Goal: Find specific page/section: Find specific page/section

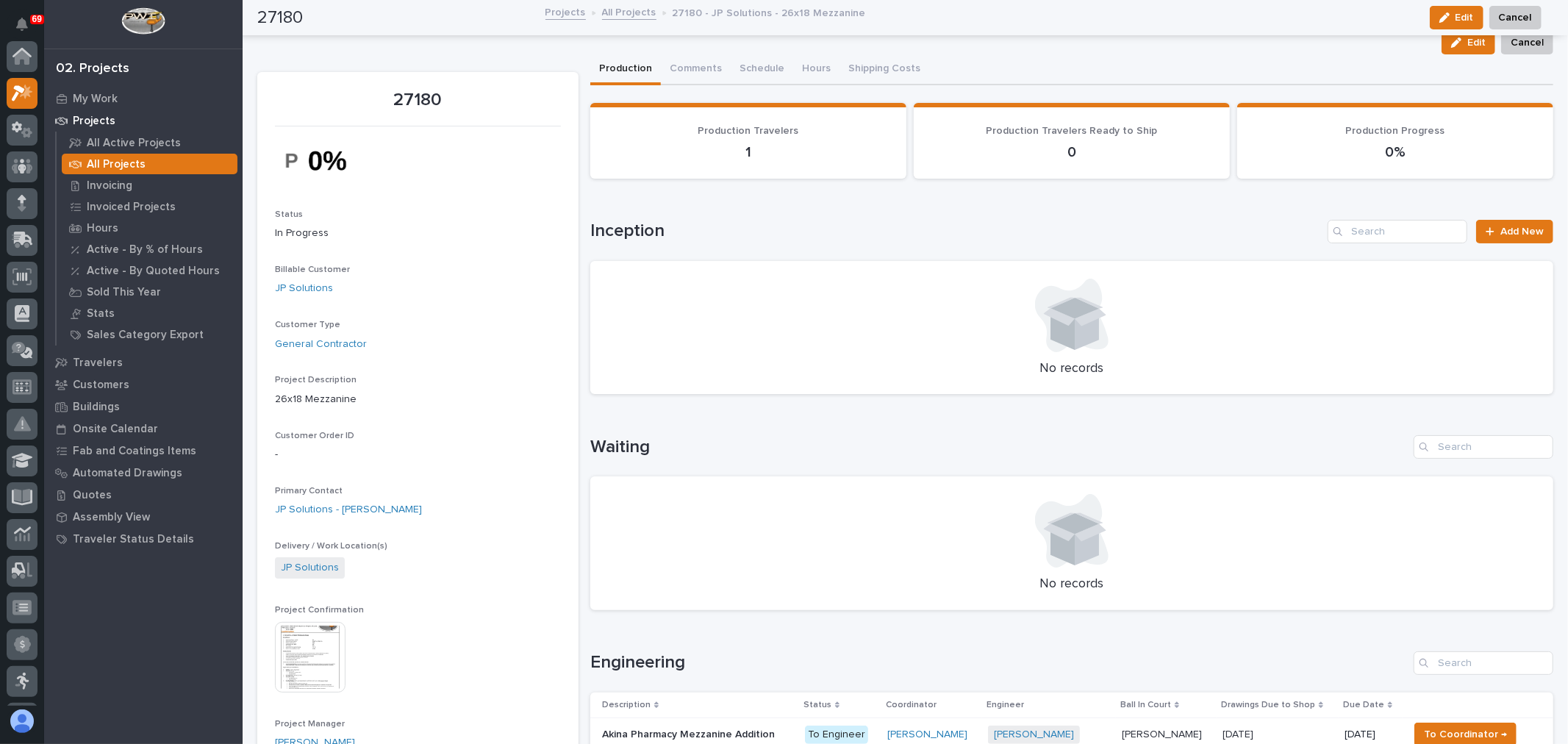
scroll to position [37, 0]
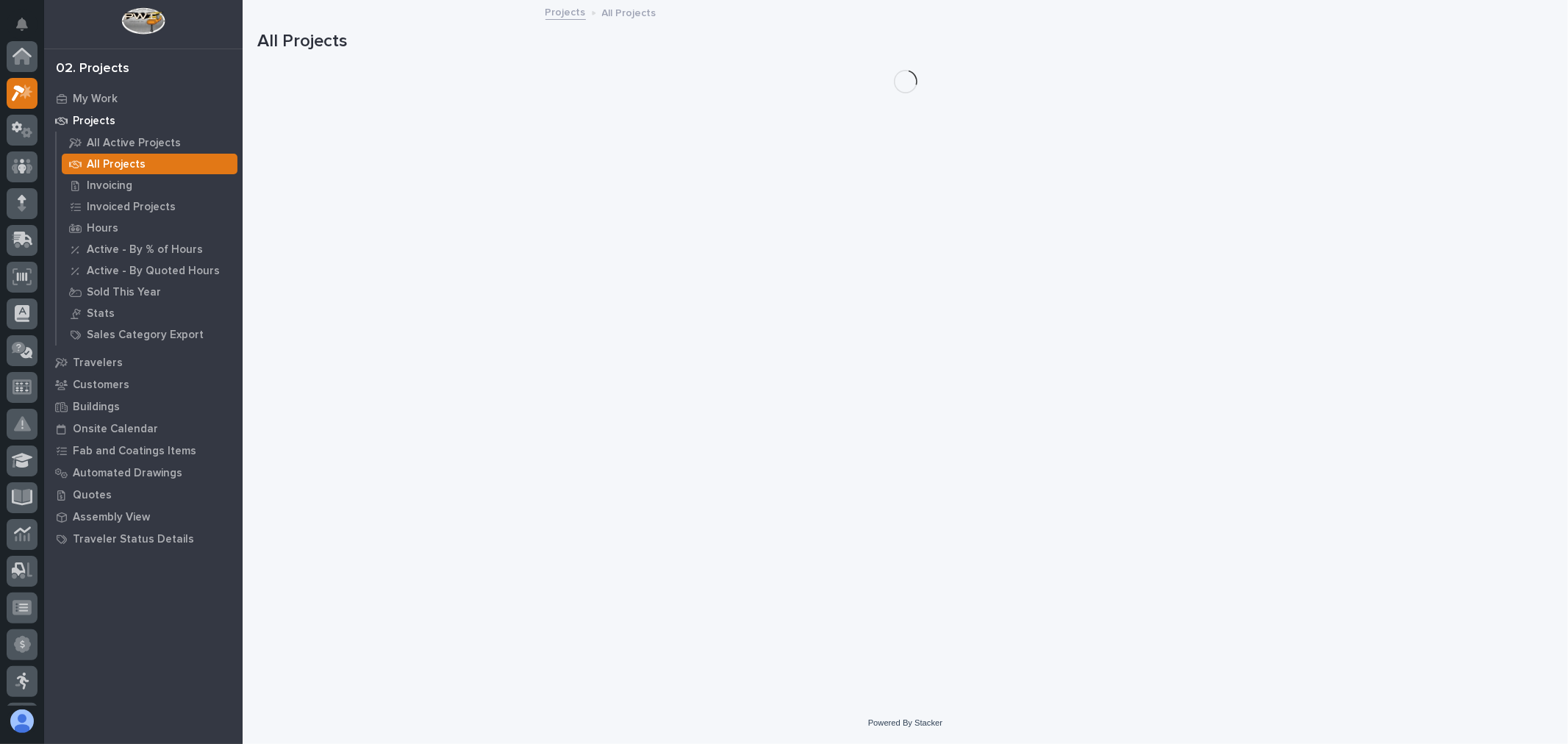
scroll to position [40, 0]
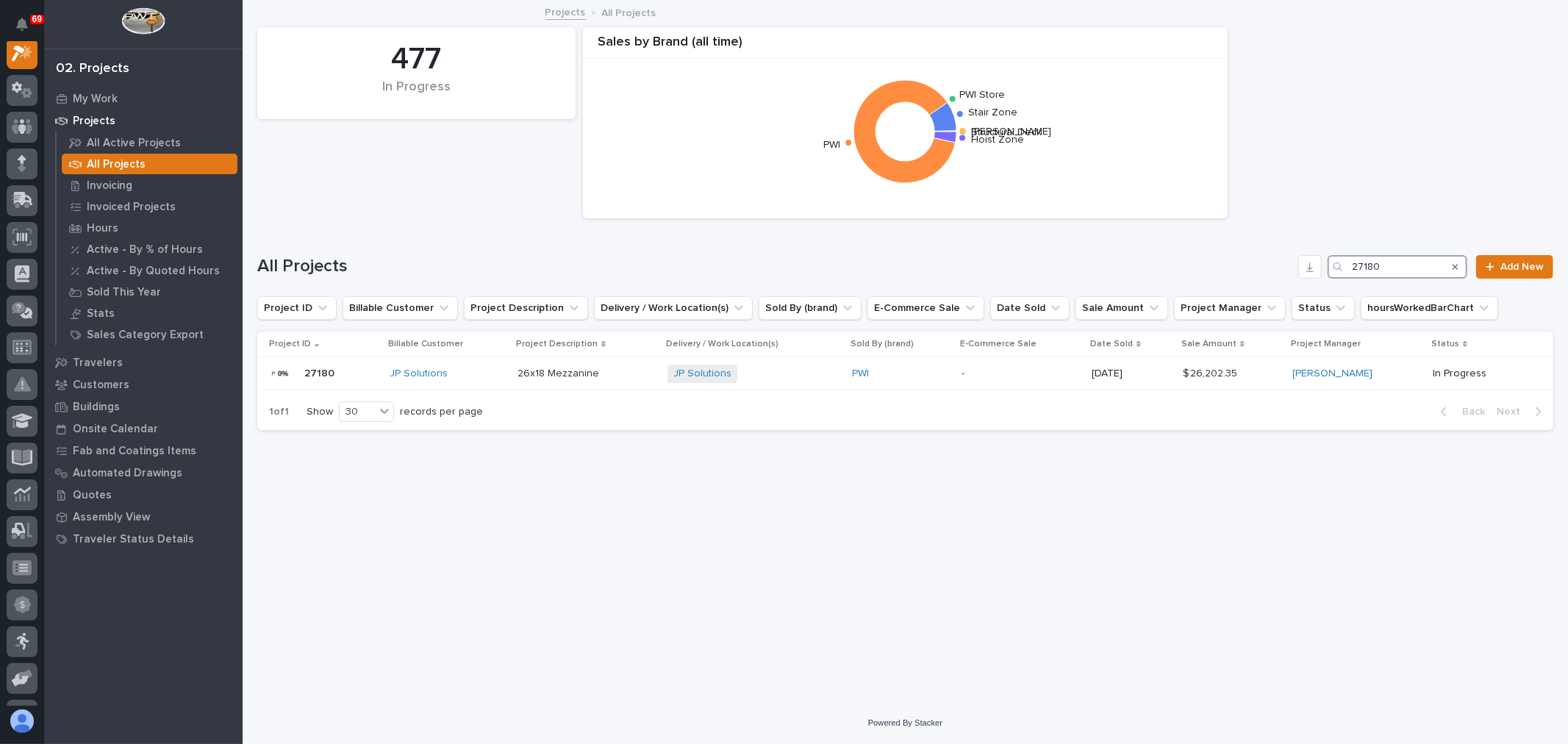
click at [1411, 262] on input "27180" at bounding box center [1398, 266] width 140 height 23
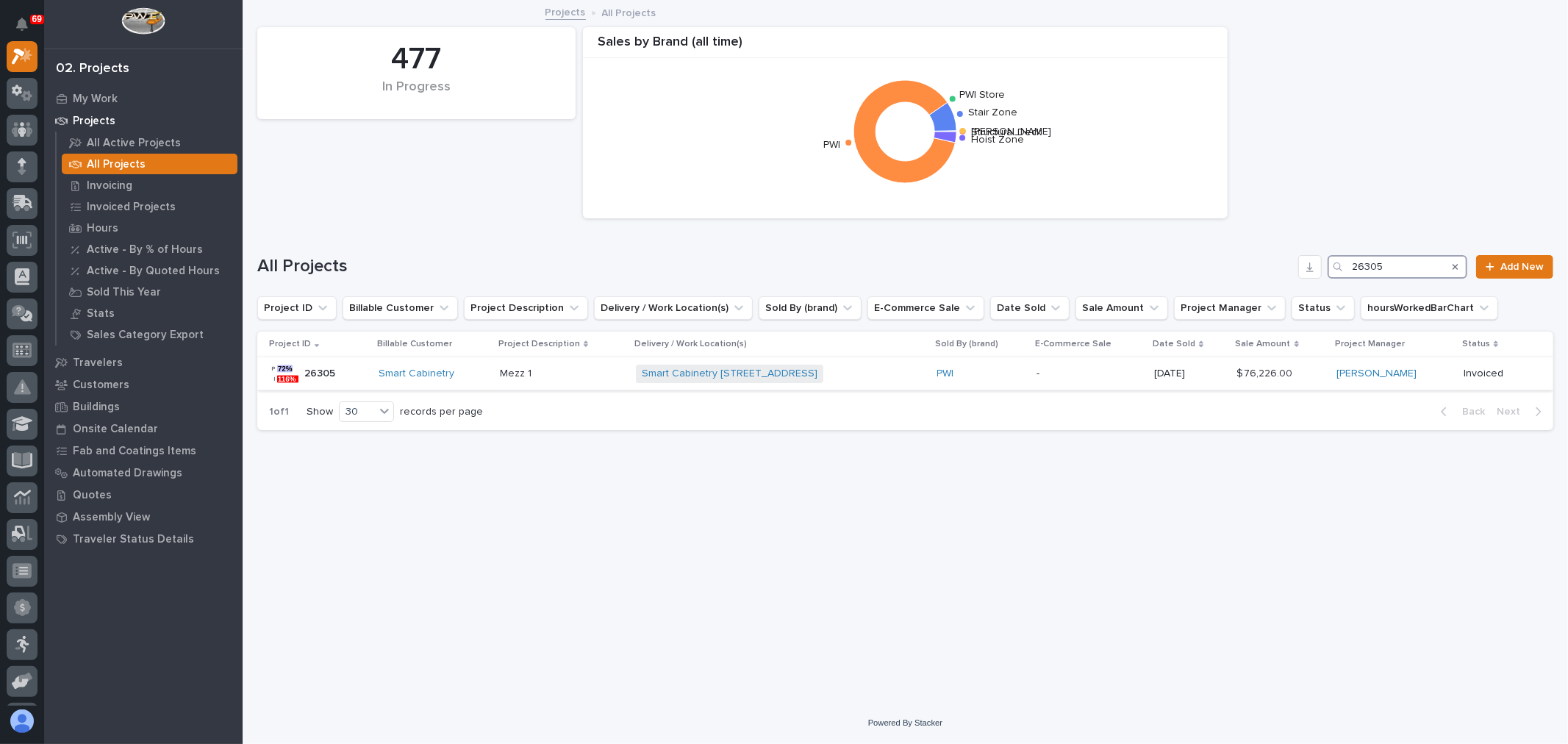
type input "26305"
click at [901, 376] on div "Smart Cabinetry [STREET_ADDRESS] + 0" at bounding box center [780, 374] width 289 height 30
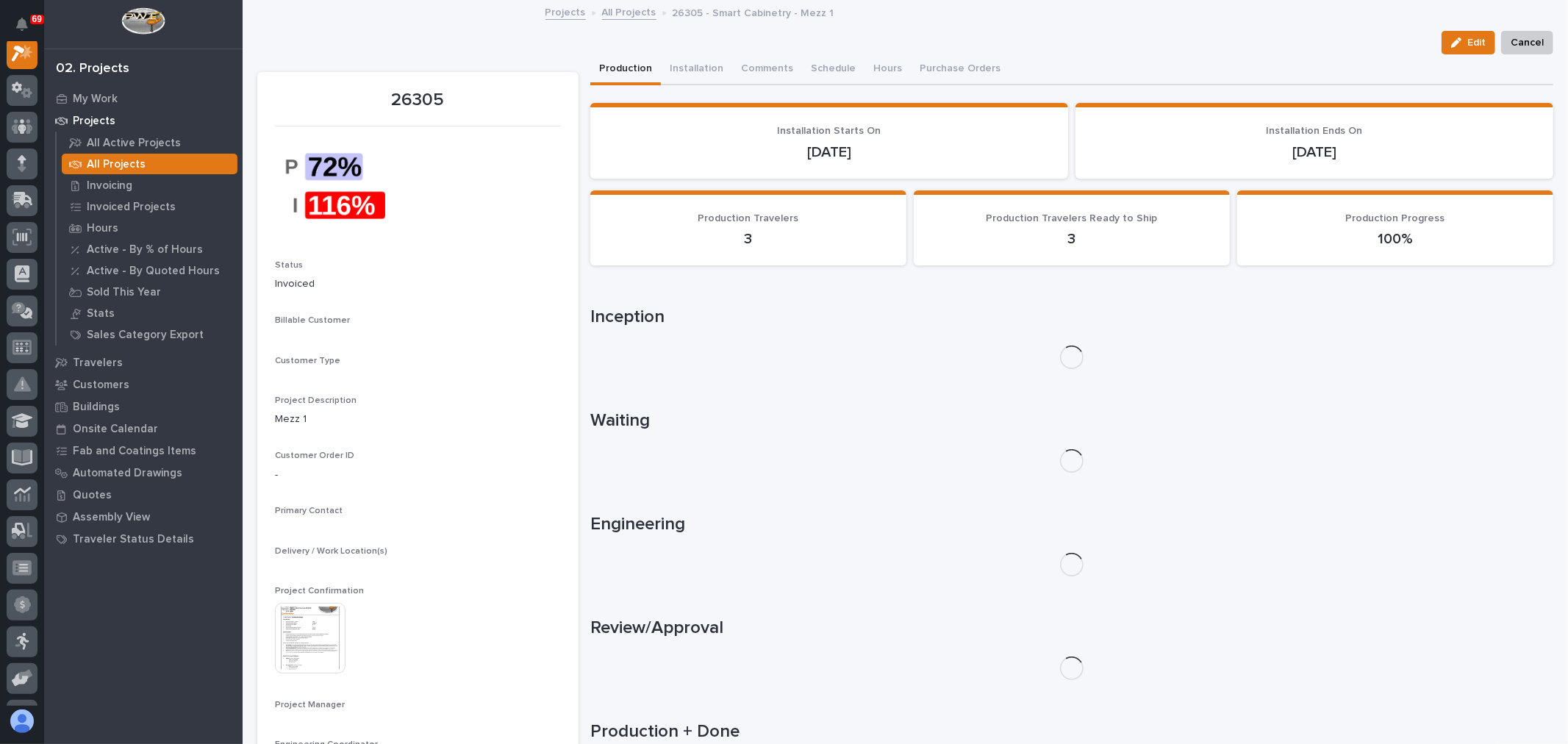
scroll to position [37, 0]
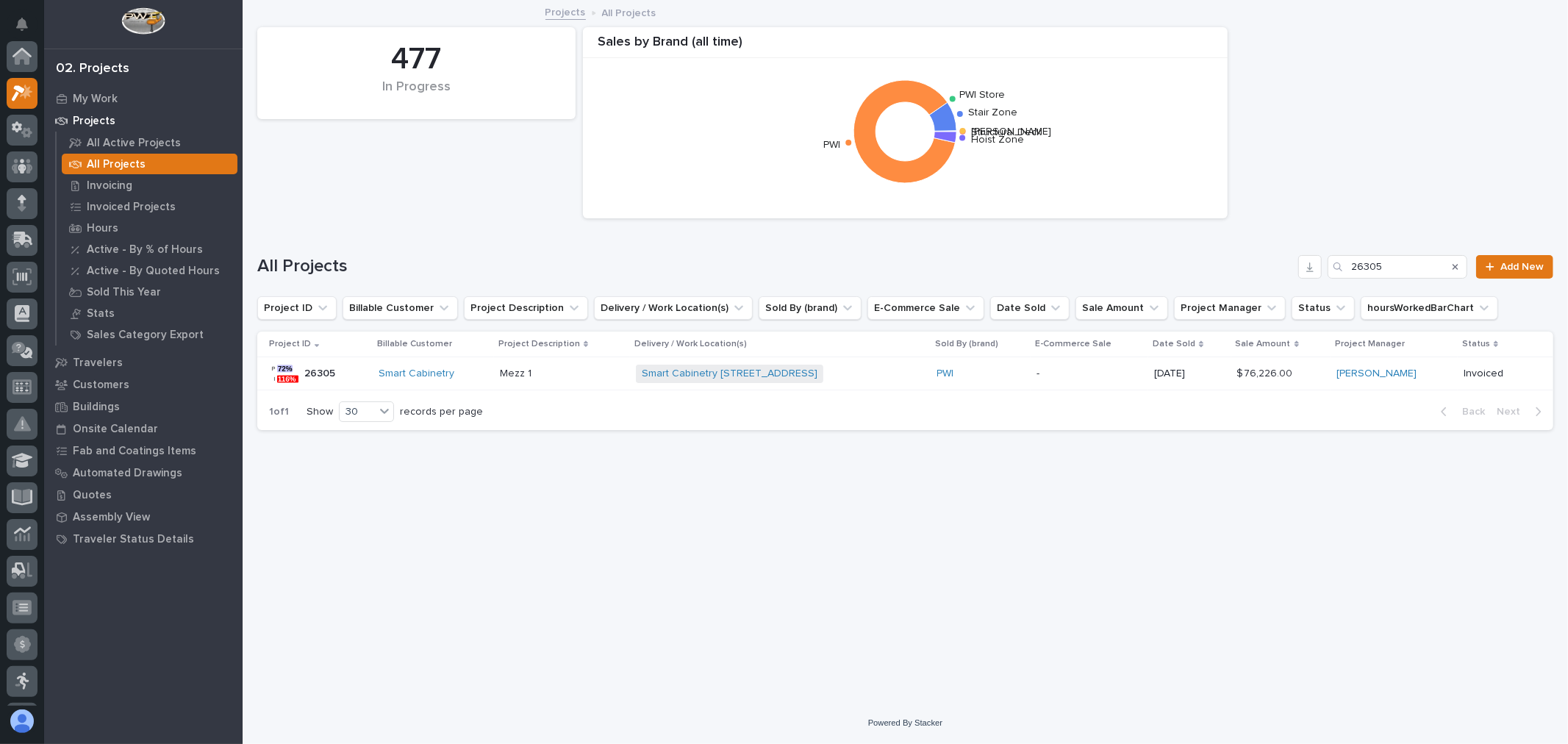
scroll to position [40, 0]
click at [596, 370] on p at bounding box center [562, 374] width 125 height 13
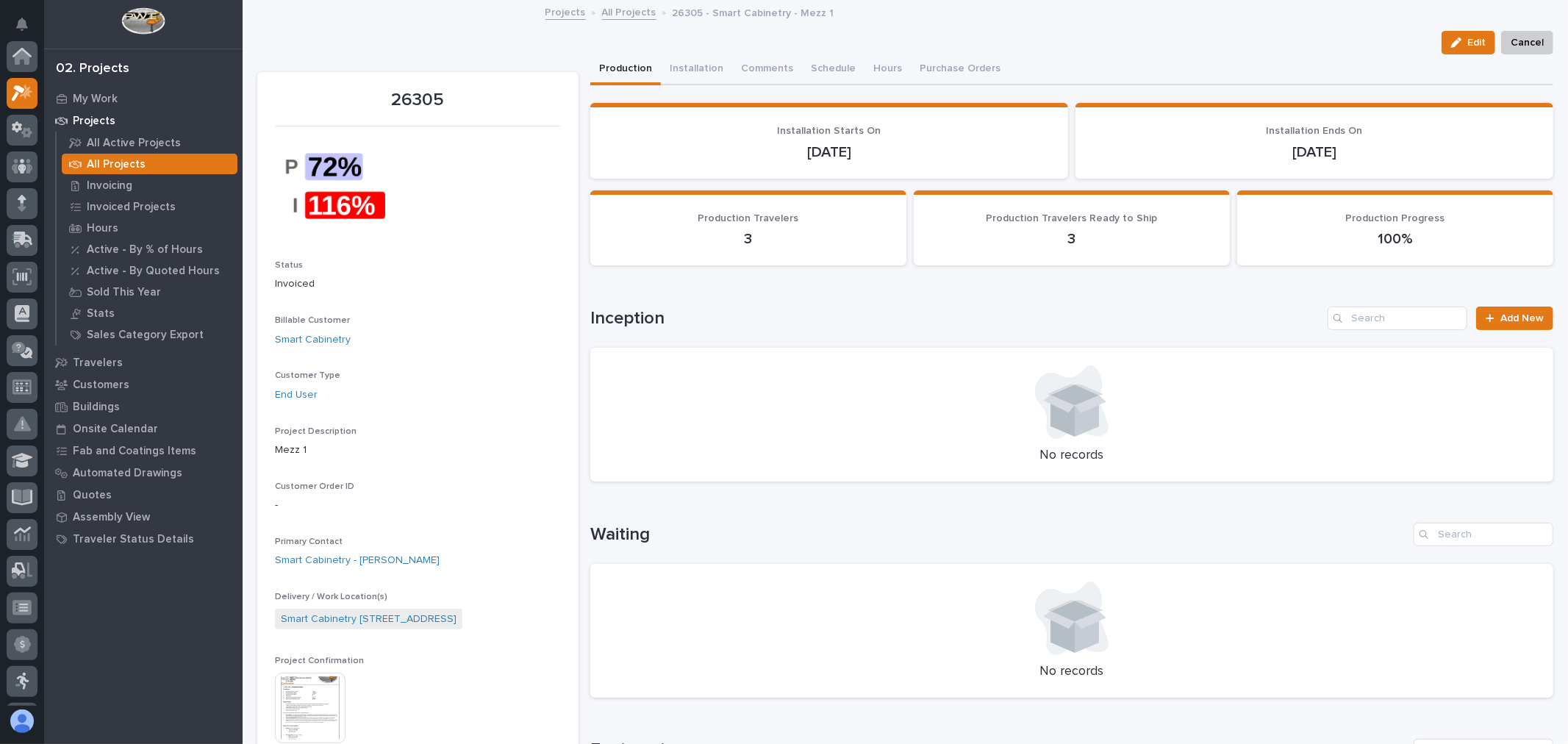
scroll to position [37, 0]
click at [894, 68] on button "Hours" at bounding box center [900, 70] width 47 height 31
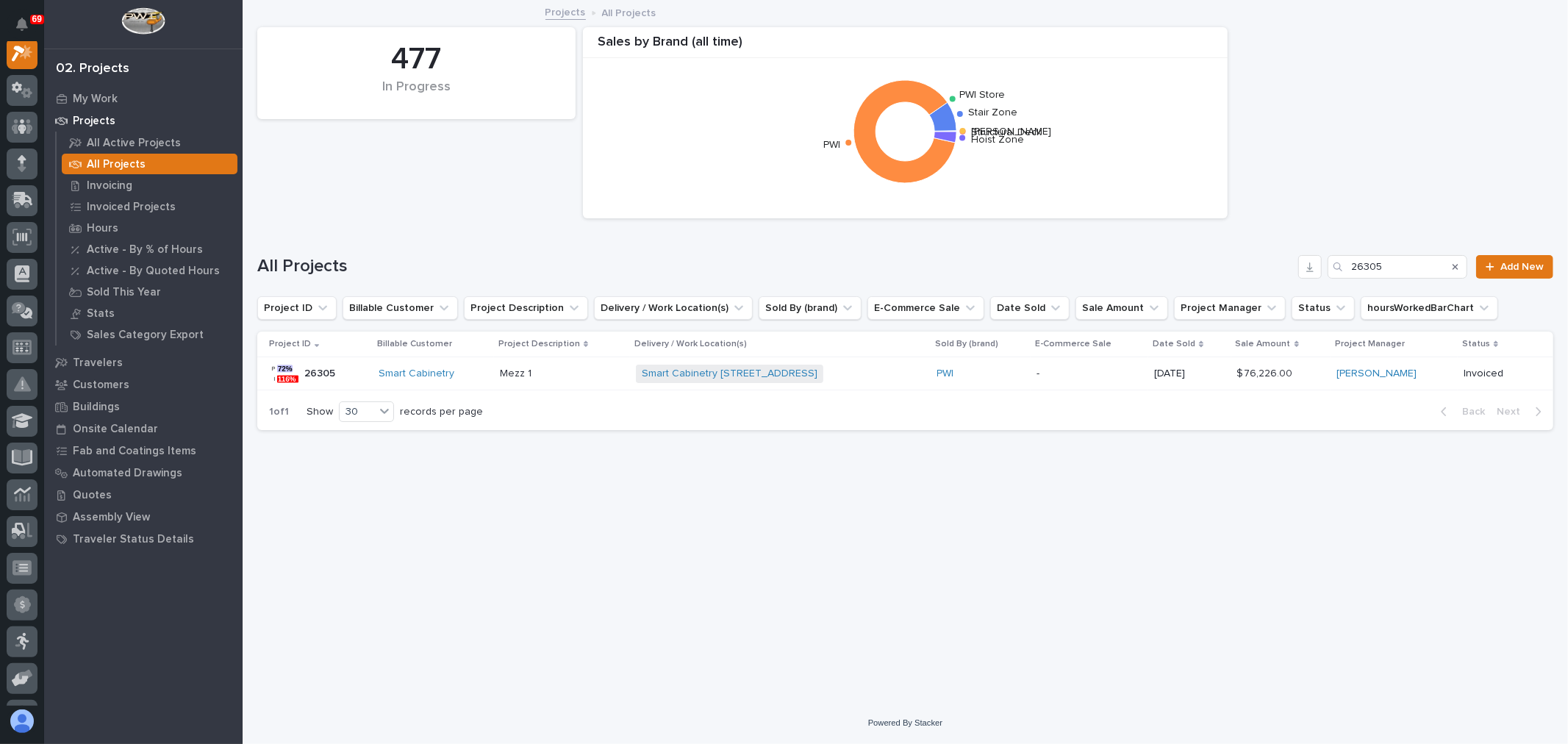
scroll to position [37, 0]
click at [1404, 256] on input "26305" at bounding box center [1398, 266] width 140 height 23
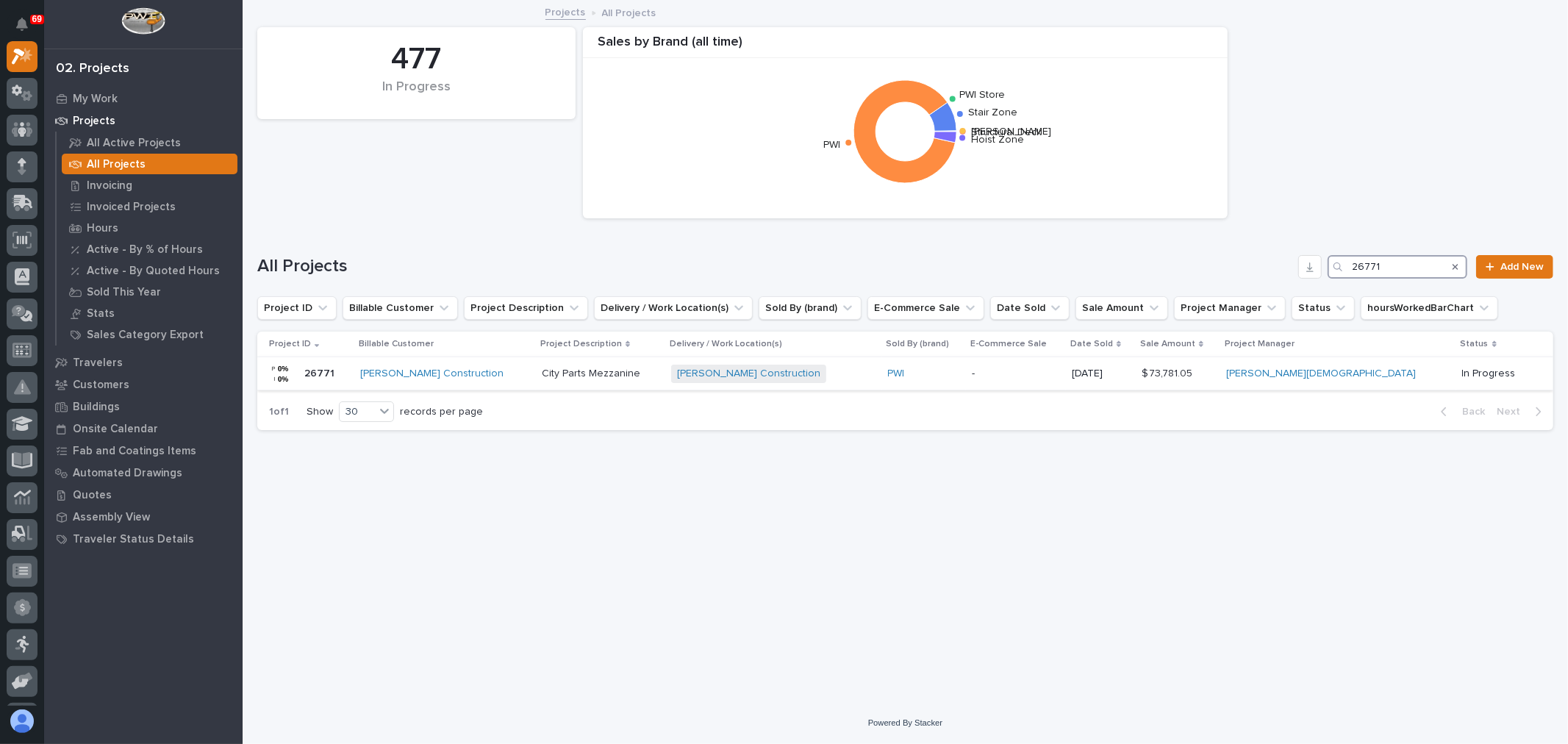
type input "26771"
click at [1026, 371] on p "-" at bounding box center [1016, 374] width 89 height 13
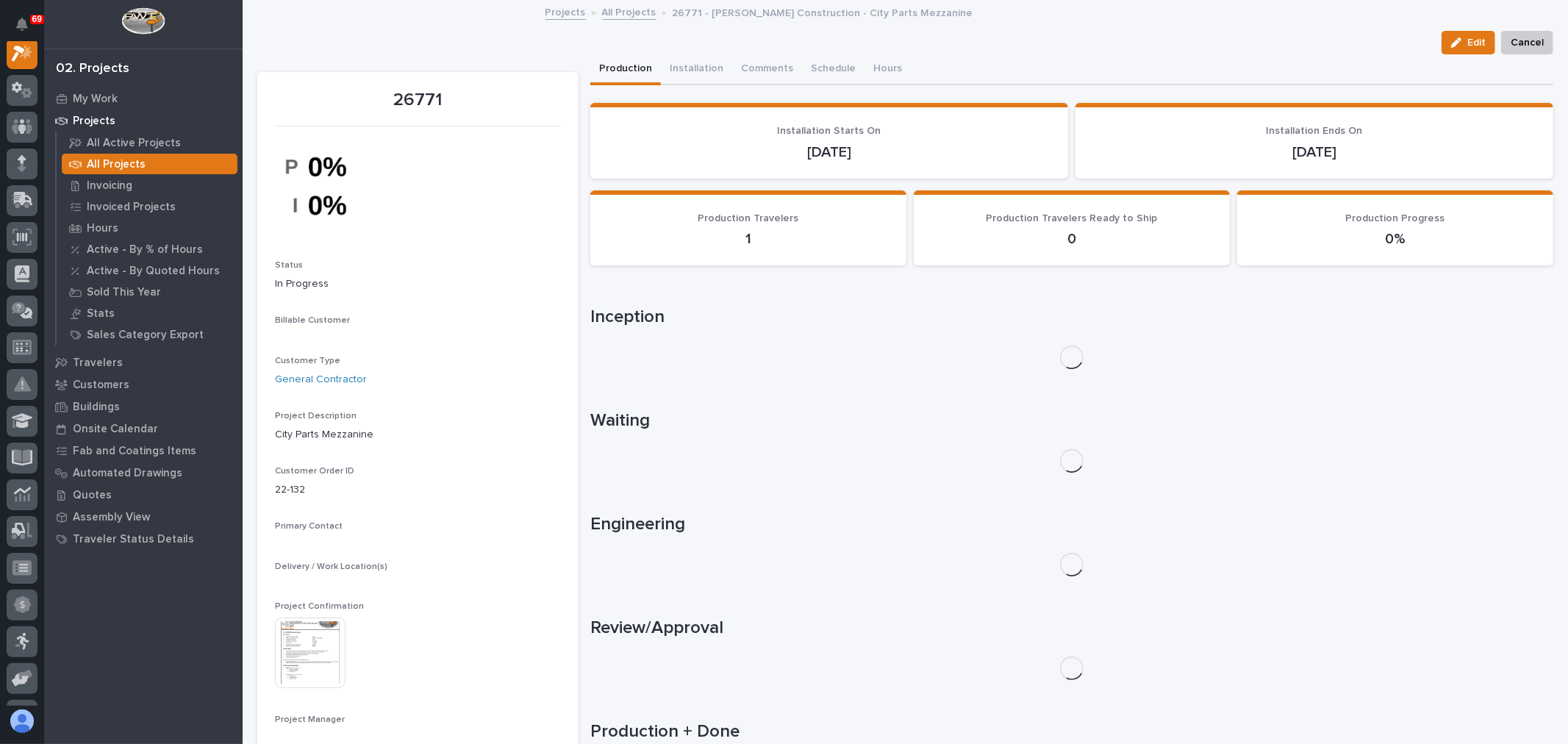
scroll to position [37, 0]
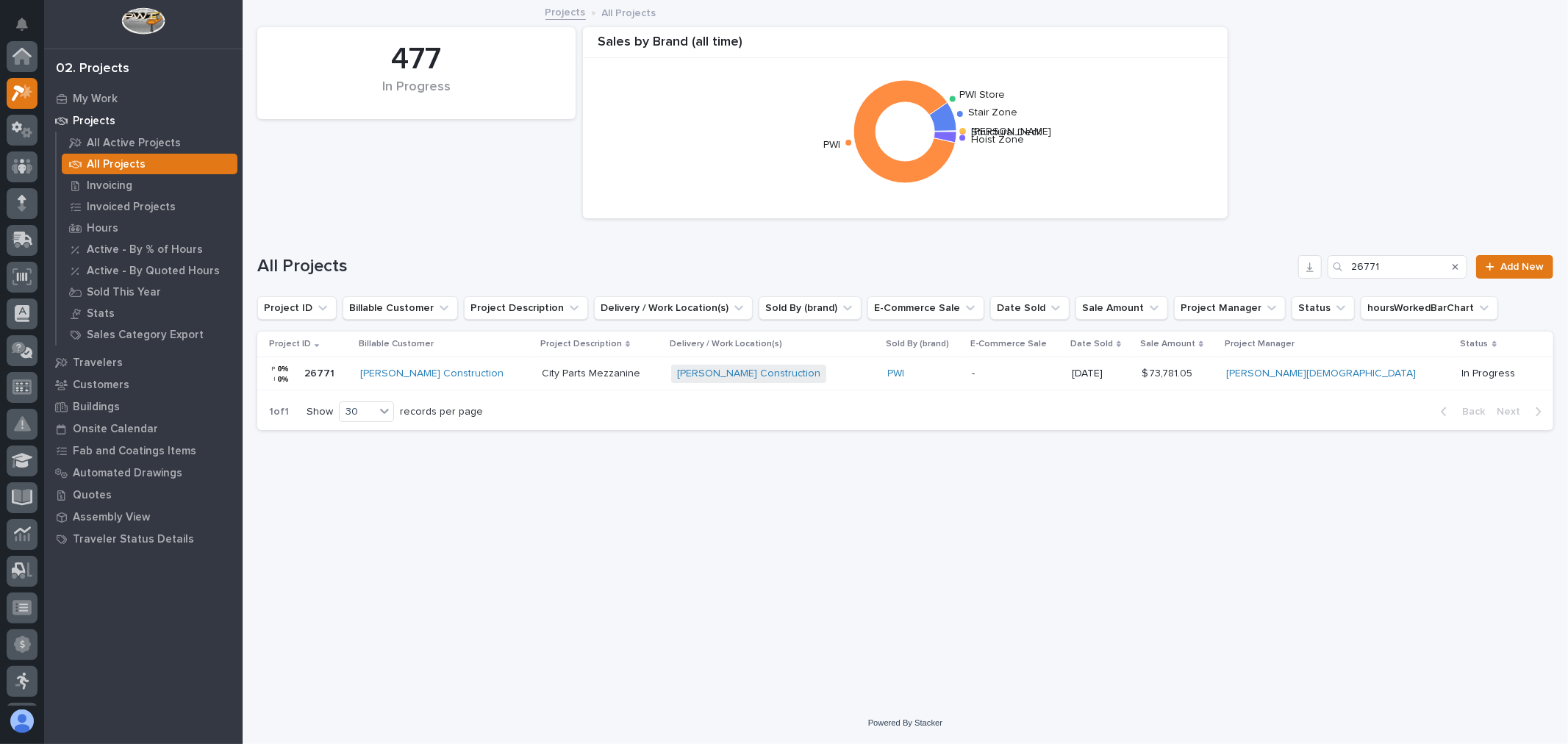
scroll to position [40, 0]
click at [1401, 260] on input "26771" at bounding box center [1398, 266] width 140 height 23
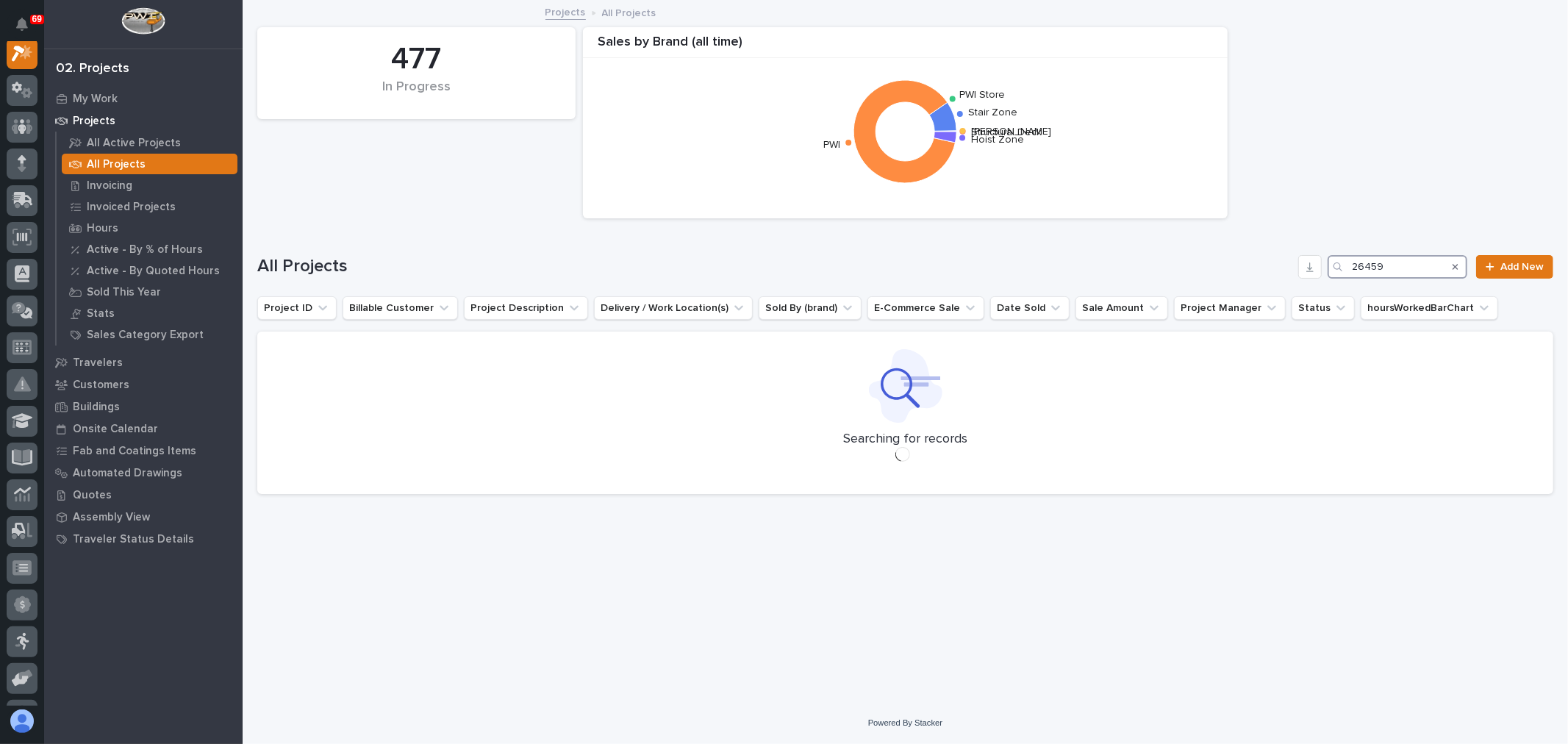
scroll to position [37, 0]
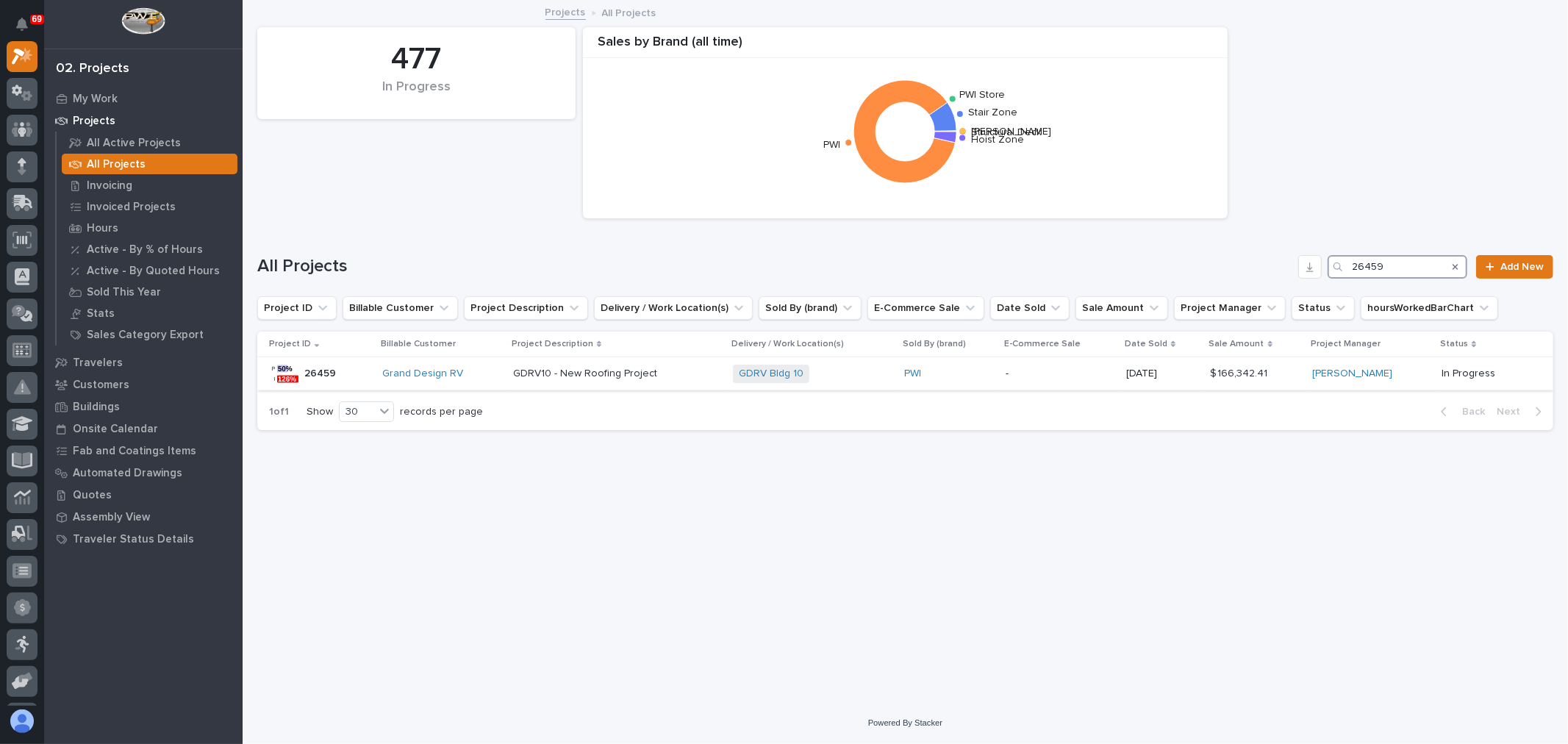
type input "26459"
click at [1047, 383] on div "-" at bounding box center [1059, 374] width 109 height 24
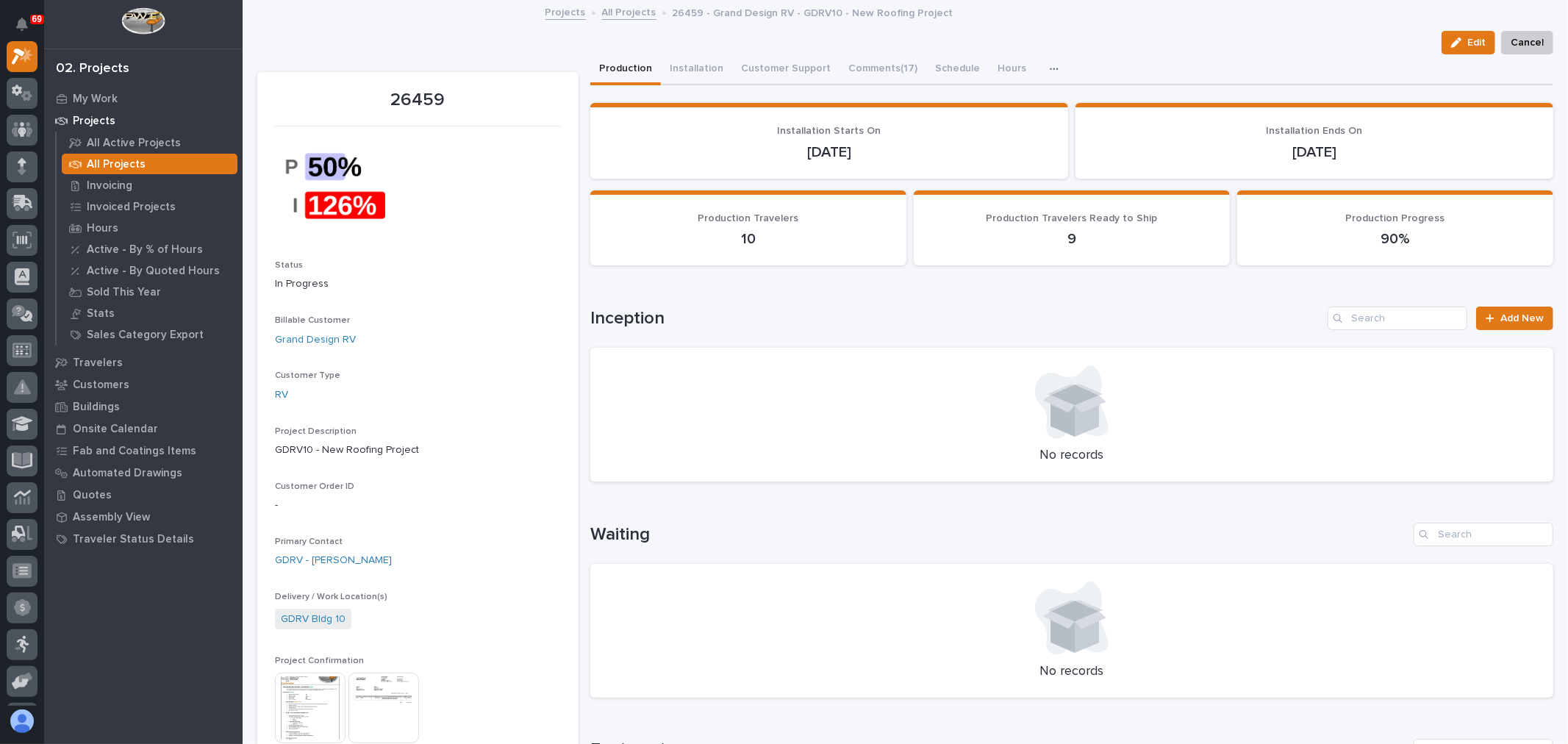
click at [1050, 68] on icon "button" at bounding box center [1053, 68] width 8 height 2
click at [990, 62] on button "Hours" at bounding box center [1012, 70] width 47 height 31
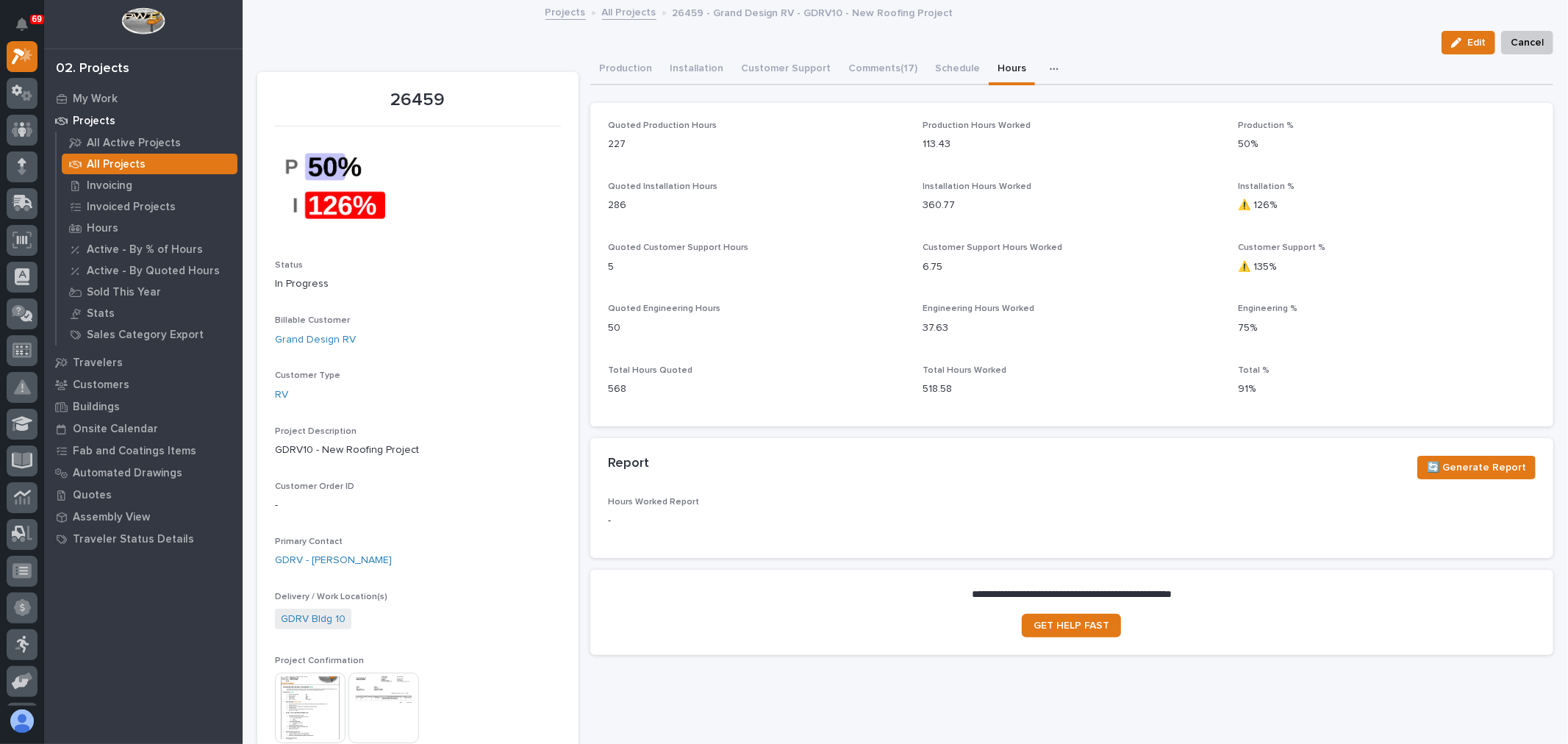
click at [308, 722] on img at bounding box center [310, 708] width 71 height 70
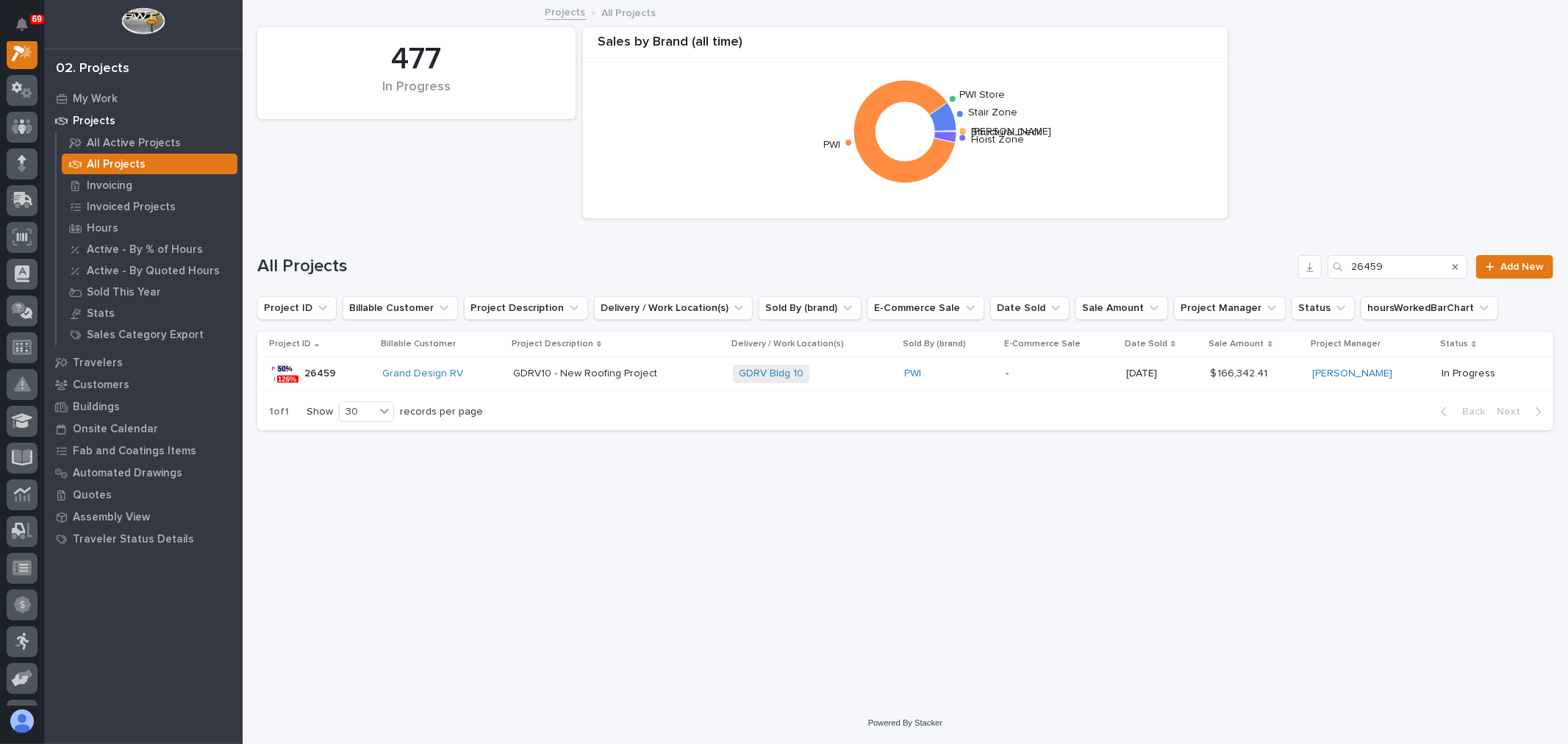
scroll to position [37, 0]
click at [1404, 265] on input "26459" at bounding box center [1398, 266] width 140 height 23
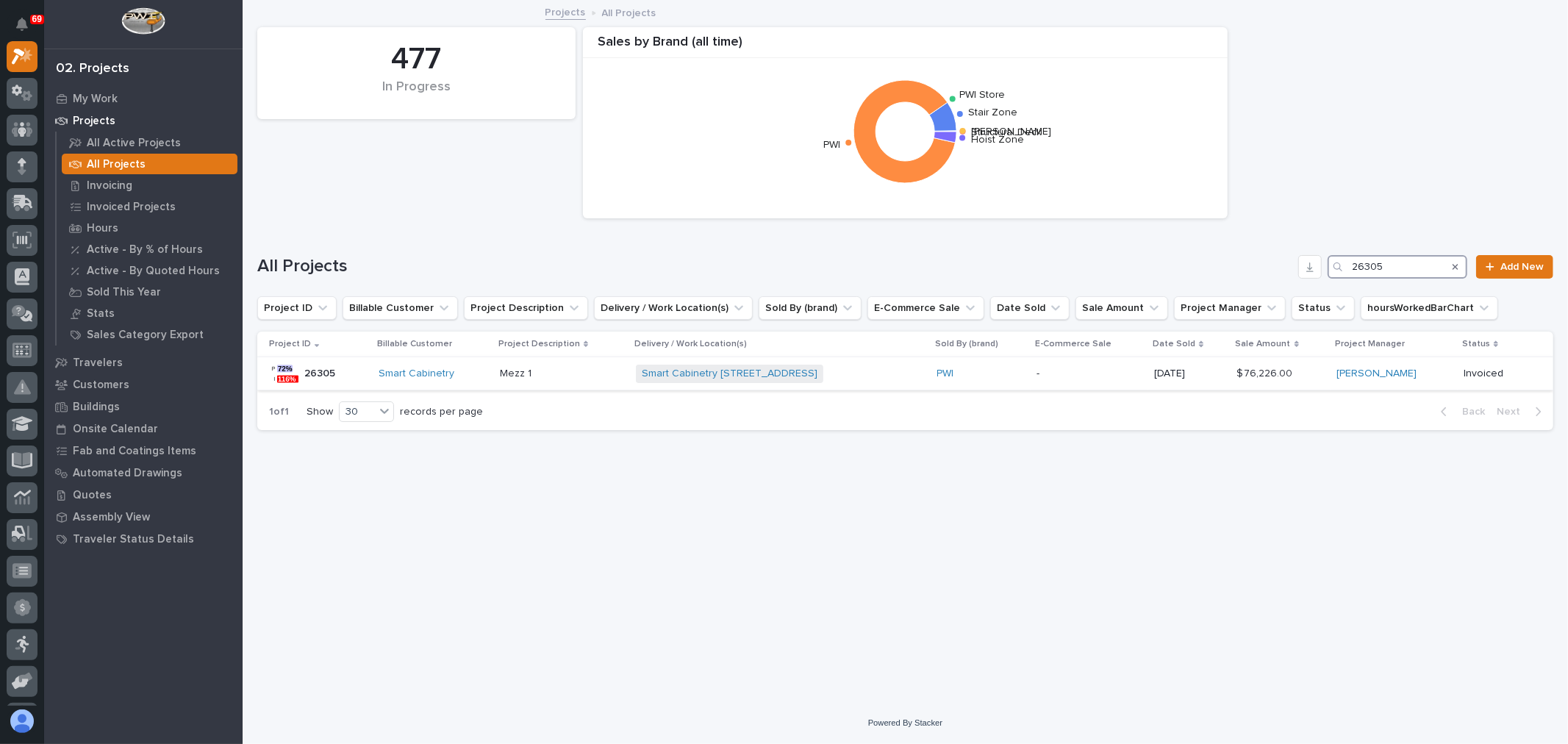
type input "26305"
click at [1108, 378] on p "-" at bounding box center [1089, 374] width 106 height 13
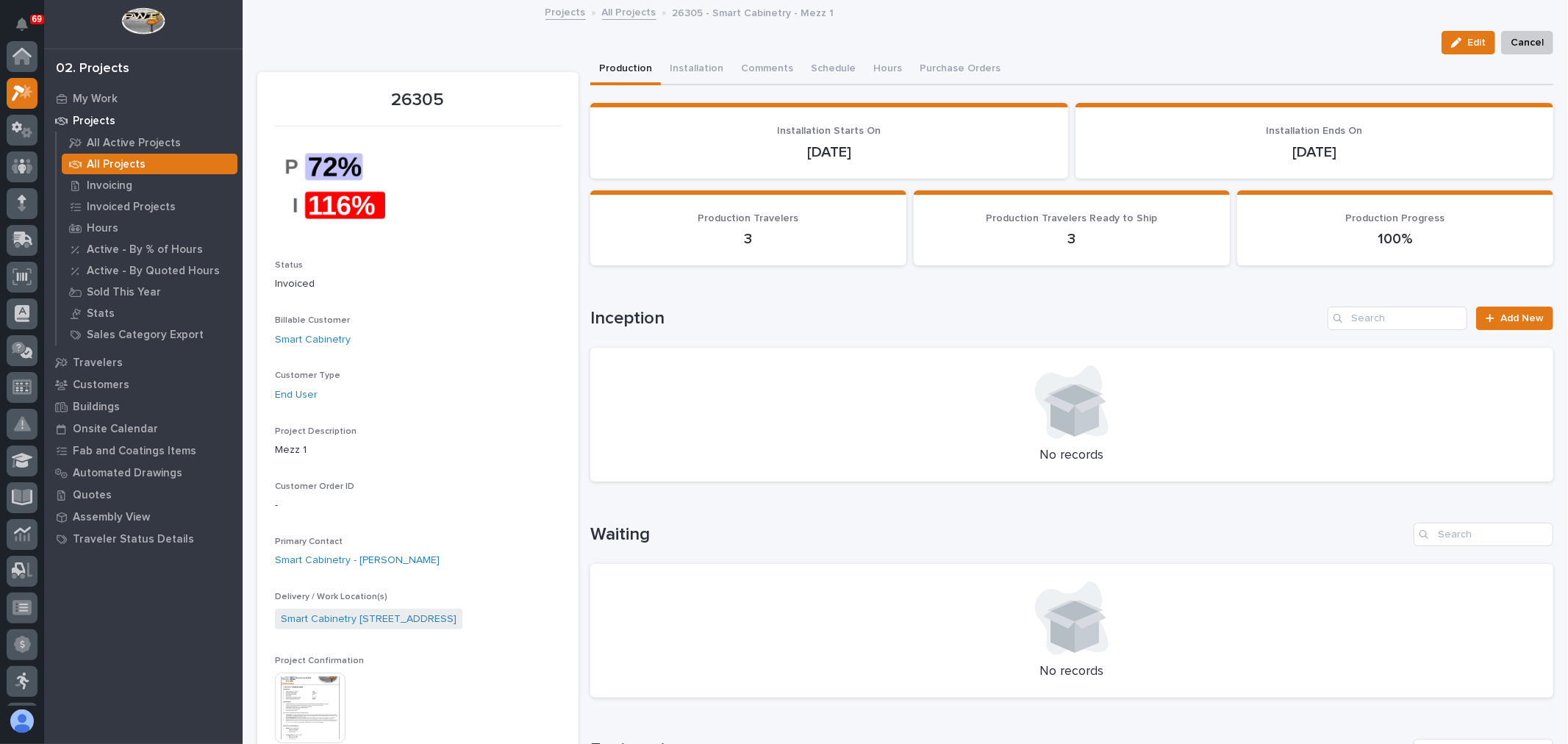
scroll to position [37, 0]
click at [284, 724] on img at bounding box center [310, 708] width 71 height 70
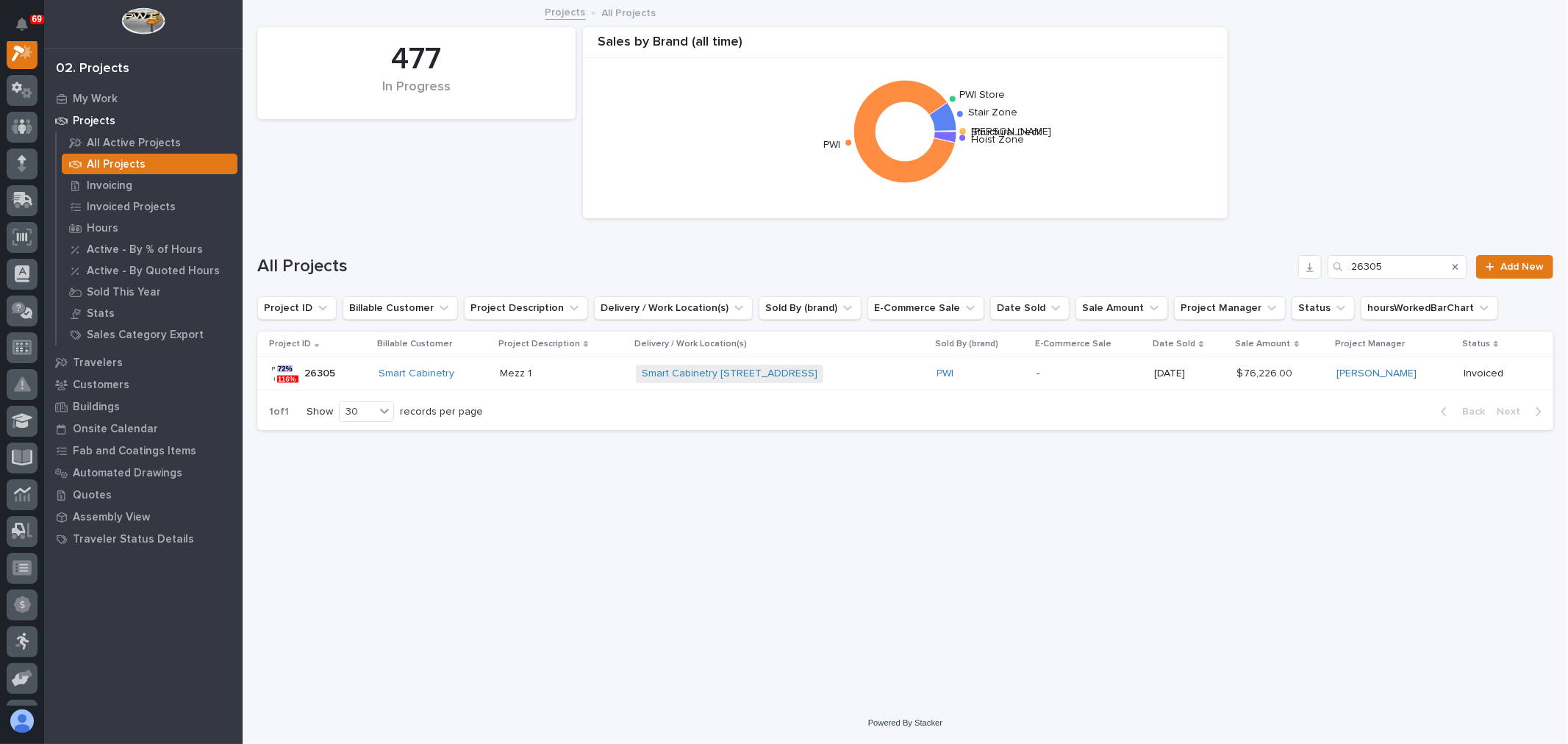
scroll to position [37, 0]
click at [1403, 257] on input "26305" at bounding box center [1398, 266] width 140 height 23
type input "26416"
click at [1020, 380] on div "PWI" at bounding box center [993, 374] width 83 height 24
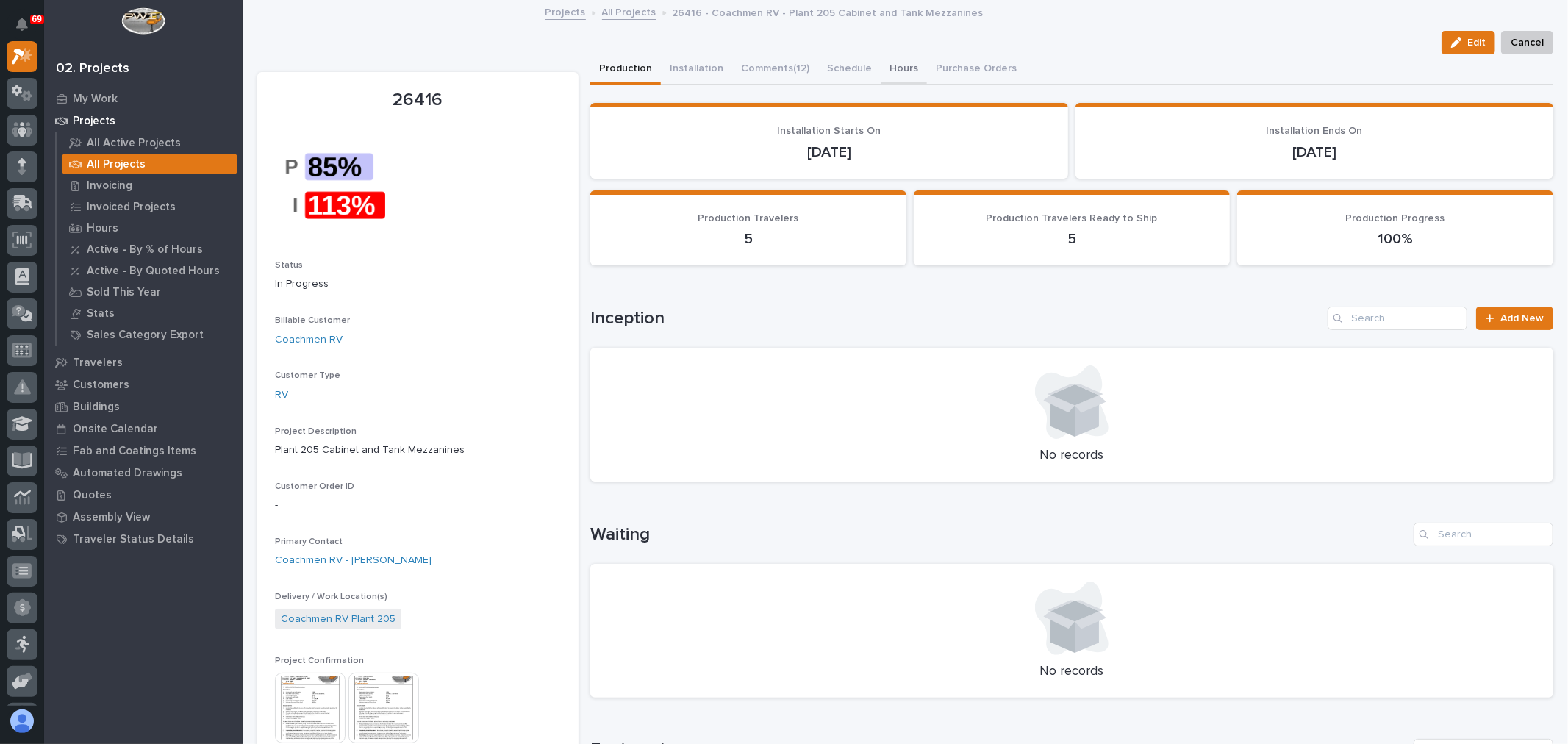
click at [890, 67] on button "Hours" at bounding box center [904, 70] width 47 height 31
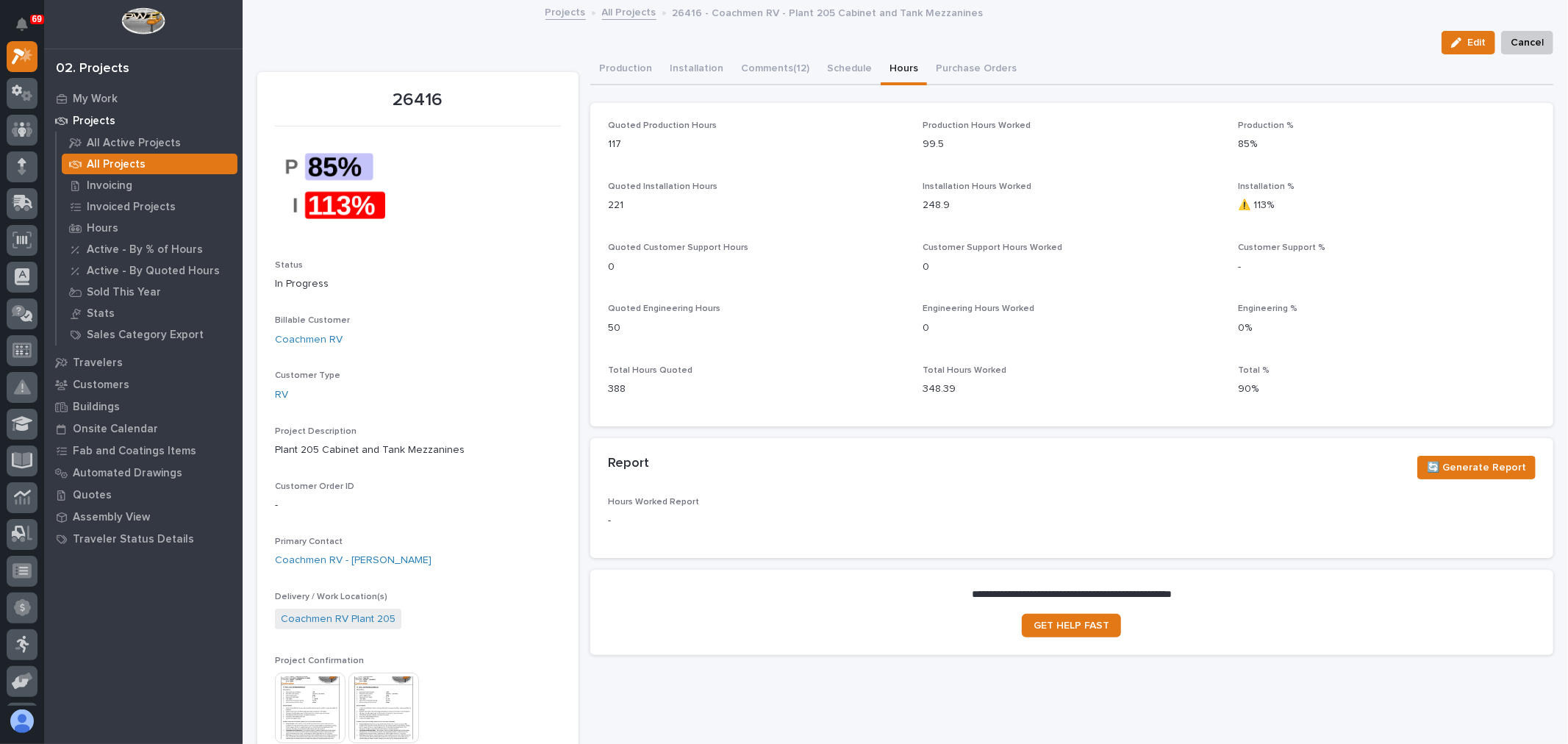
click at [319, 716] on img at bounding box center [310, 708] width 71 height 70
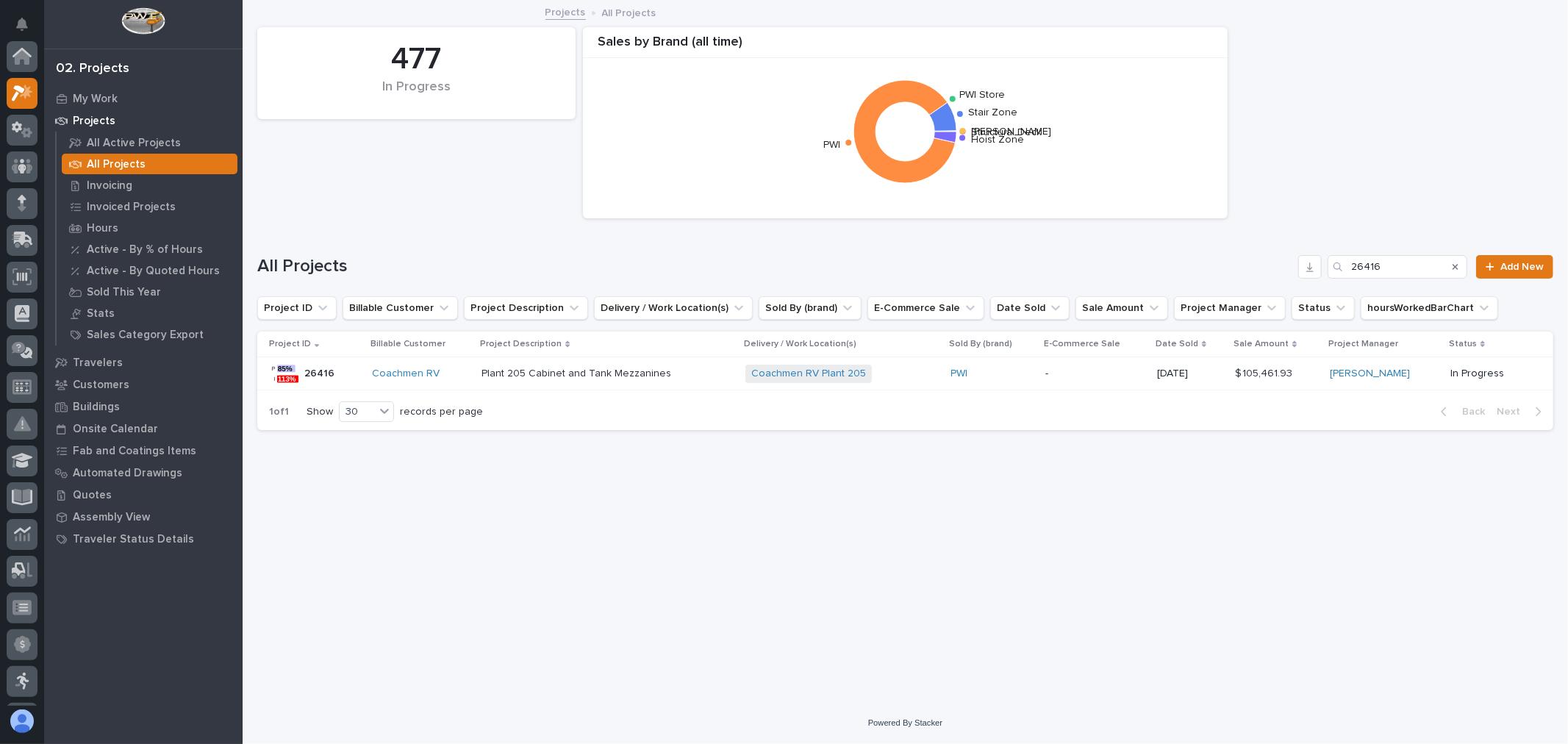
scroll to position [40, 0]
click at [936, 381] on div "Coachmen RV Plant 205 + 0" at bounding box center [843, 374] width 194 height 18
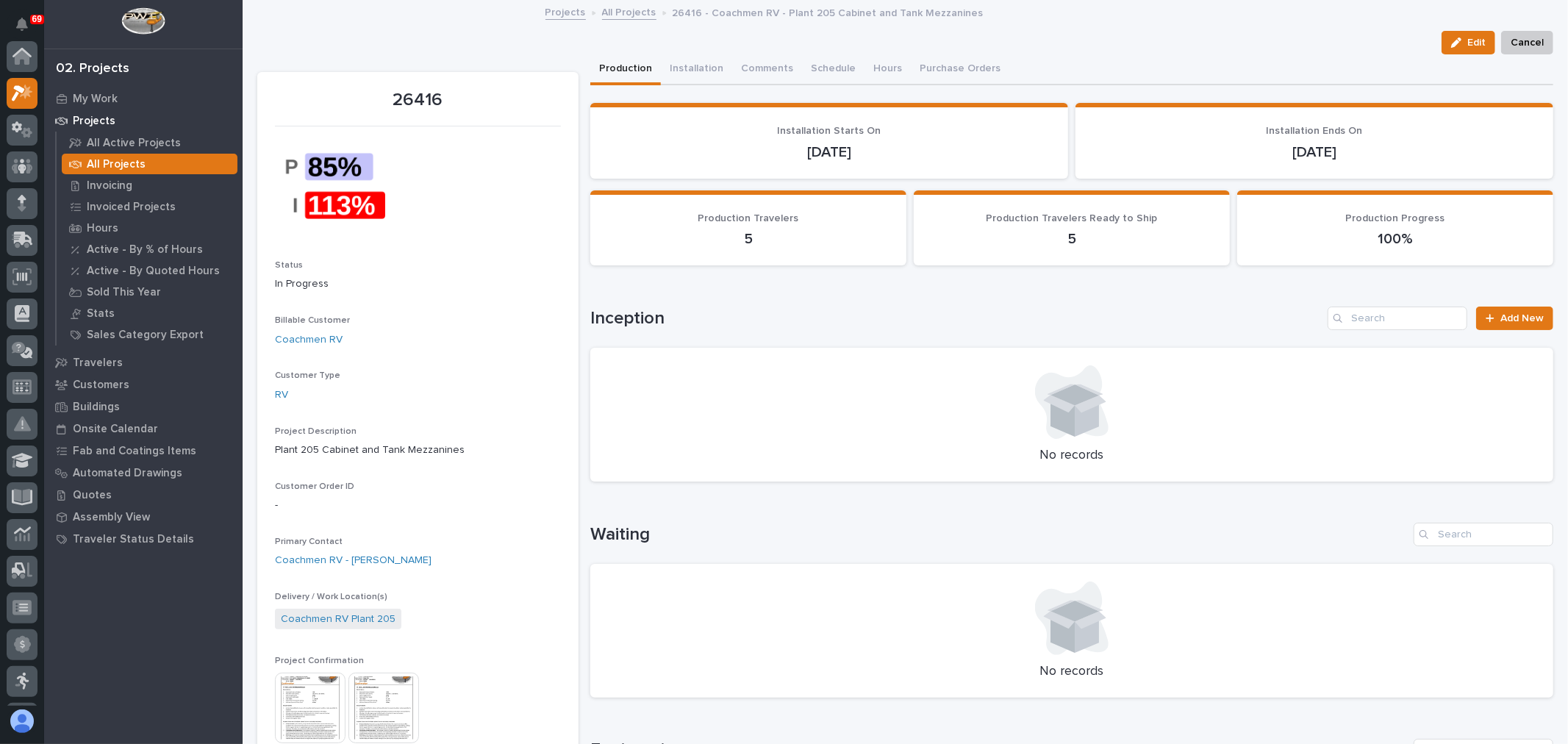
scroll to position [37, 0]
click at [887, 64] on button "Hours" at bounding box center [904, 70] width 47 height 31
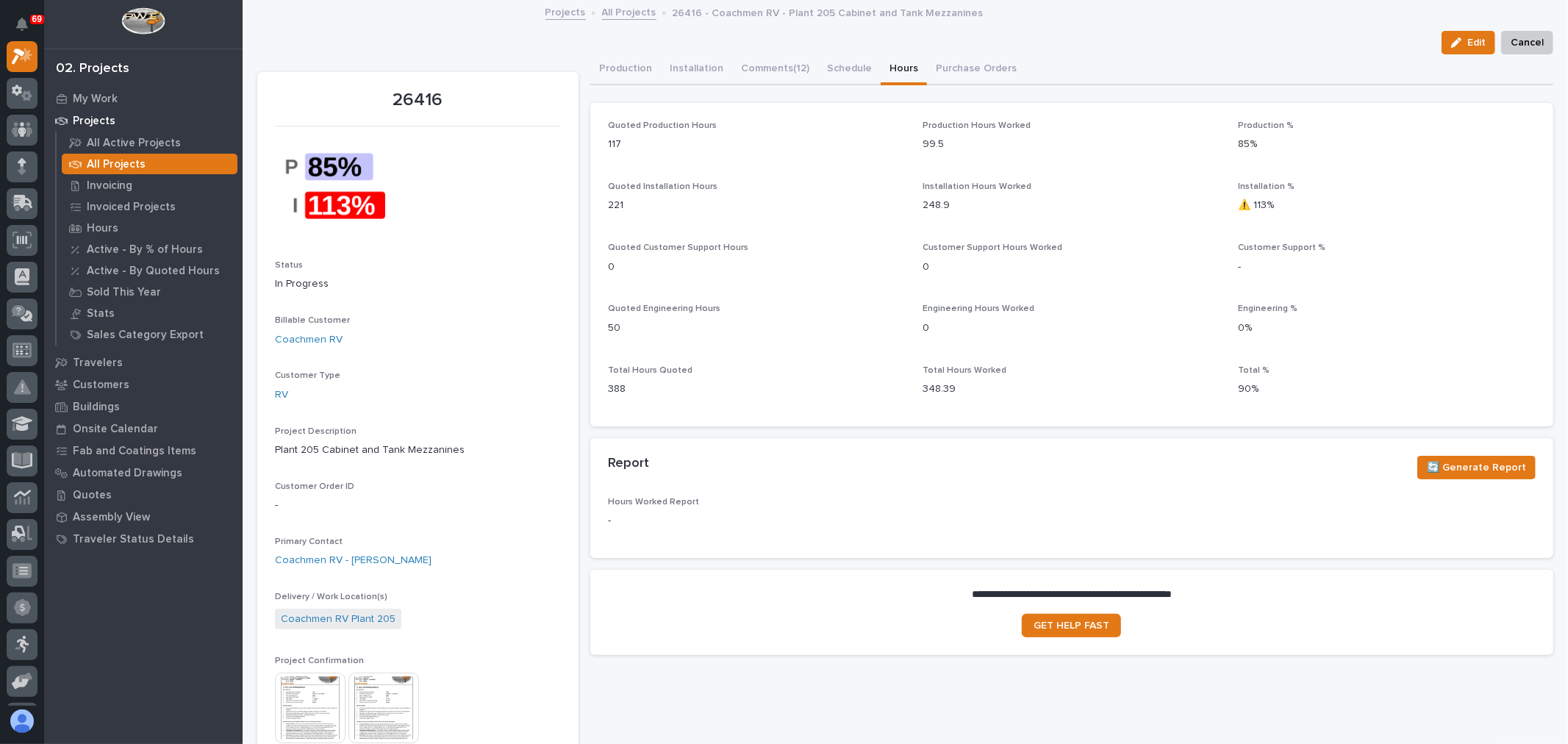
click at [312, 717] on img at bounding box center [310, 708] width 71 height 70
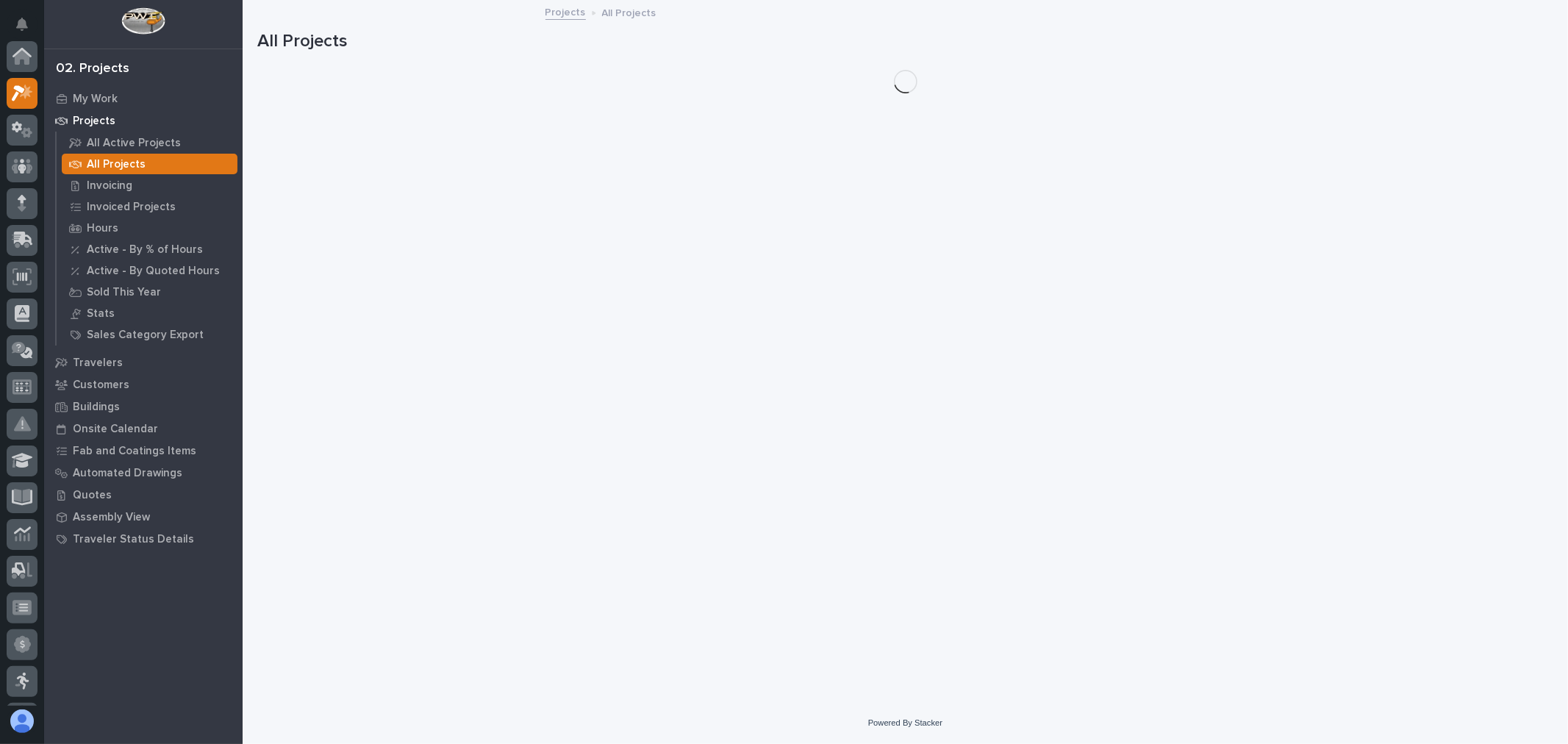
scroll to position [40, 0]
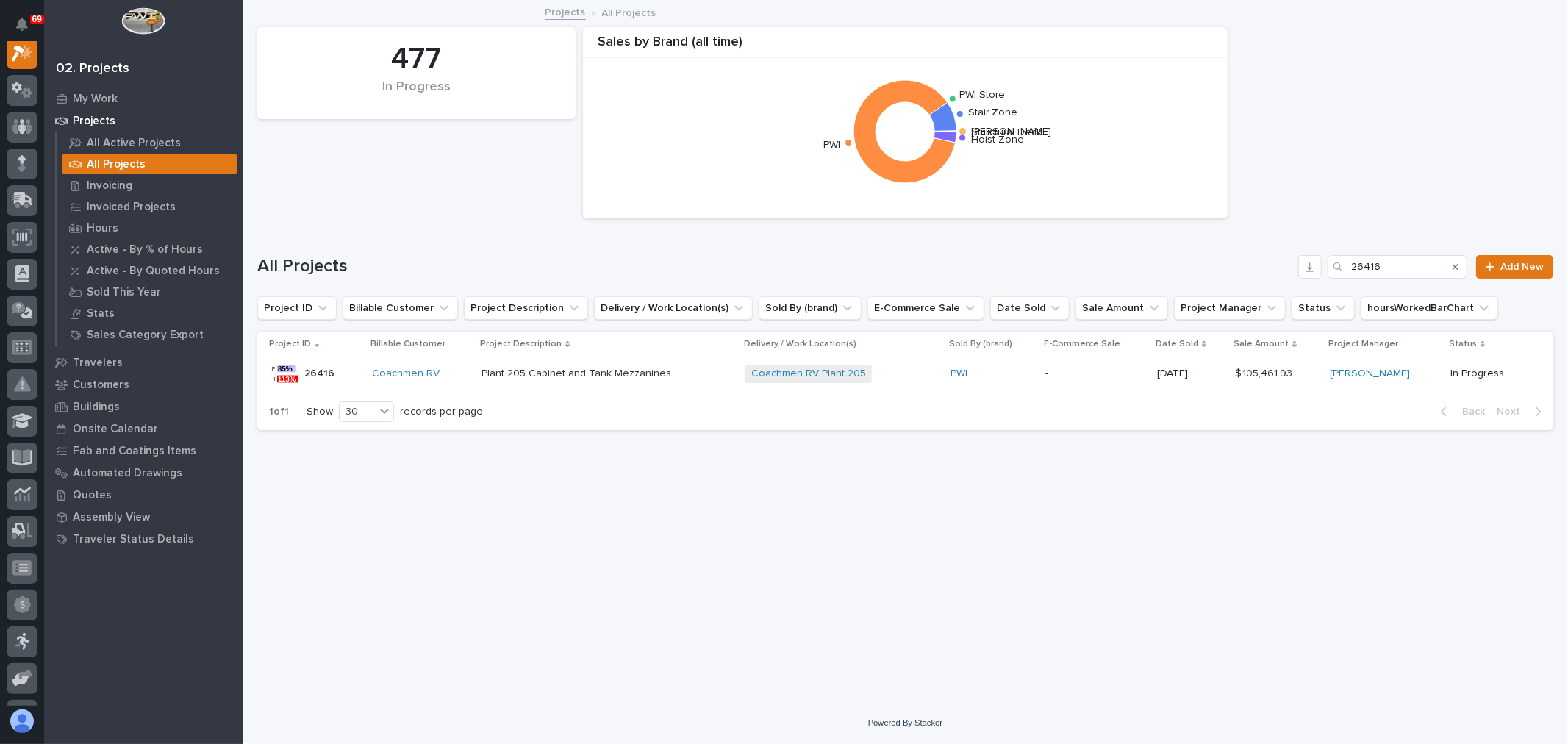
click at [358, 375] on div "26416 26416" at bounding box center [315, 373] width 92 height 29
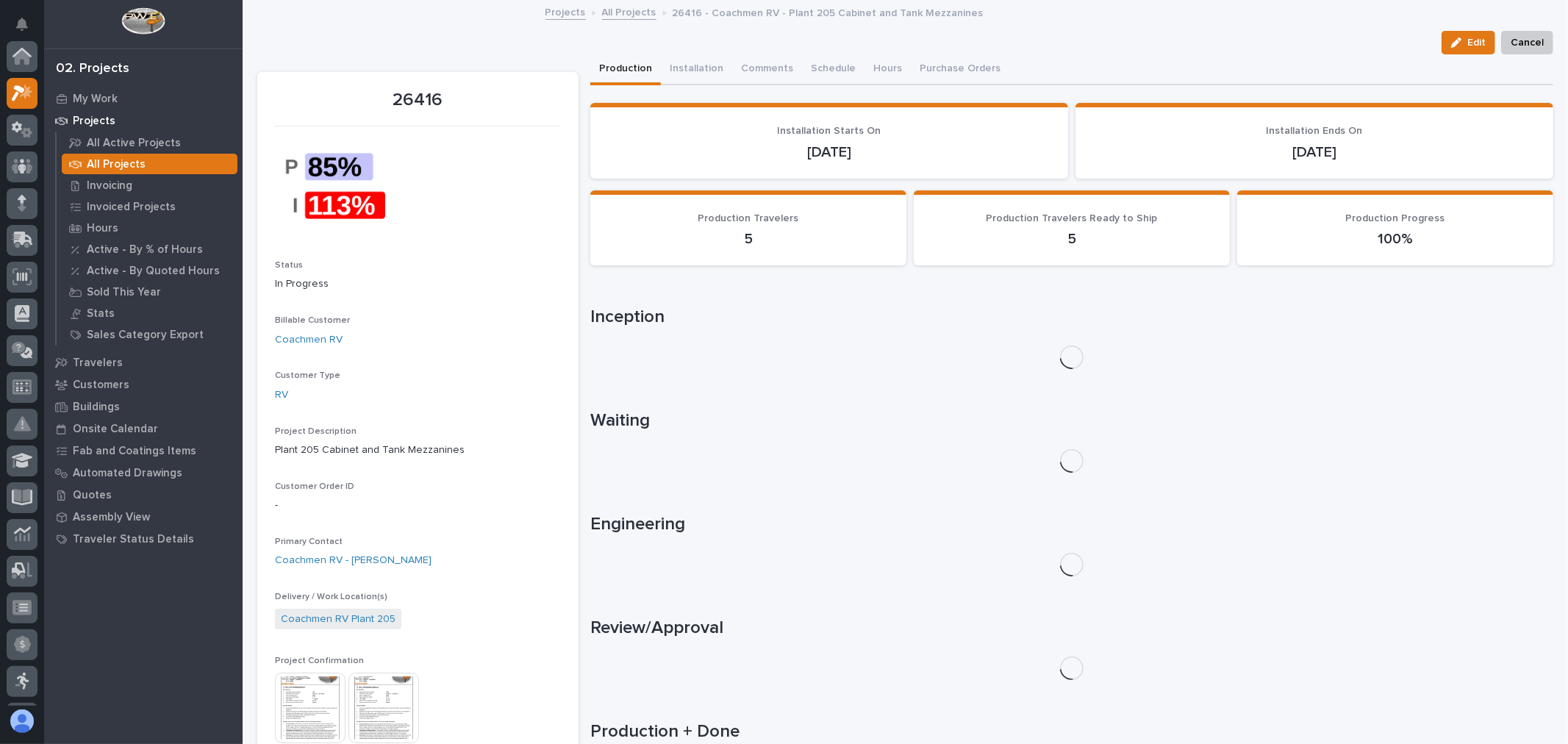
scroll to position [37, 0]
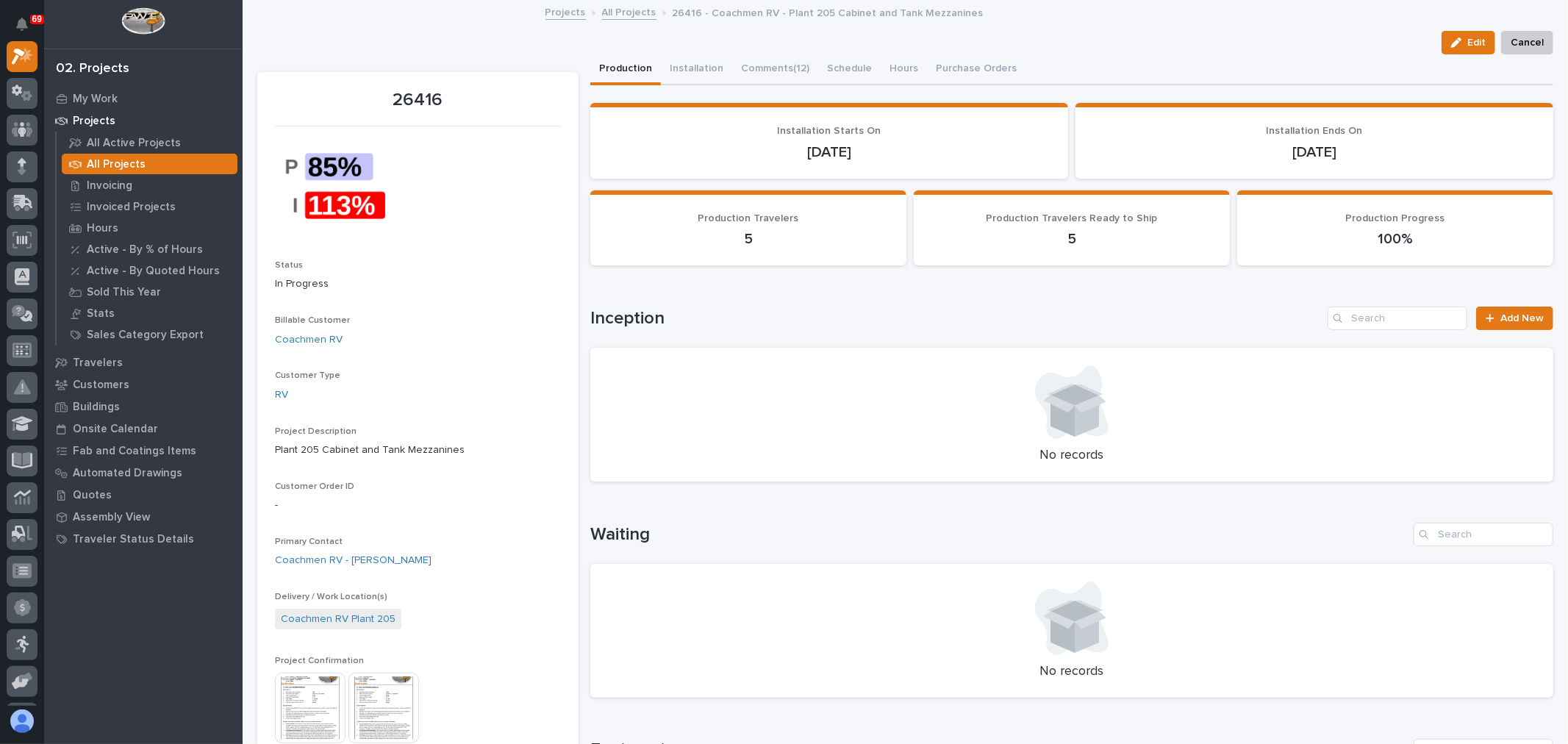
click at [399, 718] on img at bounding box center [383, 708] width 71 height 70
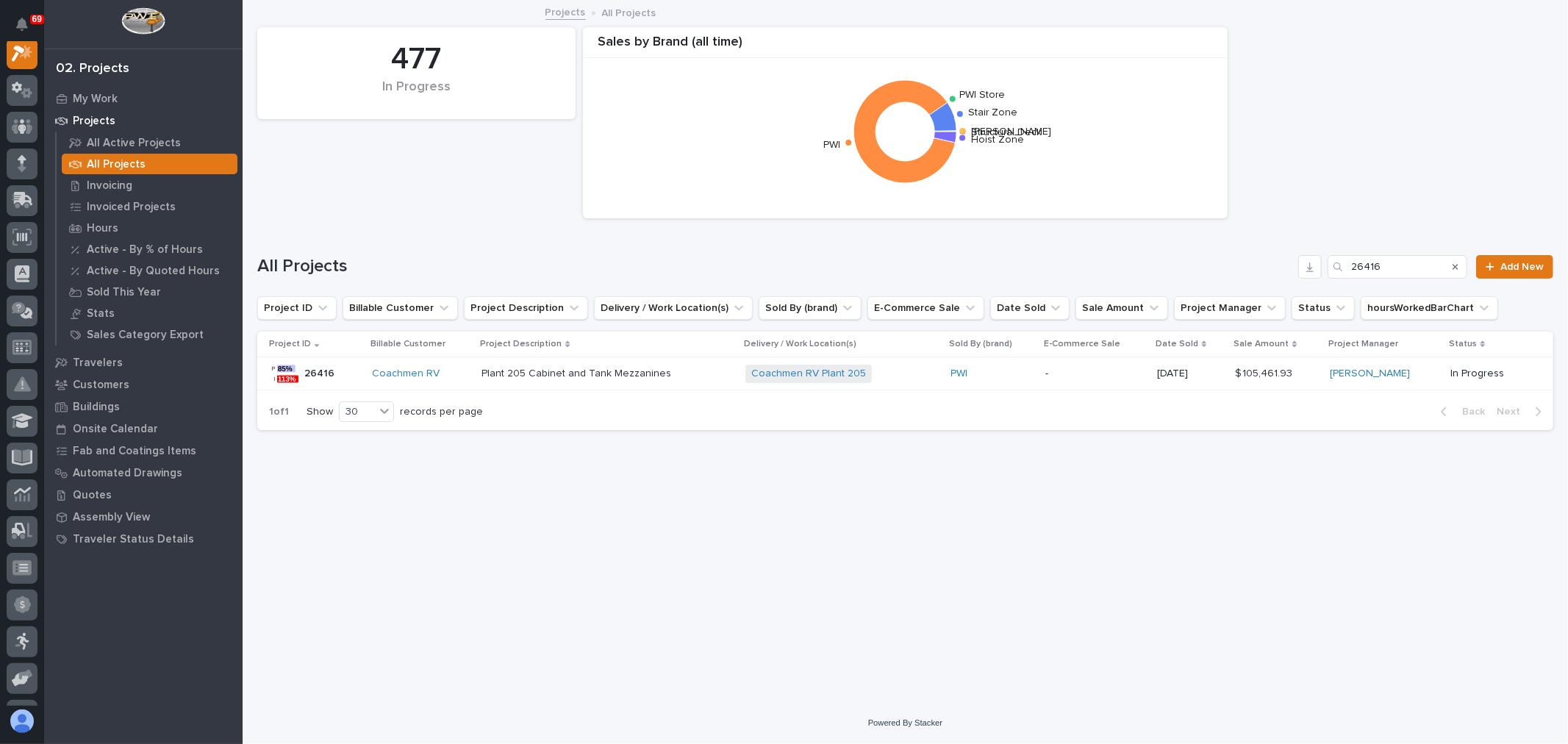
scroll to position [37, 0]
click at [1424, 267] on input "26416" at bounding box center [1398, 266] width 140 height 23
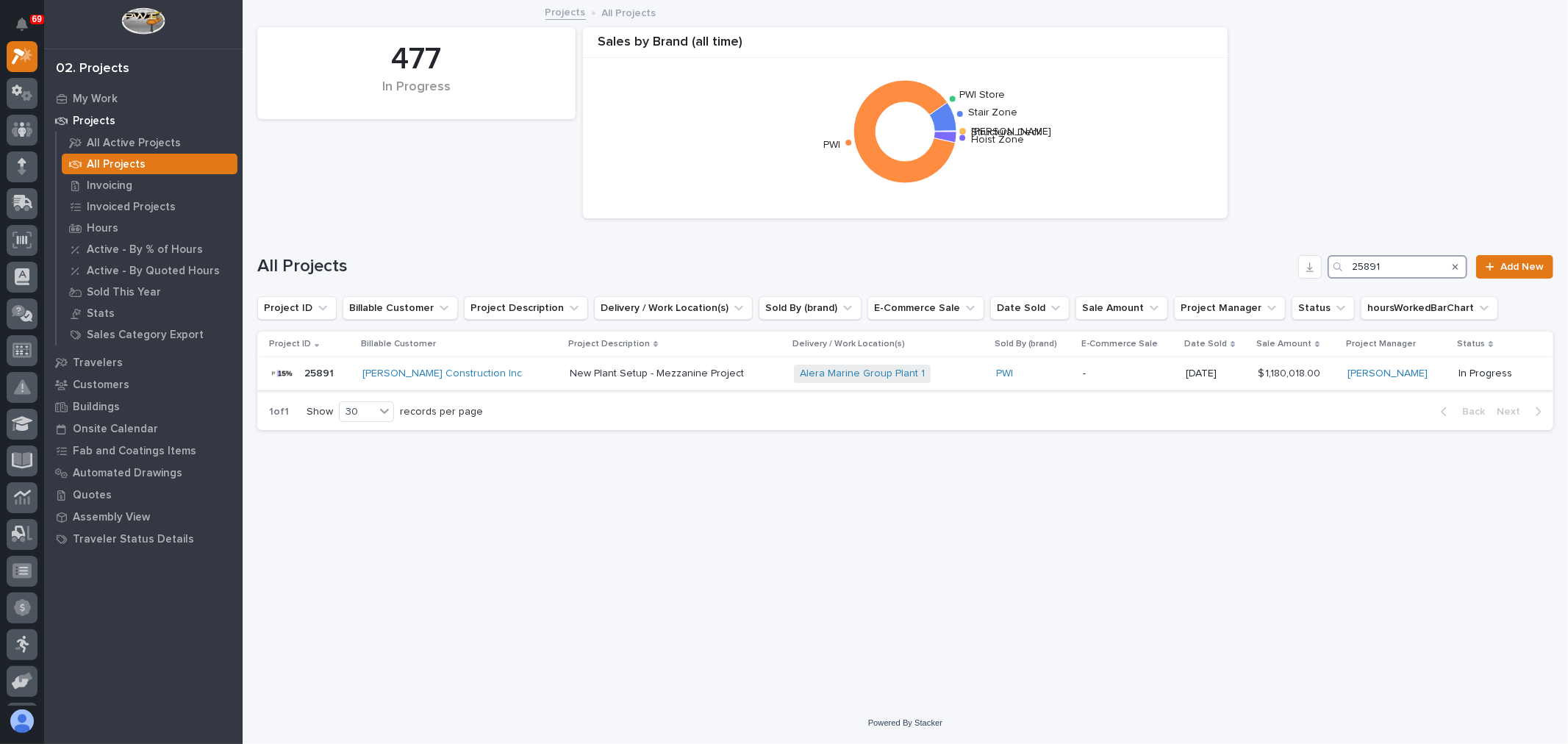
type input "25891"
click at [1032, 376] on div "PWI" at bounding box center [1034, 374] width 75 height 13
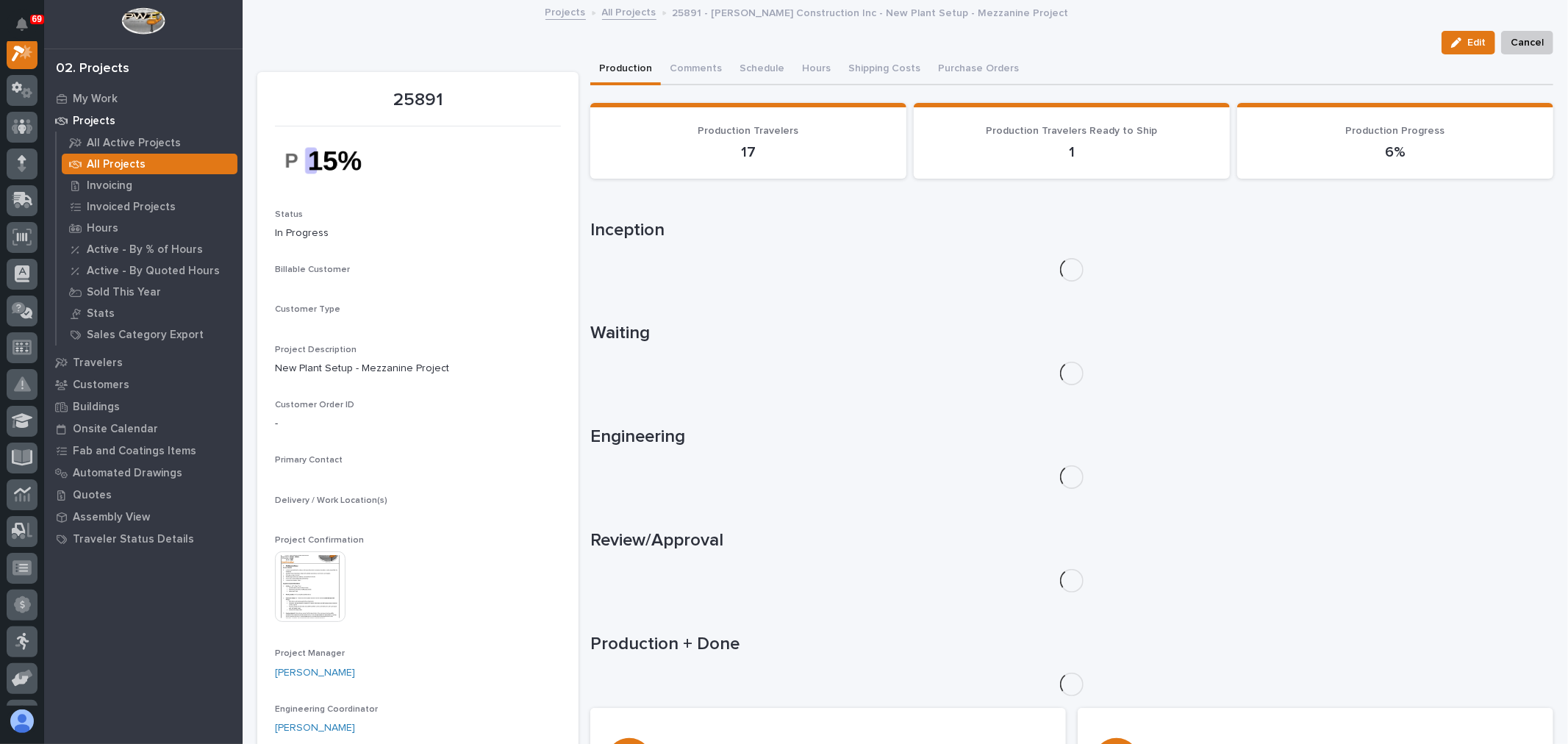
scroll to position [37, 0]
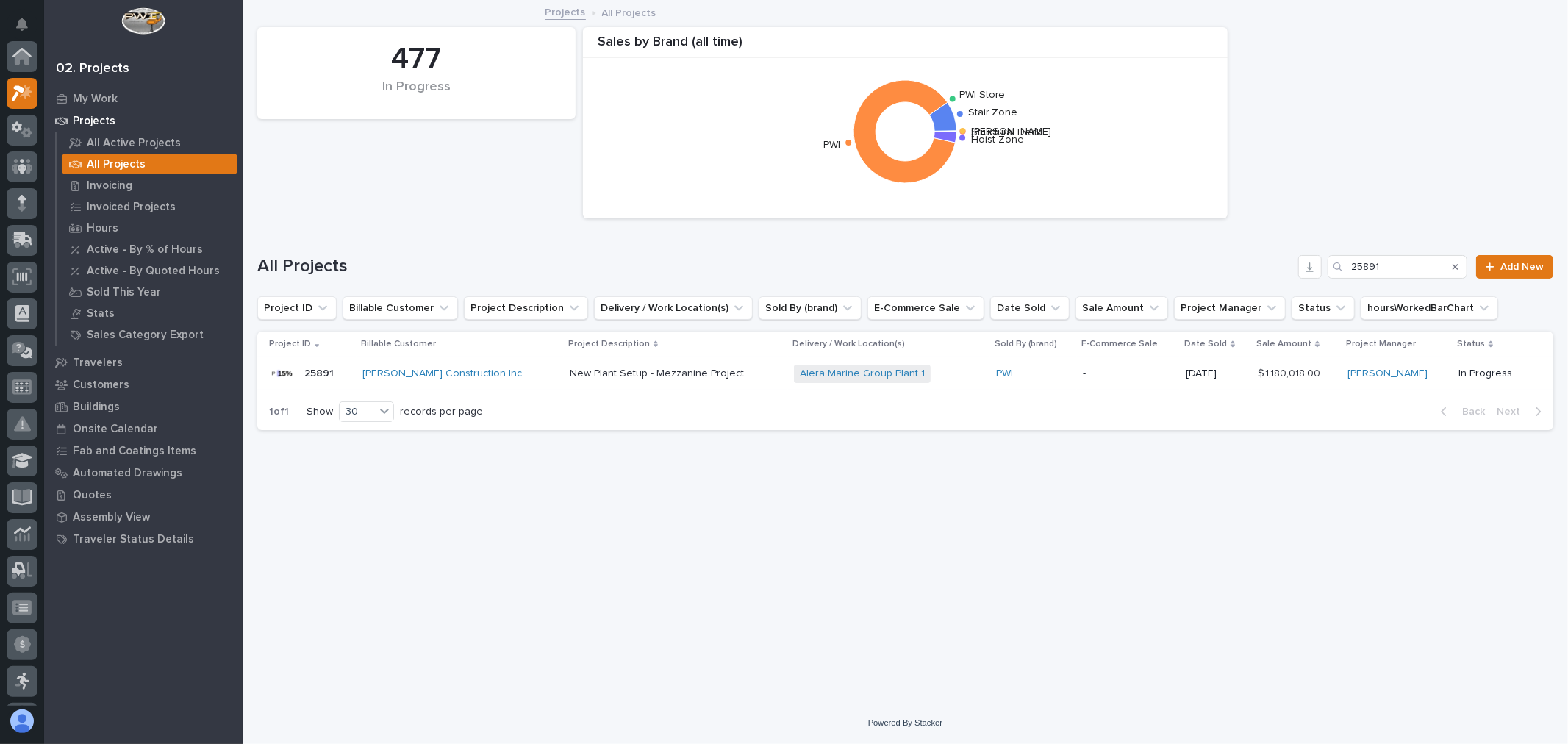
scroll to position [40, 0]
click at [1423, 265] on input "25891" at bounding box center [1398, 266] width 140 height 23
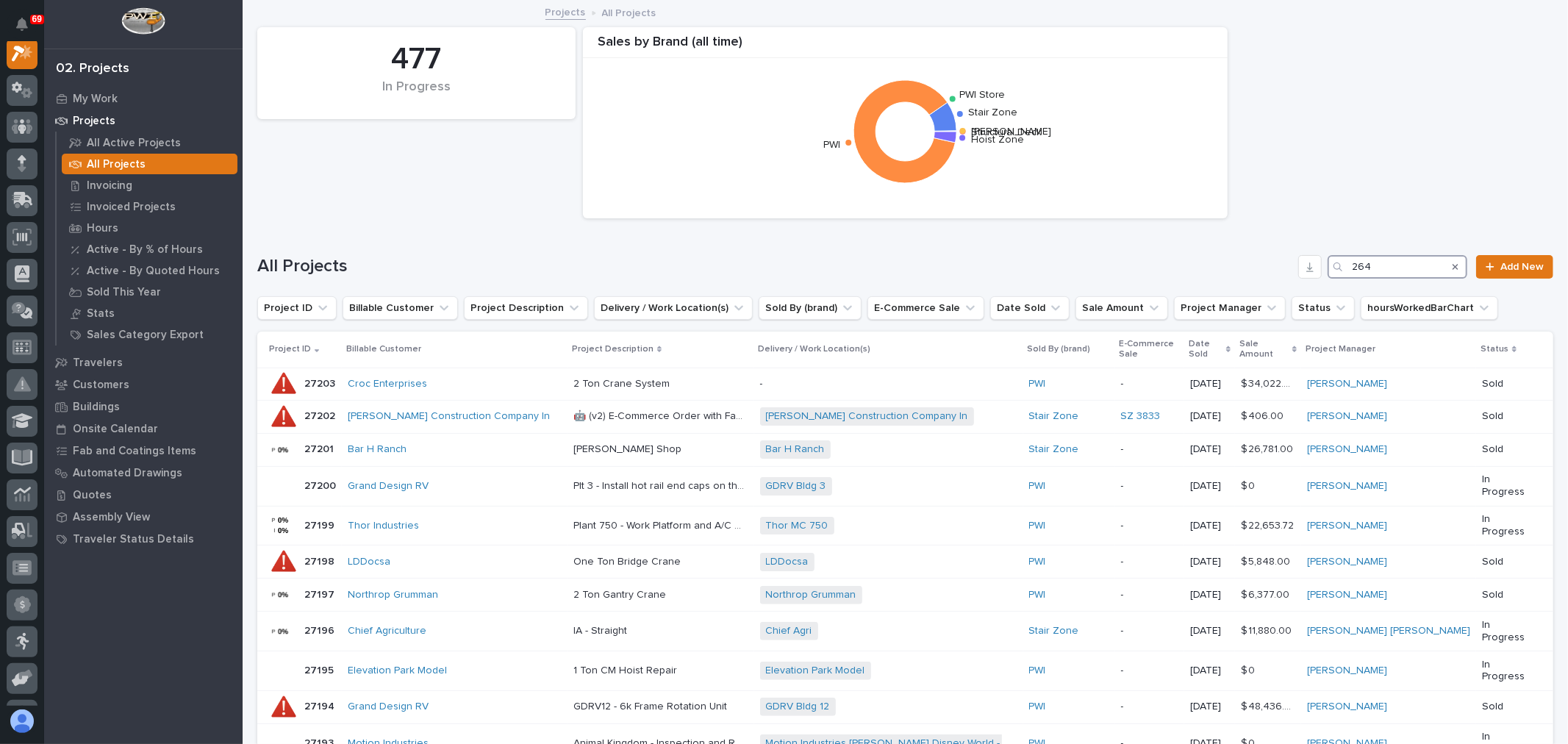
scroll to position [37, 0]
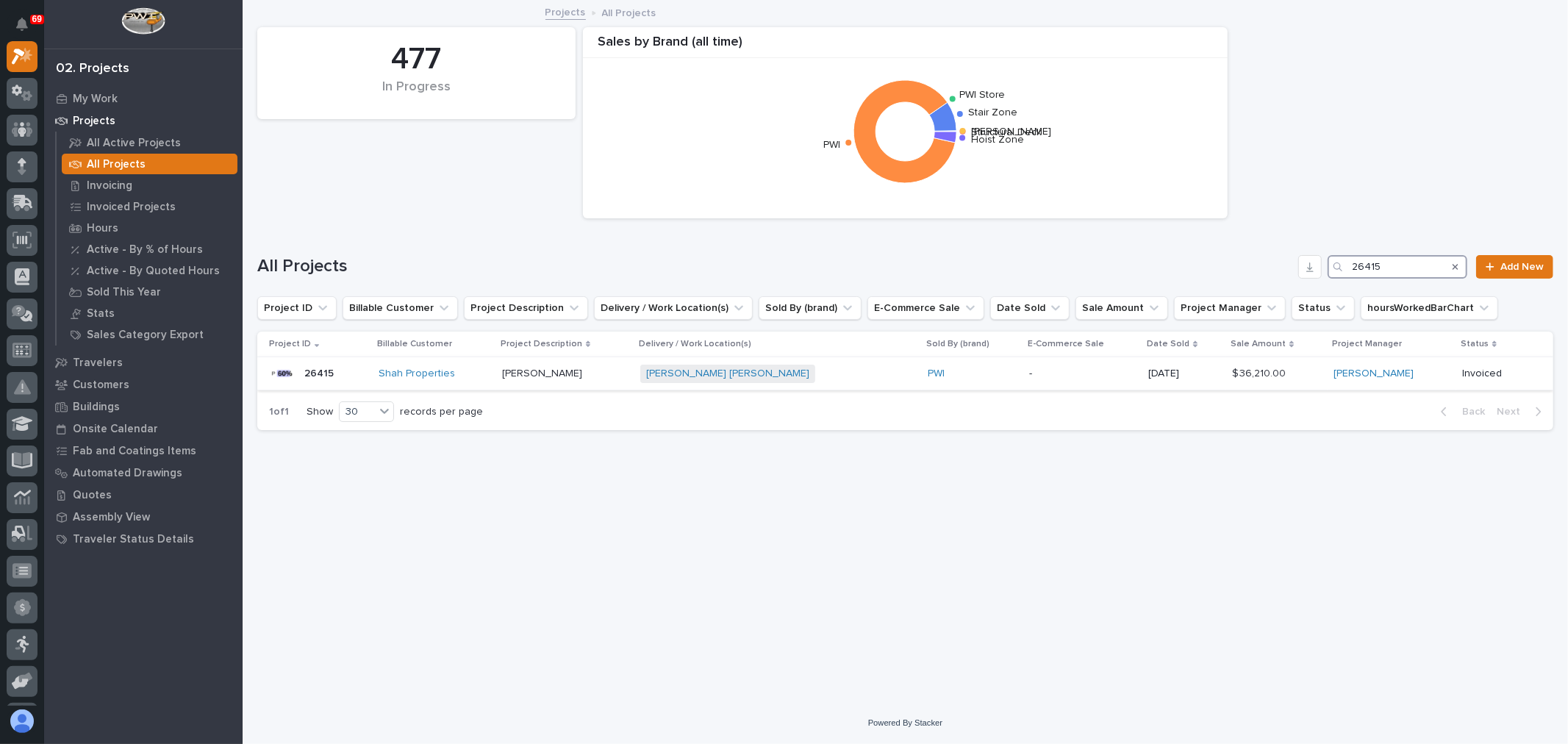
type input "26415"
click at [967, 379] on div "PWI" at bounding box center [972, 374] width 89 height 13
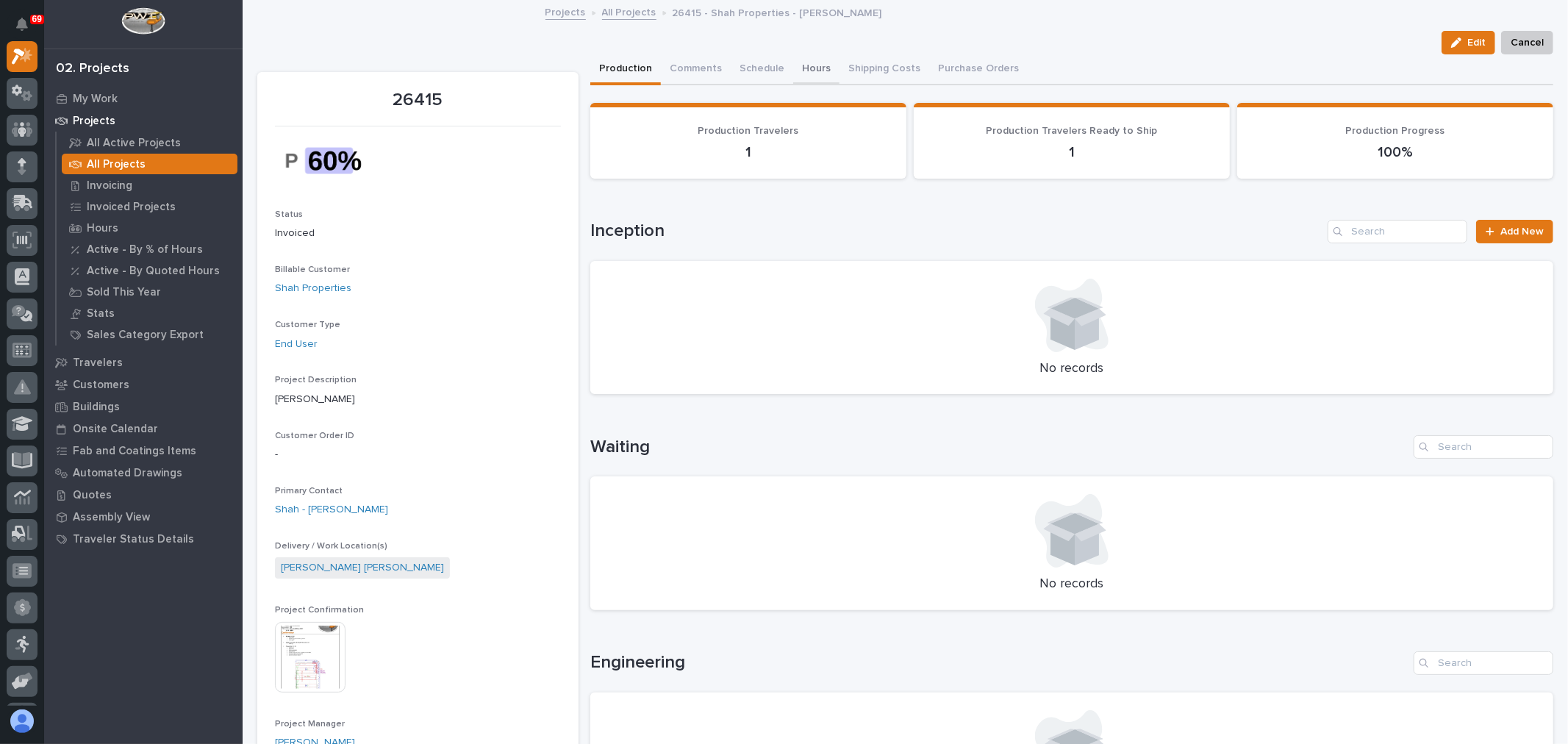
click at [804, 67] on button "Hours" at bounding box center [816, 70] width 47 height 31
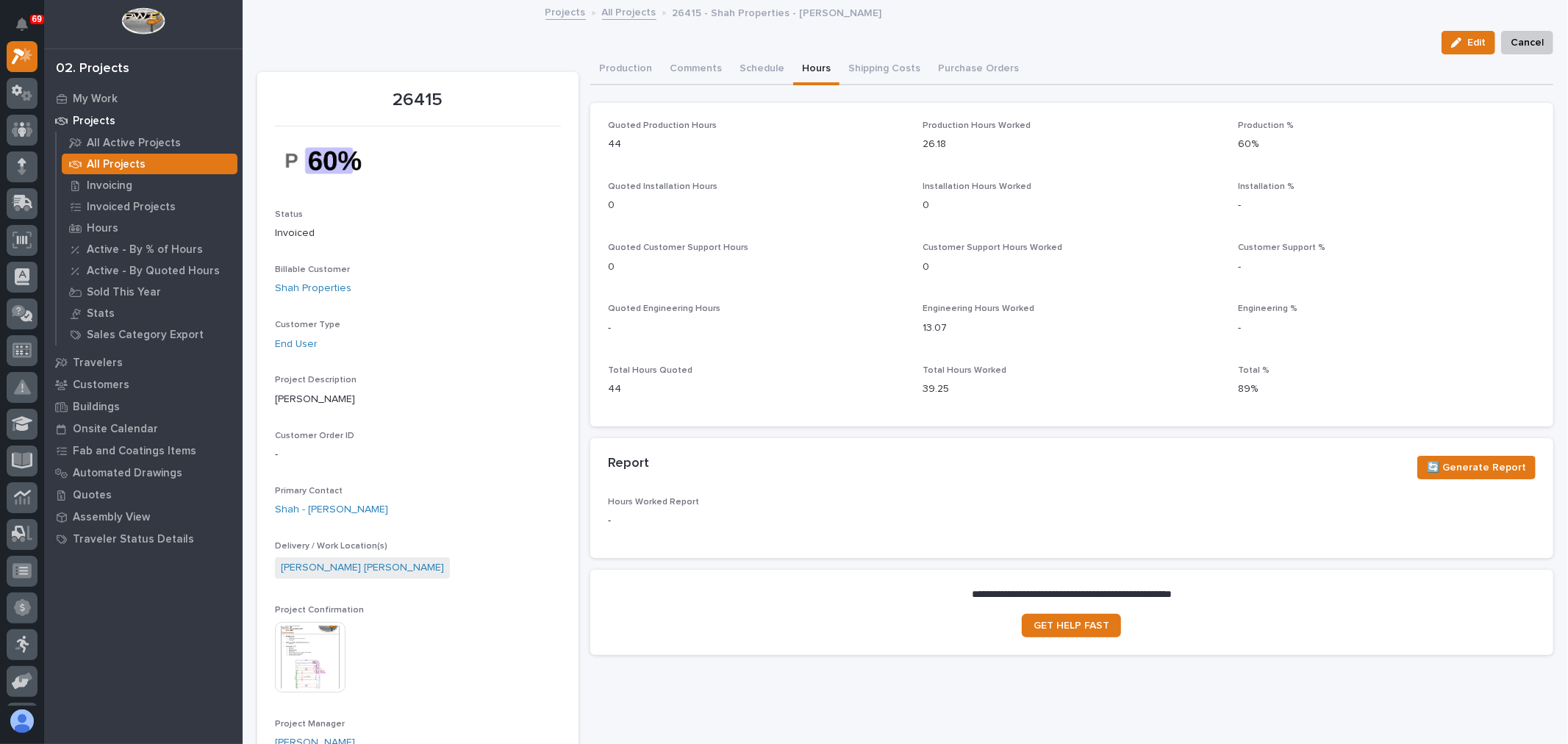
click at [320, 651] on img at bounding box center [310, 657] width 71 height 70
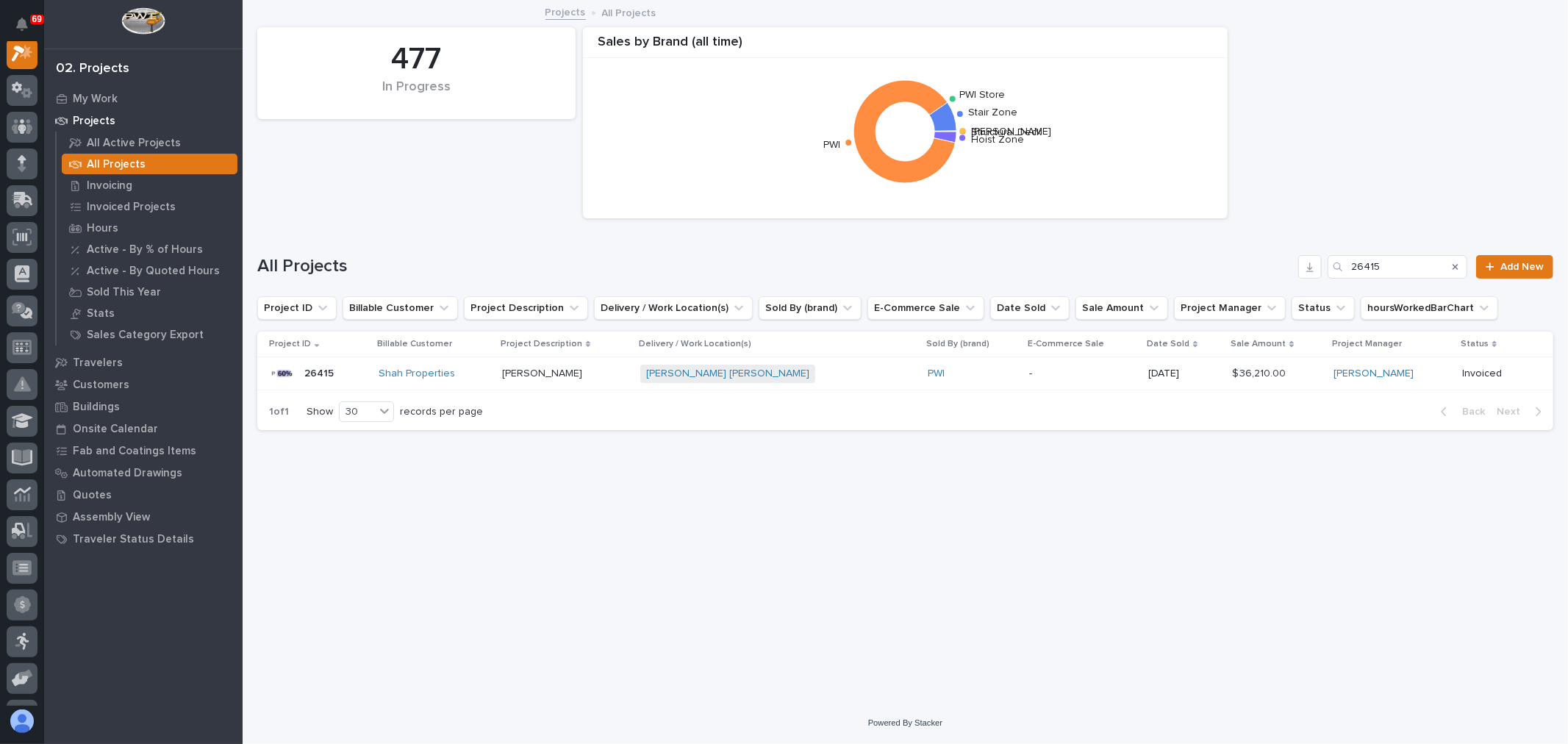
scroll to position [37, 0]
click at [1414, 257] on input "26415" at bounding box center [1398, 266] width 140 height 23
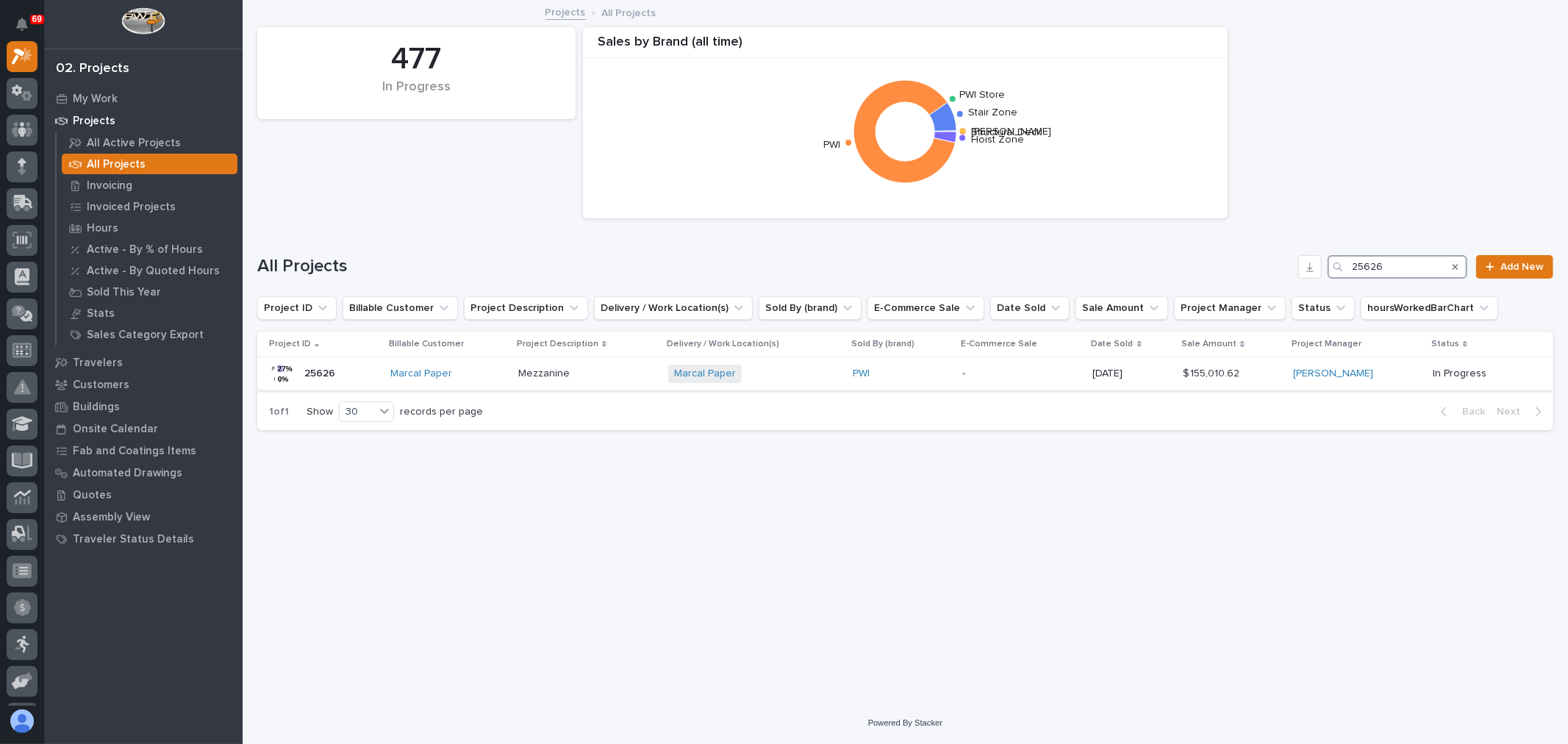
type input "25626"
click at [986, 372] on p "-" at bounding box center [1021, 374] width 118 height 13
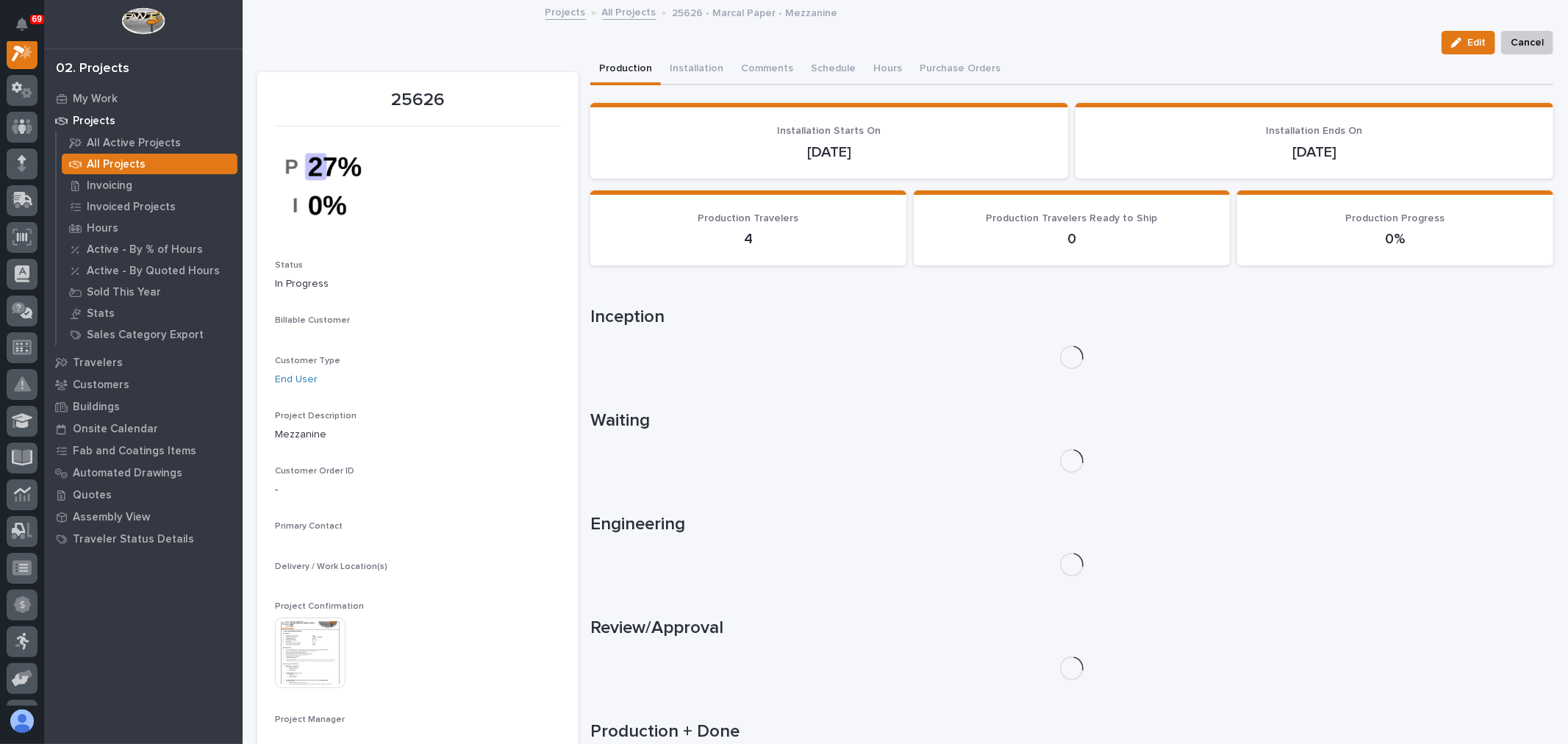
scroll to position [37, 0]
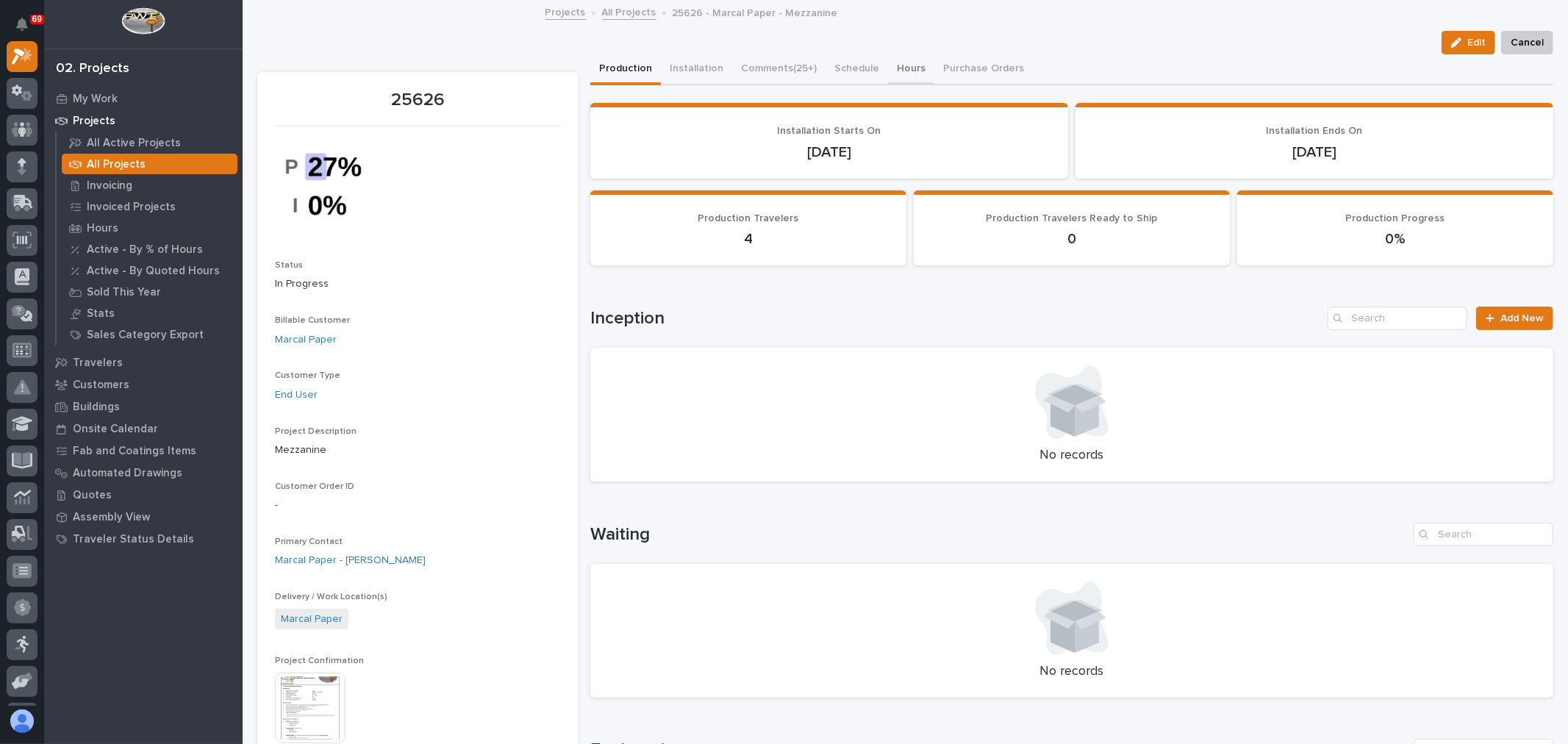
click at [891, 64] on button "Hours" at bounding box center [912, 70] width 47 height 31
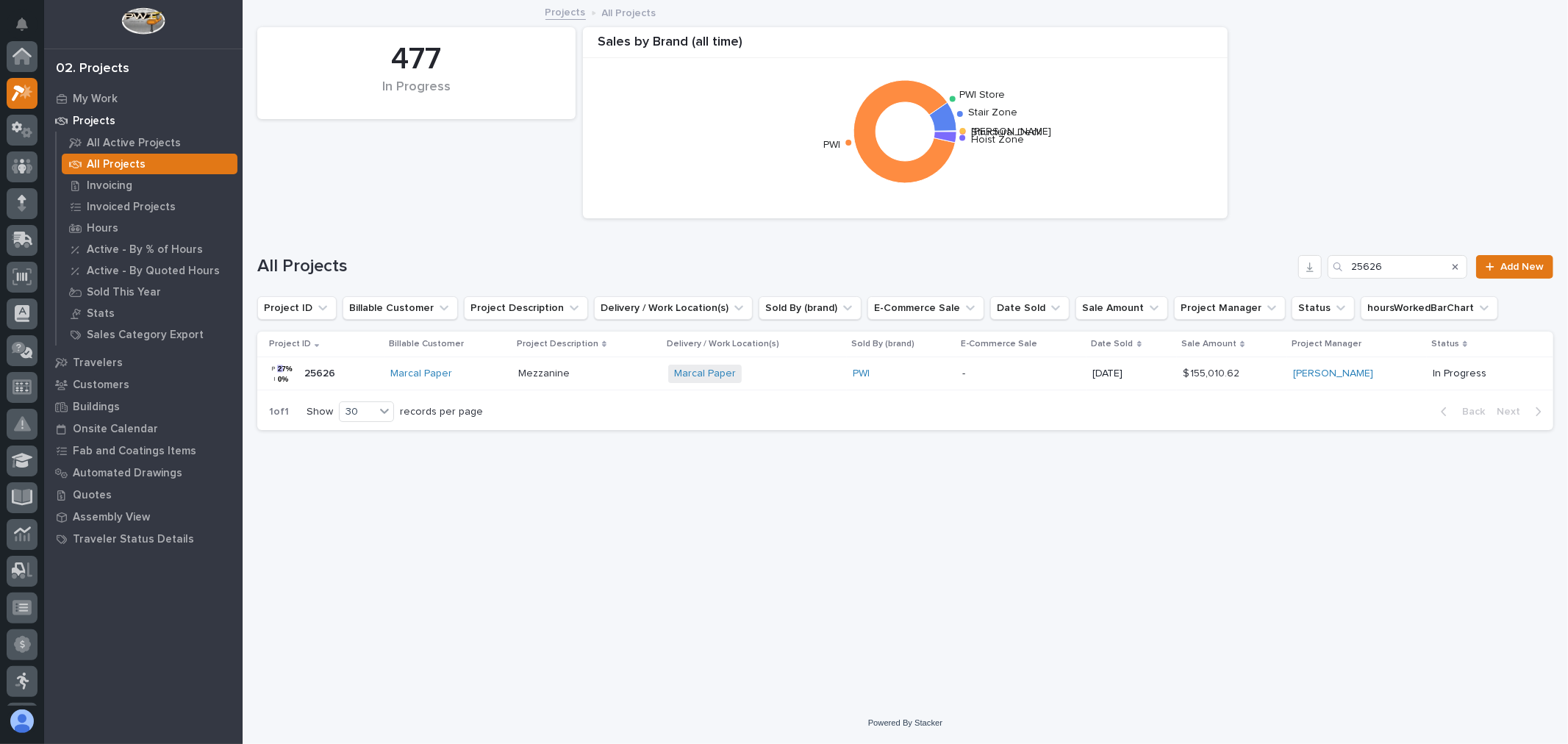
scroll to position [40, 0]
click at [1390, 267] on input "25626" at bounding box center [1398, 266] width 140 height 23
type input "27180"
click at [802, 374] on div "JP Solutions + 0" at bounding box center [754, 374] width 173 height 18
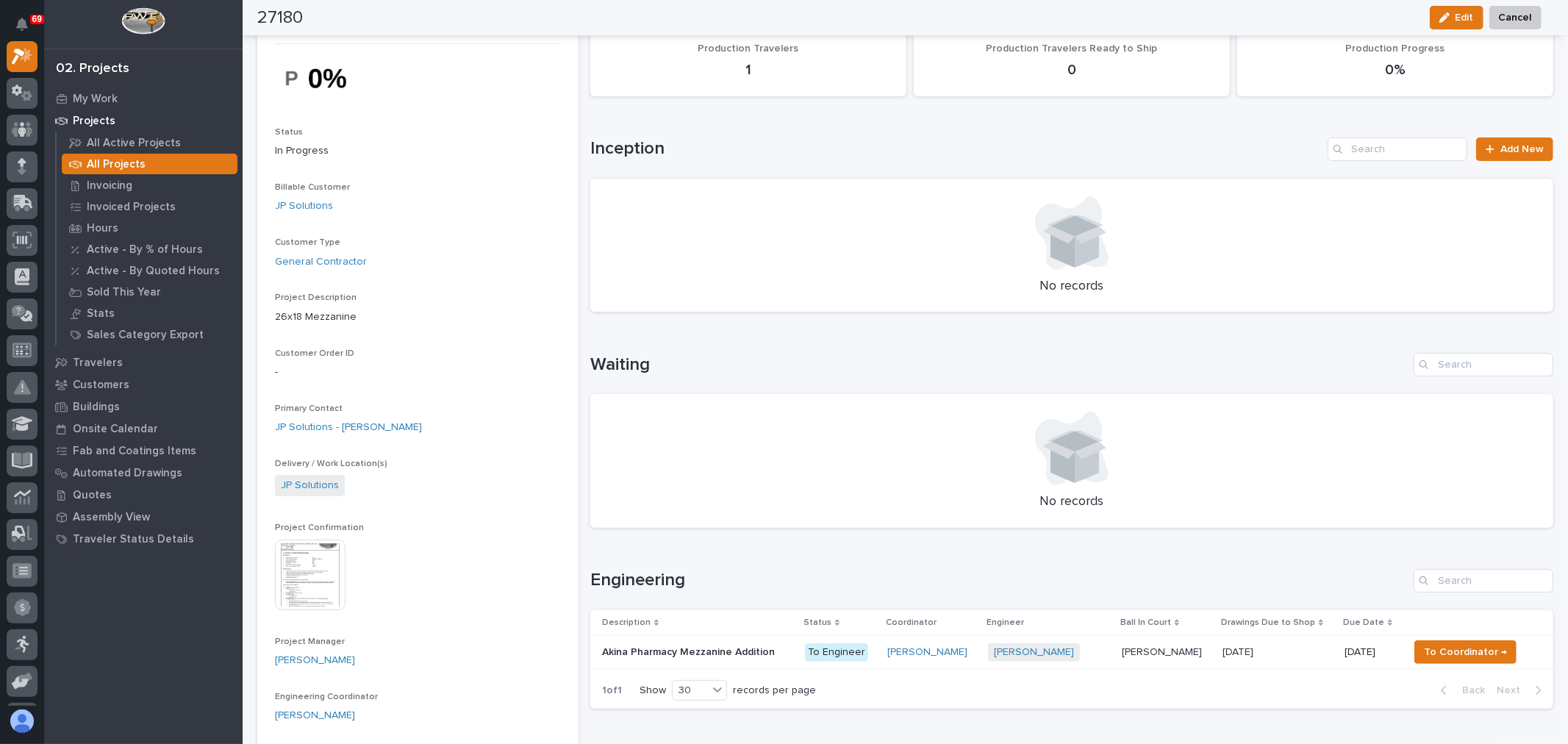
scroll to position [82, 0]
click at [322, 610] on div at bounding box center [311, 577] width 74 height 74
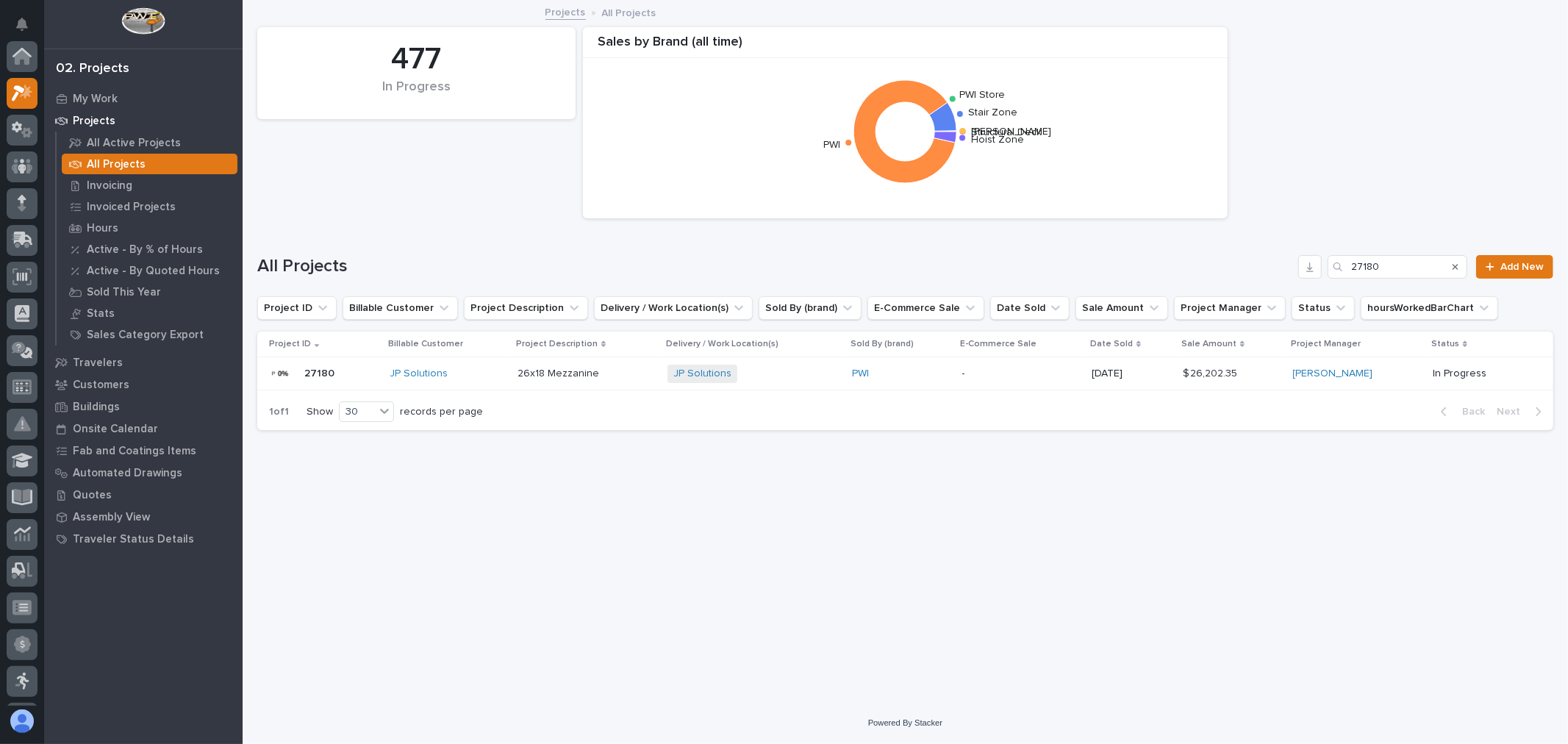
scroll to position [40, 0]
drag, startPoint x: 1397, startPoint y: 262, endPoint x: 1351, endPoint y: 262, distance: 46.0
click at [1351, 262] on div "27180" at bounding box center [1398, 266] width 140 height 23
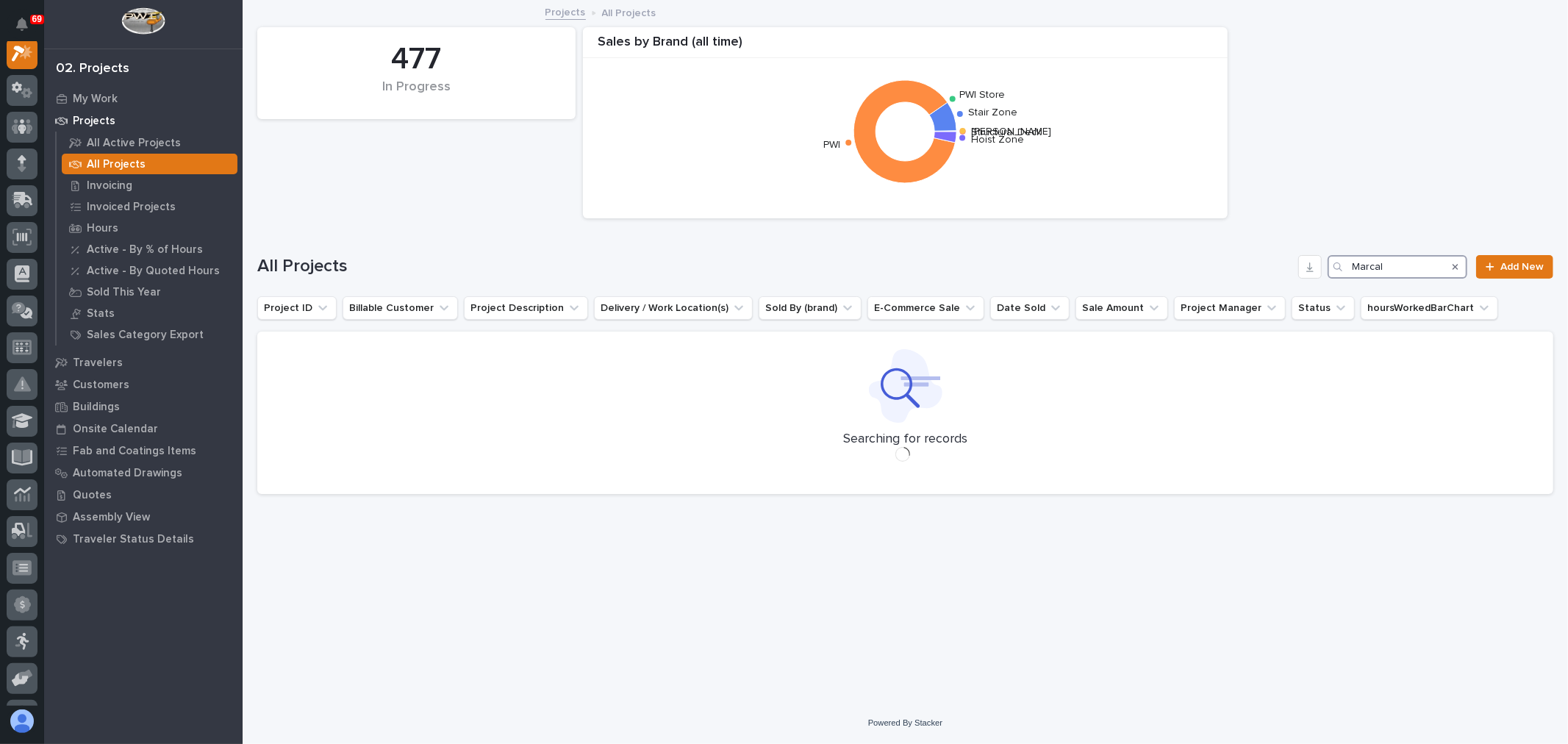
scroll to position [37, 0]
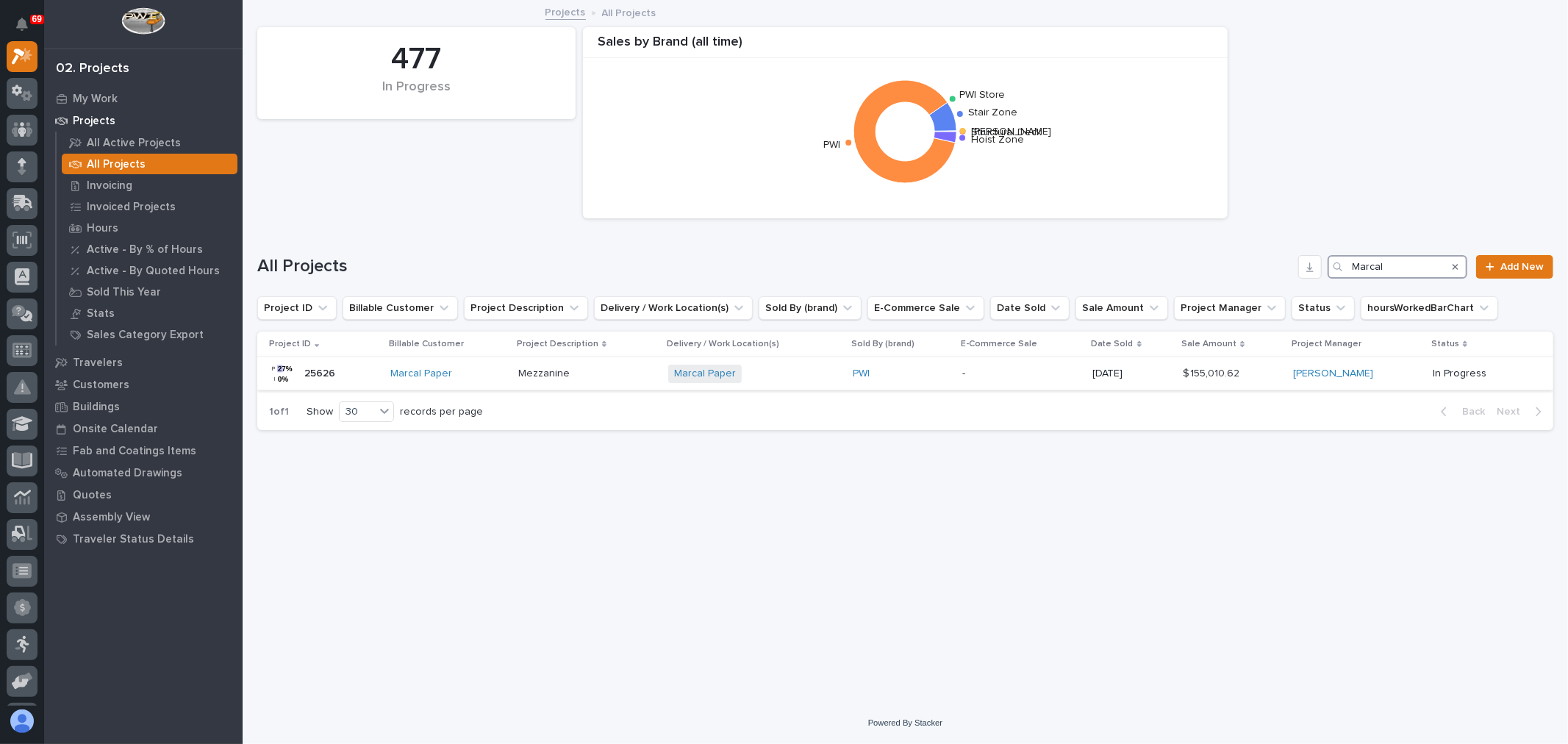
type input "Marcal"
click at [590, 372] on p at bounding box center [587, 374] width 138 height 13
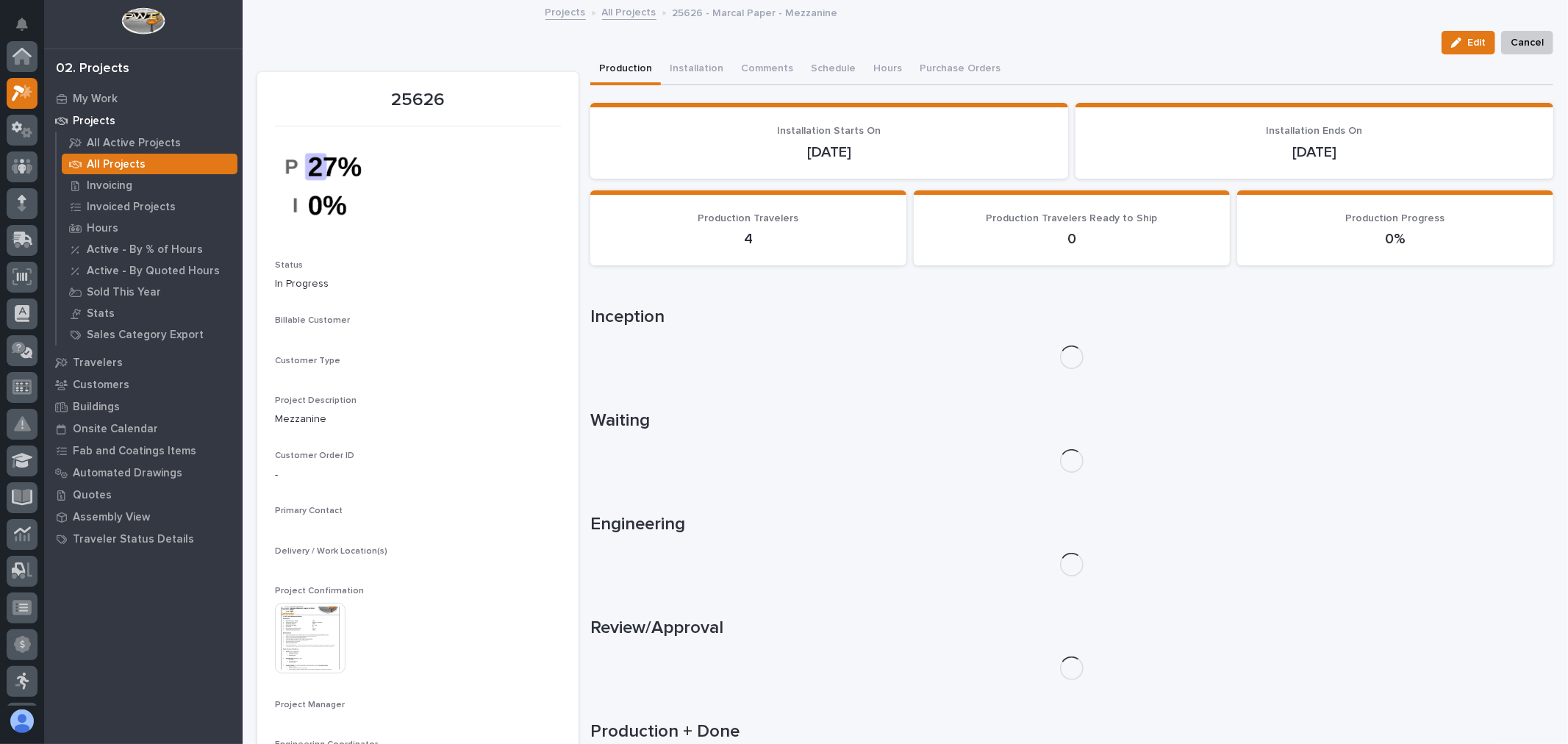
scroll to position [37, 0]
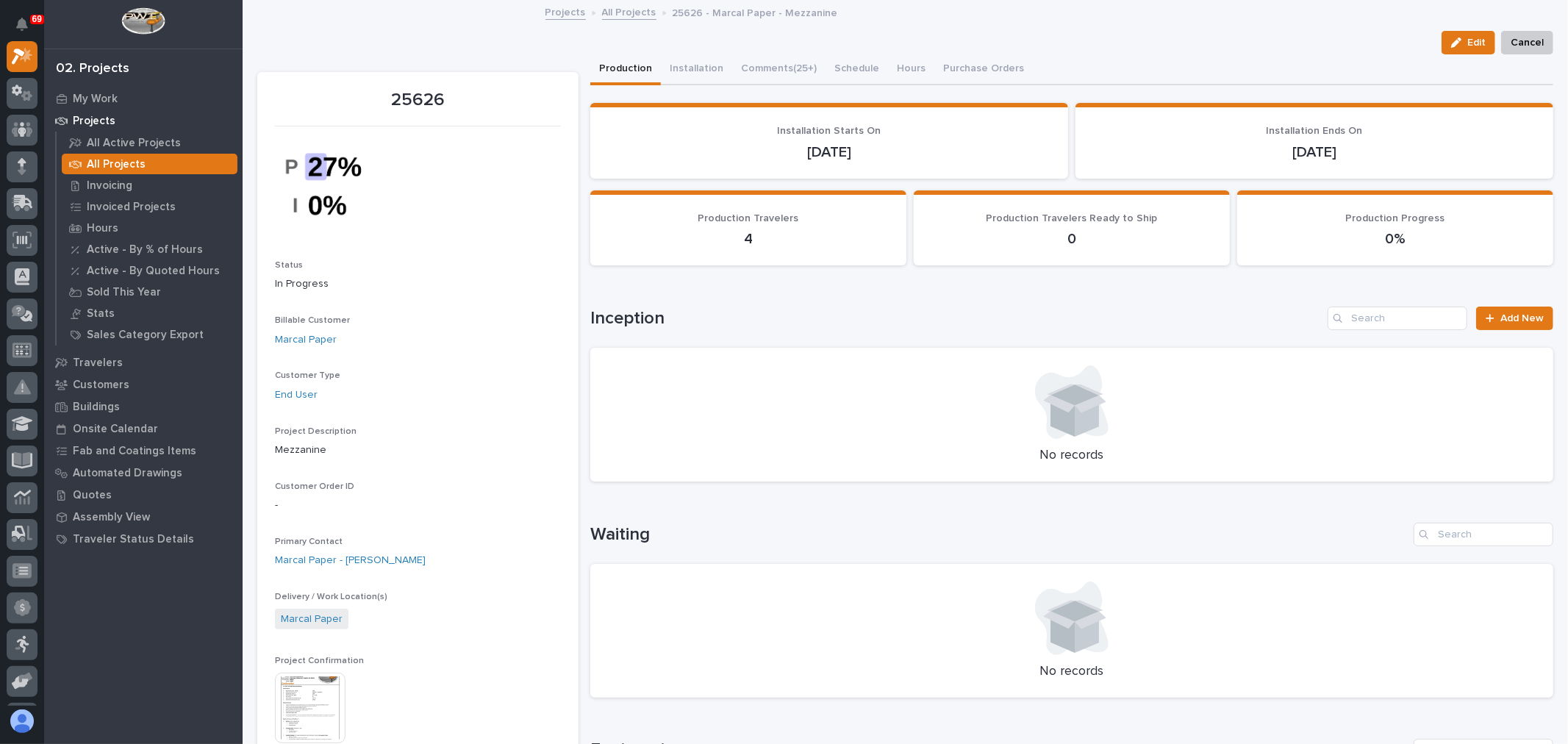
click at [304, 702] on img at bounding box center [310, 708] width 71 height 70
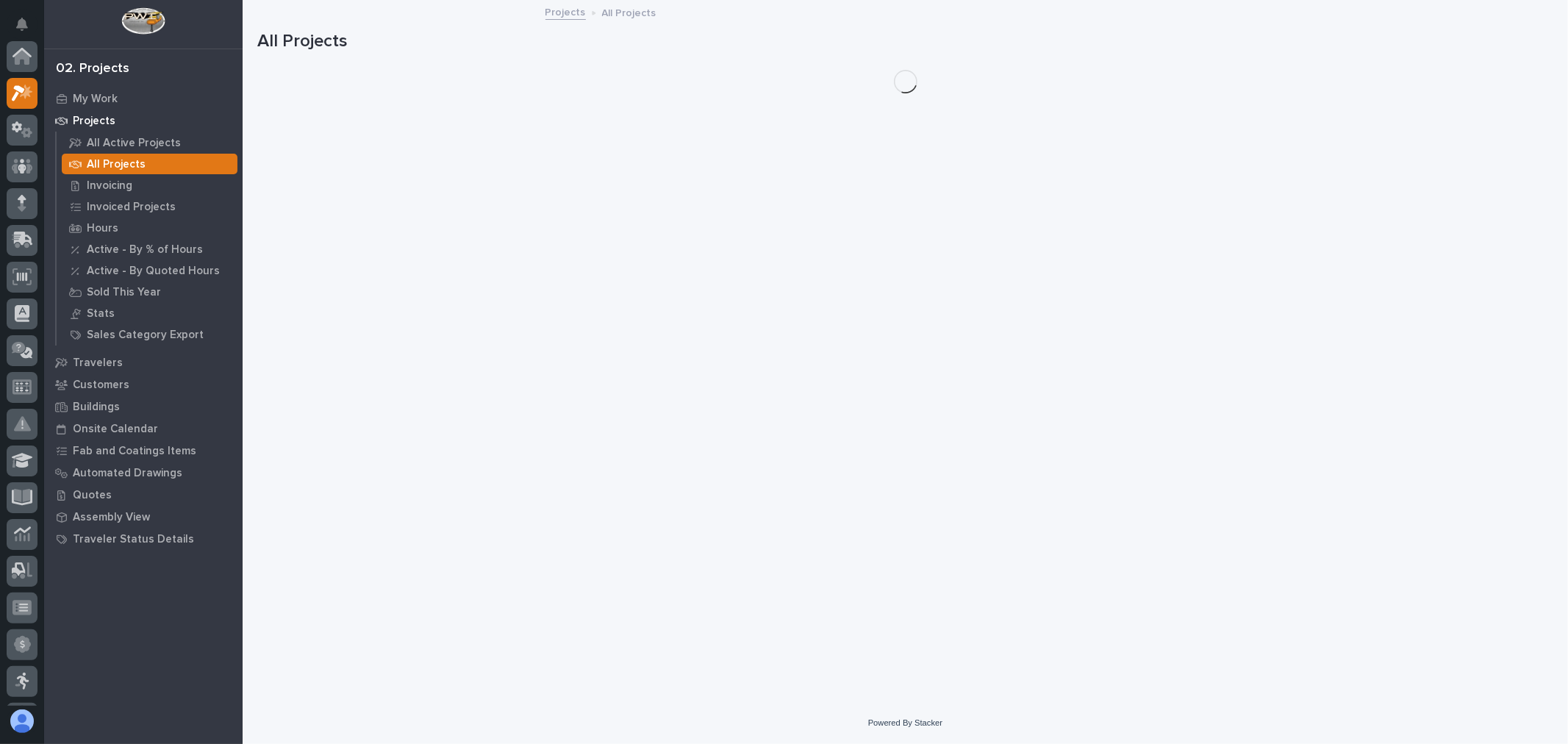
scroll to position [40, 0]
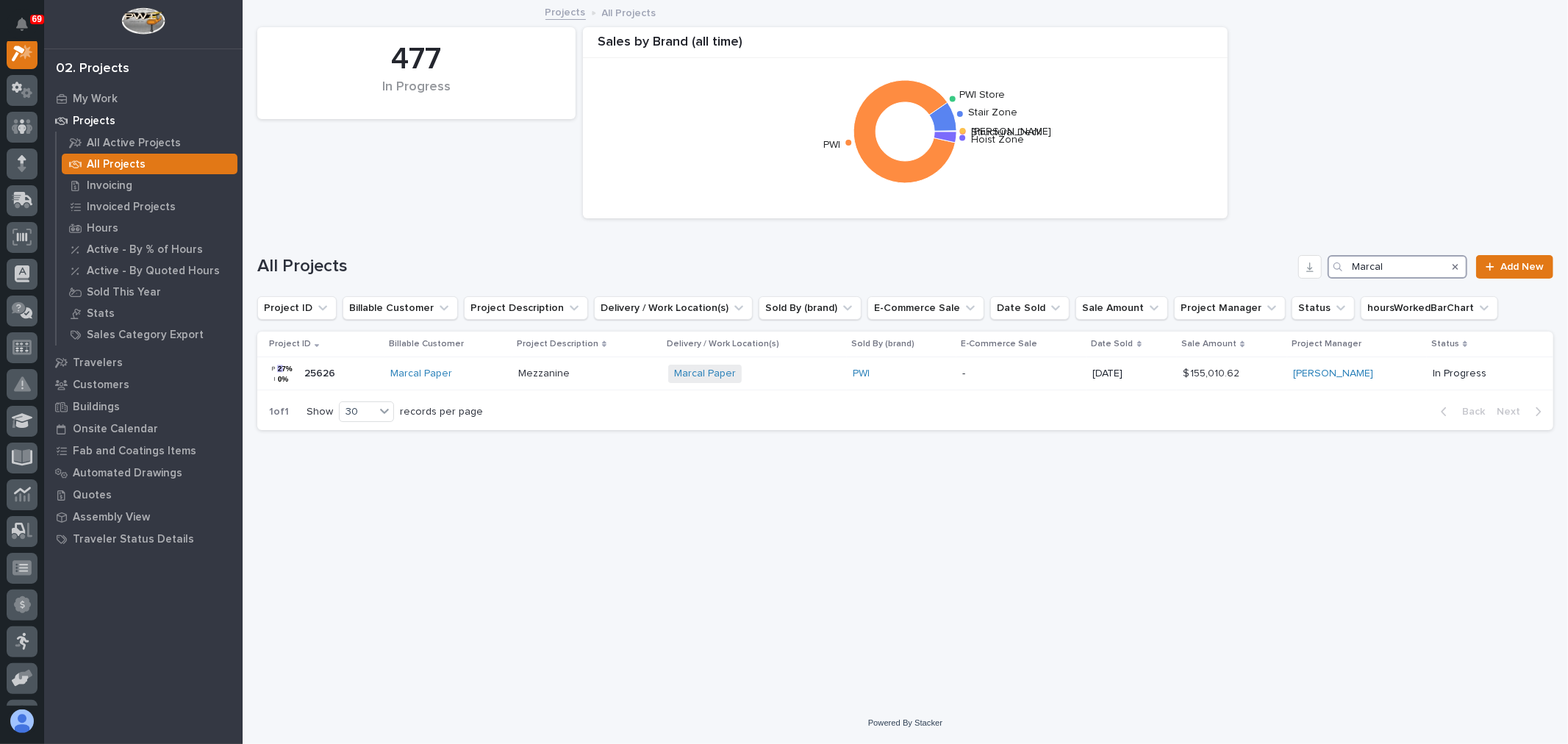
click at [1422, 263] on input "Marcal" at bounding box center [1398, 266] width 140 height 23
click at [1452, 266] on icon "Search" at bounding box center [1455, 267] width 6 height 9
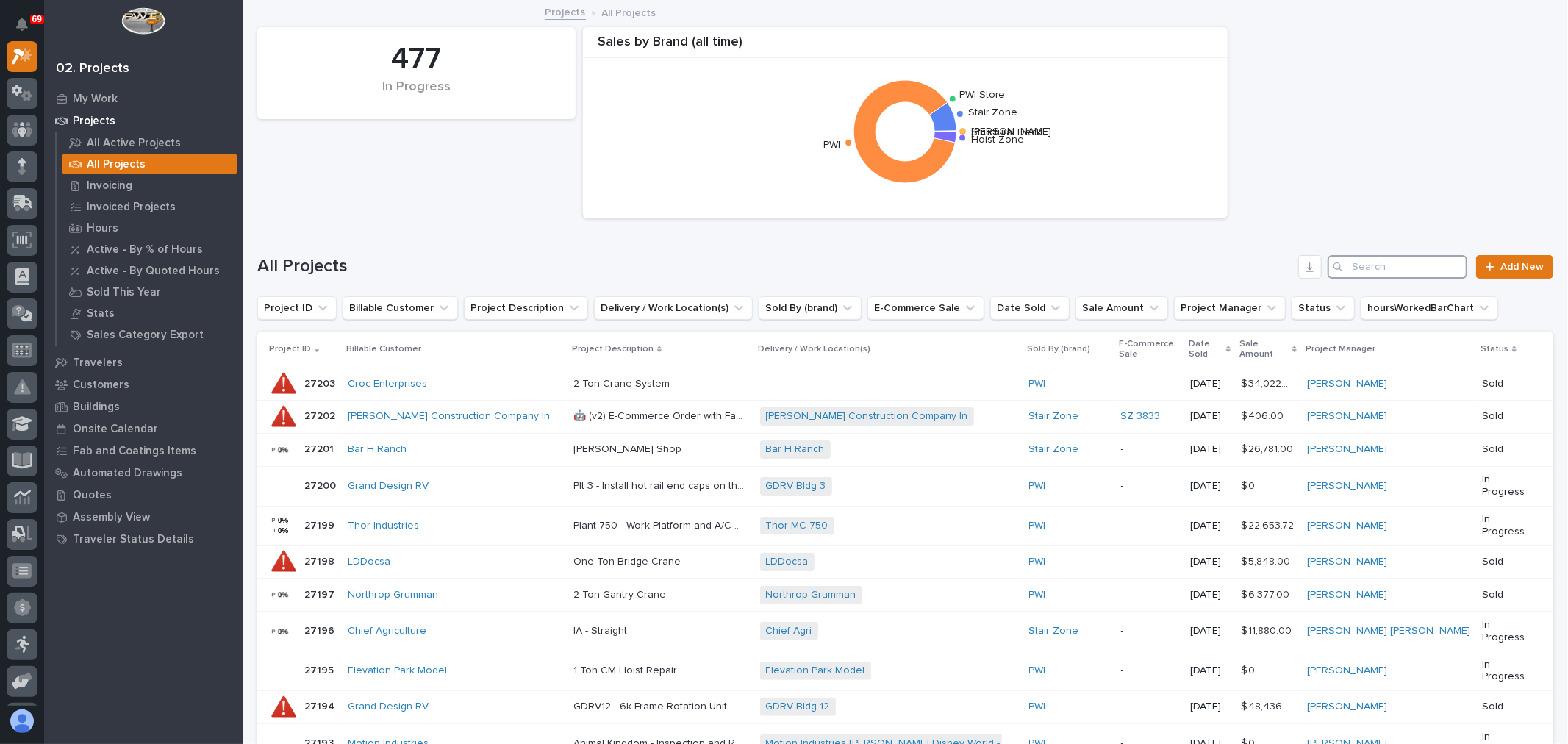
click at [1452, 266] on input "Search" at bounding box center [1398, 266] width 140 height 23
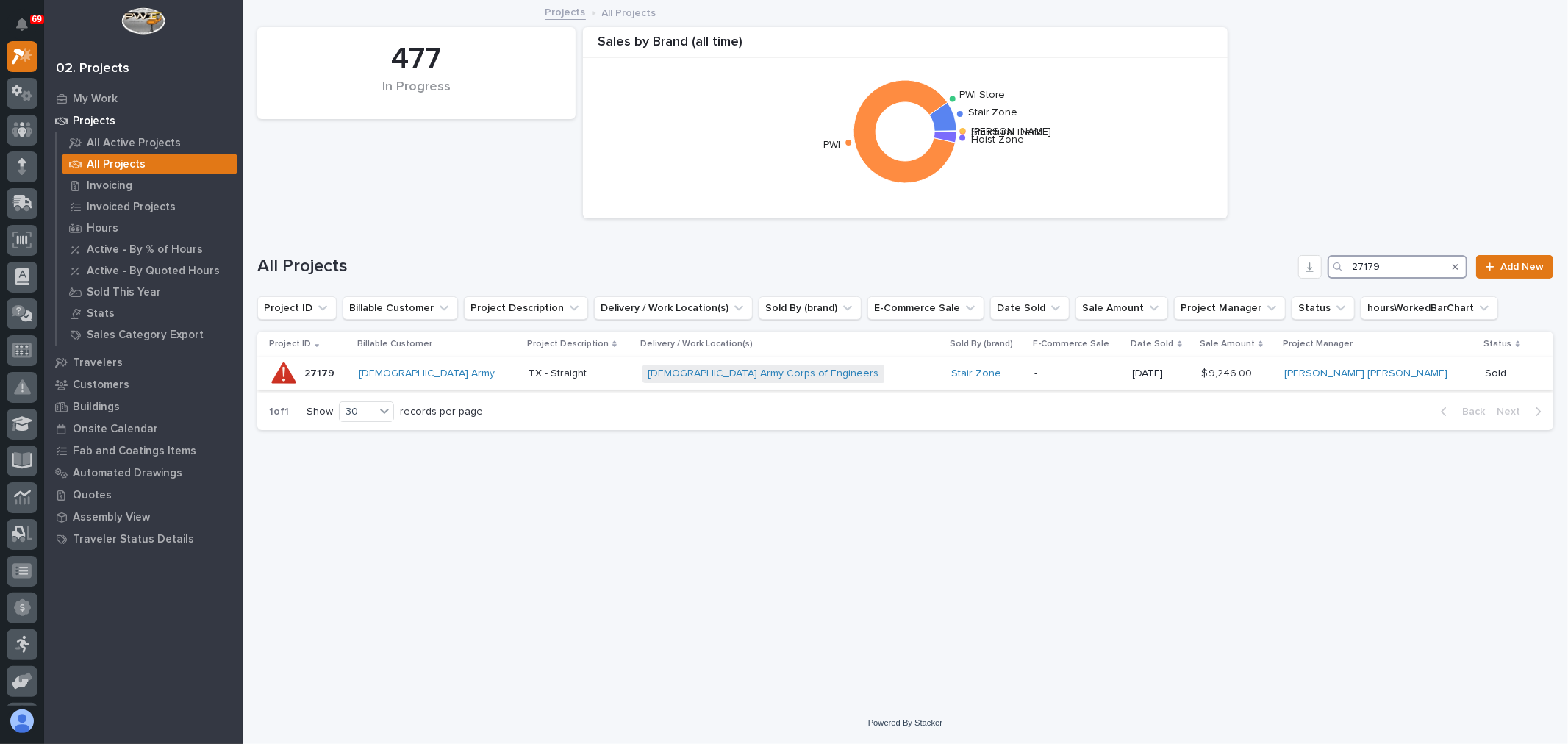
type input "27179"
click at [827, 378] on div "[DEMOGRAPHIC_DATA] Army Corps of Engineers + 0" at bounding box center [770, 374] width 257 height 18
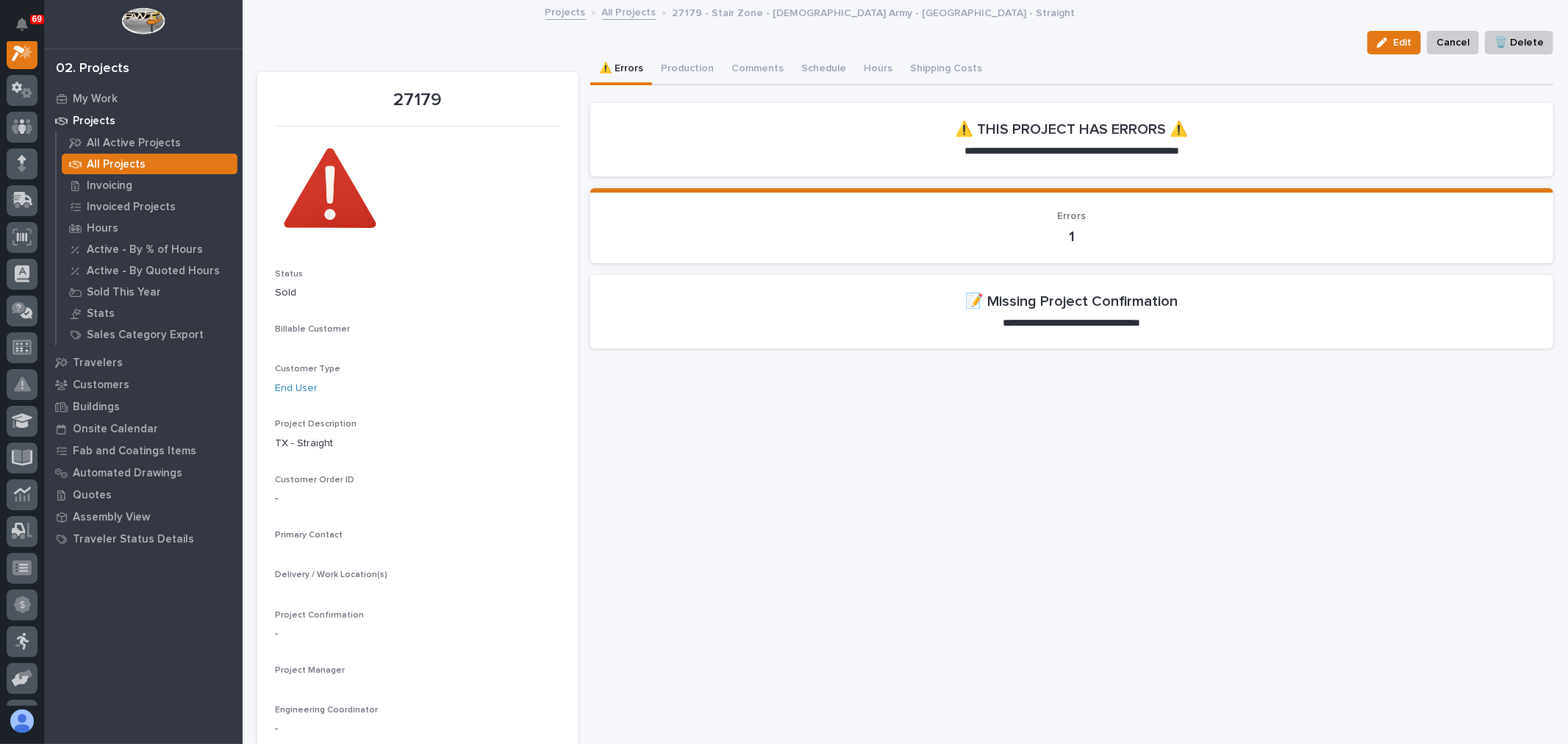
scroll to position [37, 0]
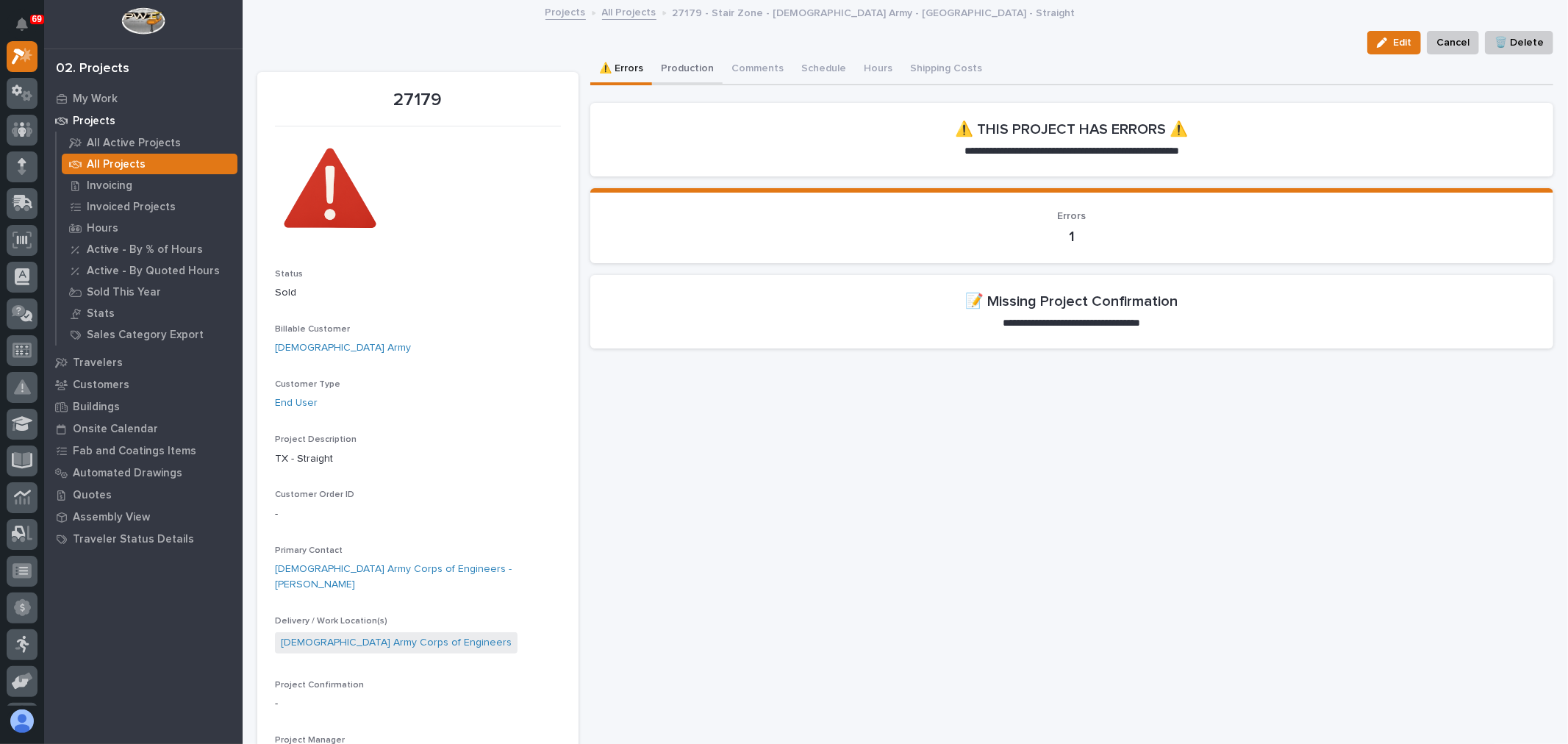
click at [697, 63] on button "Production" at bounding box center [687, 70] width 71 height 31
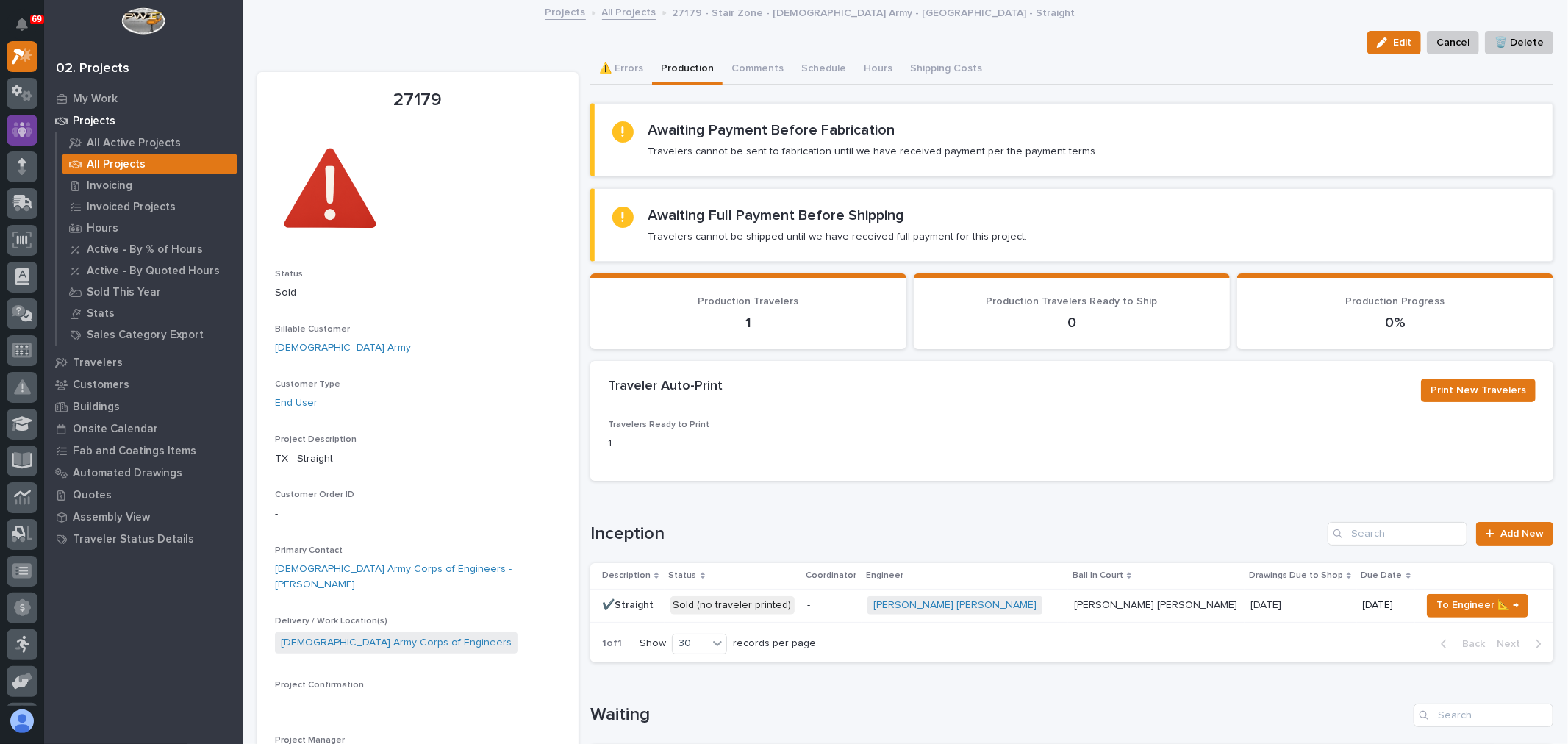
click at [20, 130] on icon at bounding box center [23, 130] width 9 height 15
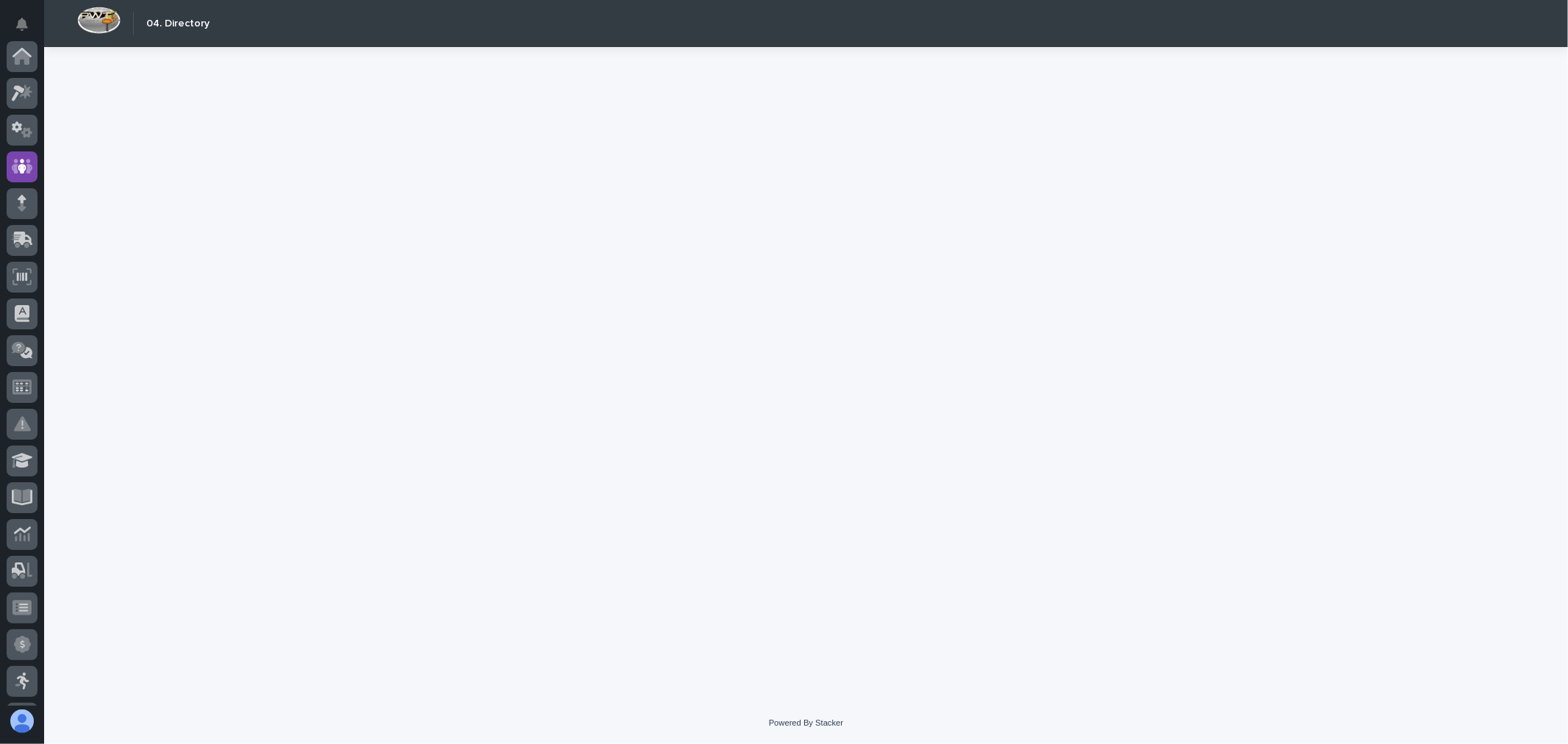
scroll to position [110, 0]
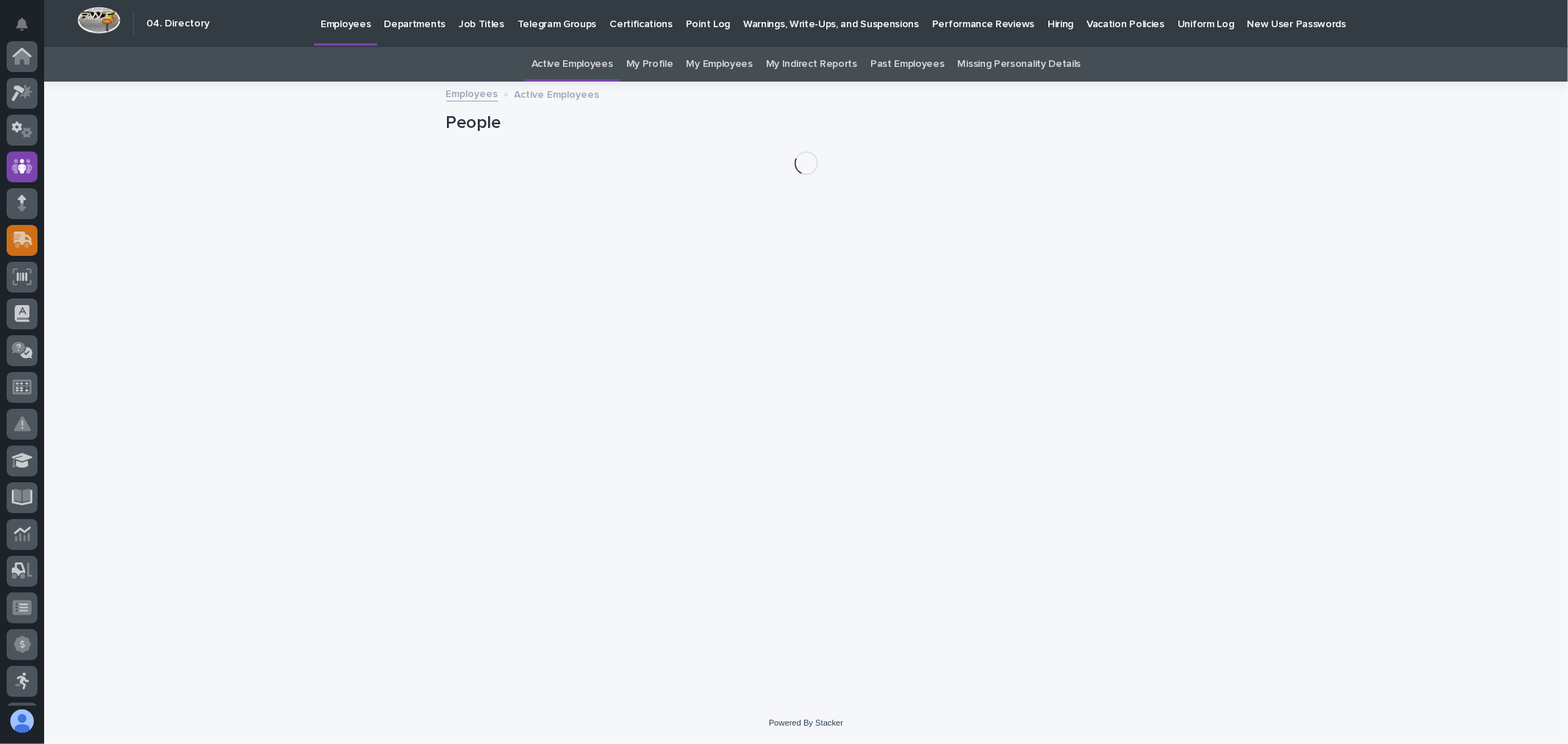
scroll to position [110, 0]
click at [27, 136] on div at bounding box center [22, 130] width 31 height 31
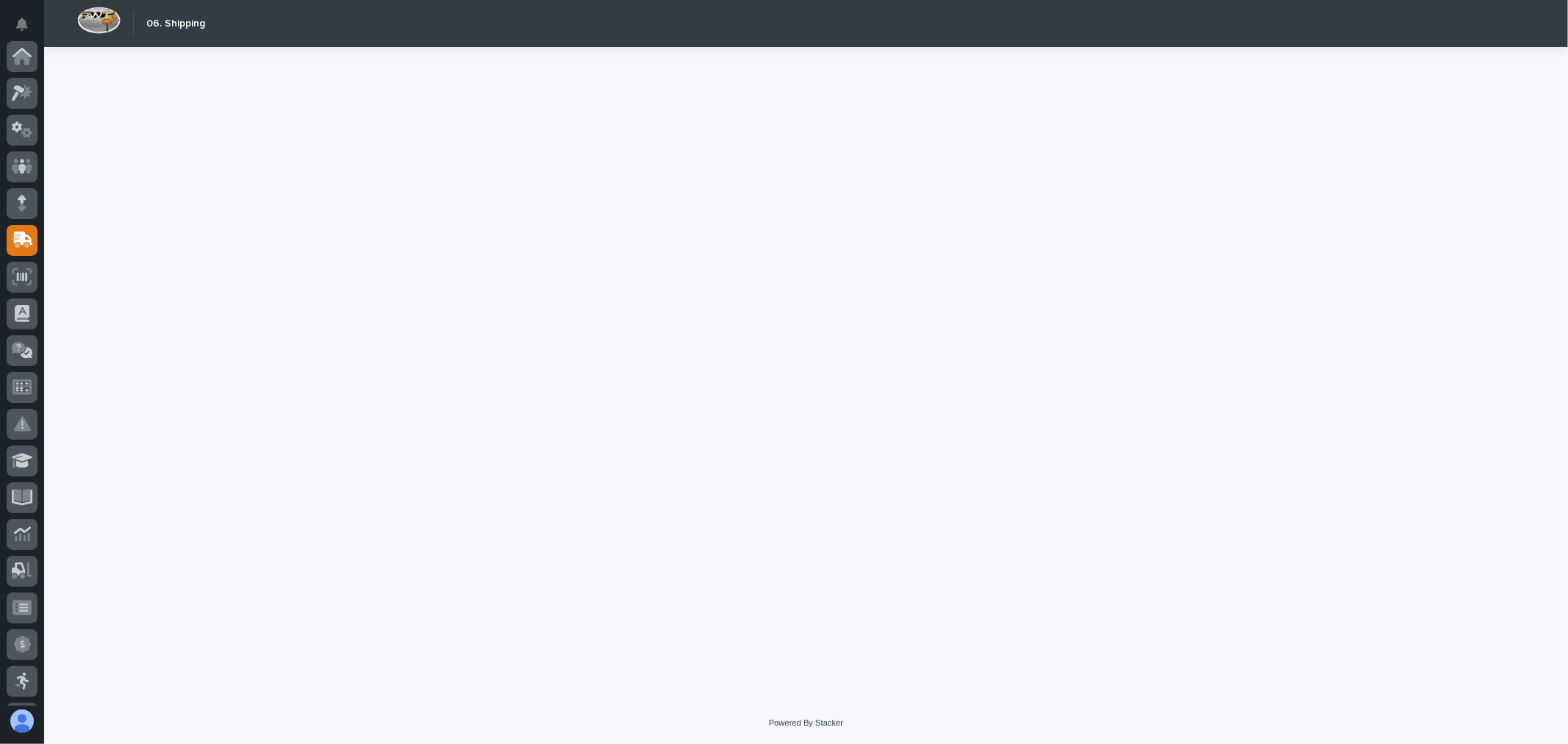
scroll to position [184, 0]
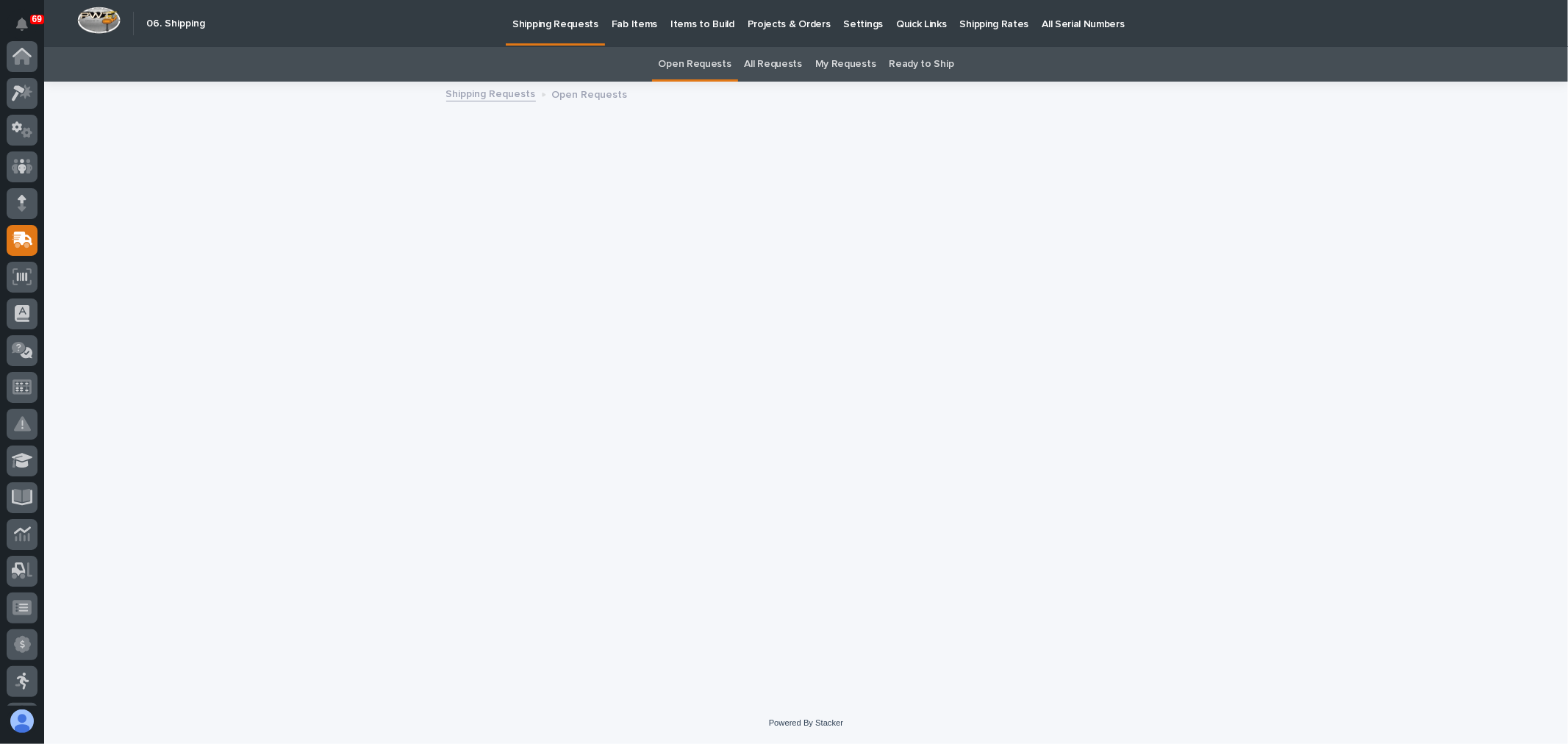
scroll to position [184, 0]
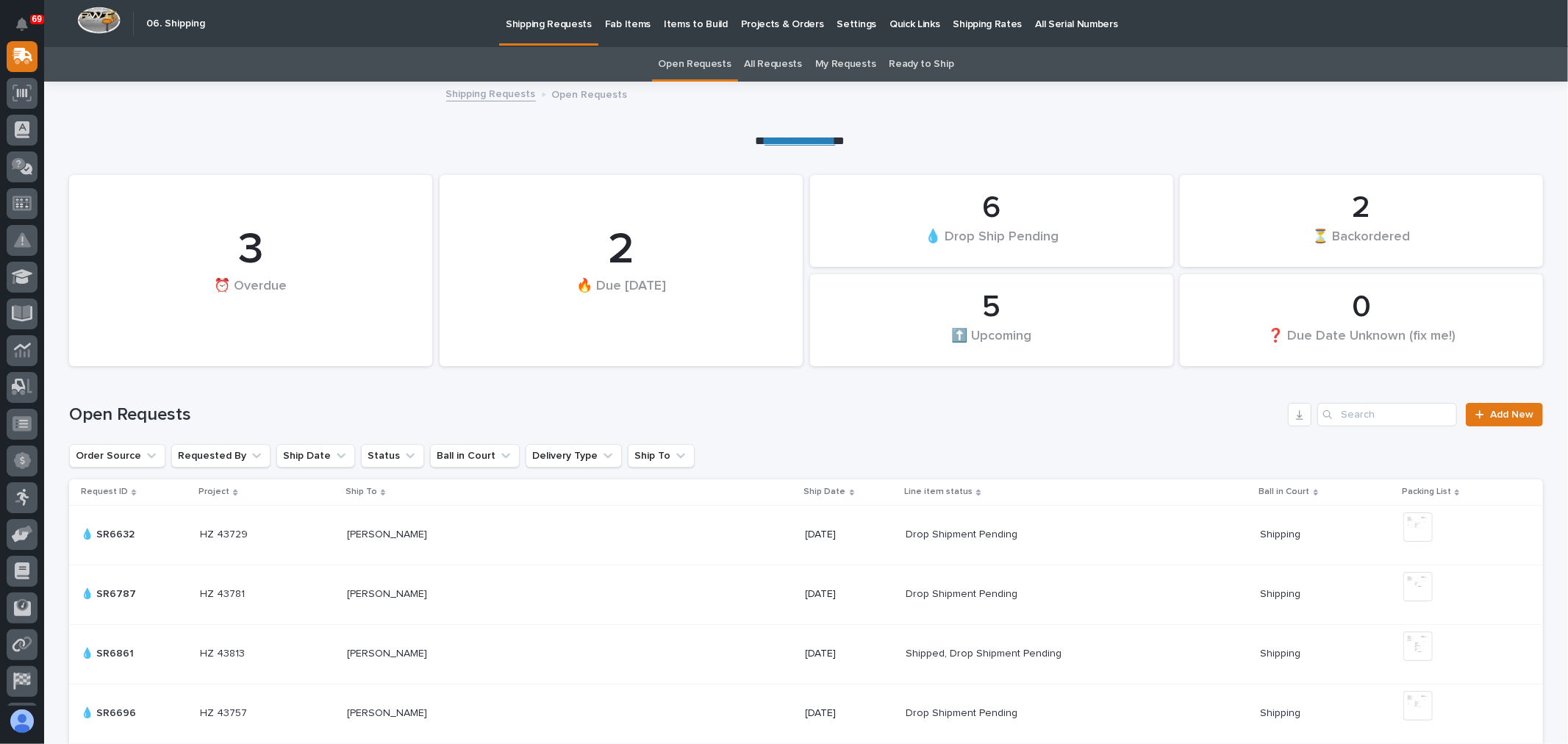
click at [766, 66] on link "All Requests" at bounding box center [773, 64] width 57 height 34
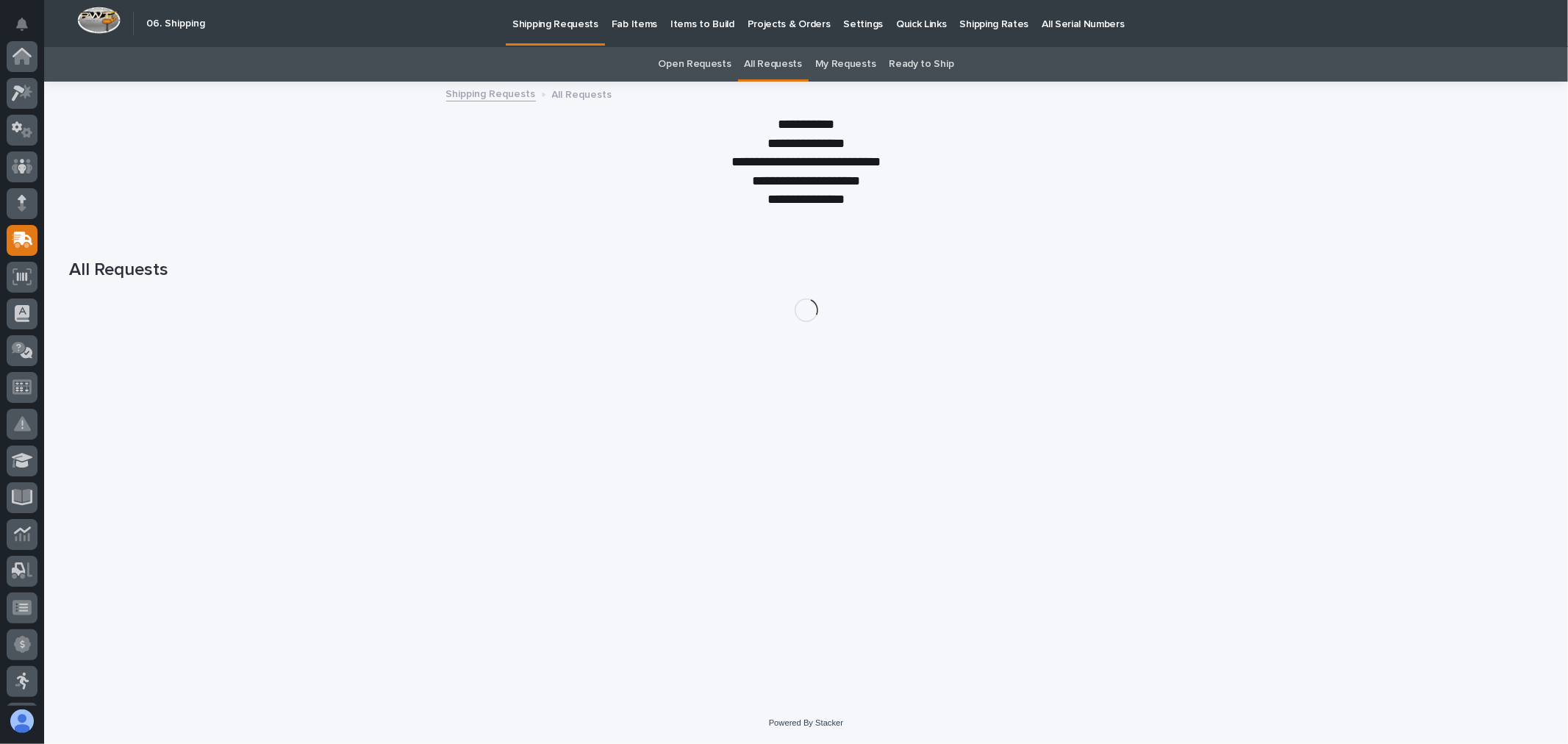
scroll to position [184, 0]
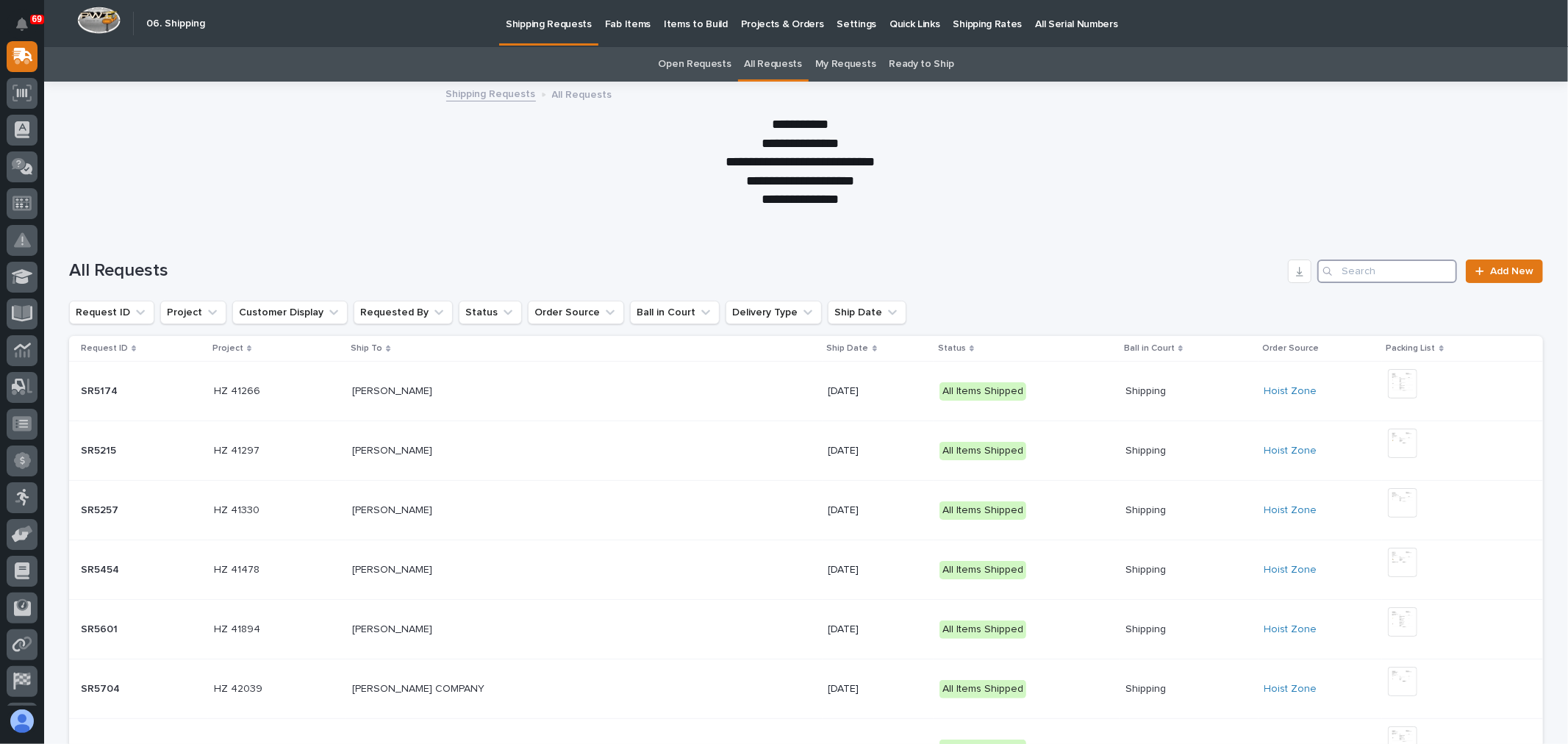
click at [1391, 275] on input "Search" at bounding box center [1387, 271] width 140 height 23
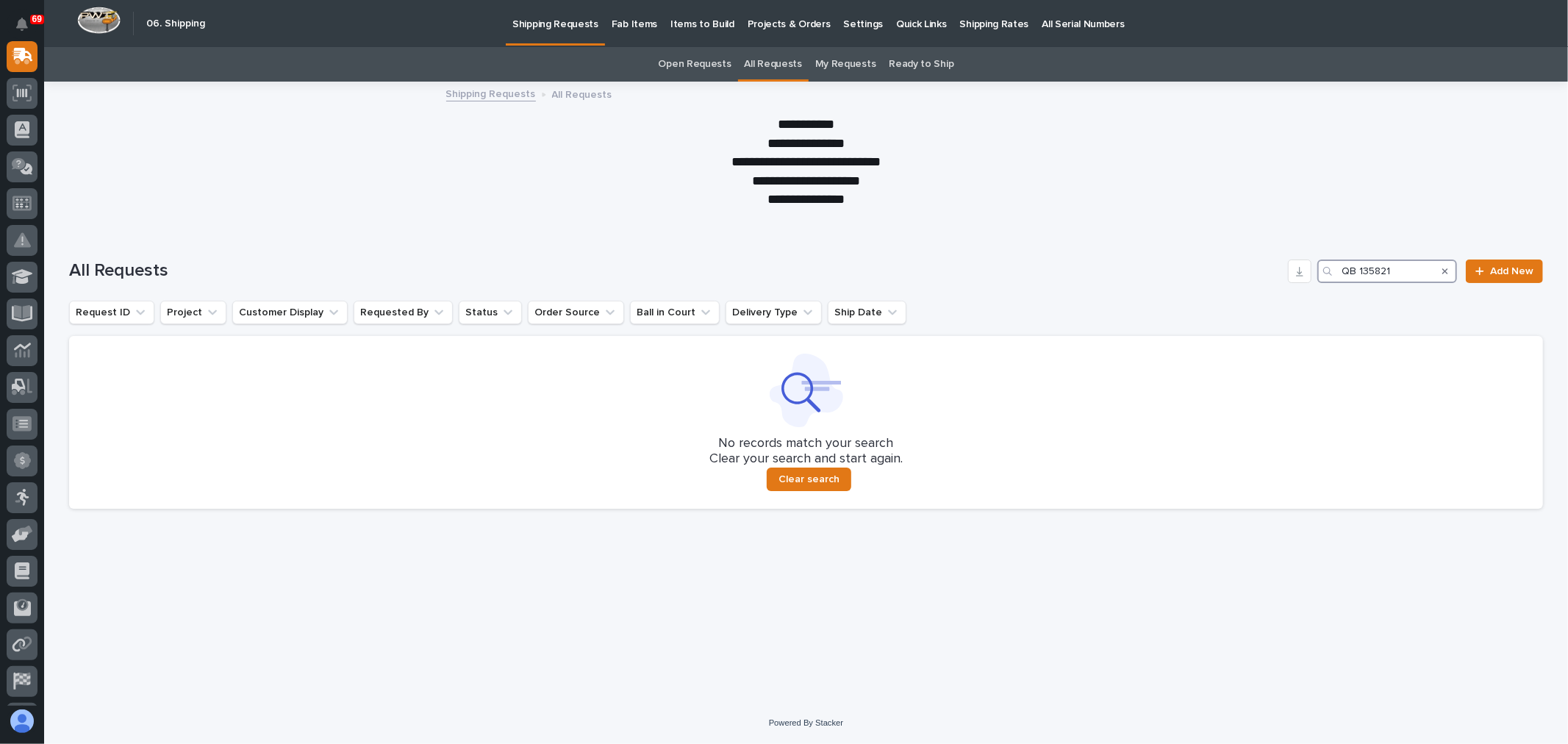
type input "QB 135821"
click at [620, 19] on p "Fab Items" at bounding box center [634, 15] width 46 height 31
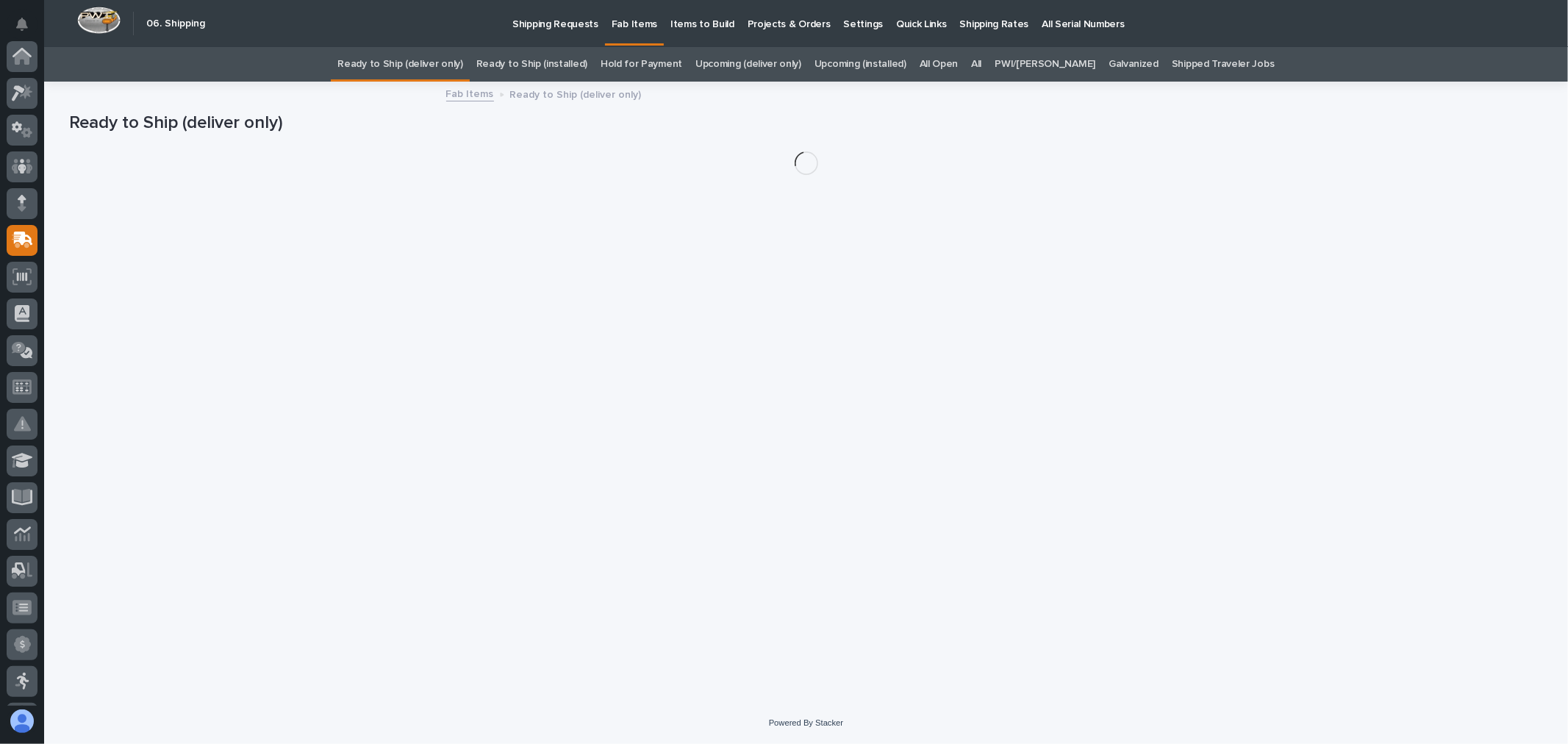
scroll to position [184, 0]
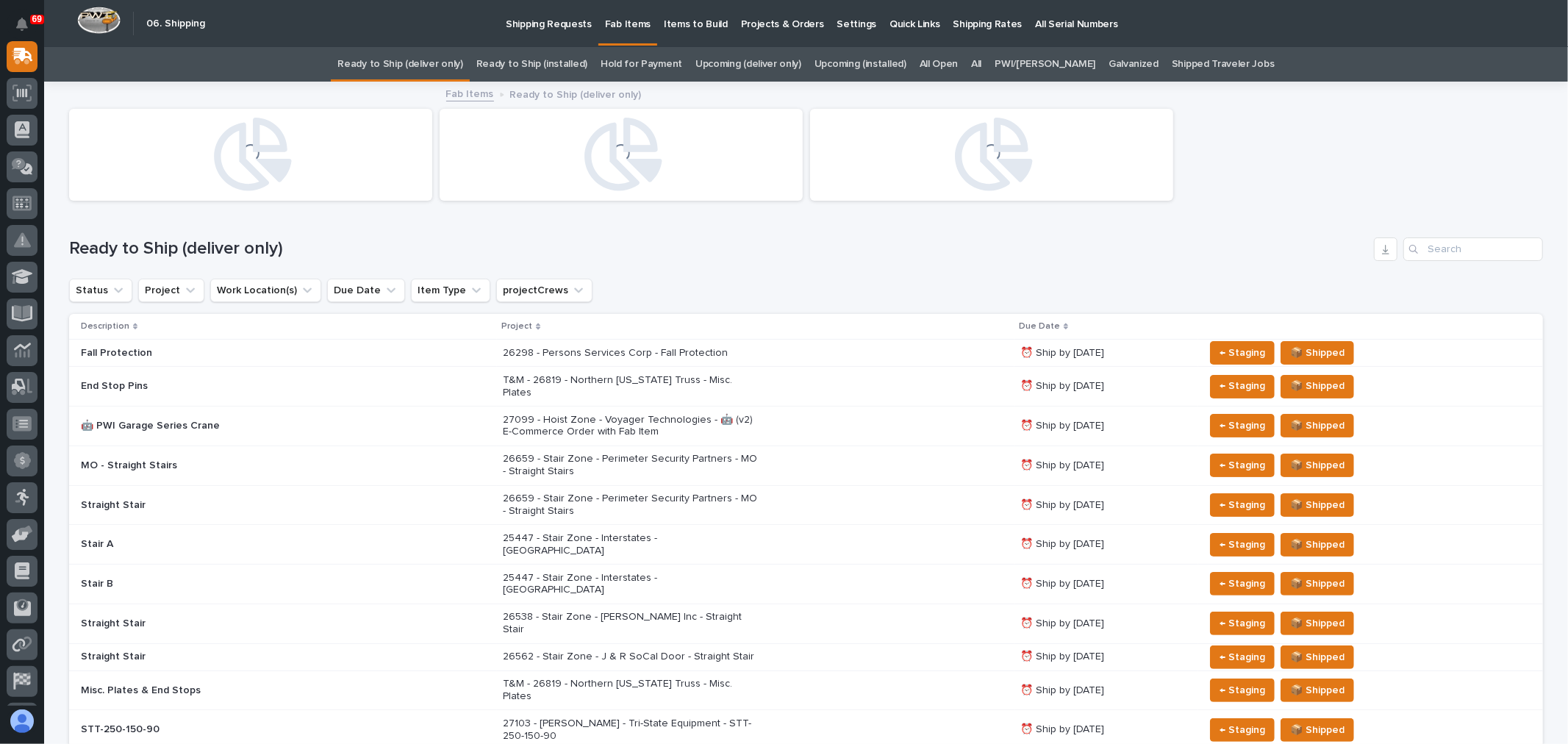
click at [988, 60] on div "All" at bounding box center [976, 64] width 23 height 34
click at [981, 68] on div "All" at bounding box center [976, 64] width 23 height 34
click at [981, 62] on link "All" at bounding box center [976, 64] width 11 height 34
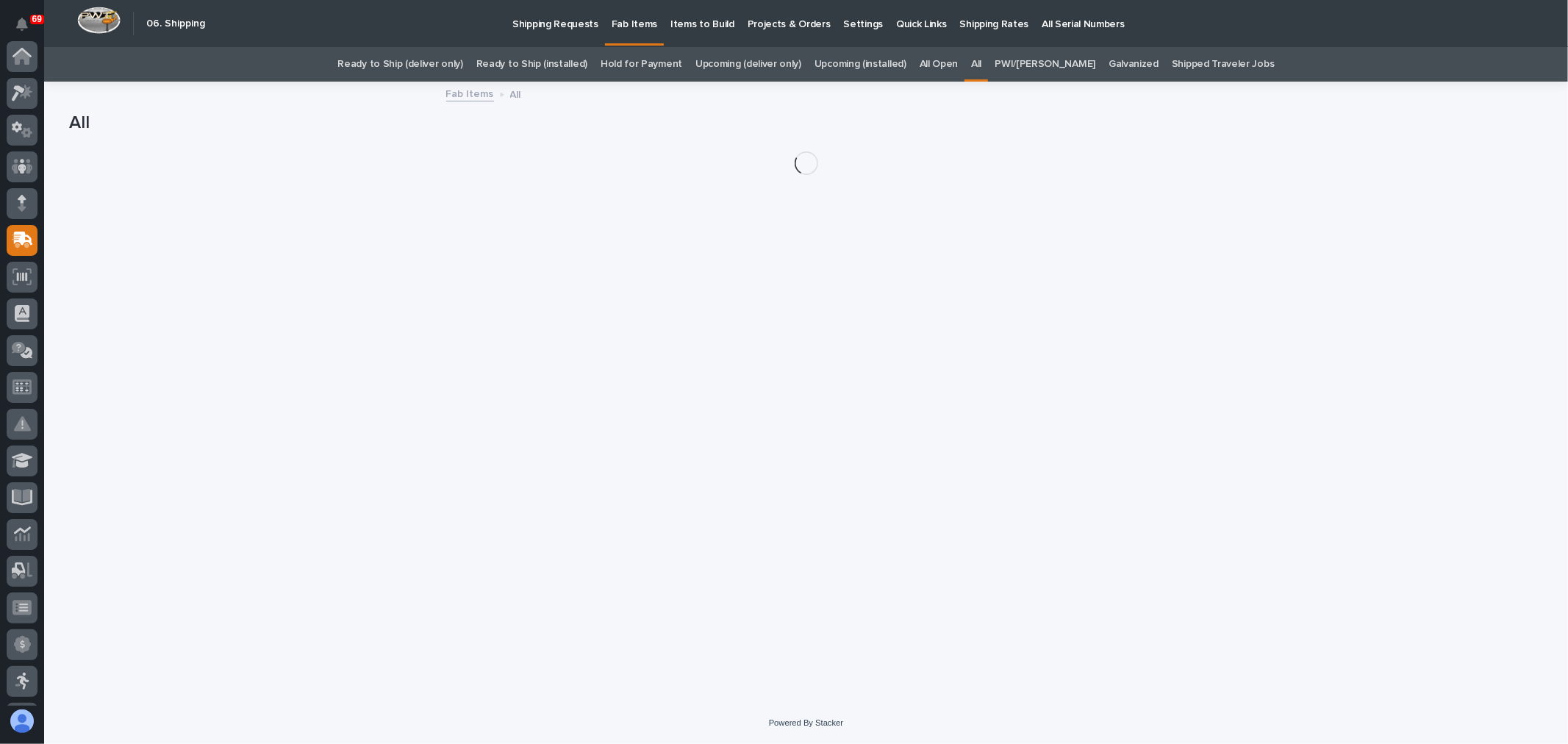
scroll to position [184, 0]
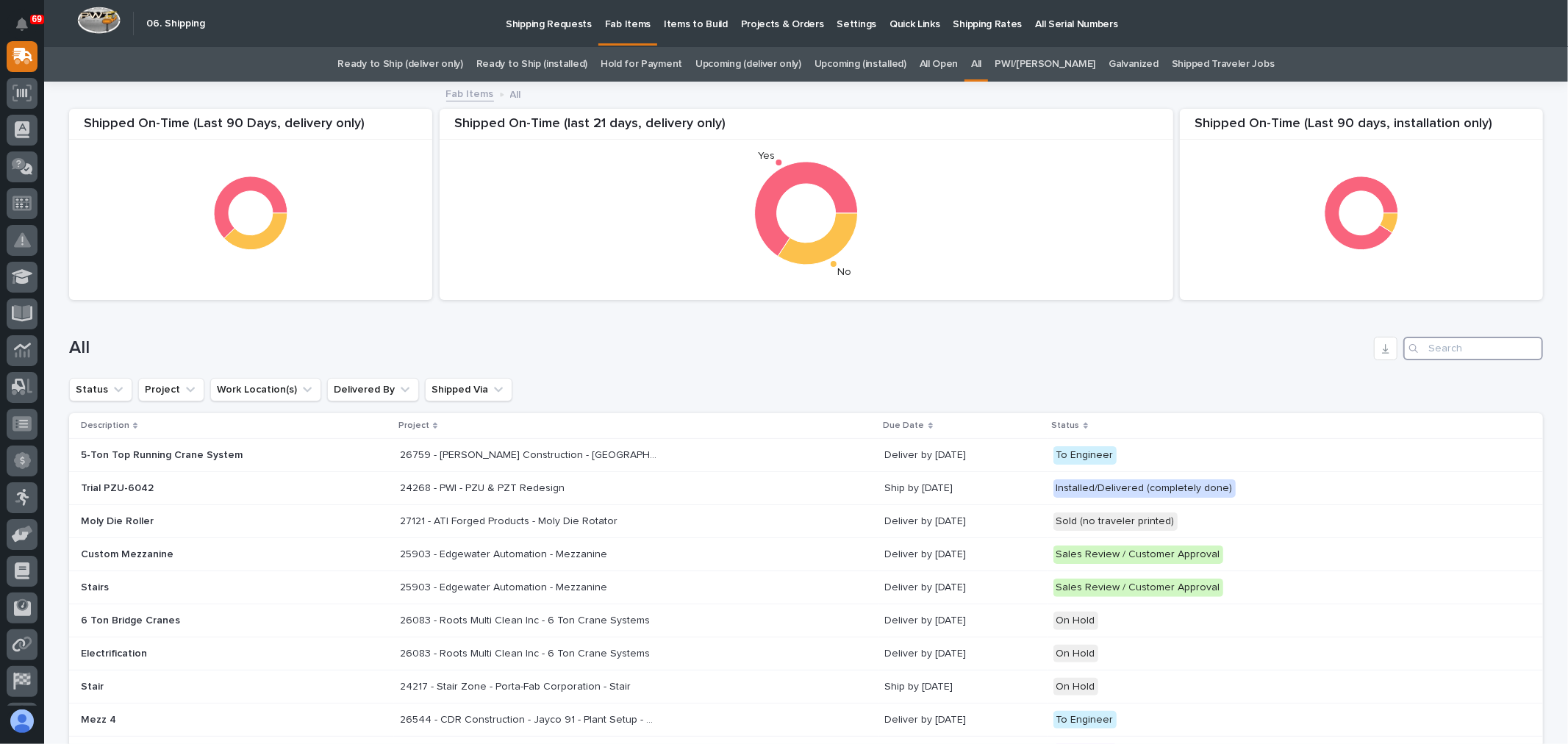
click at [1476, 341] on input "Search" at bounding box center [1473, 348] width 140 height 23
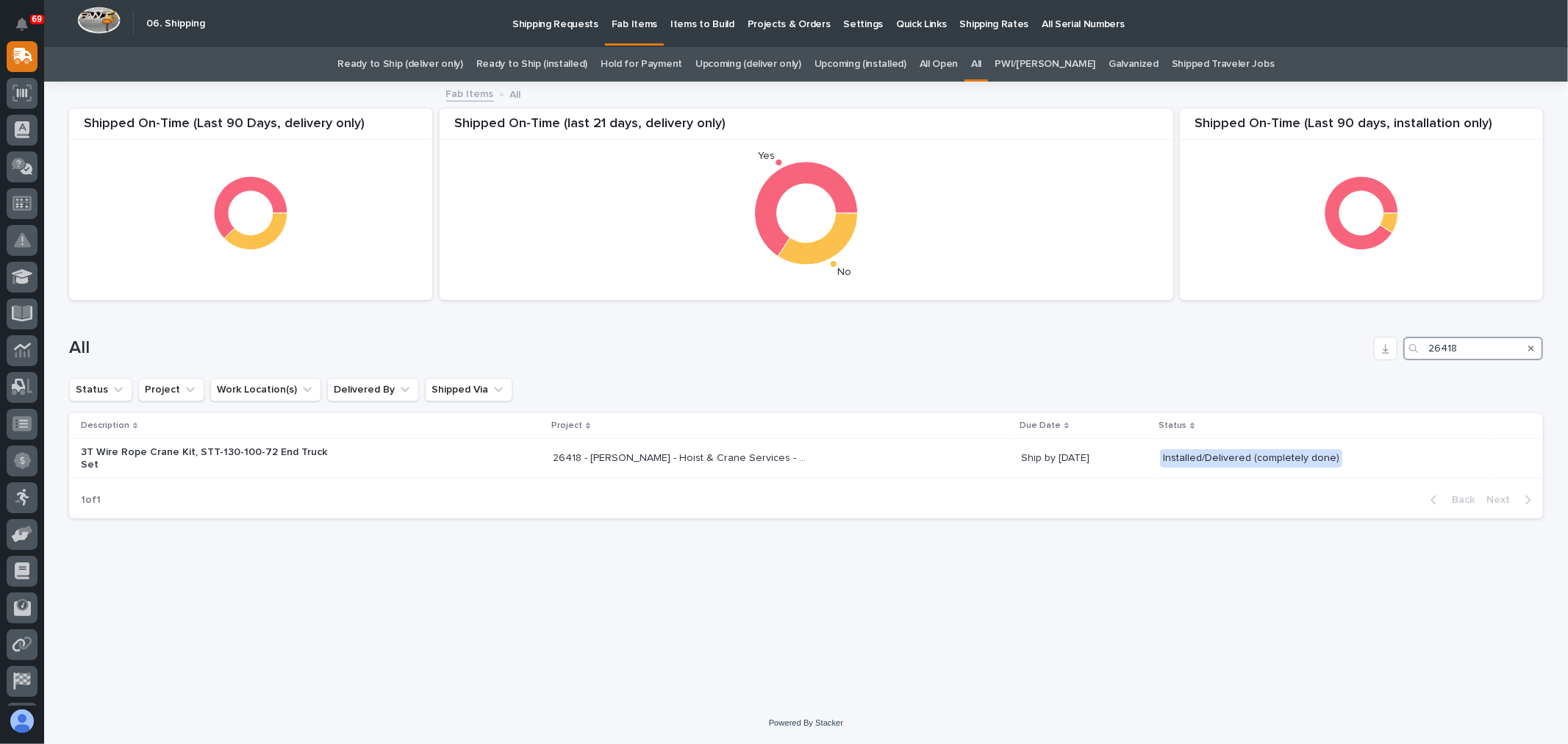
drag, startPoint x: 1493, startPoint y: 349, endPoint x: 1421, endPoint y: 350, distance: 72.0
click at [1421, 350] on div "26418" at bounding box center [1473, 348] width 140 height 23
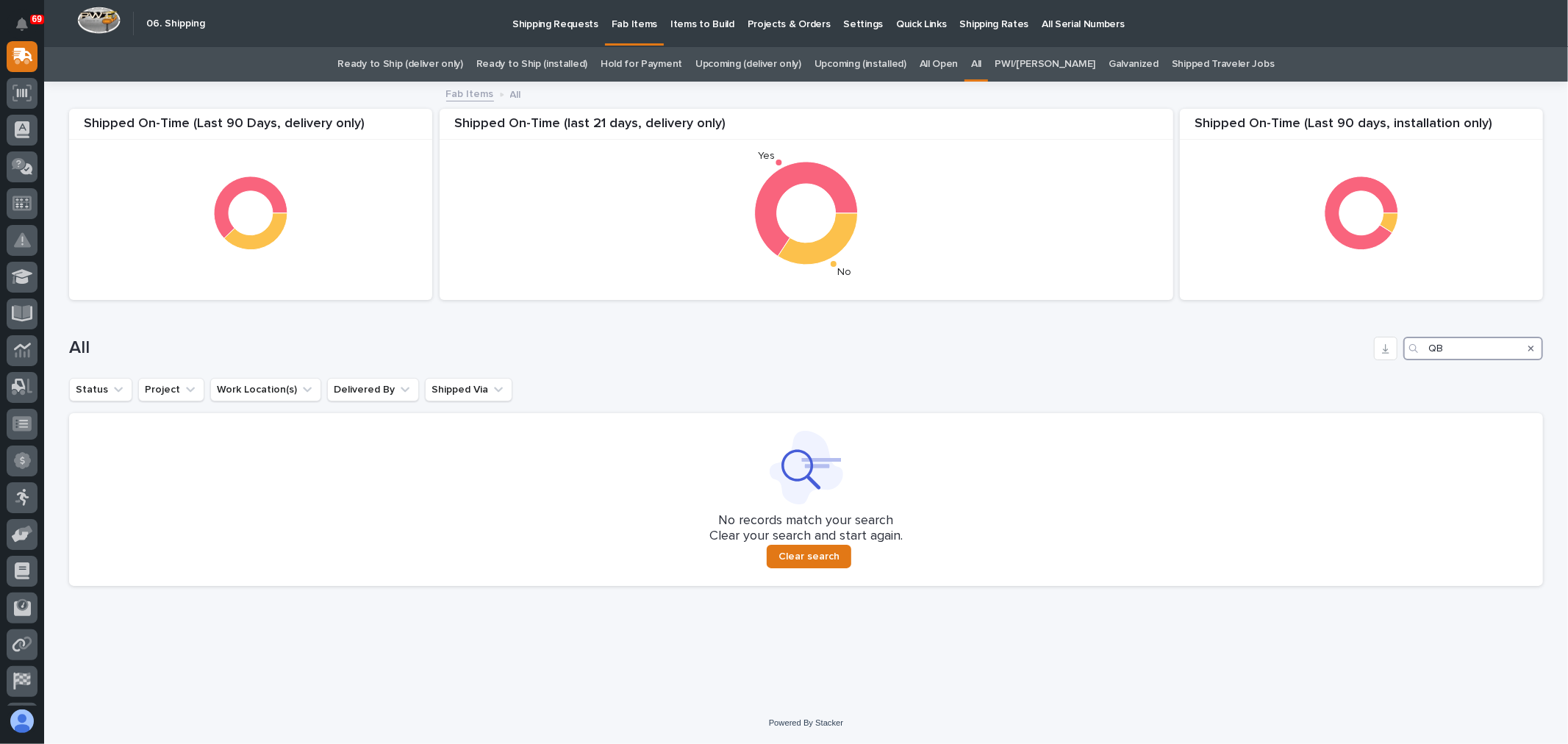
type input "QB"
click at [549, 18] on p "Shipping Requests" at bounding box center [555, 15] width 86 height 31
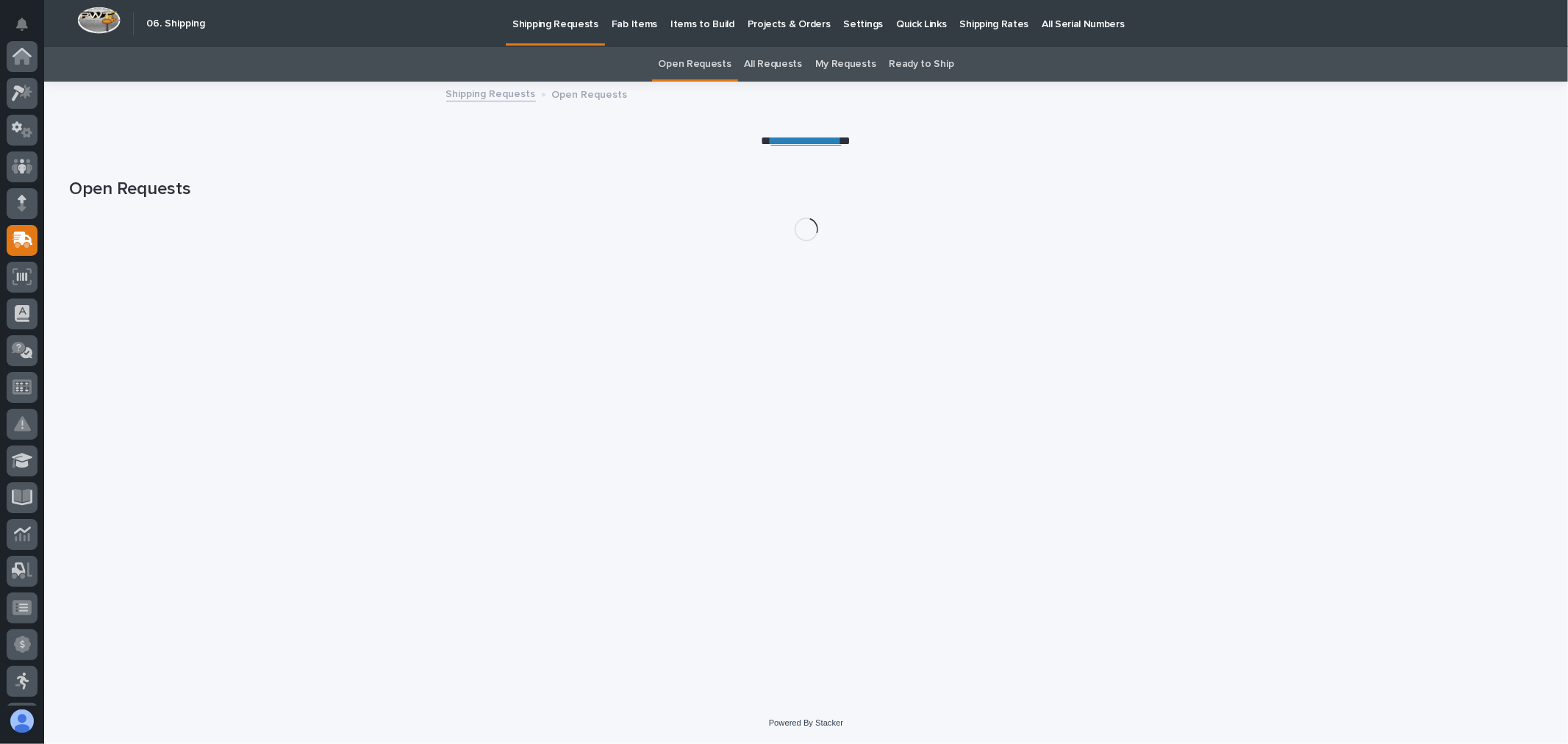
scroll to position [184, 0]
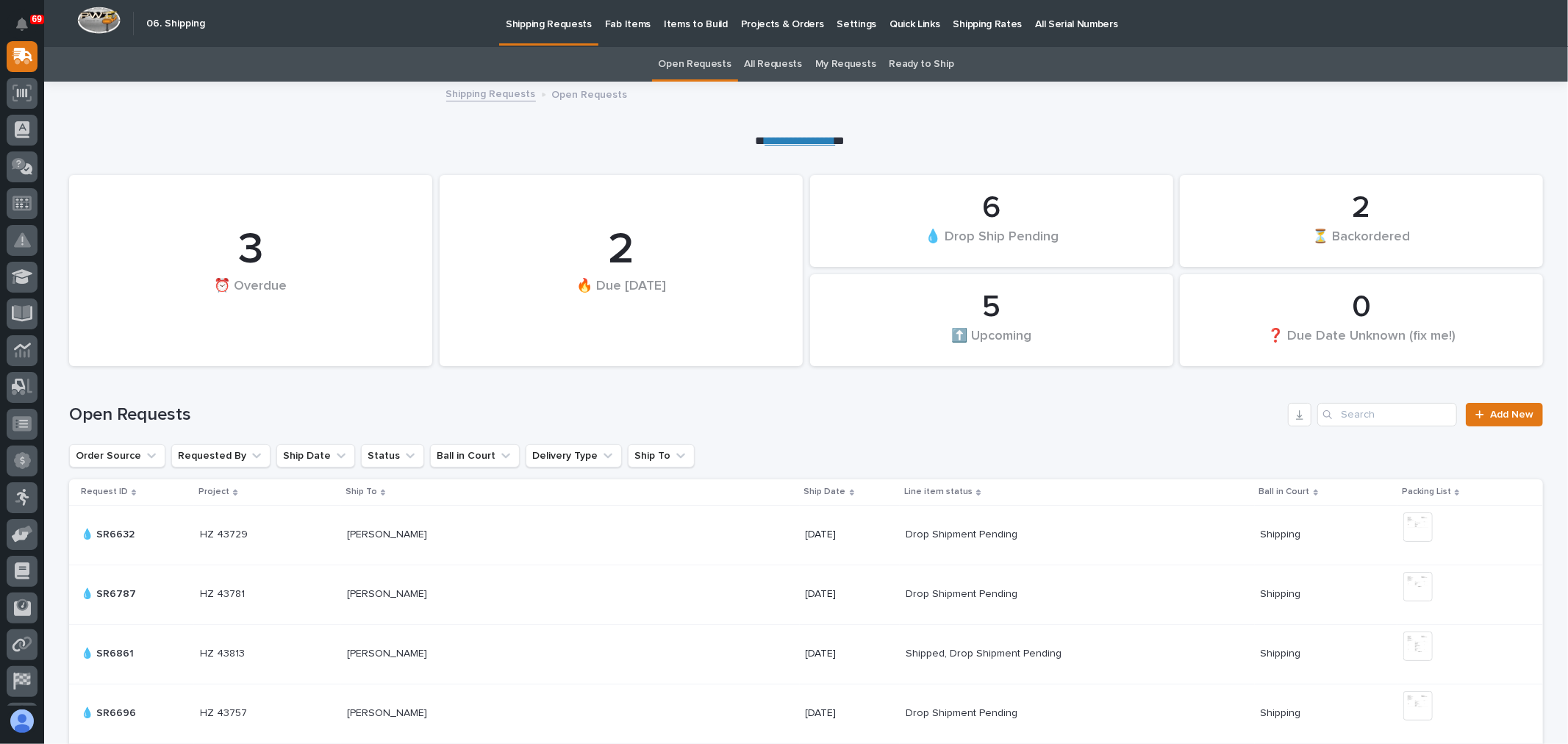
click at [777, 62] on link "All Requests" at bounding box center [773, 64] width 57 height 34
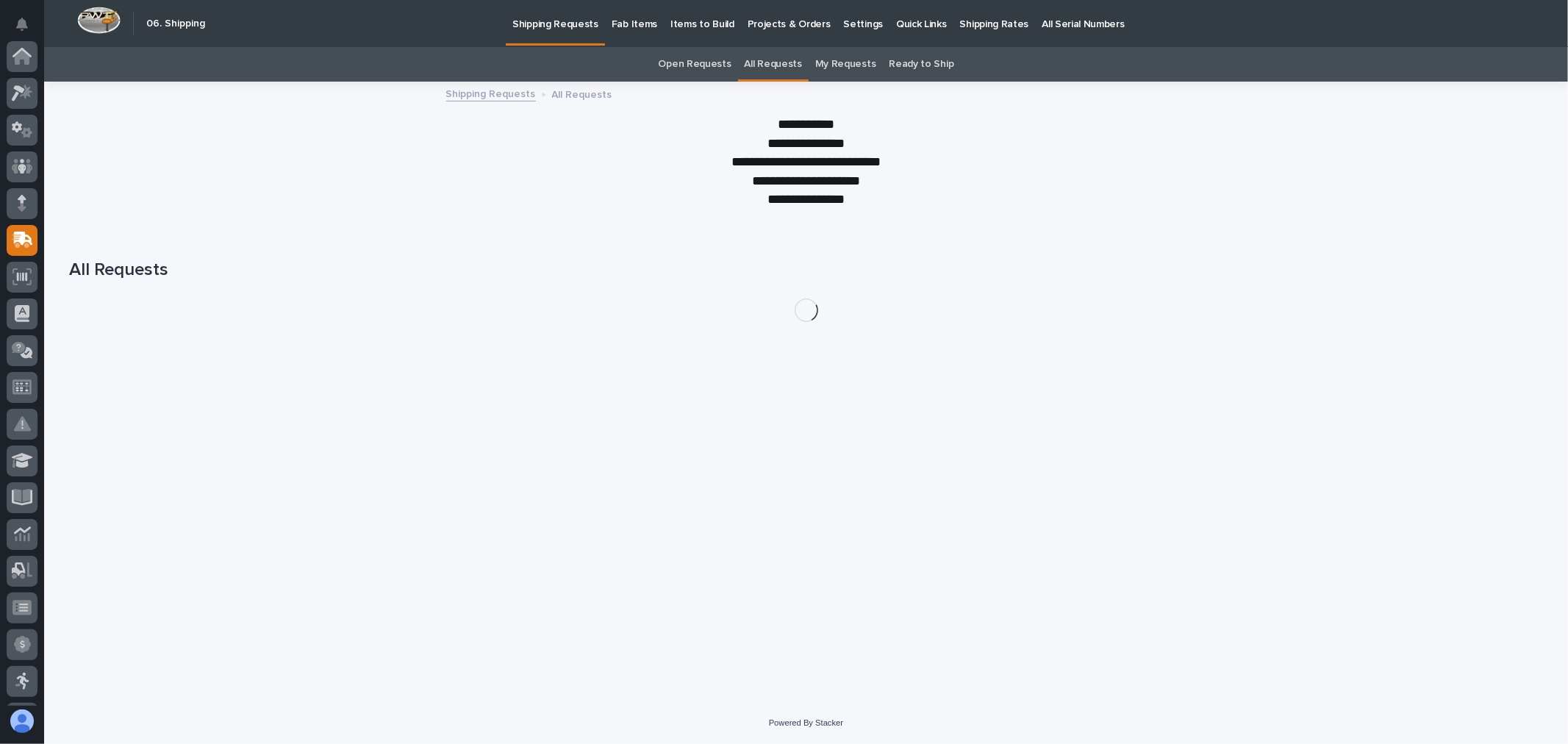
scroll to position [184, 0]
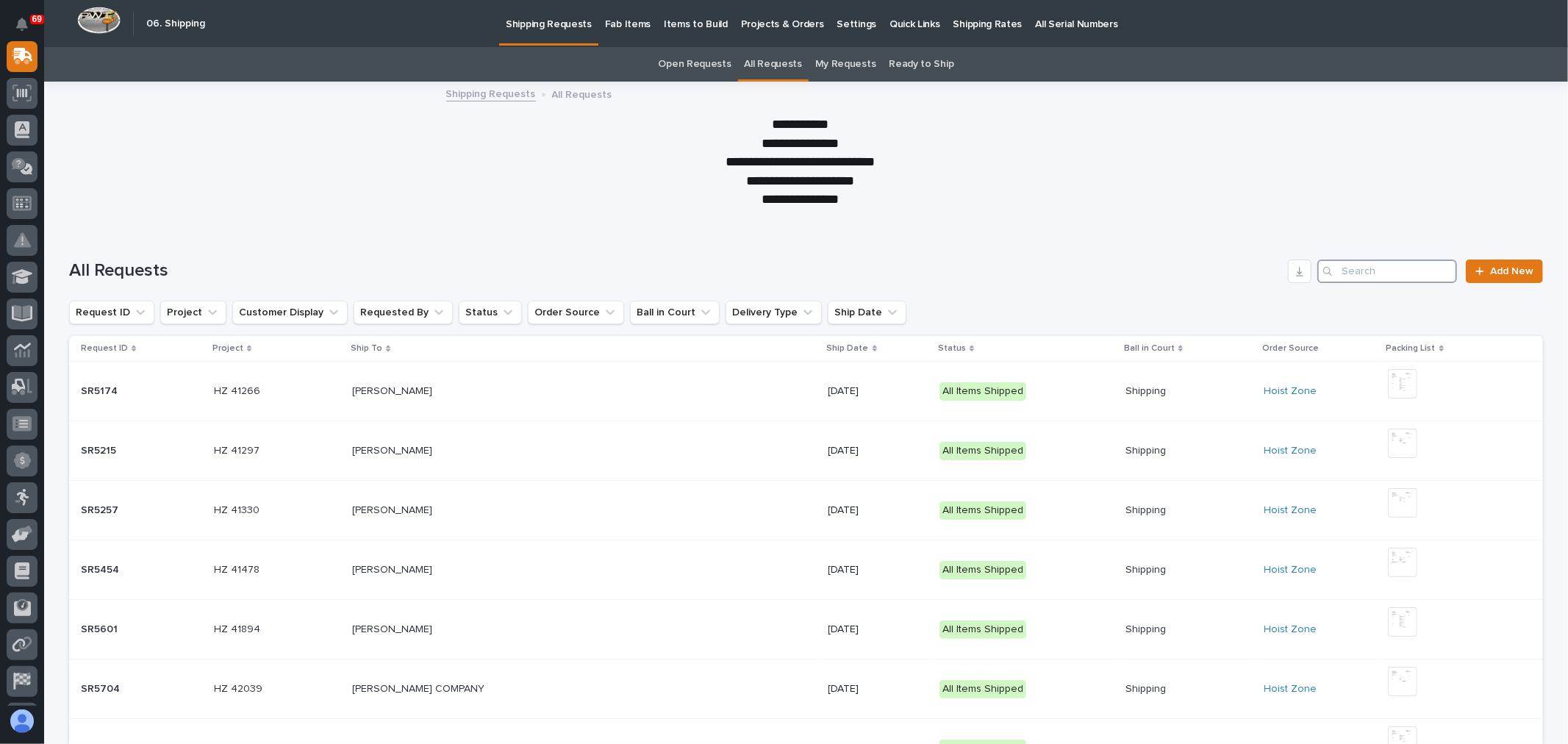
drag, startPoint x: 1374, startPoint y: 281, endPoint x: 1368, endPoint y: 280, distance: 6.1
click at [1373, 280] on input "Search" at bounding box center [1387, 271] width 140 height 23
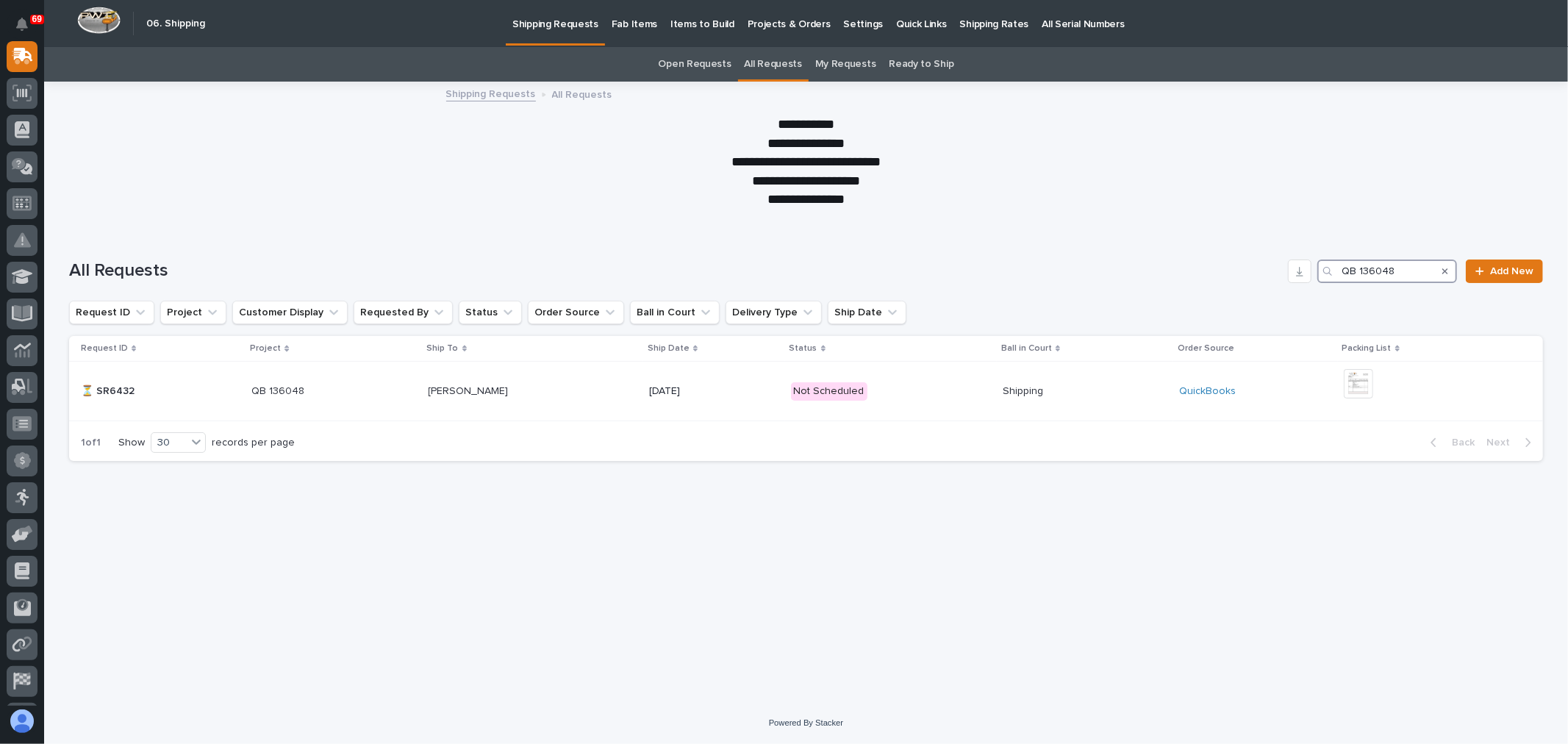
click at [1395, 270] on input "QB 136048" at bounding box center [1387, 271] width 140 height 23
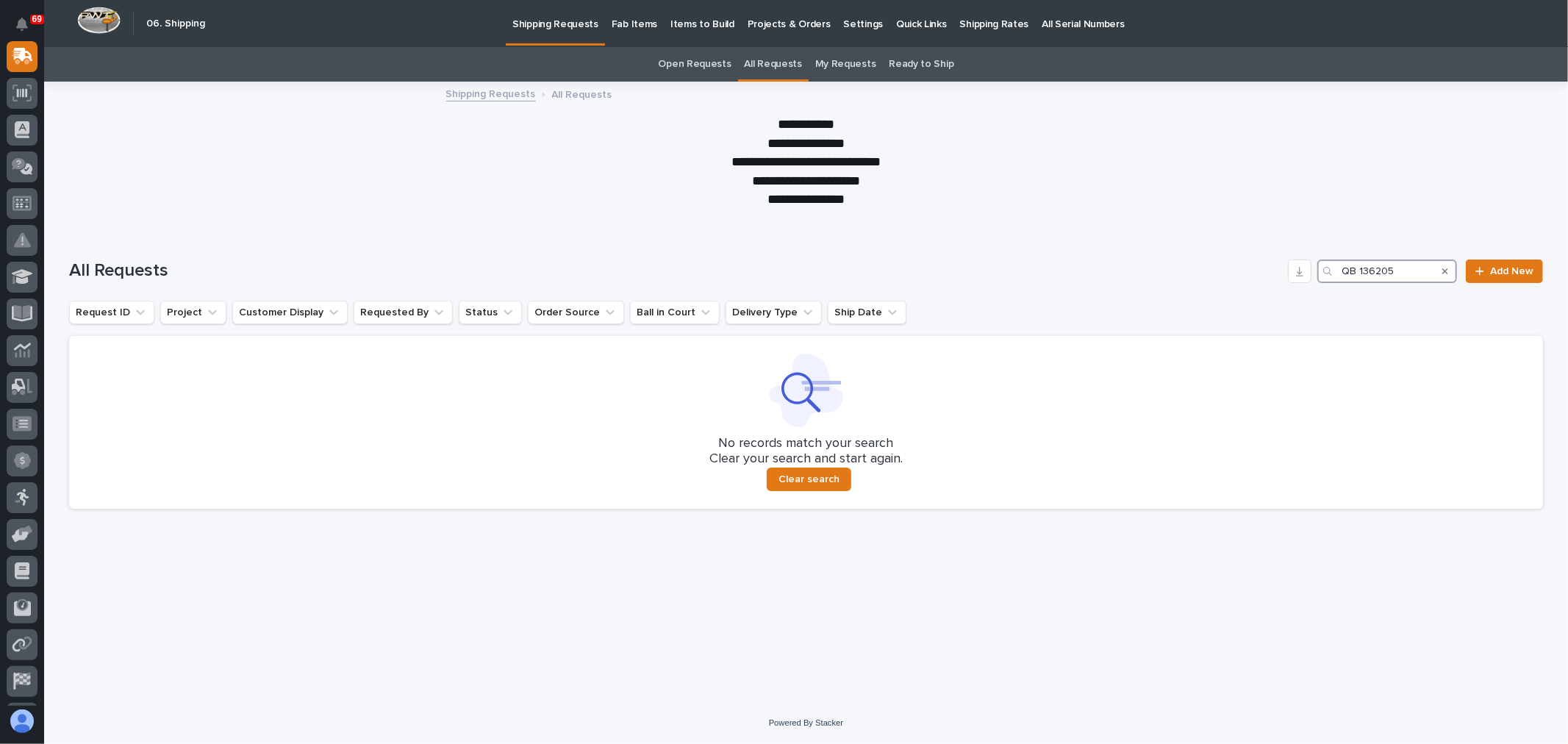
type input "QB 136205"
click at [635, 22] on p "Fab Items" at bounding box center [634, 15] width 46 height 31
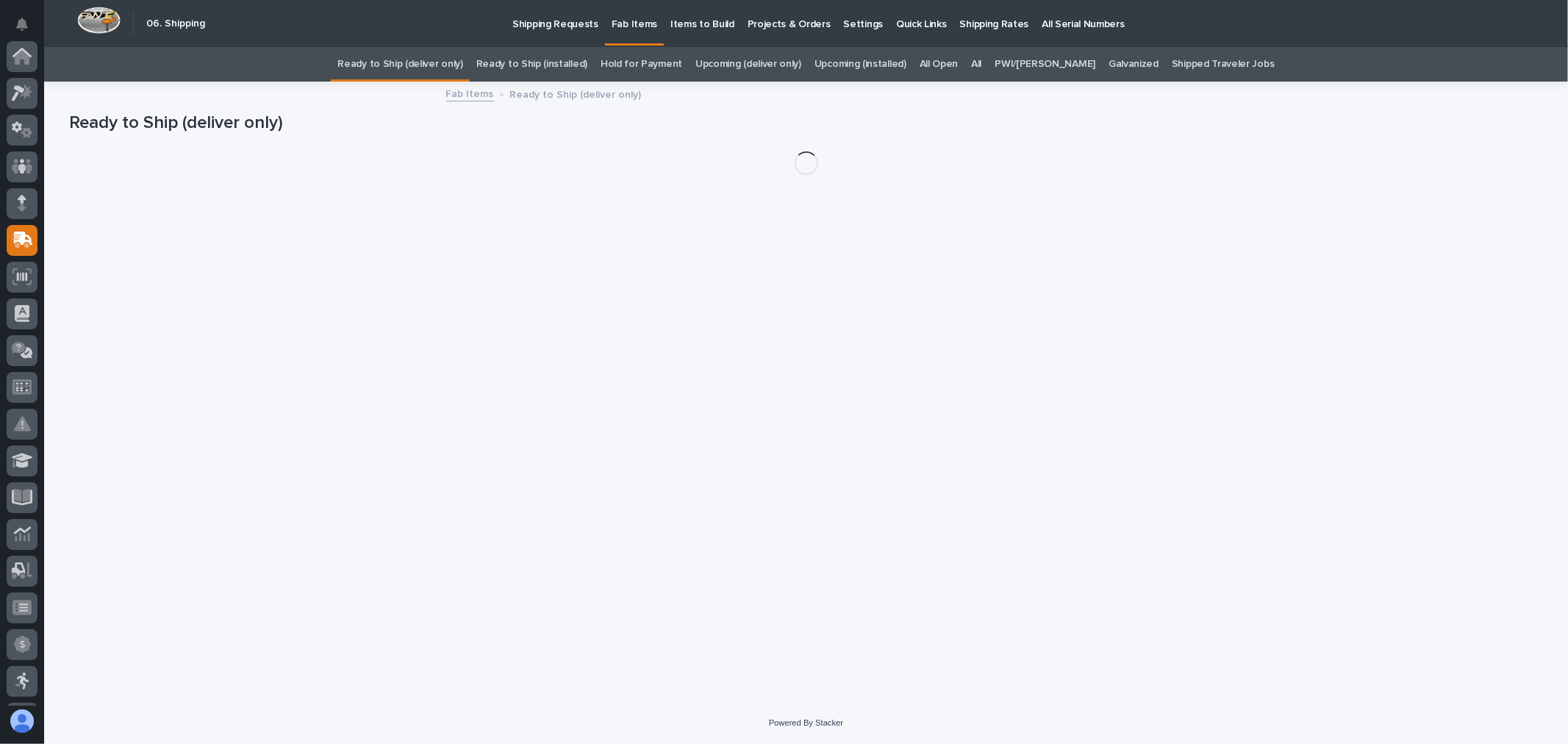
scroll to position [184, 0]
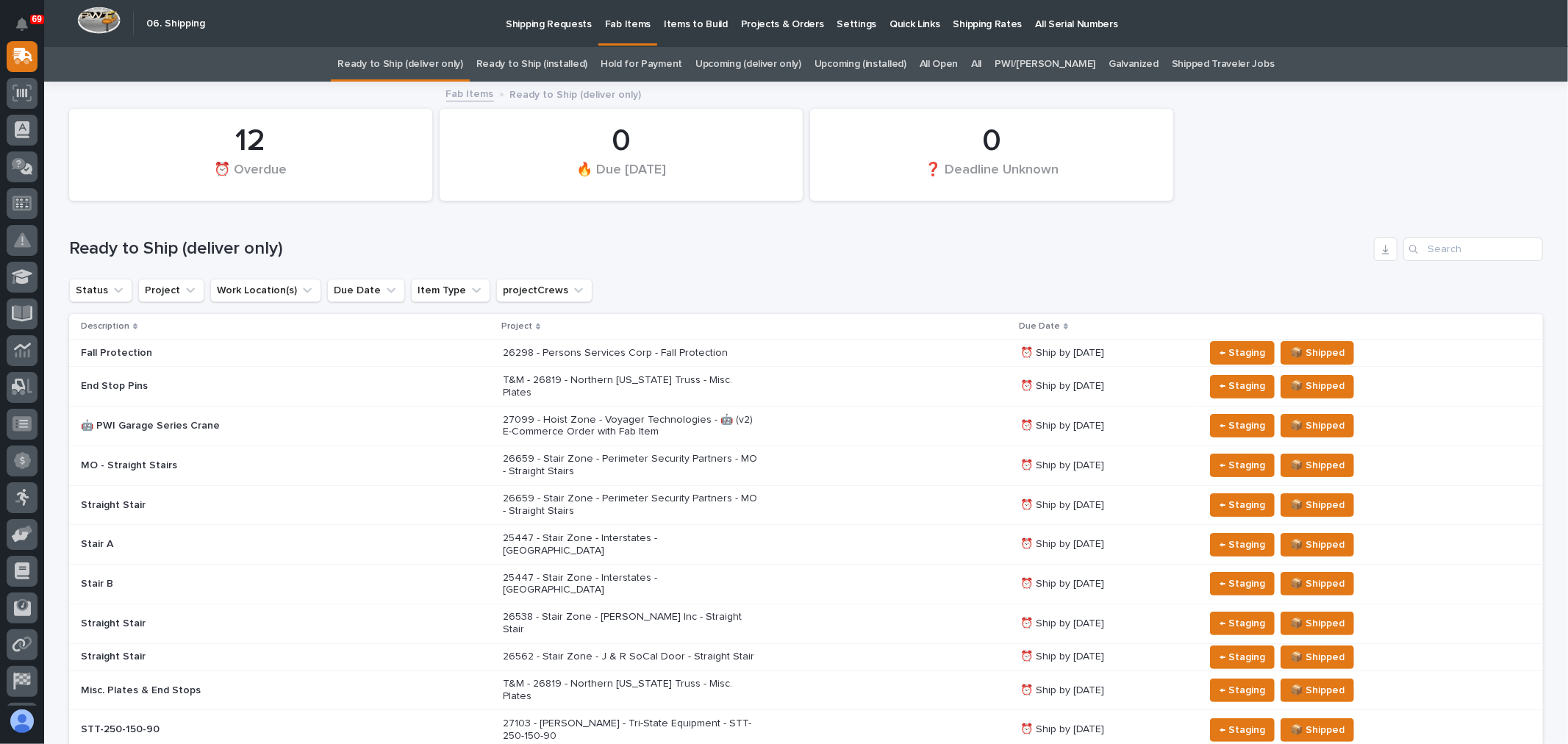
click at [981, 62] on link "All" at bounding box center [976, 64] width 11 height 34
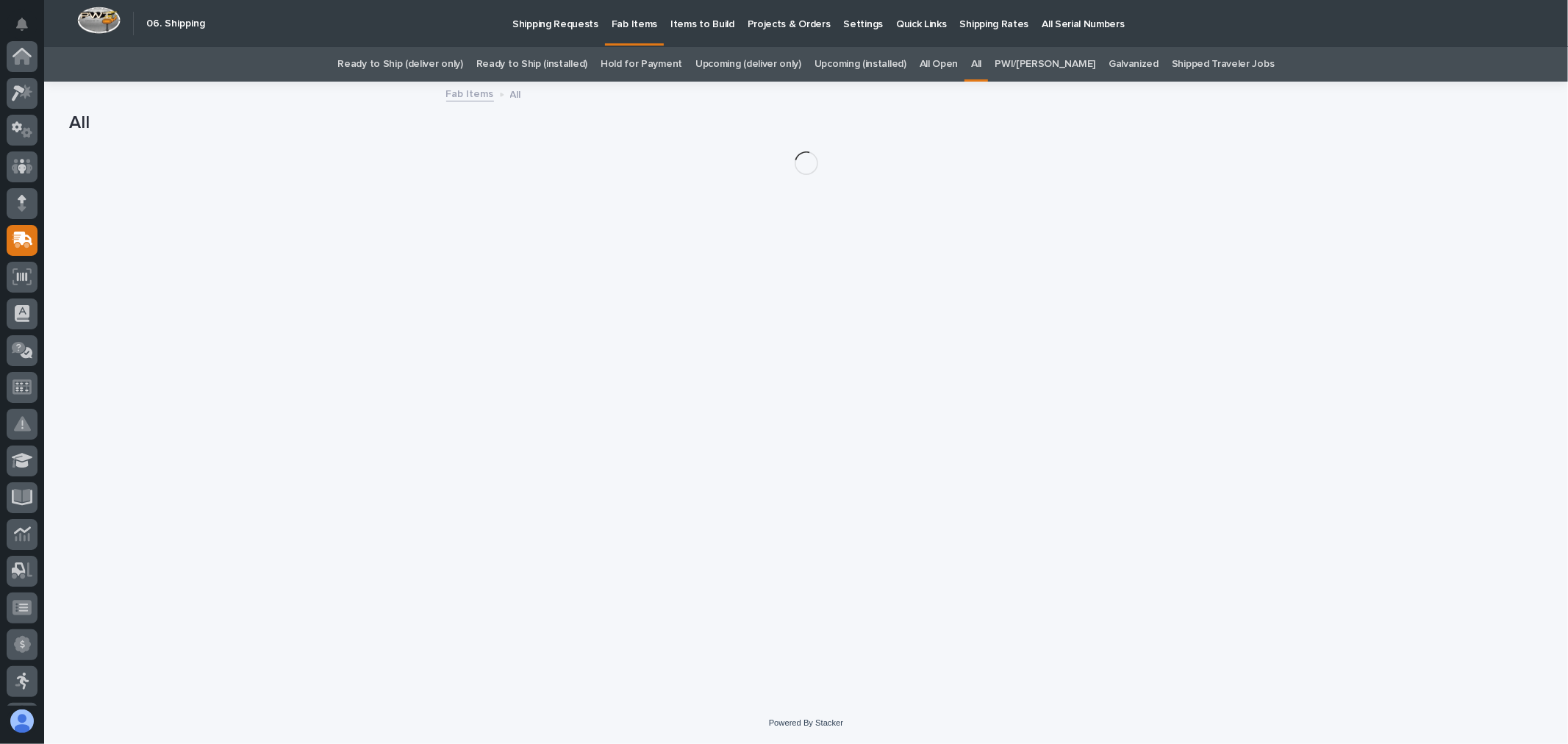
scroll to position [184, 0]
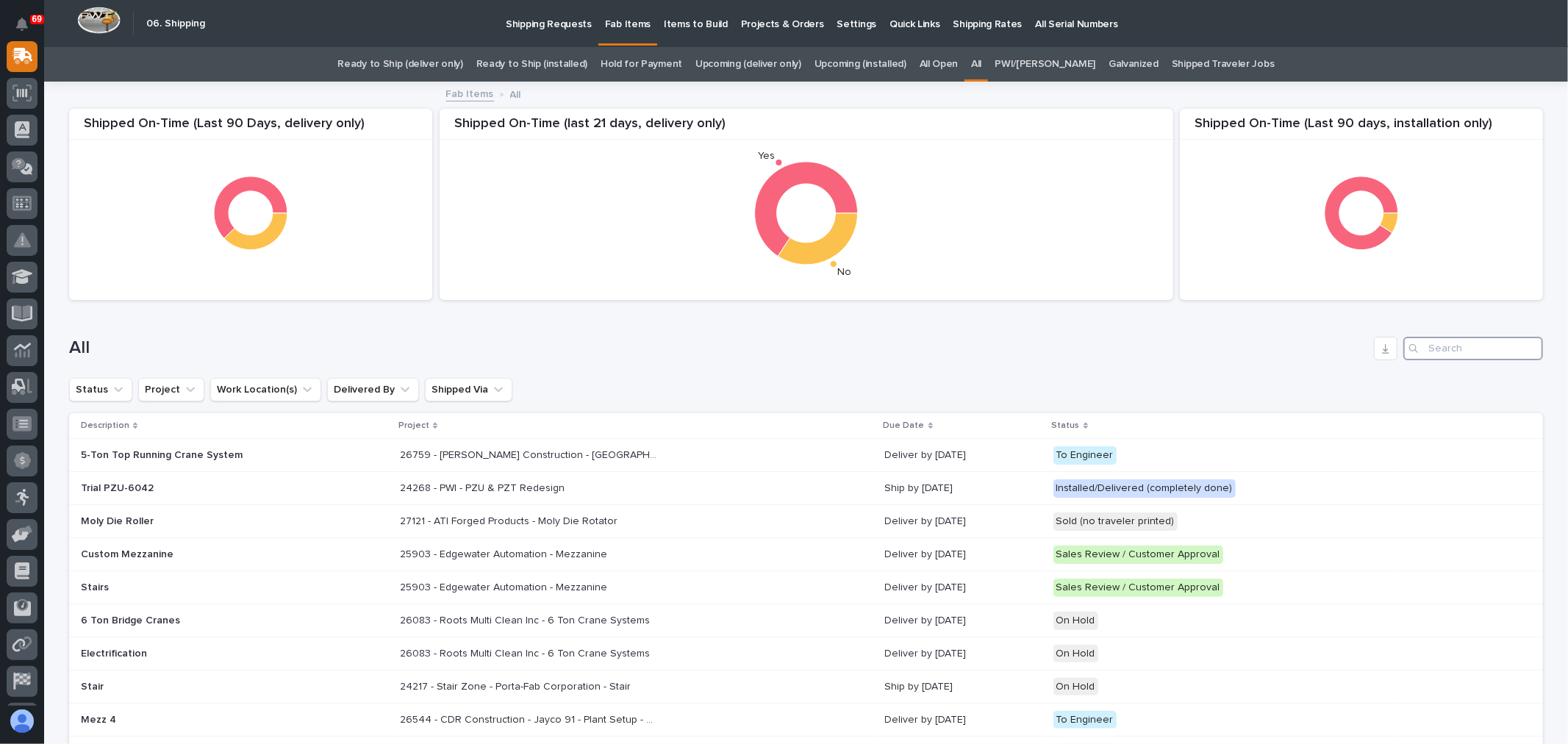
click at [1452, 349] on input "Search" at bounding box center [1473, 348] width 140 height 23
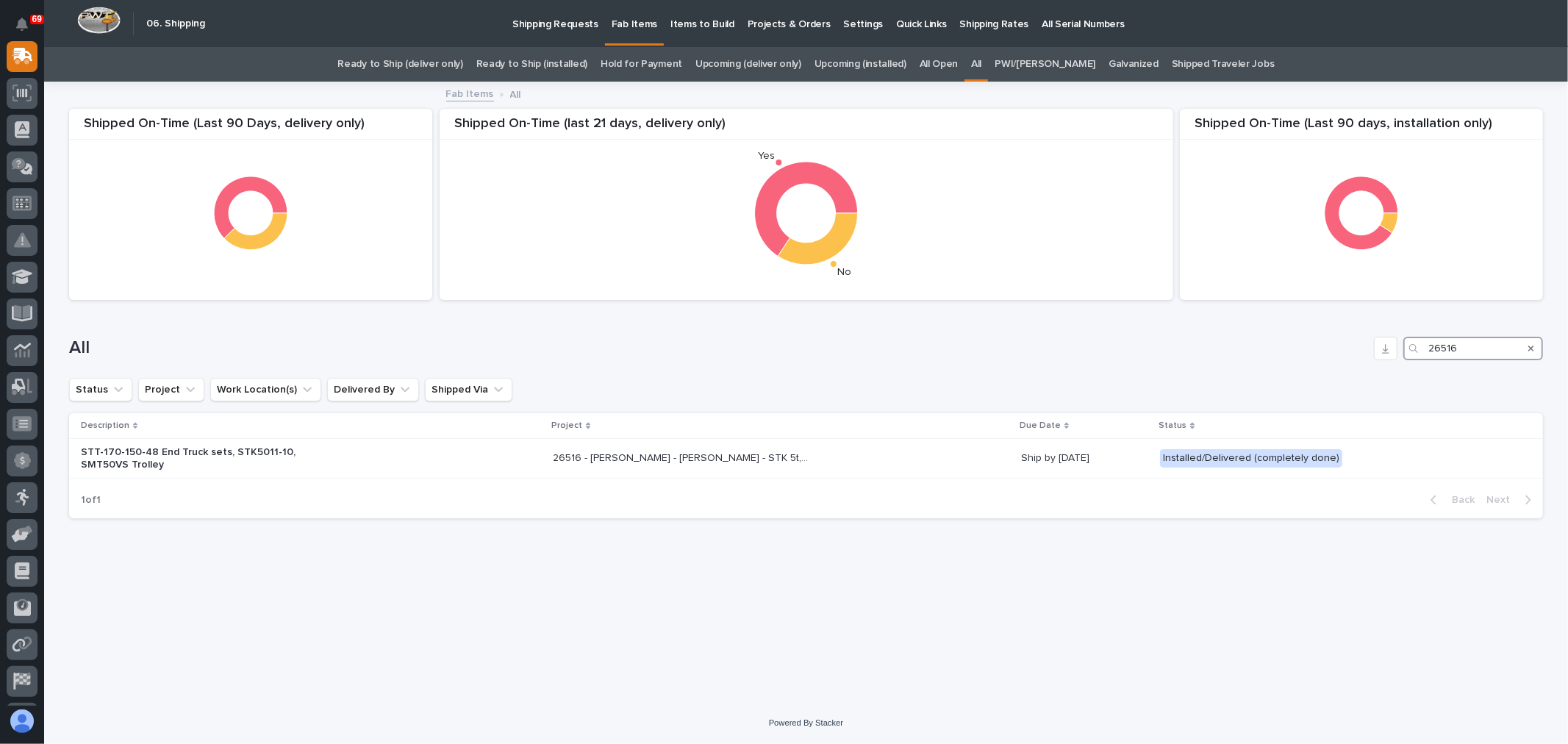
drag, startPoint x: 1471, startPoint y: 346, endPoint x: 1409, endPoint y: 344, distance: 62.0
click at [1409, 344] on div "26516" at bounding box center [1473, 348] width 140 height 23
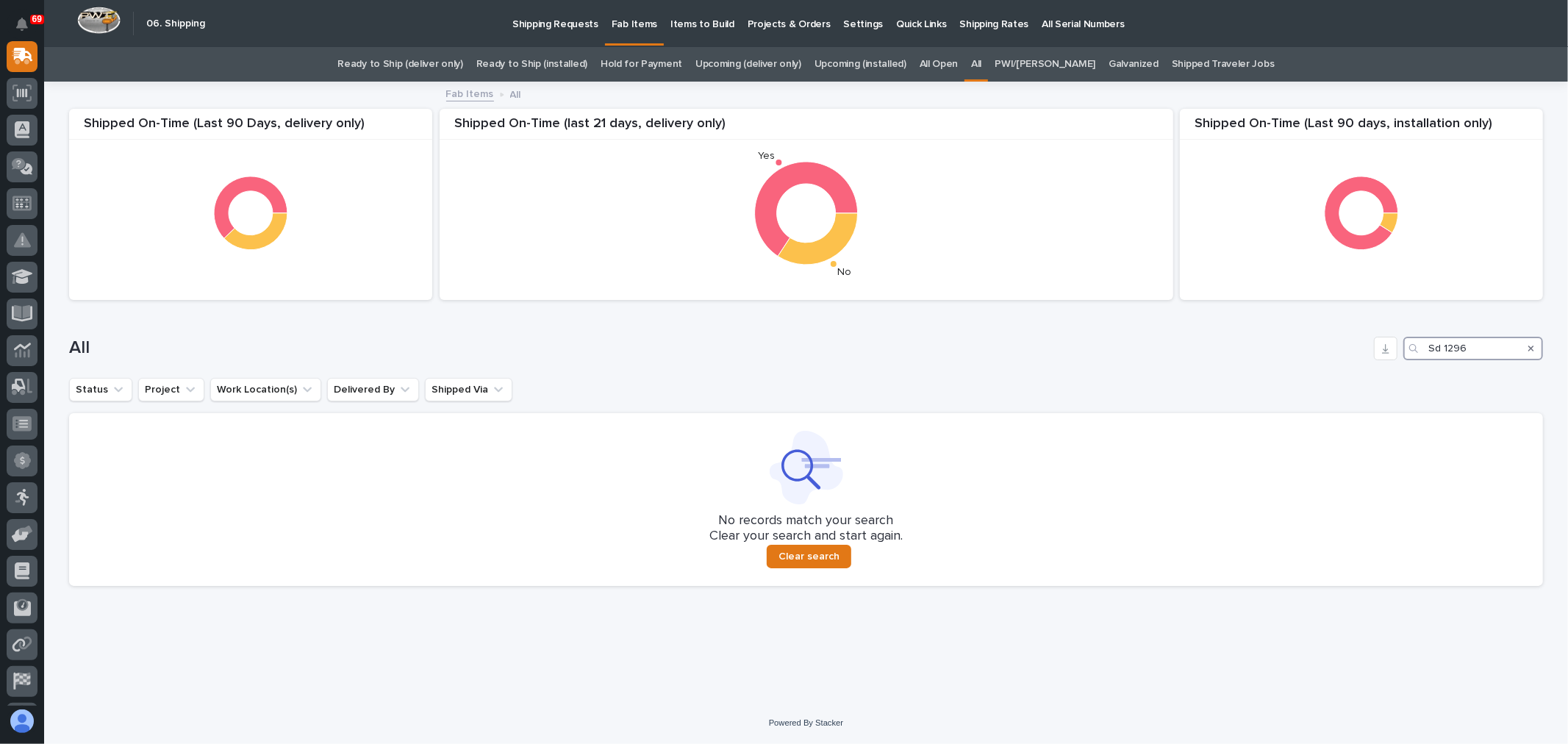
click at [1437, 342] on input "Sd 1296" at bounding box center [1473, 348] width 140 height 23
type input "SD 1296"
click at [555, 24] on p "Shipping Requests" at bounding box center [555, 15] width 86 height 31
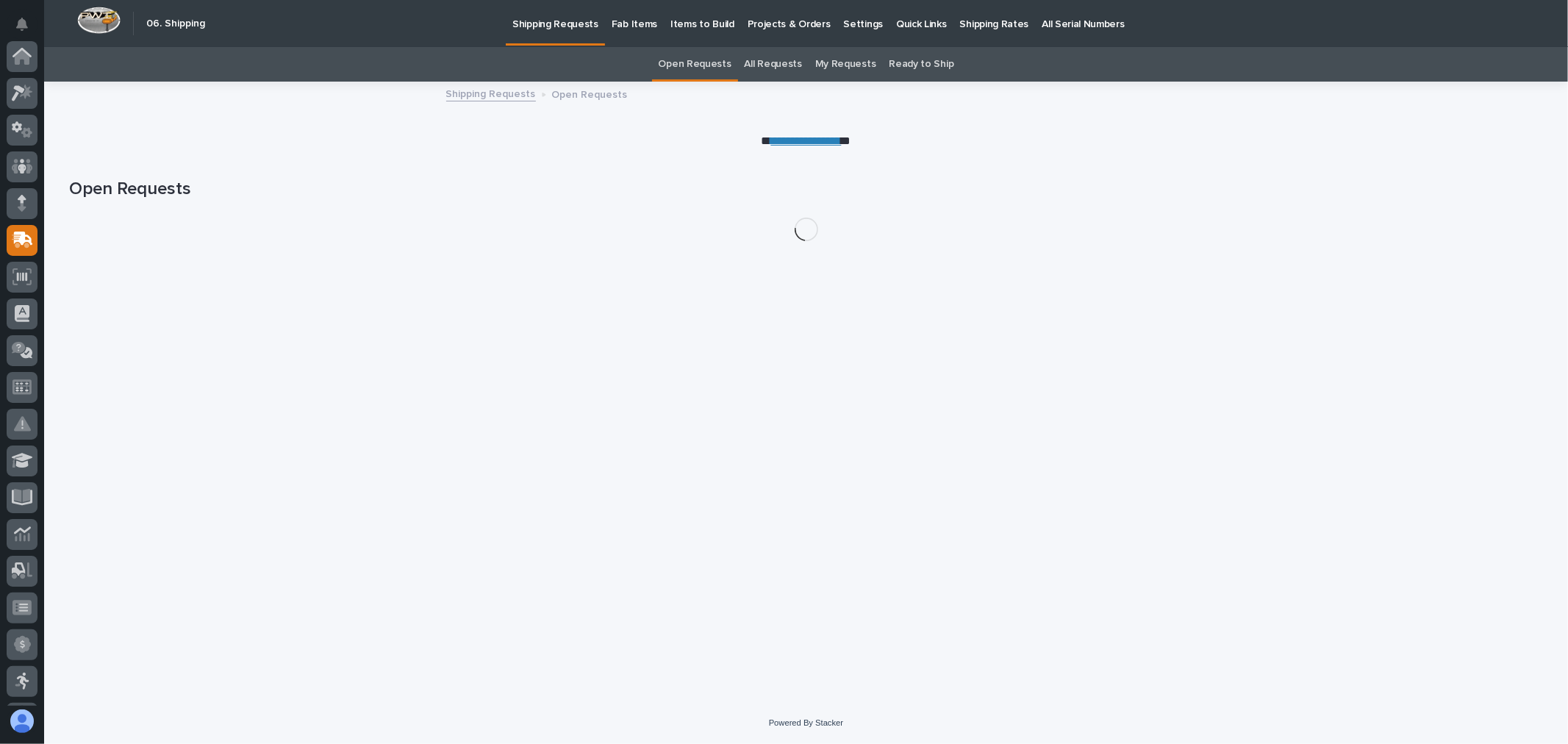
scroll to position [184, 0]
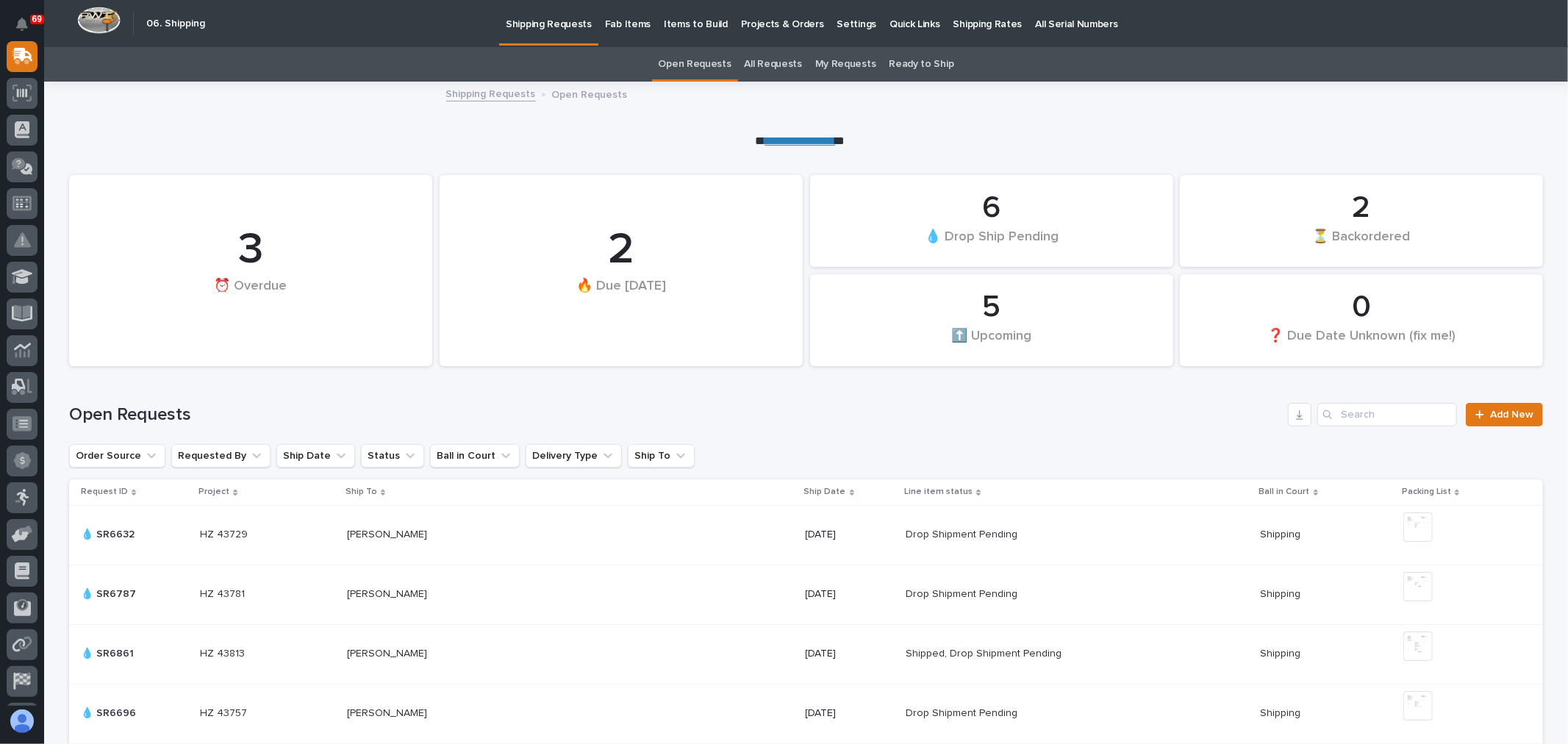
click at [782, 60] on link "All Requests" at bounding box center [773, 64] width 57 height 34
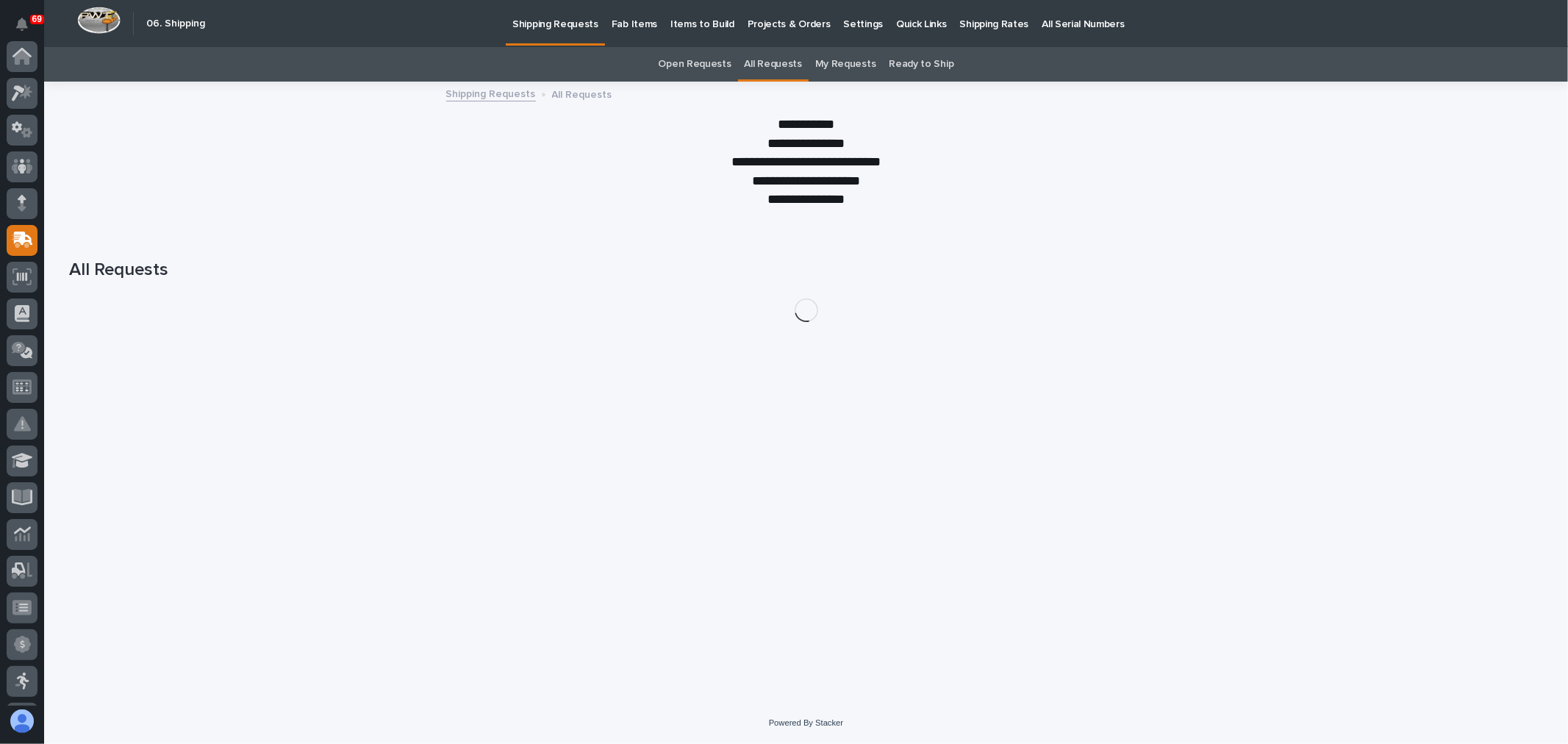
scroll to position [184, 0]
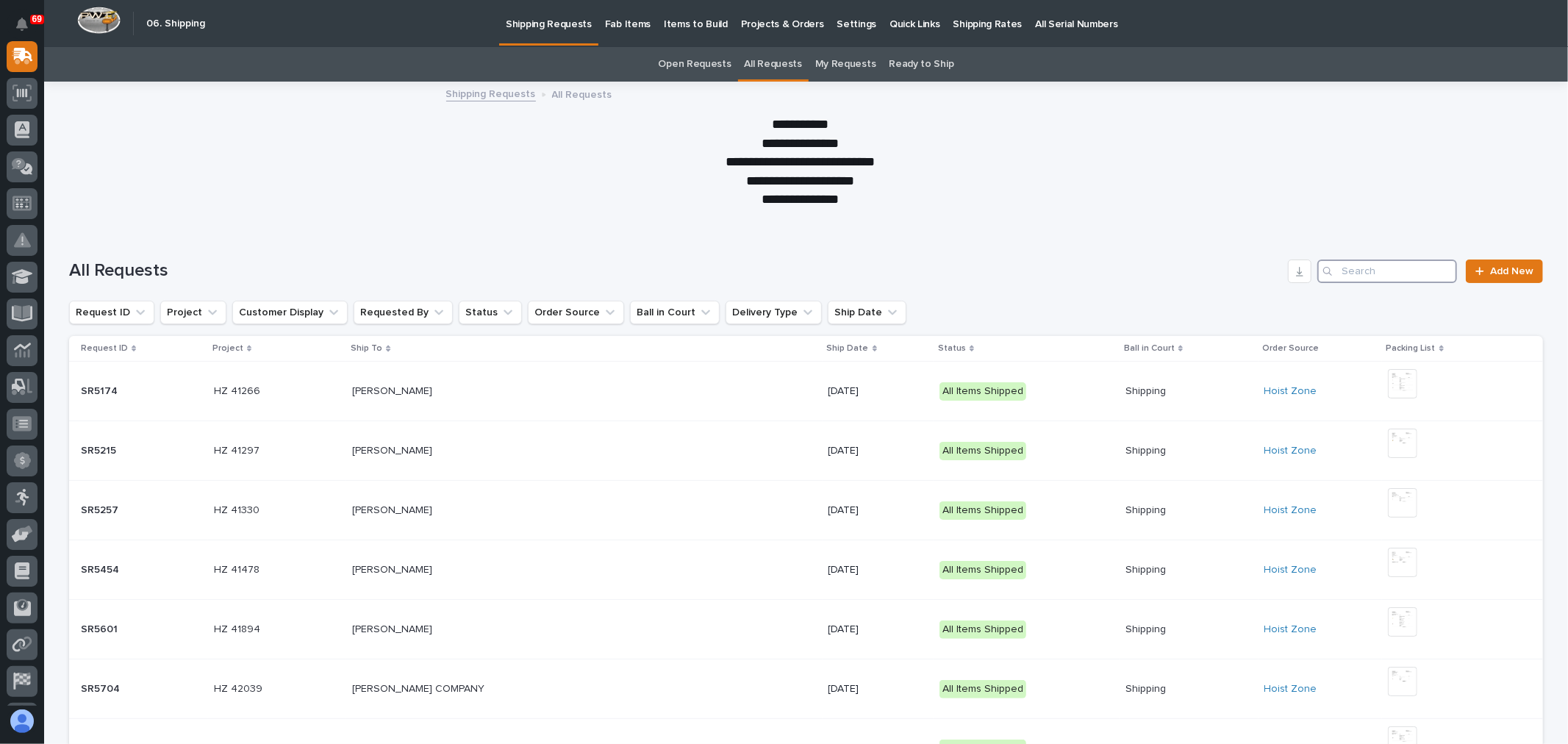
click at [1369, 270] on input "Search" at bounding box center [1387, 271] width 140 height 23
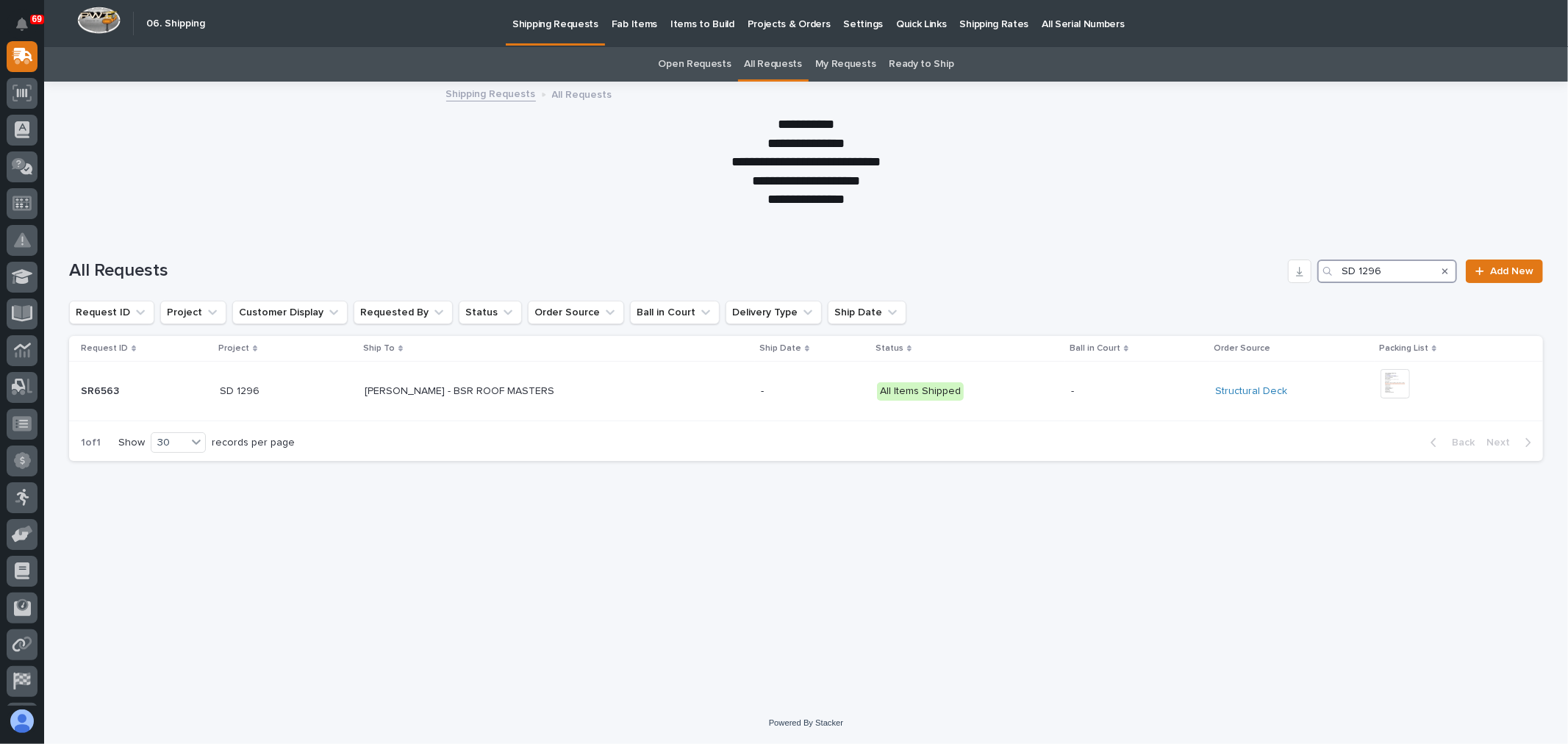
type input "SD 1296"
click at [639, 22] on p "Fab Items" at bounding box center [634, 15] width 46 height 31
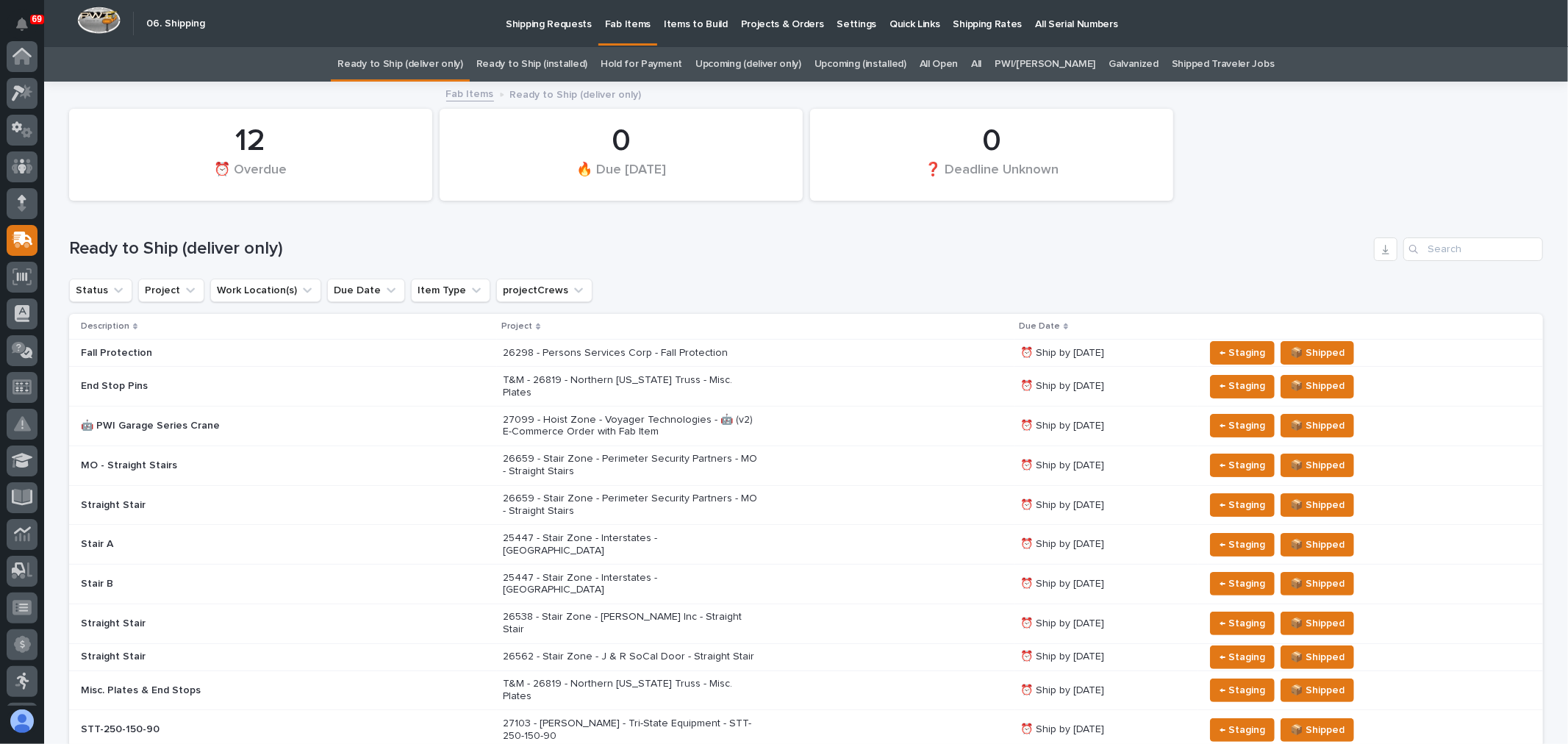
scroll to position [184, 0]
click at [988, 60] on div "All" at bounding box center [976, 64] width 23 height 34
click at [981, 60] on link "All" at bounding box center [976, 64] width 11 height 34
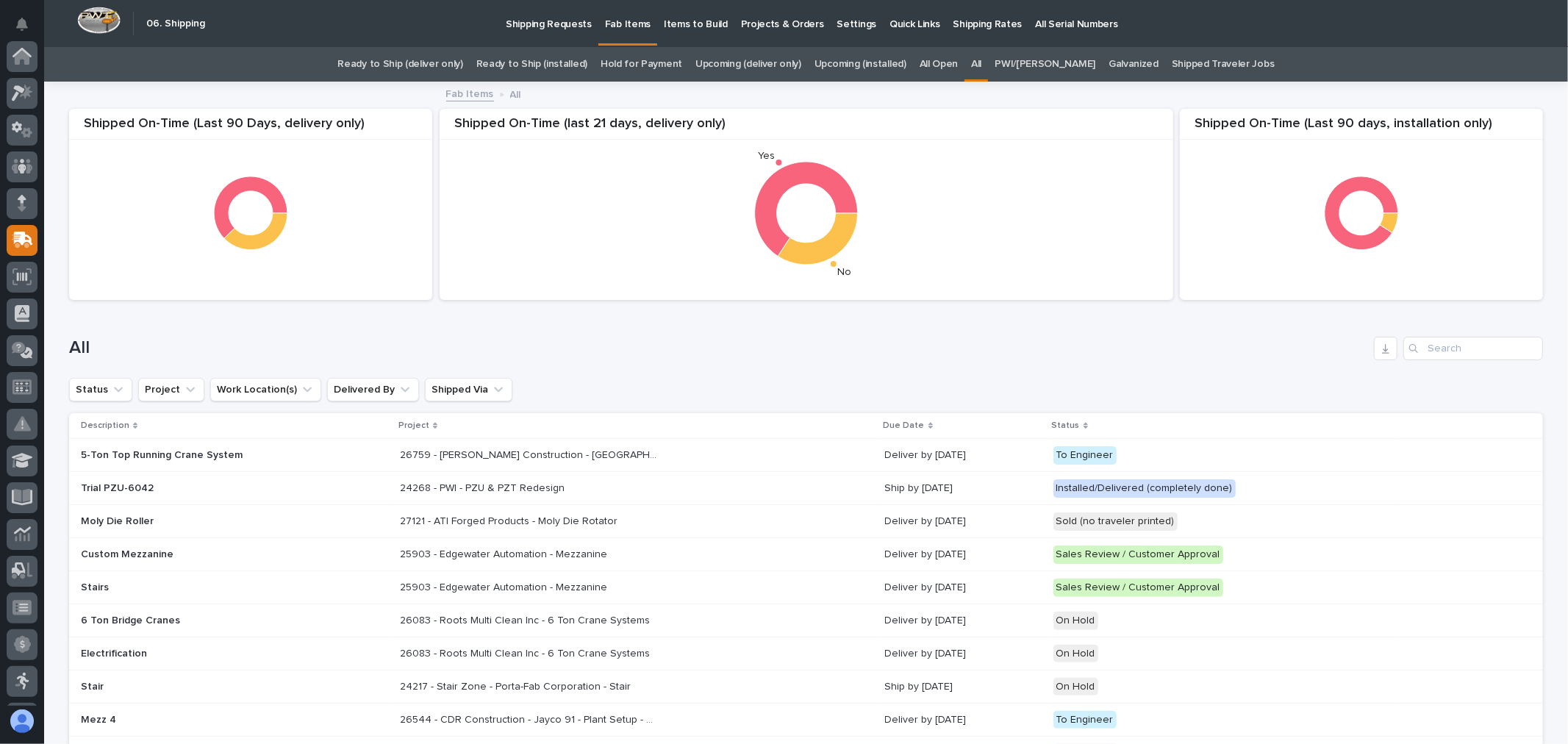
scroll to position [184, 0]
click at [1451, 347] on input "Search" at bounding box center [1473, 348] width 140 height 23
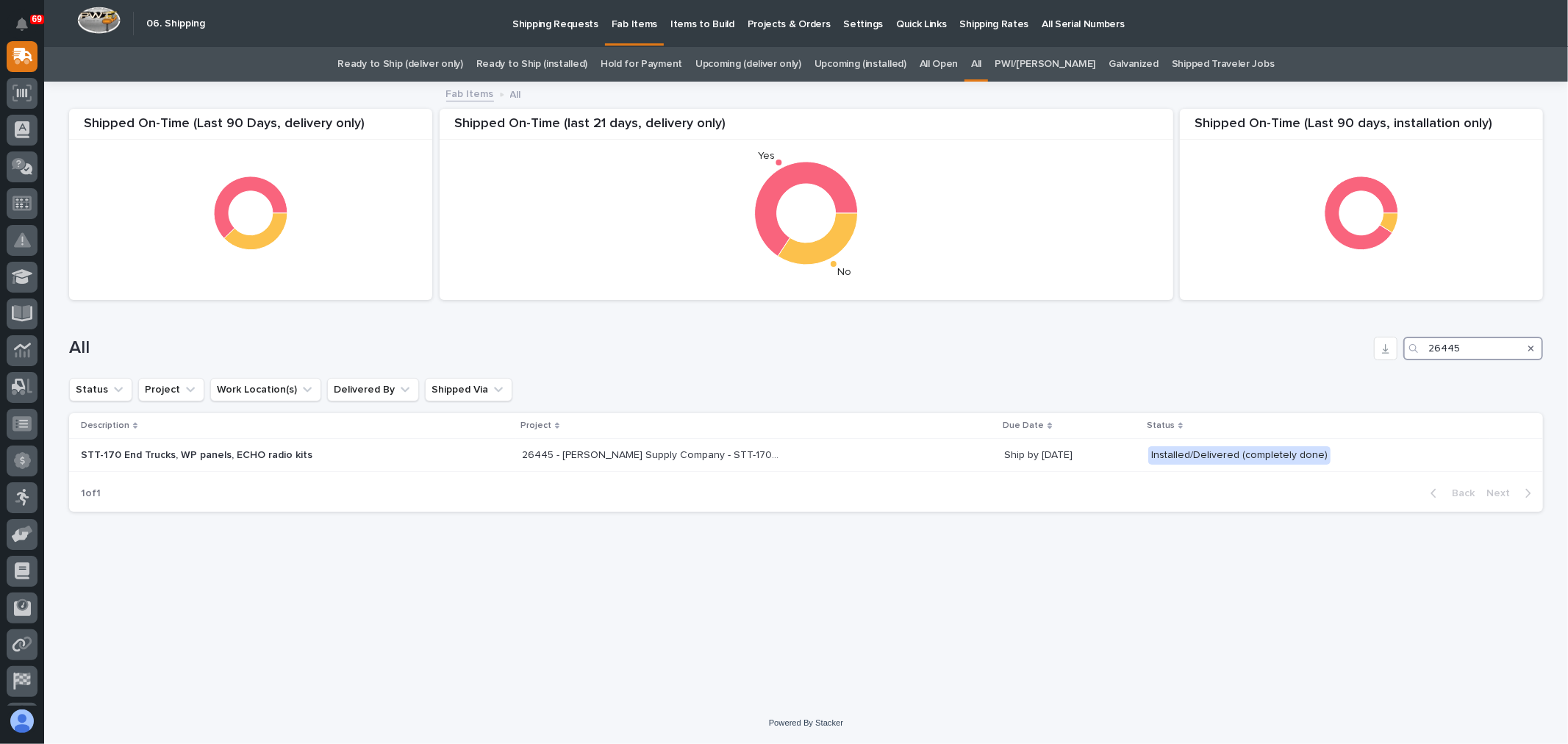
drag, startPoint x: 1464, startPoint y: 349, endPoint x: 1424, endPoint y: 349, distance: 40.0
click at [1424, 349] on div "26445" at bounding box center [1473, 348] width 140 height 23
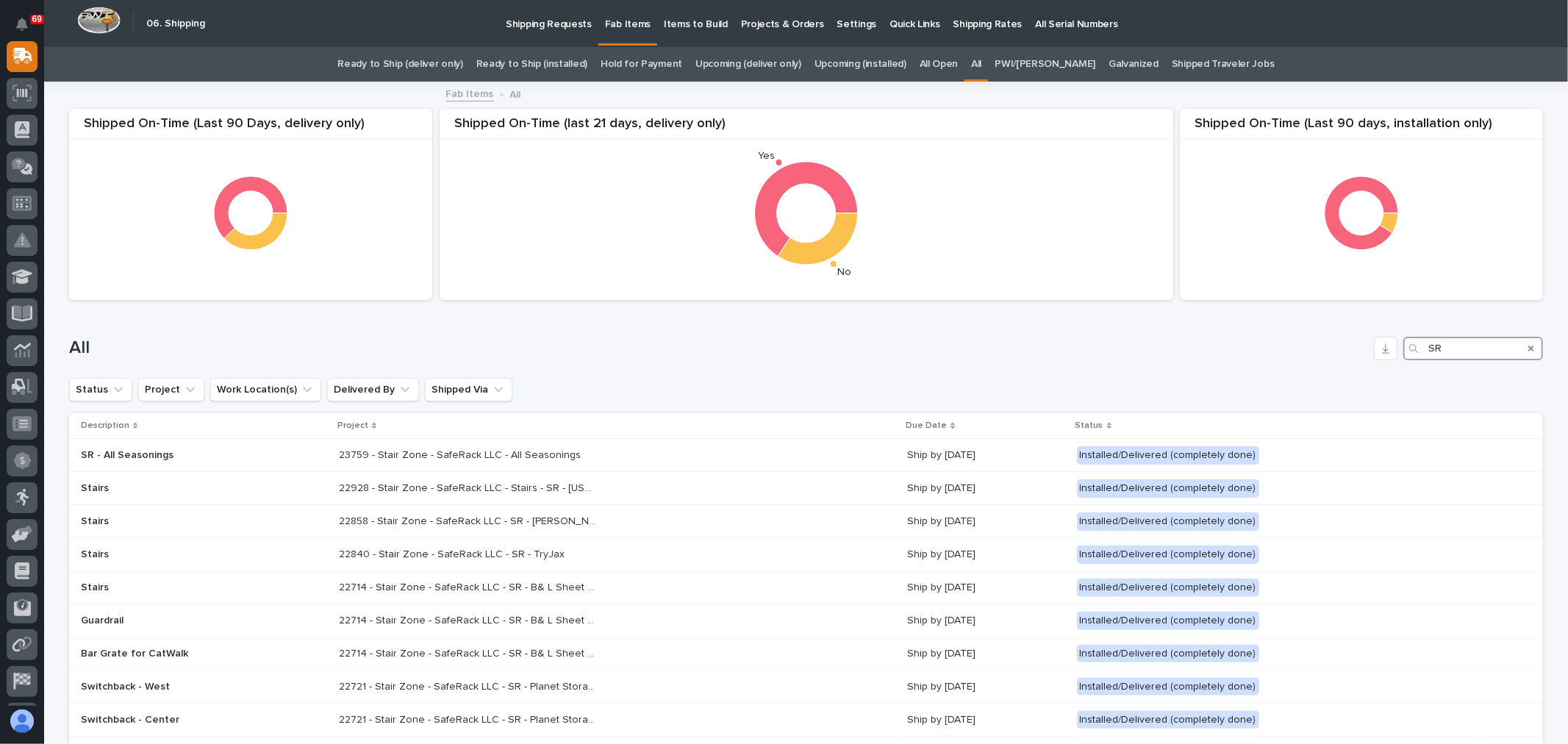
type input "SR"
click at [537, 23] on p "Shipping Requests" at bounding box center [548, 15] width 86 height 31
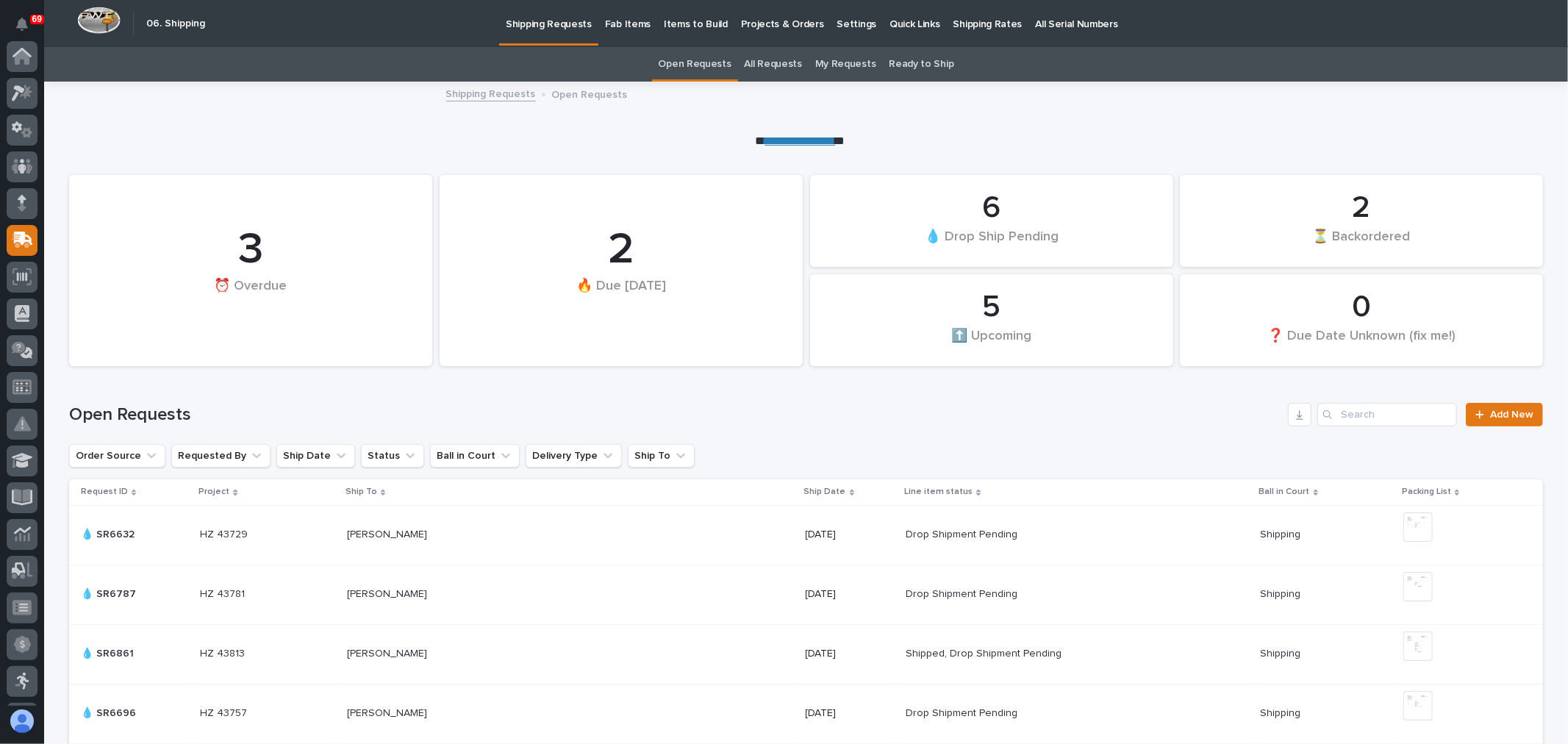
scroll to position [184, 0]
click at [769, 64] on link "All Requests" at bounding box center [773, 64] width 57 height 34
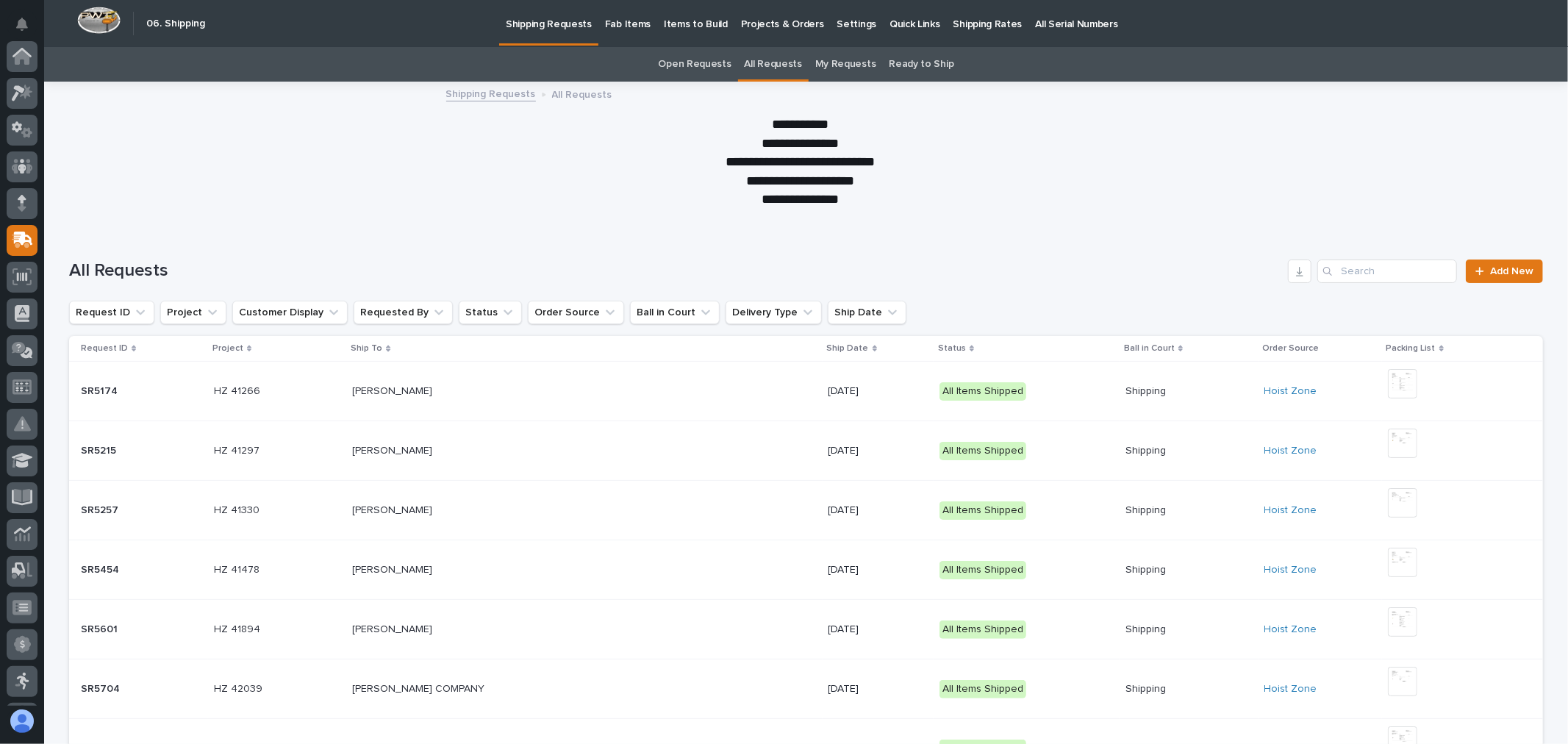
scroll to position [184, 0]
click at [1353, 273] on input "Search" at bounding box center [1387, 271] width 140 height 23
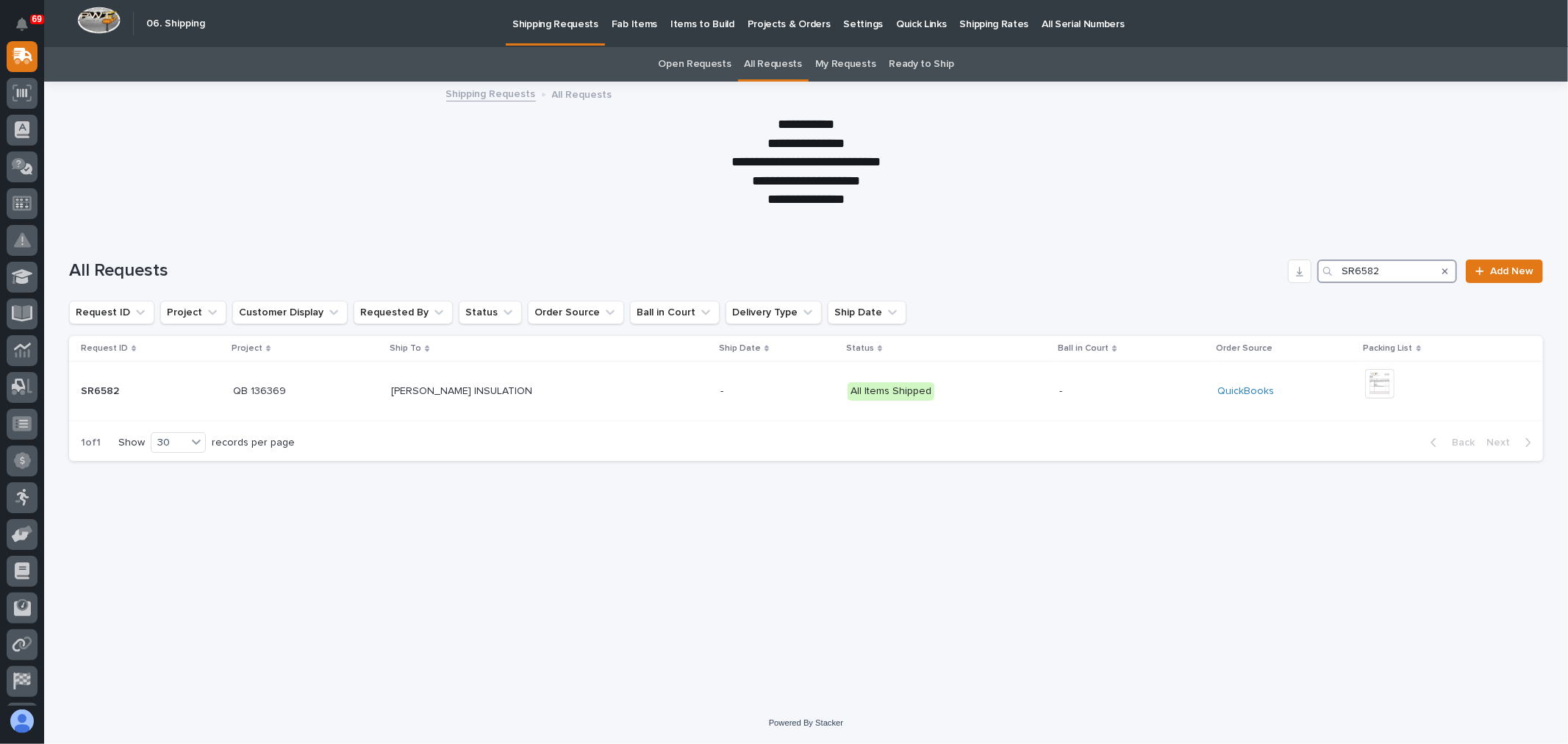
type input "SR6582"
click at [638, 18] on p "Fab Items" at bounding box center [634, 15] width 46 height 31
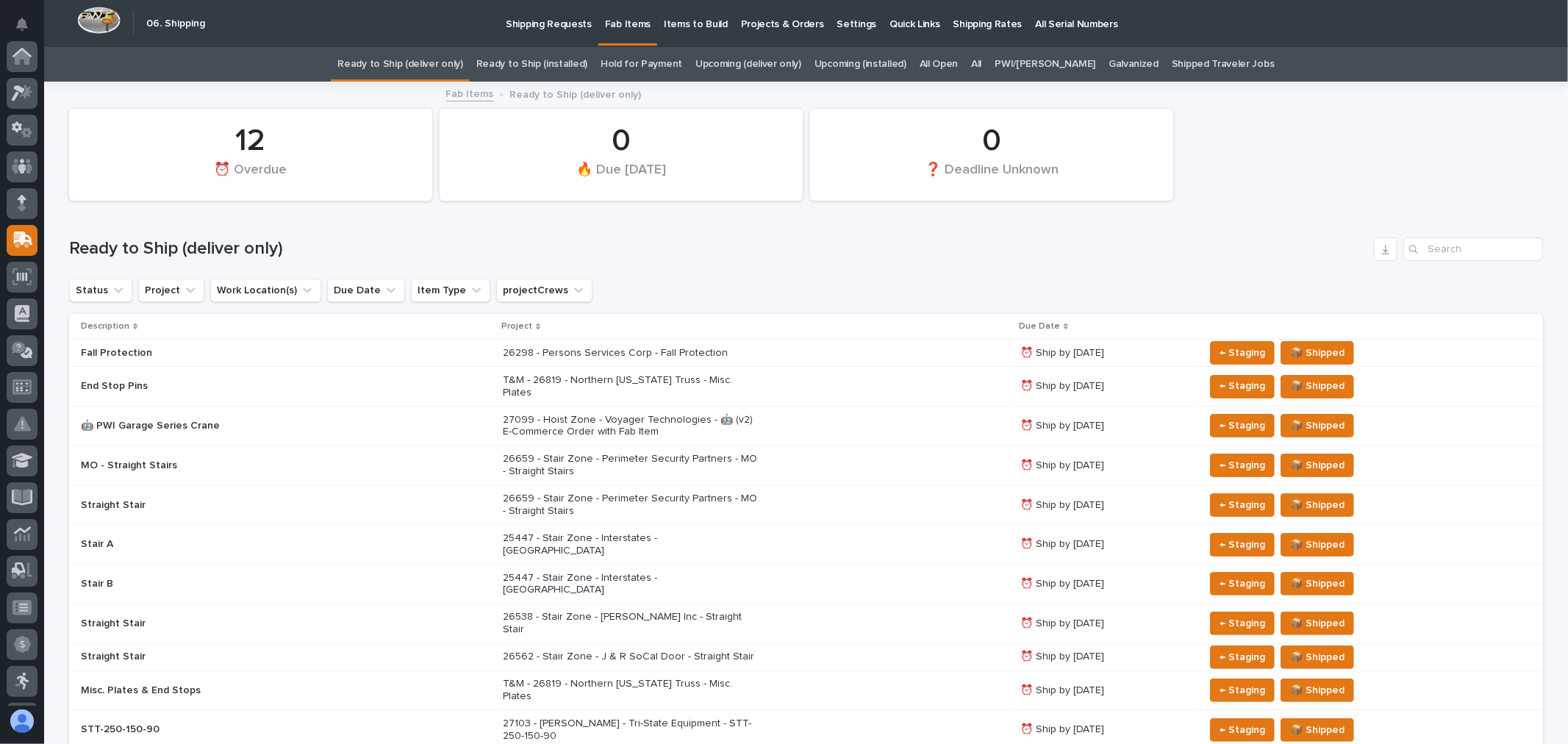
scroll to position [184, 0]
click at [981, 63] on link "All" at bounding box center [976, 64] width 11 height 34
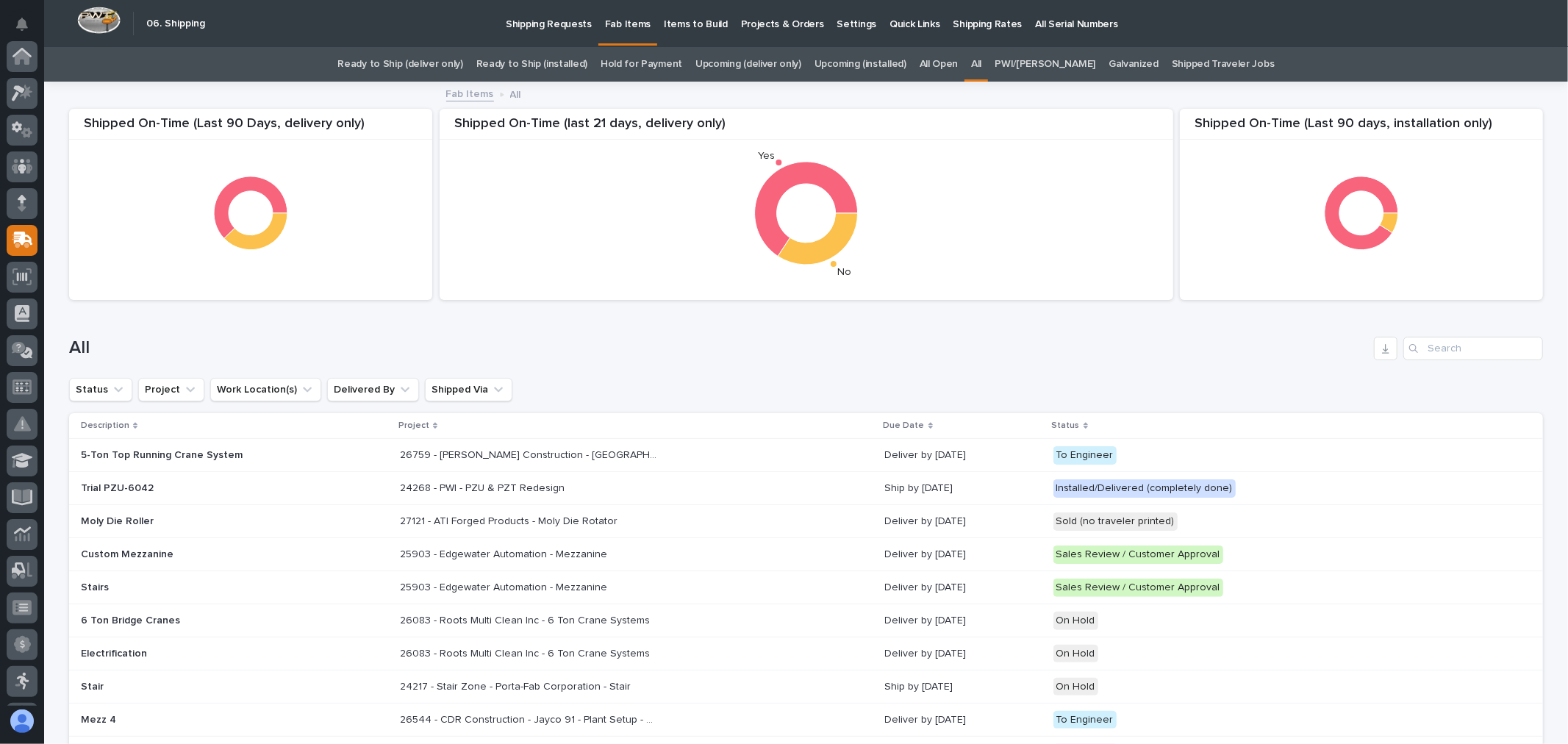
scroll to position [184, 0]
click at [1425, 350] on input "Search" at bounding box center [1473, 348] width 140 height 23
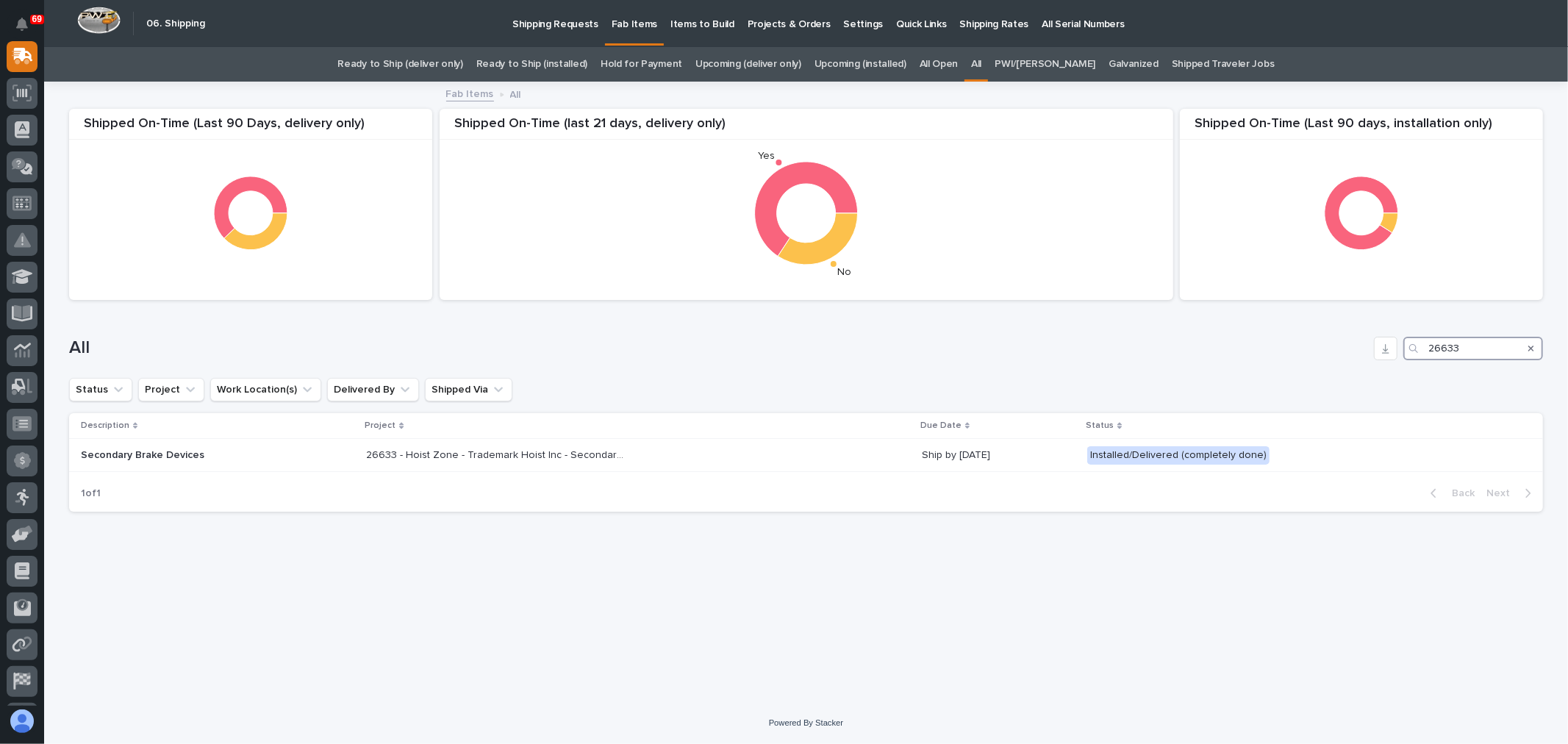
type input "26633"
click at [554, 26] on p "Shipping Requests" at bounding box center [555, 15] width 86 height 31
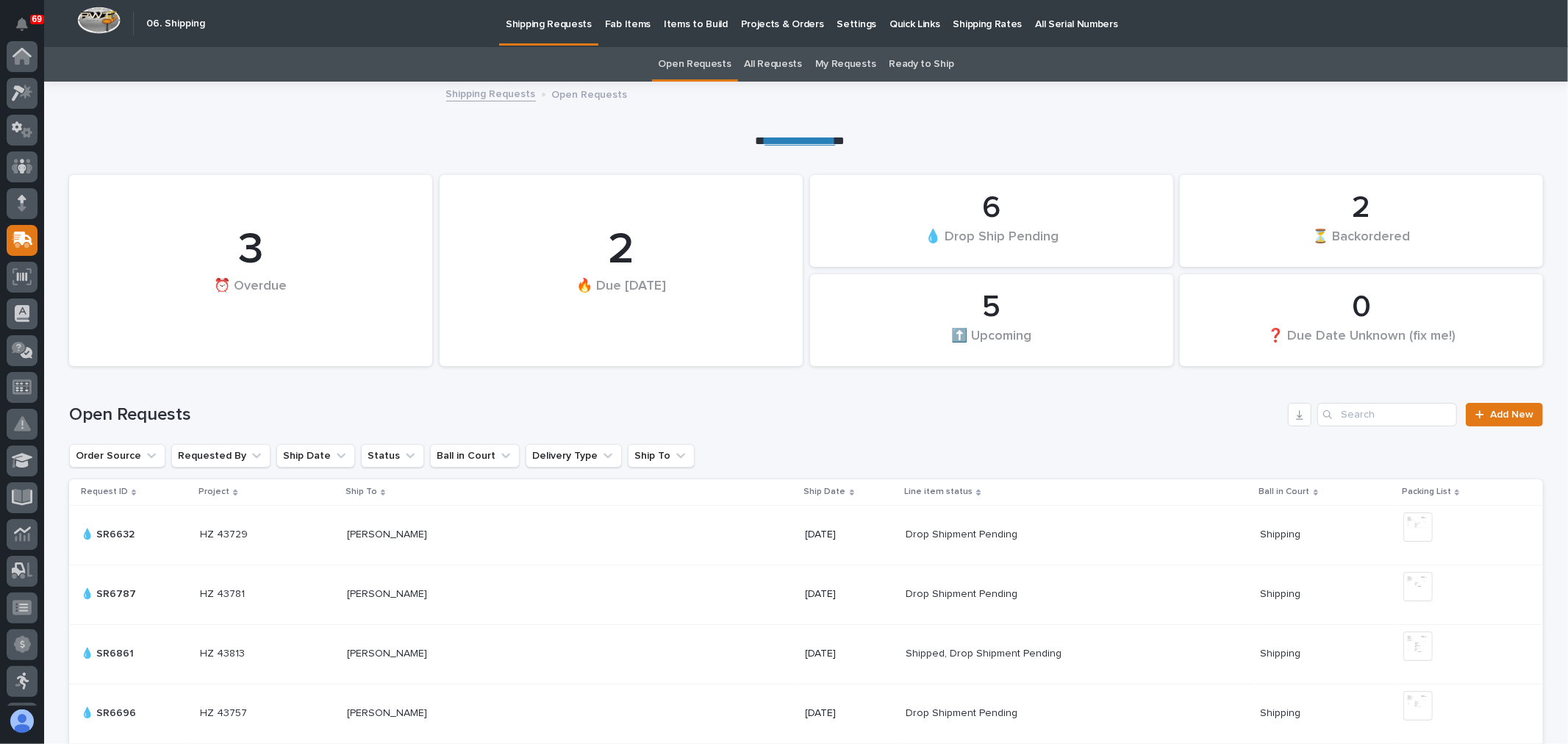
scroll to position [184, 0]
click at [774, 62] on link "All Requests" at bounding box center [773, 64] width 57 height 34
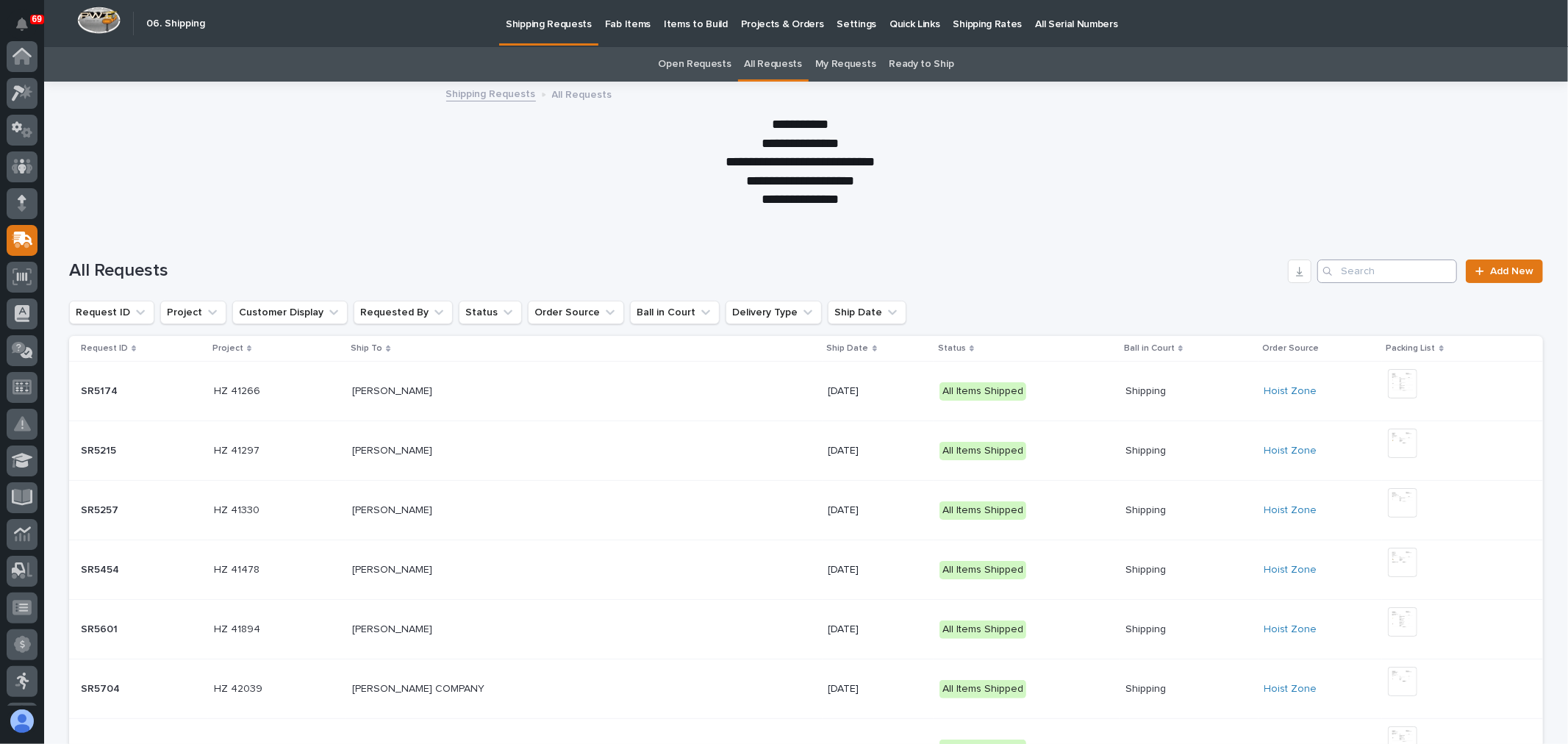
scroll to position [184, 0]
click at [1384, 267] on input "Search" at bounding box center [1387, 271] width 140 height 23
type input "A"
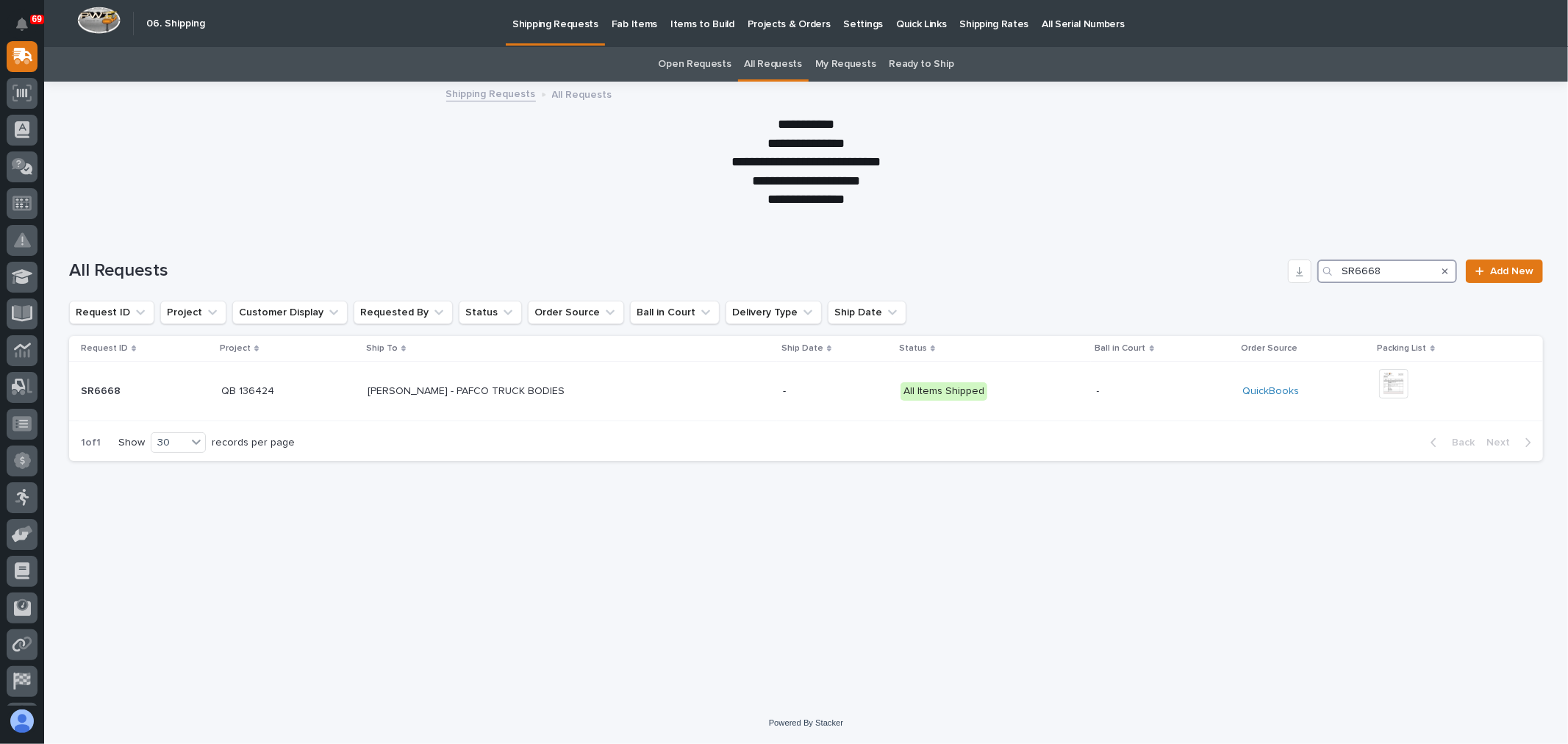
type input "SR6668"
click at [638, 29] on p "Fab Items" at bounding box center [634, 15] width 46 height 31
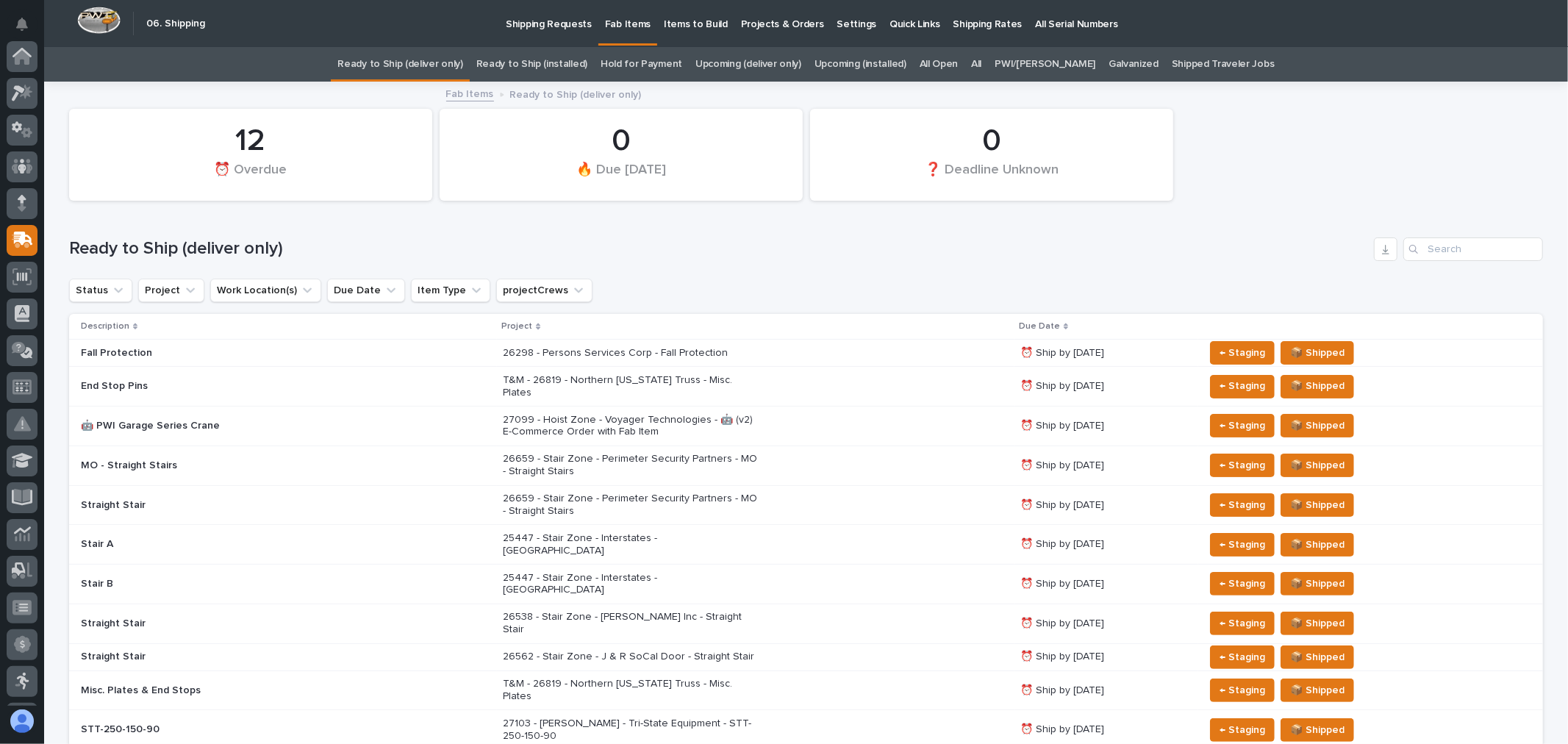
scroll to position [184, 0]
click at [981, 58] on link "All" at bounding box center [976, 64] width 11 height 34
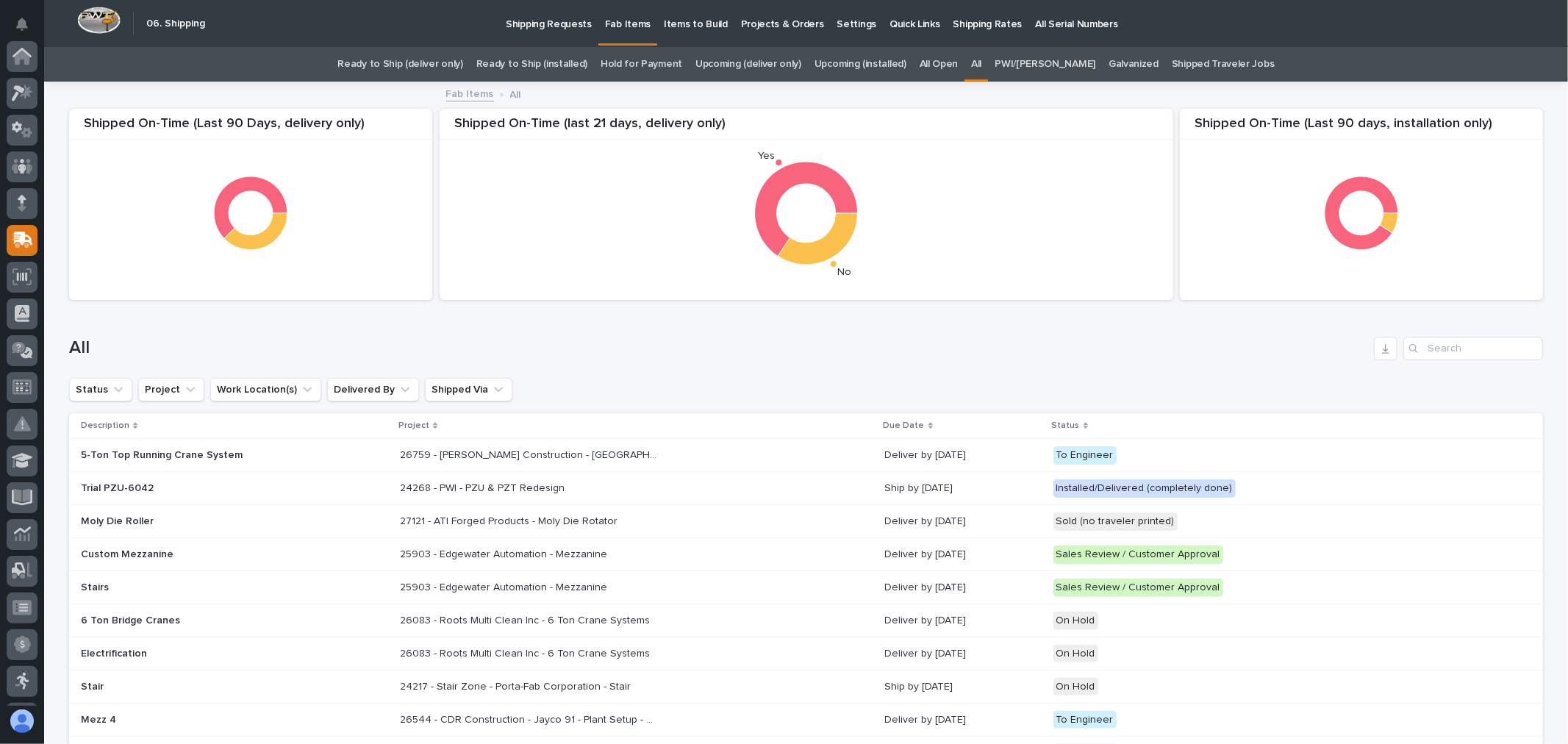
scroll to position [184, 0]
click at [1467, 344] on input "Search" at bounding box center [1473, 348] width 140 height 23
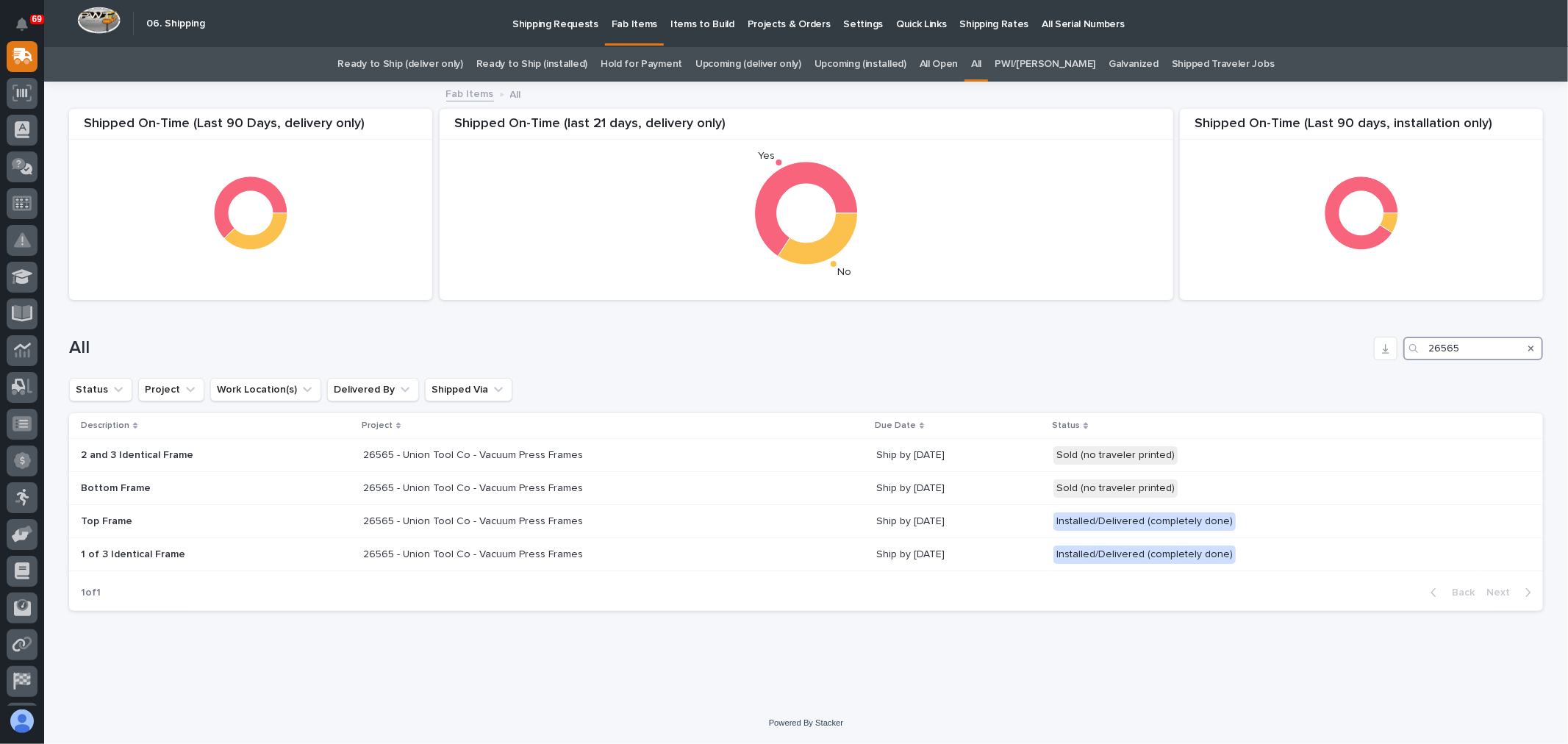
type input "26565"
click at [566, 26] on p "Shipping Requests" at bounding box center [555, 15] width 86 height 31
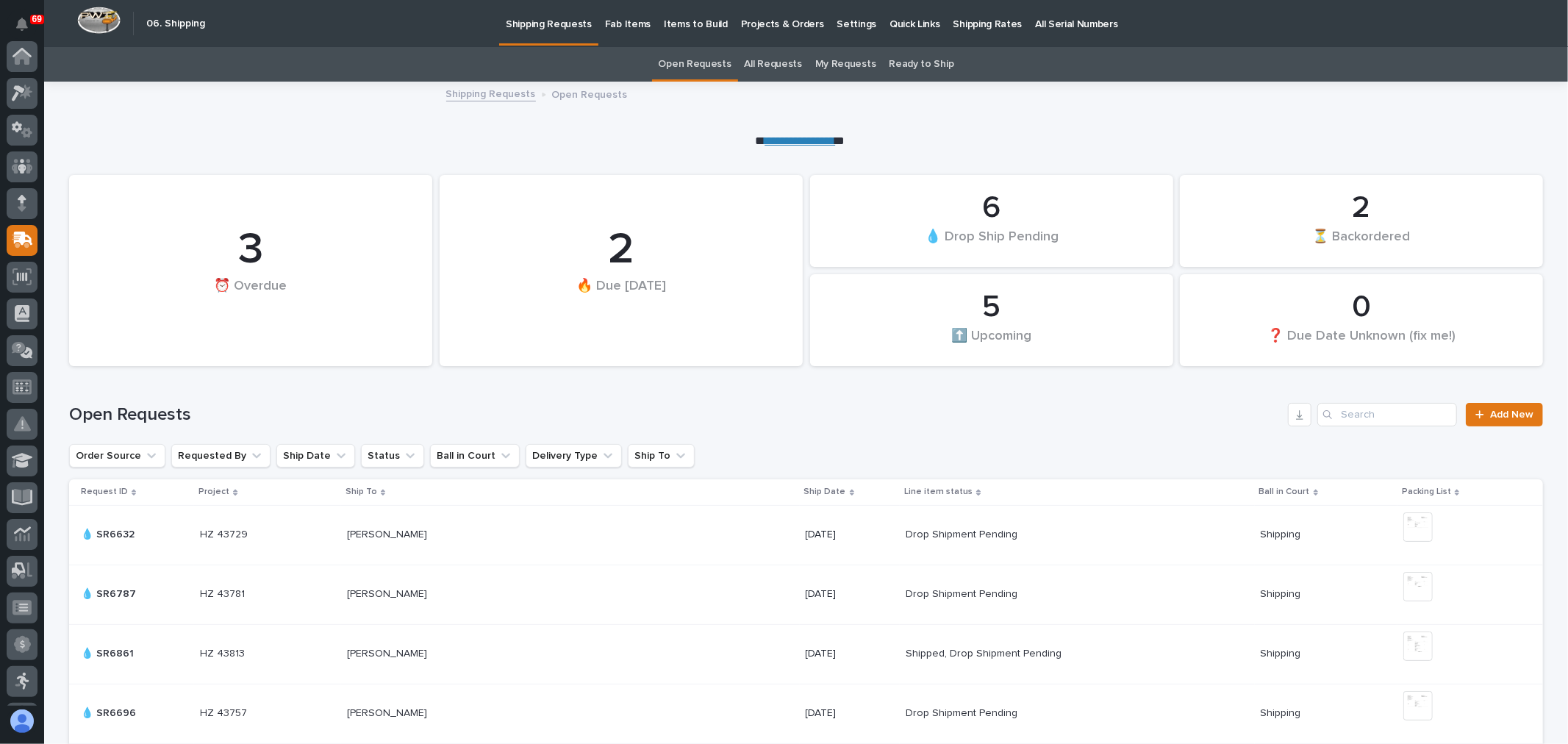
scroll to position [184, 0]
click at [773, 62] on link "All Requests" at bounding box center [773, 64] width 57 height 34
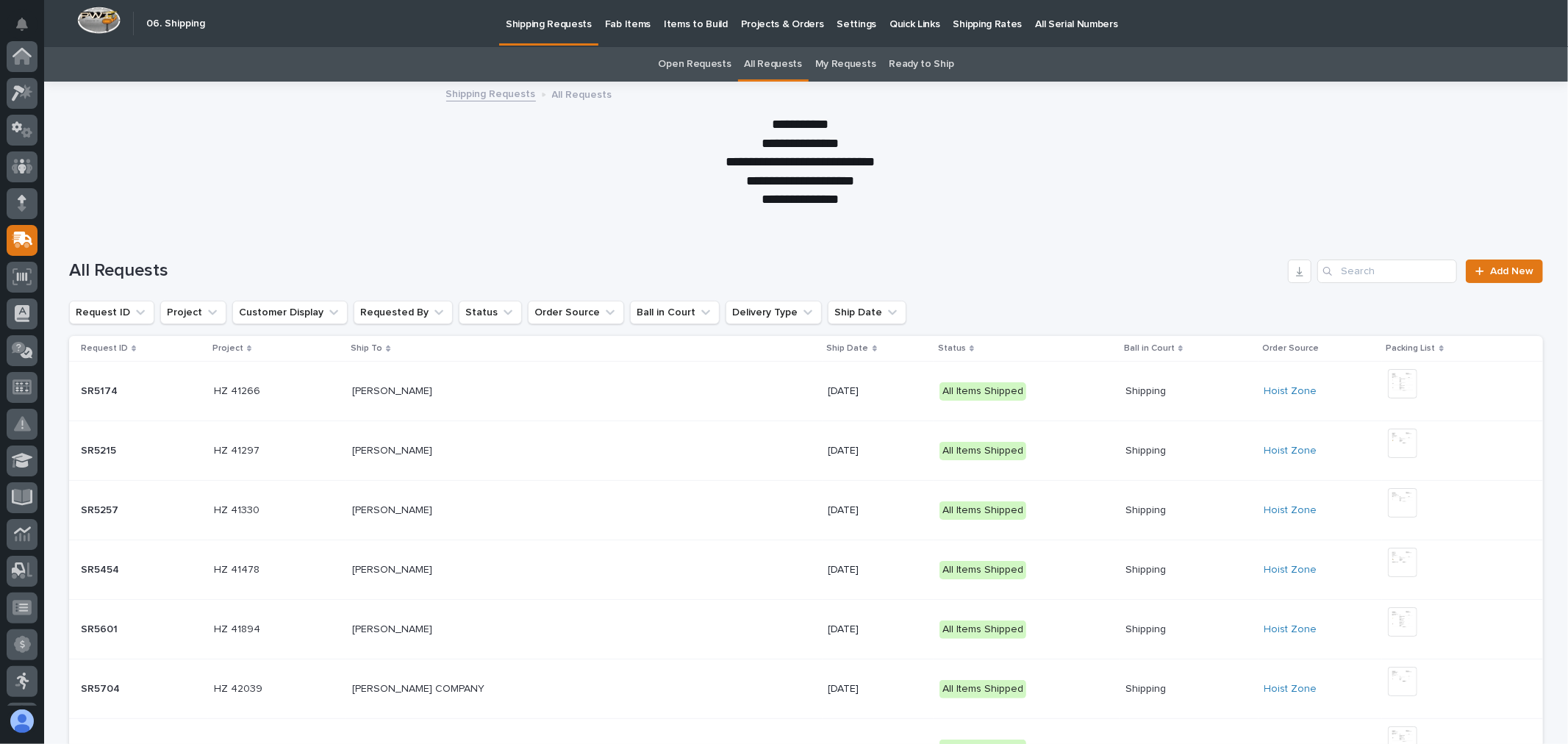
scroll to position [184, 0]
click at [1431, 271] on input "Search" at bounding box center [1387, 271] width 140 height 23
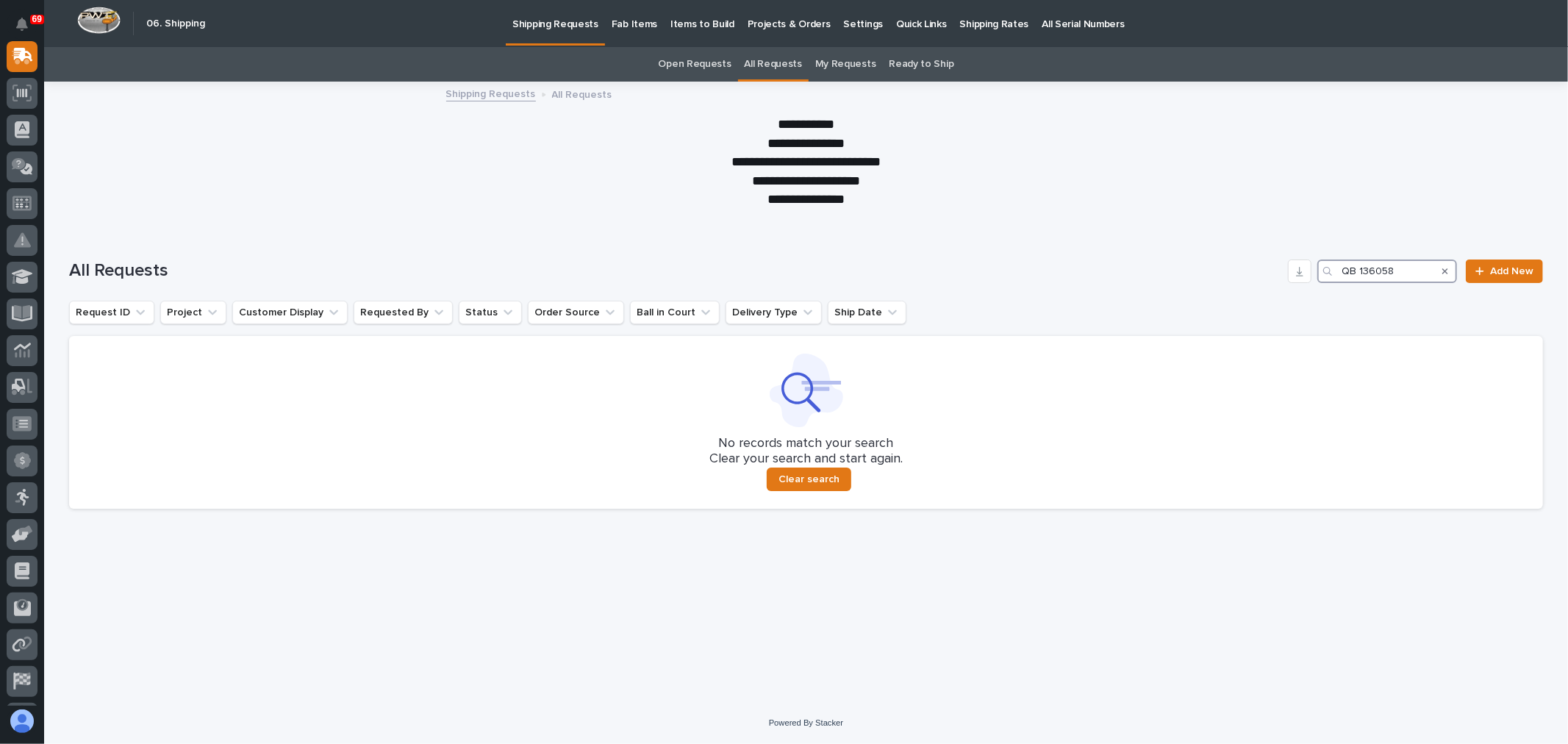
type input "QB 136058"
click at [623, 22] on p "Fab Items" at bounding box center [634, 15] width 46 height 31
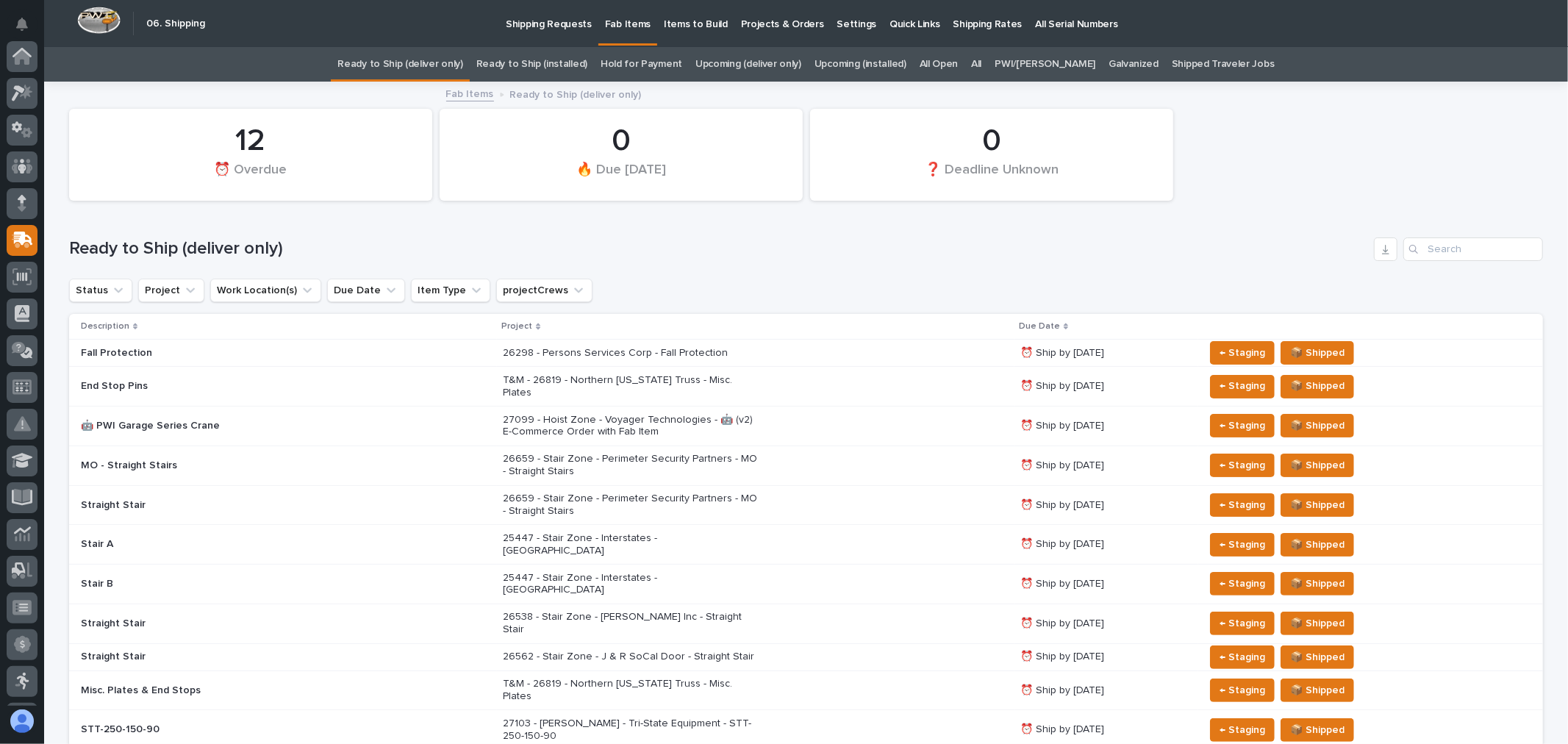
scroll to position [184, 0]
click at [981, 63] on link "All" at bounding box center [976, 64] width 11 height 34
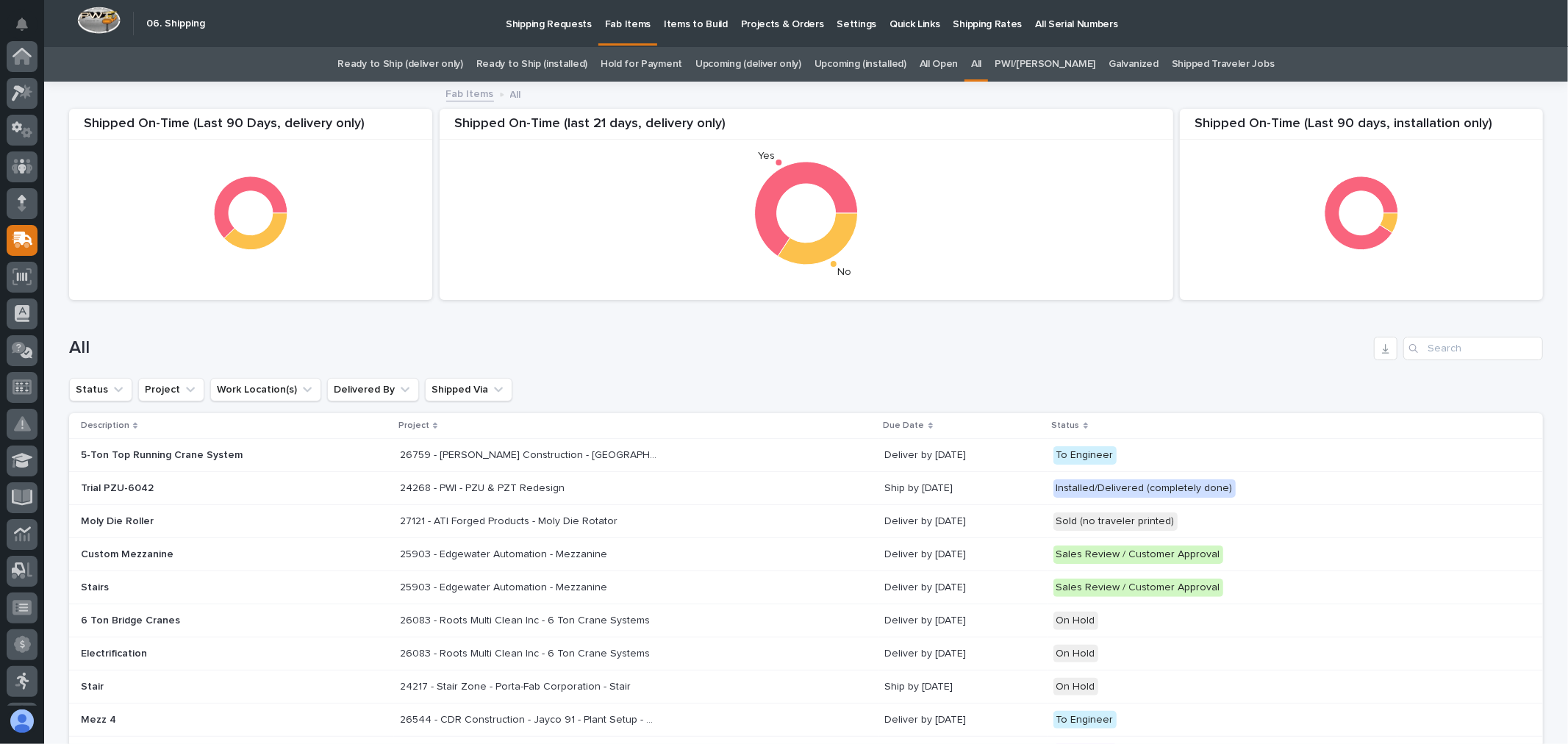
scroll to position [184, 0]
click at [1435, 346] on input "Search" at bounding box center [1473, 348] width 140 height 23
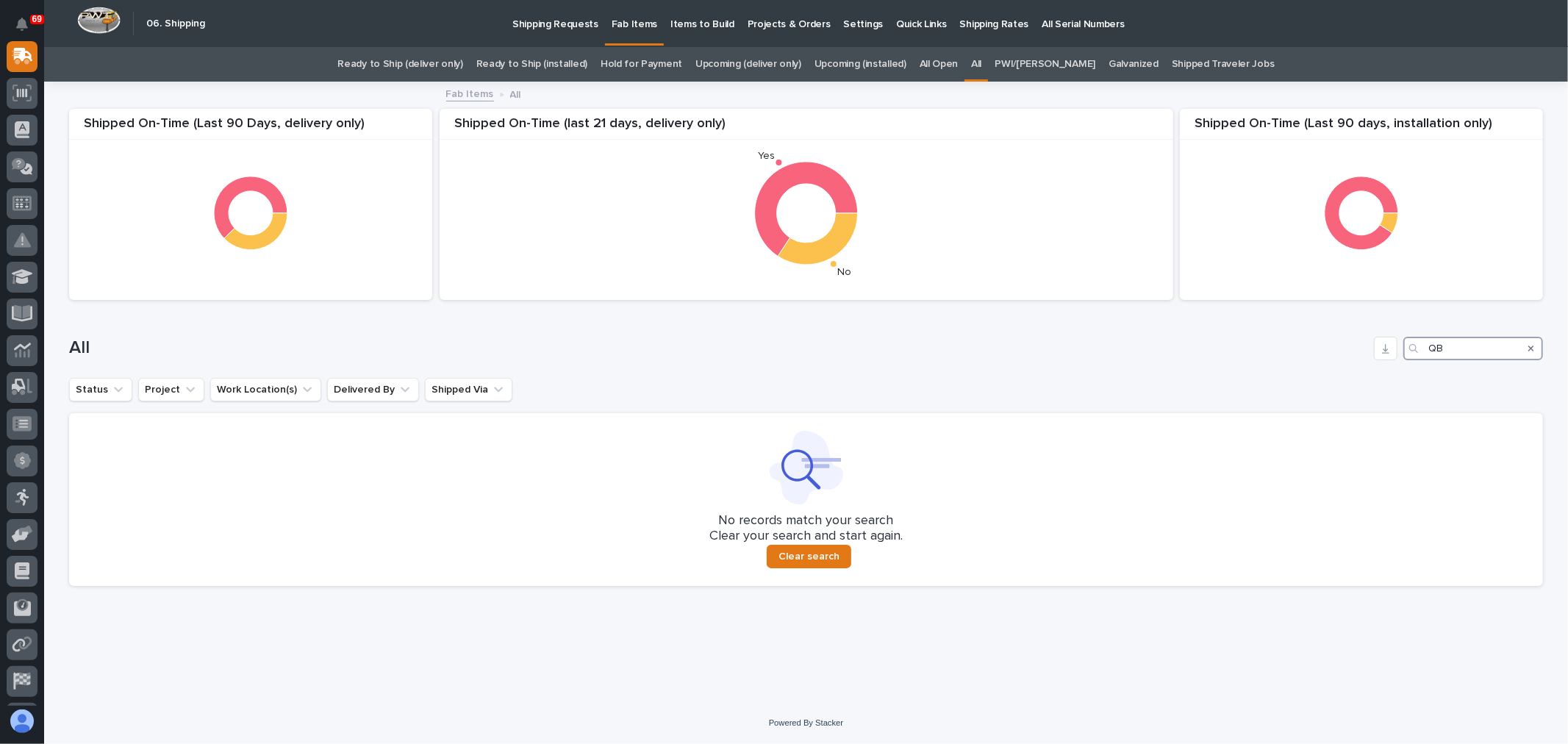
type input "QB"
click at [581, 28] on p "Shipping Requests" at bounding box center [555, 15] width 86 height 31
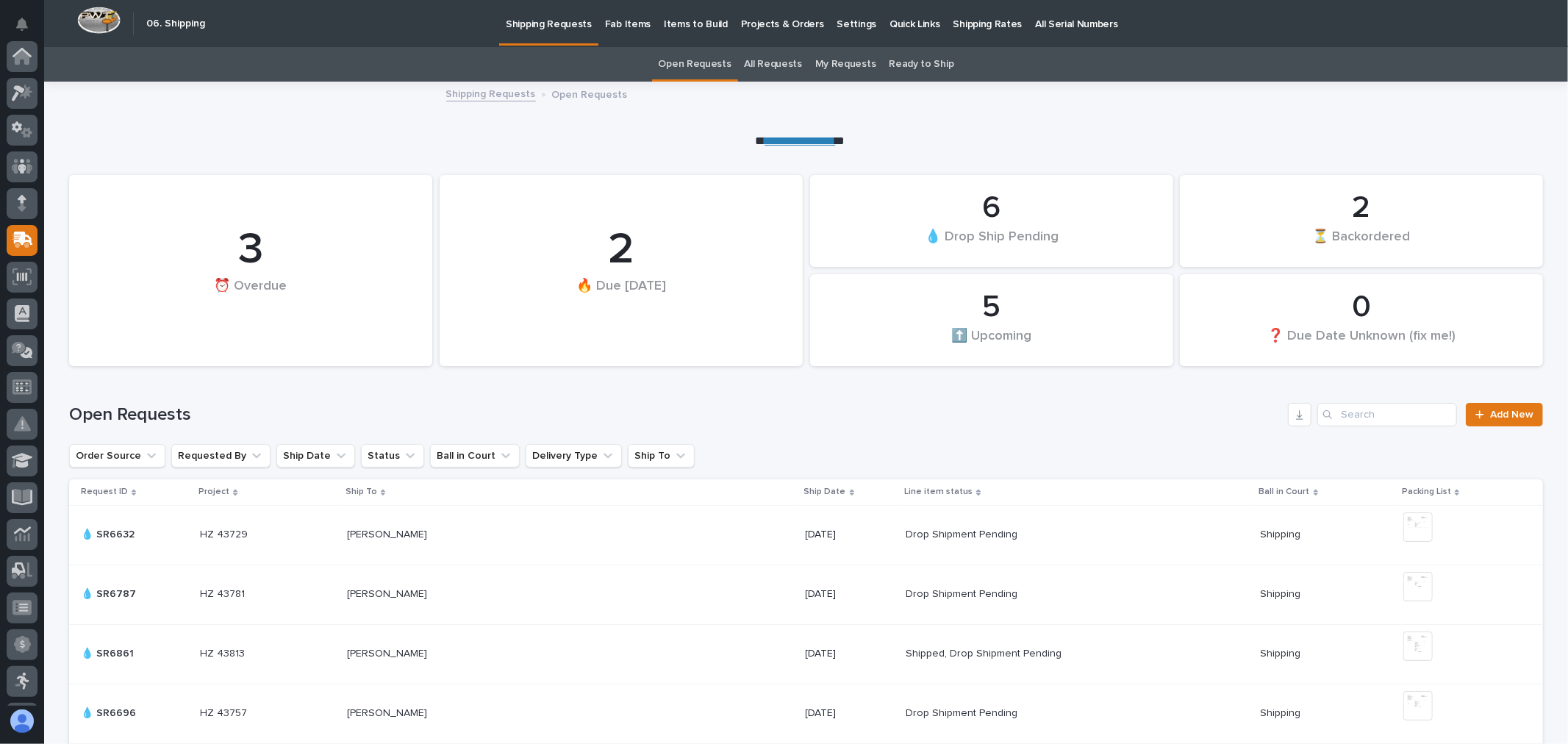
scroll to position [184, 0]
click at [774, 55] on link "All Requests" at bounding box center [773, 64] width 57 height 34
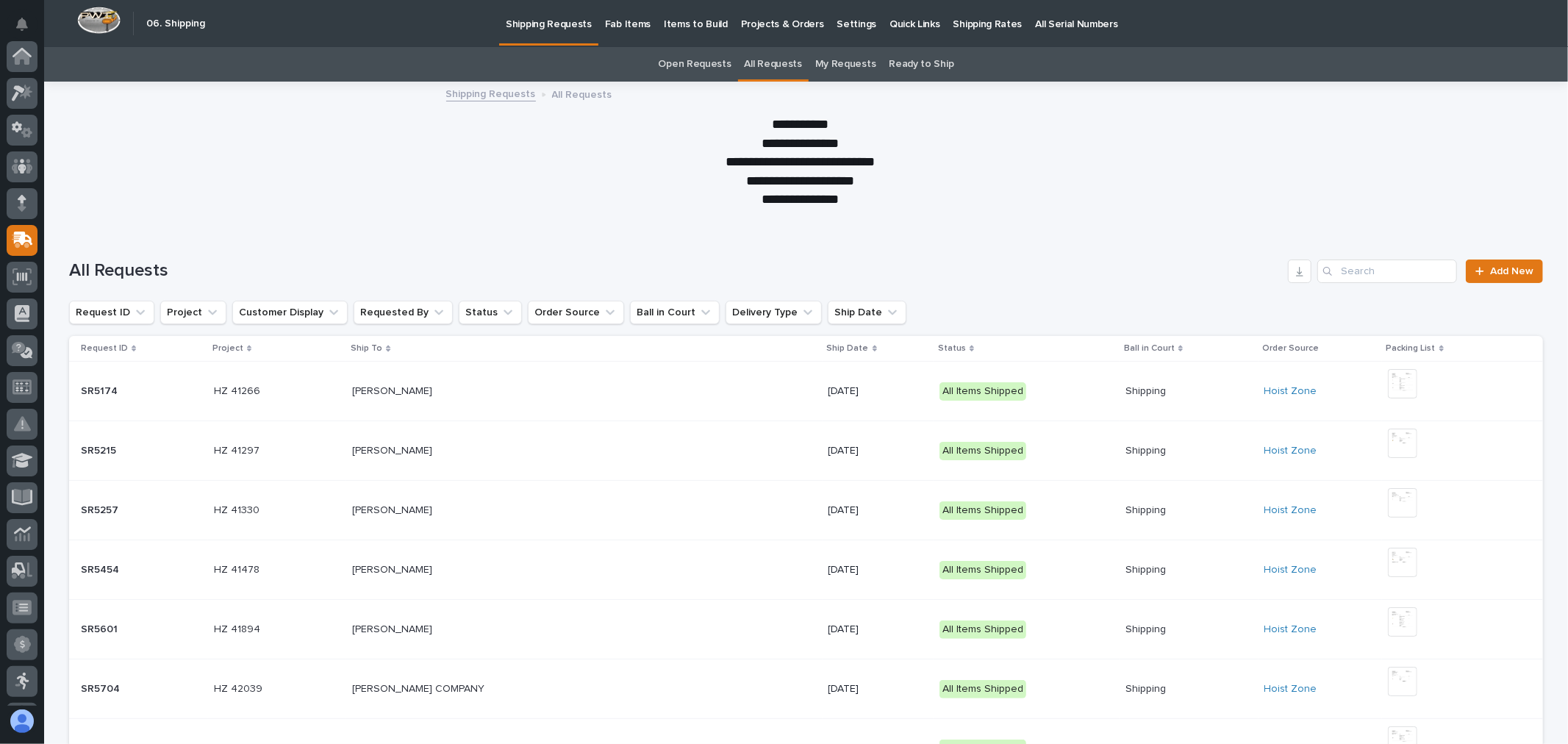
scroll to position [184, 0]
click at [1370, 279] on input "Search" at bounding box center [1387, 271] width 140 height 23
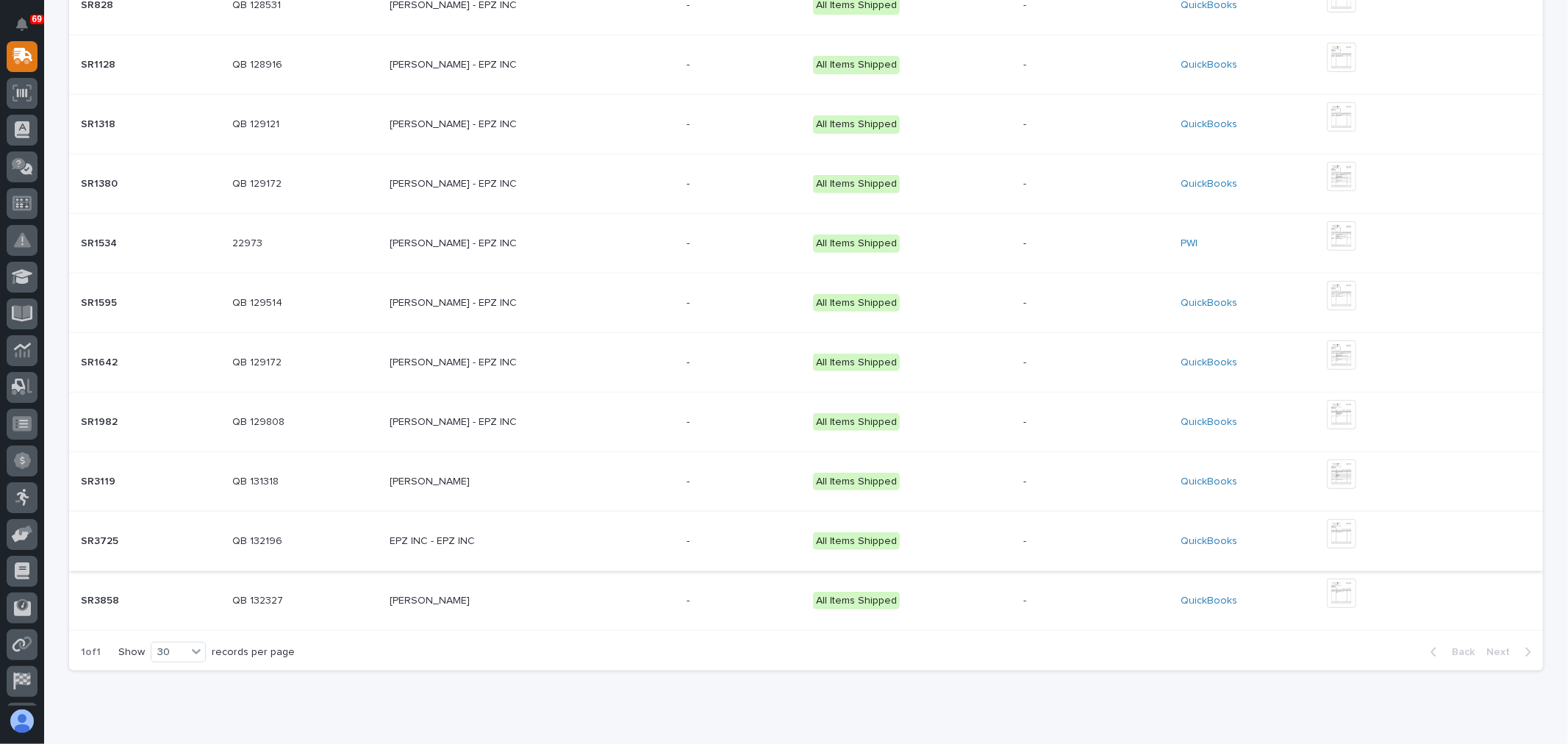
scroll to position [500, 0]
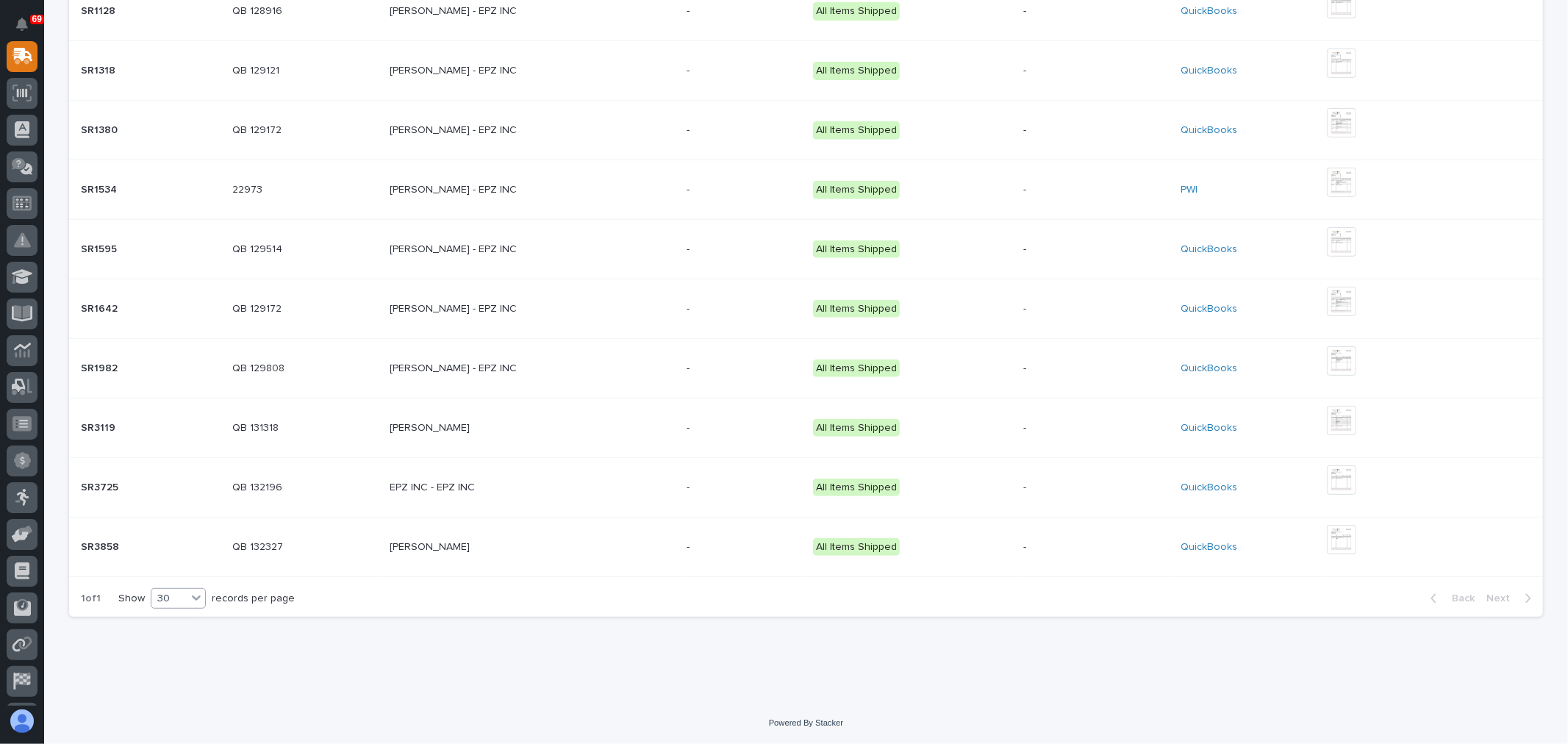
type input "EPZ"
click at [189, 592] on icon at bounding box center [197, 598] width 15 height 15
click at [124, 592] on p "Show" at bounding box center [131, 598] width 26 height 13
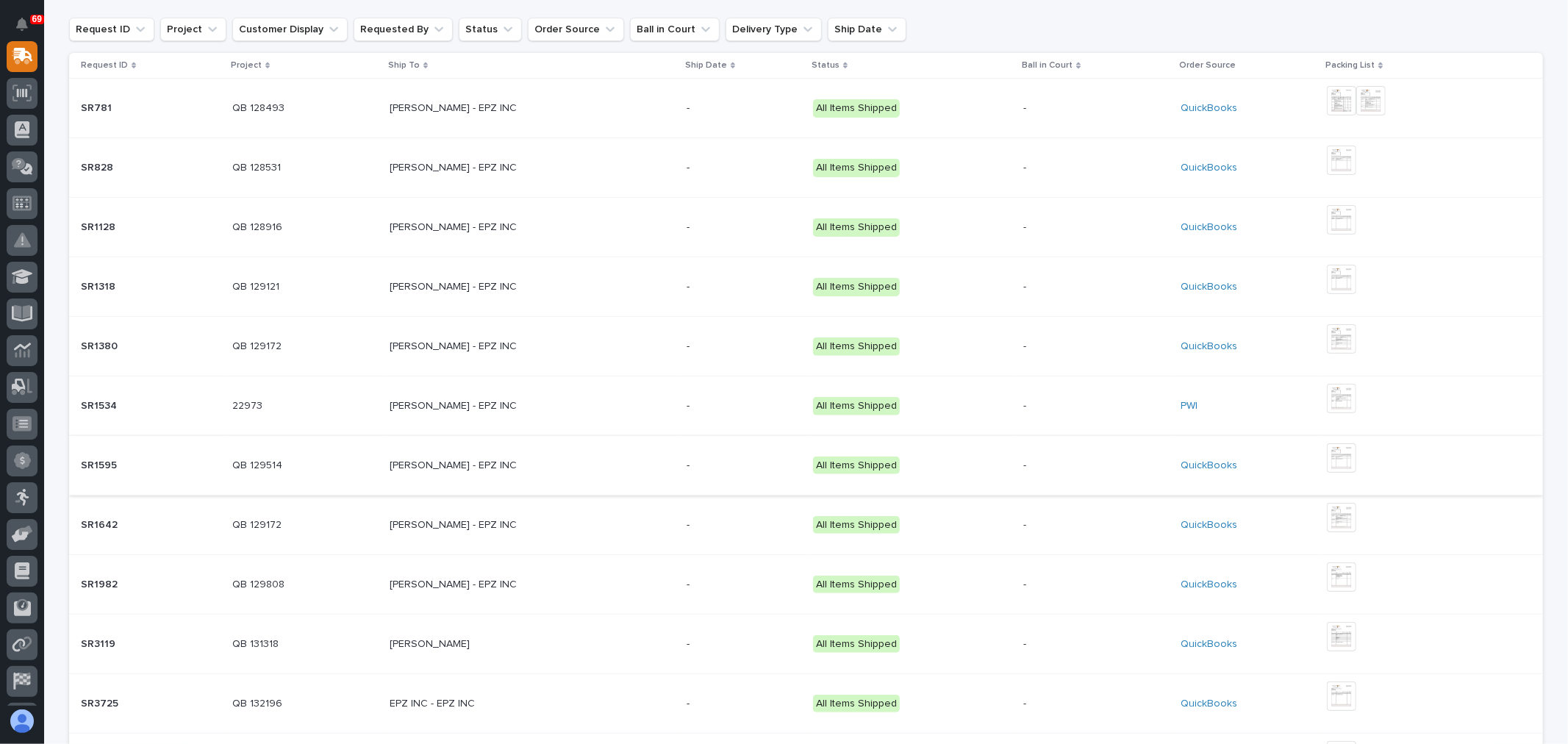
scroll to position [0, 0]
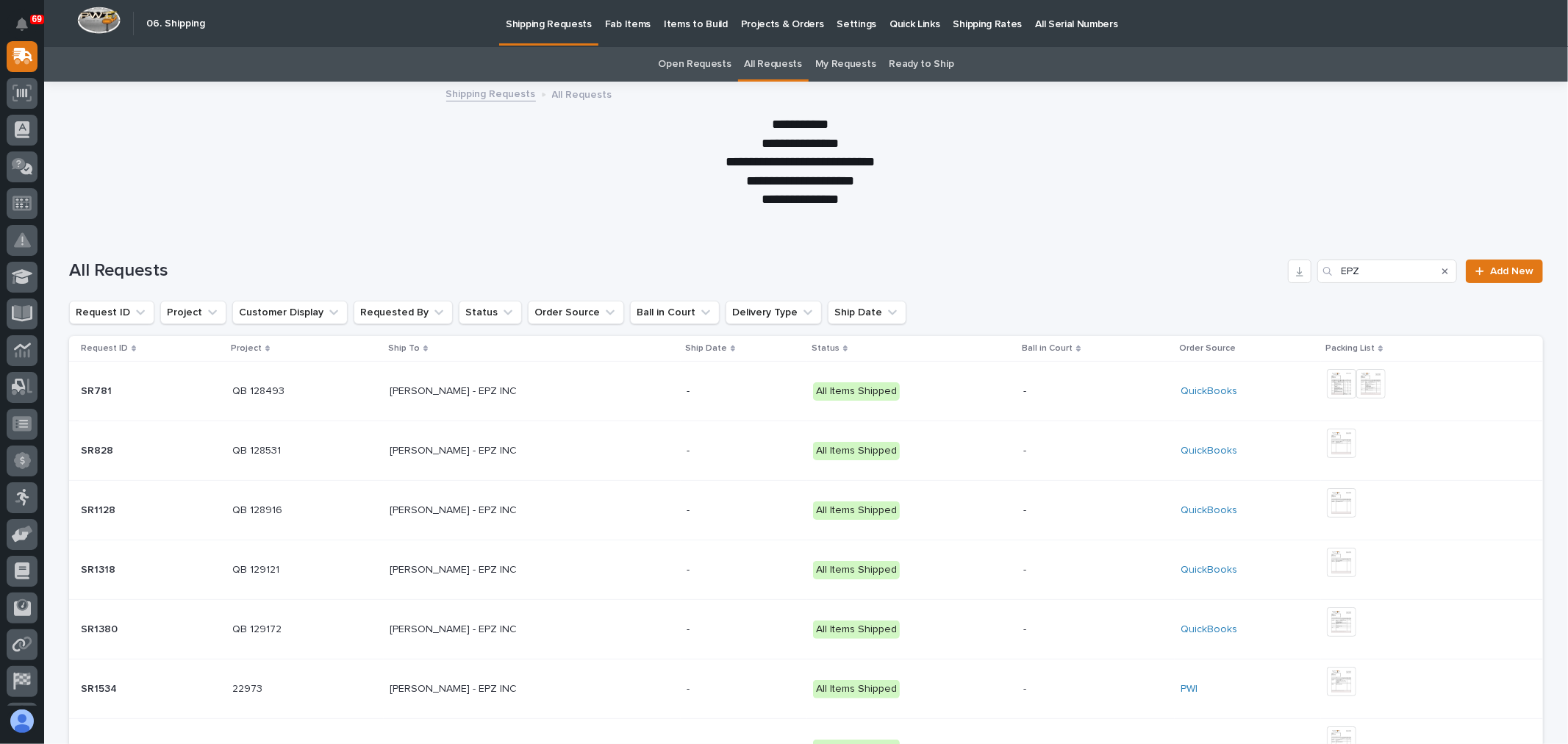
click at [611, 23] on p "Fab Items" at bounding box center [627, 15] width 46 height 31
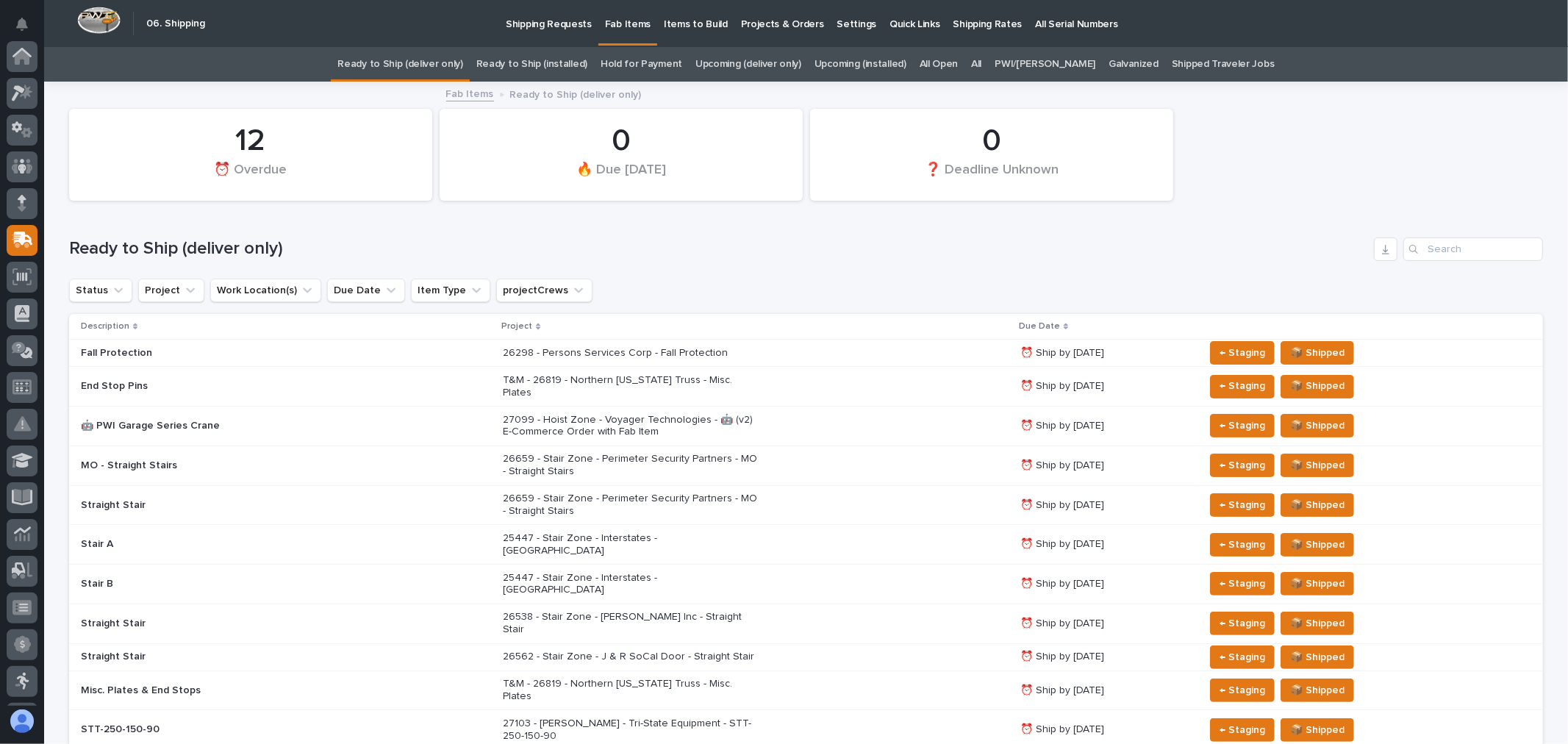
scroll to position [184, 0]
click at [981, 62] on link "All" at bounding box center [976, 64] width 11 height 34
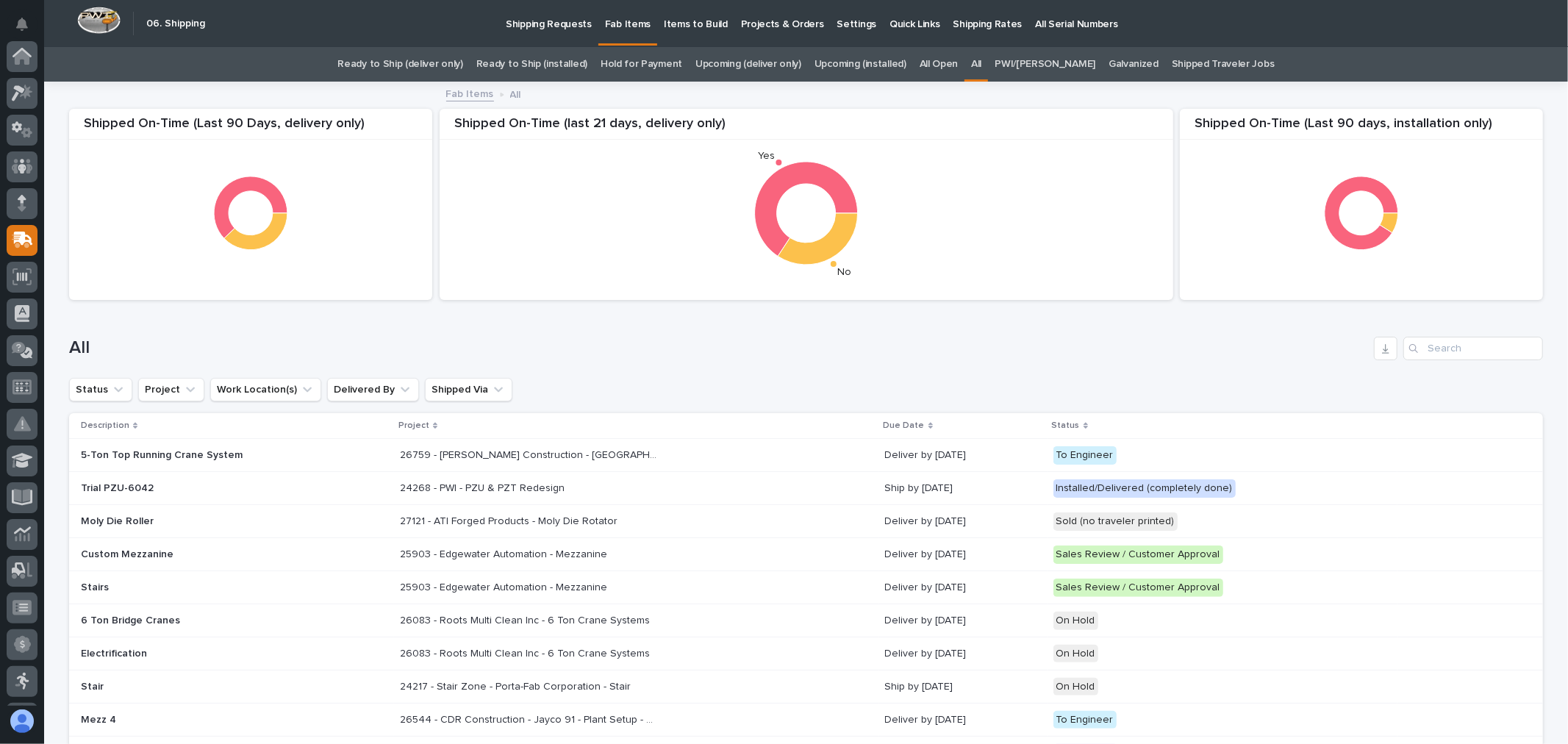
scroll to position [184, 0]
click at [1446, 354] on input "Search" at bounding box center [1473, 348] width 140 height 23
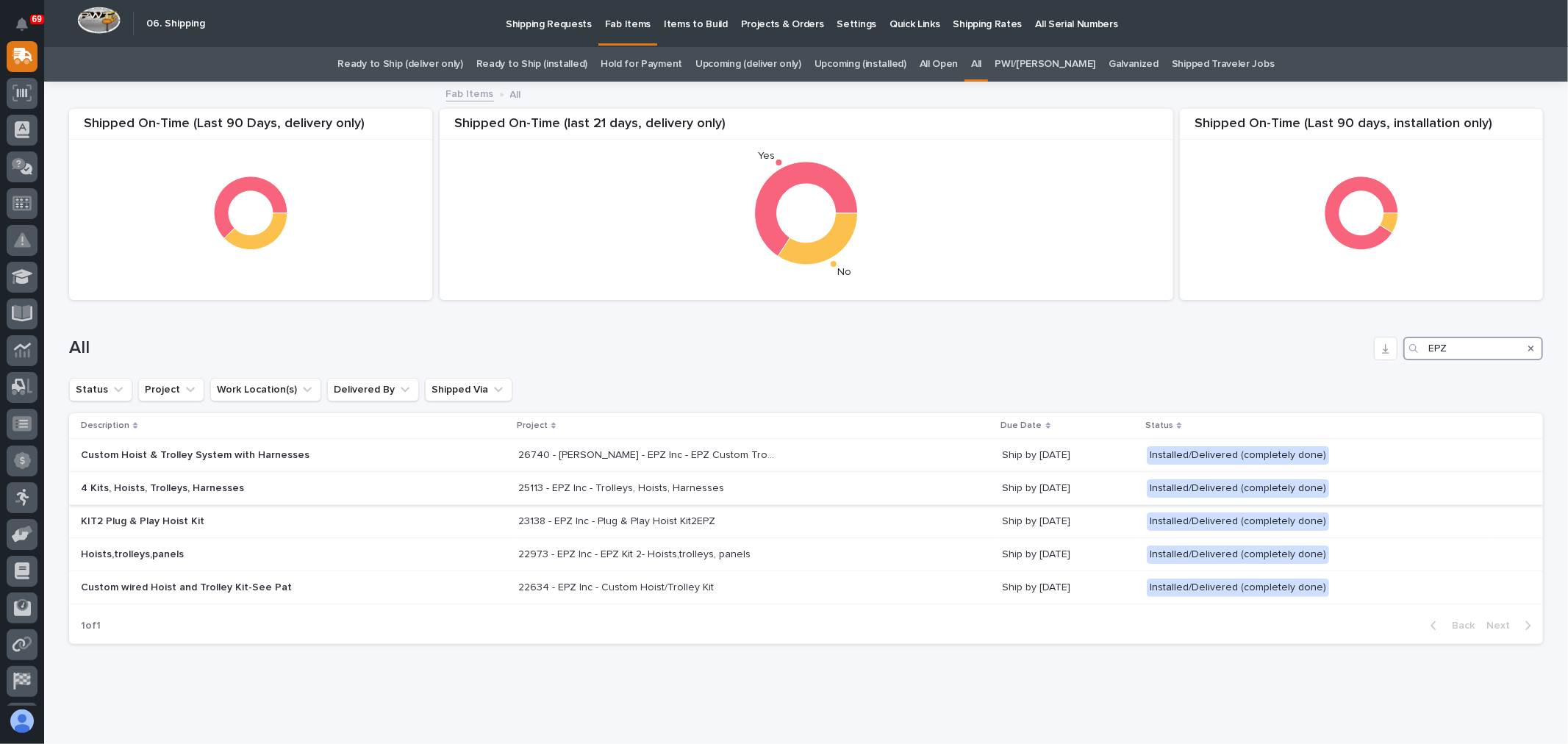
type input "EPZ"
click at [344, 489] on div "4 Kits, Hoists, Trolleys, Harnesses" at bounding box center [293, 488] width 425 height 24
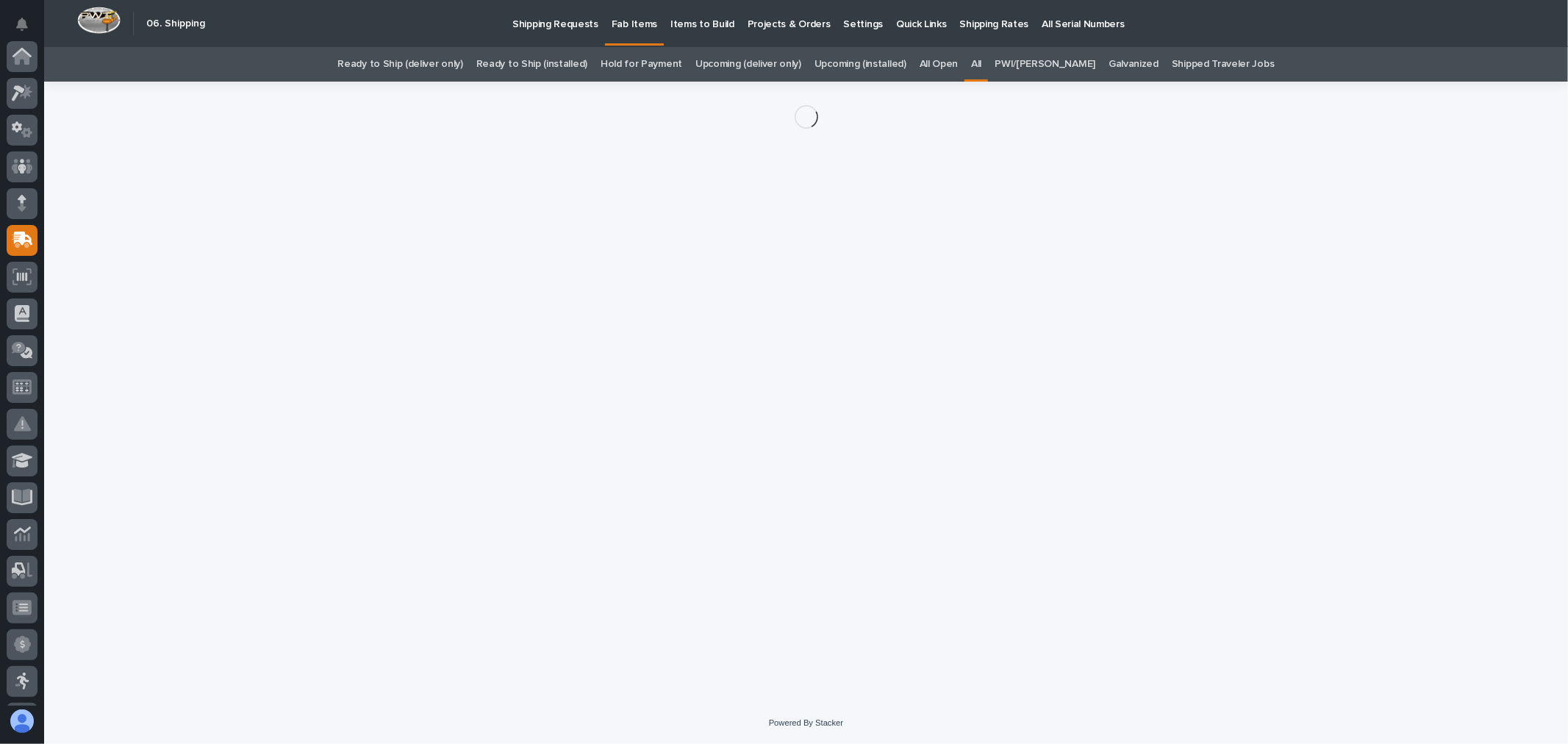
scroll to position [184, 0]
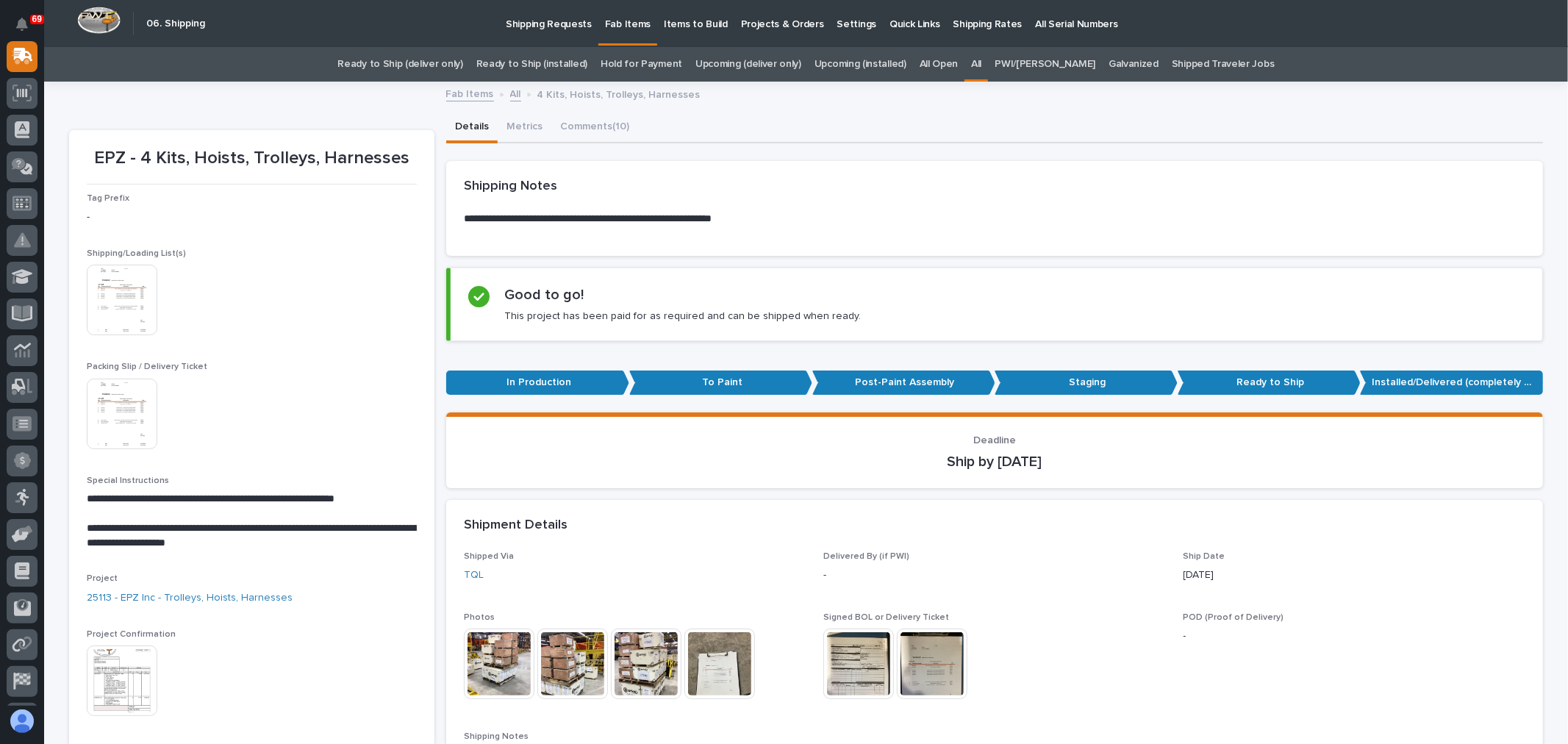
click at [143, 669] on img at bounding box center [122, 680] width 71 height 70
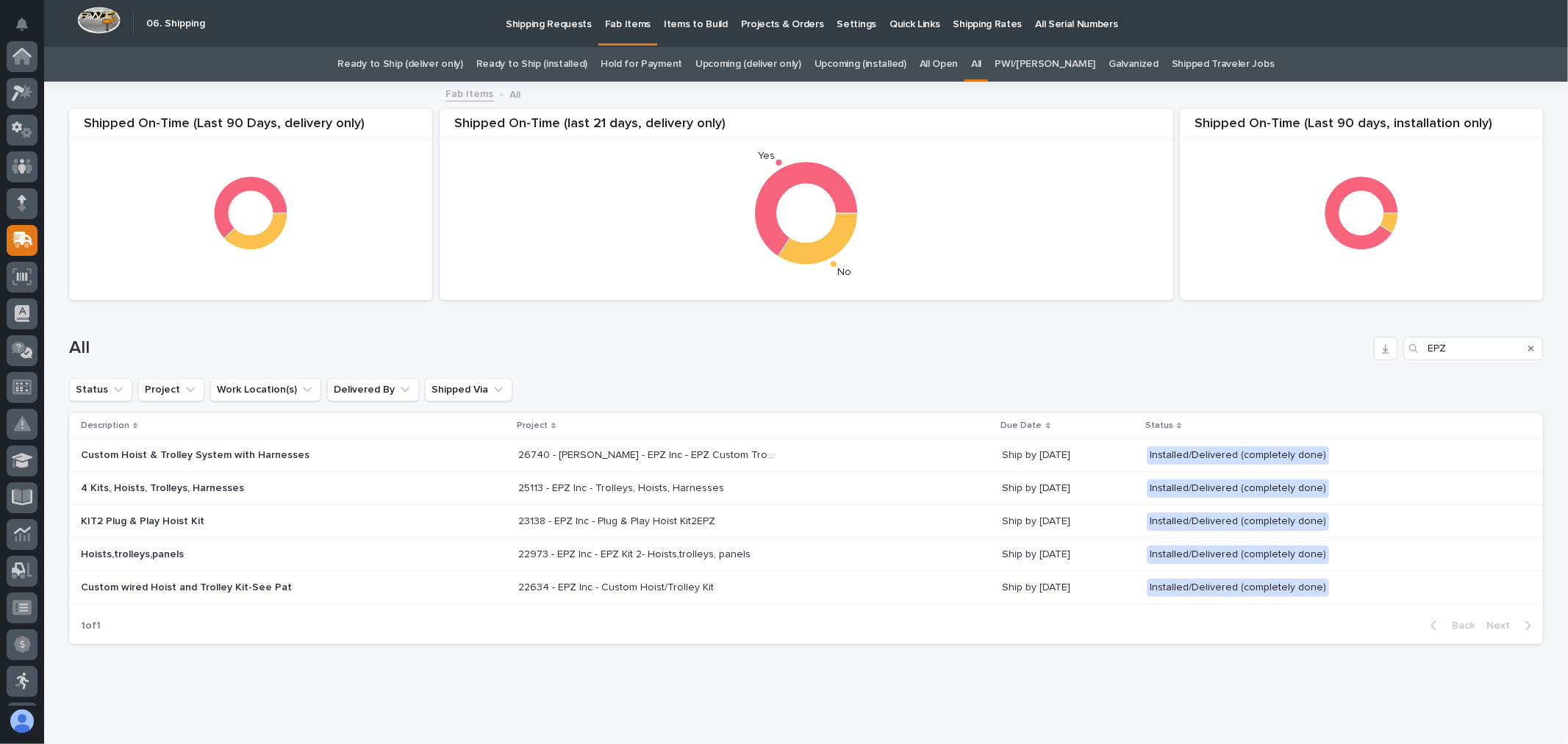
scroll to position [184, 0]
click at [354, 454] on div "Custom Hoist & Trolley System with Harnesses" at bounding box center [293, 455] width 425 height 24
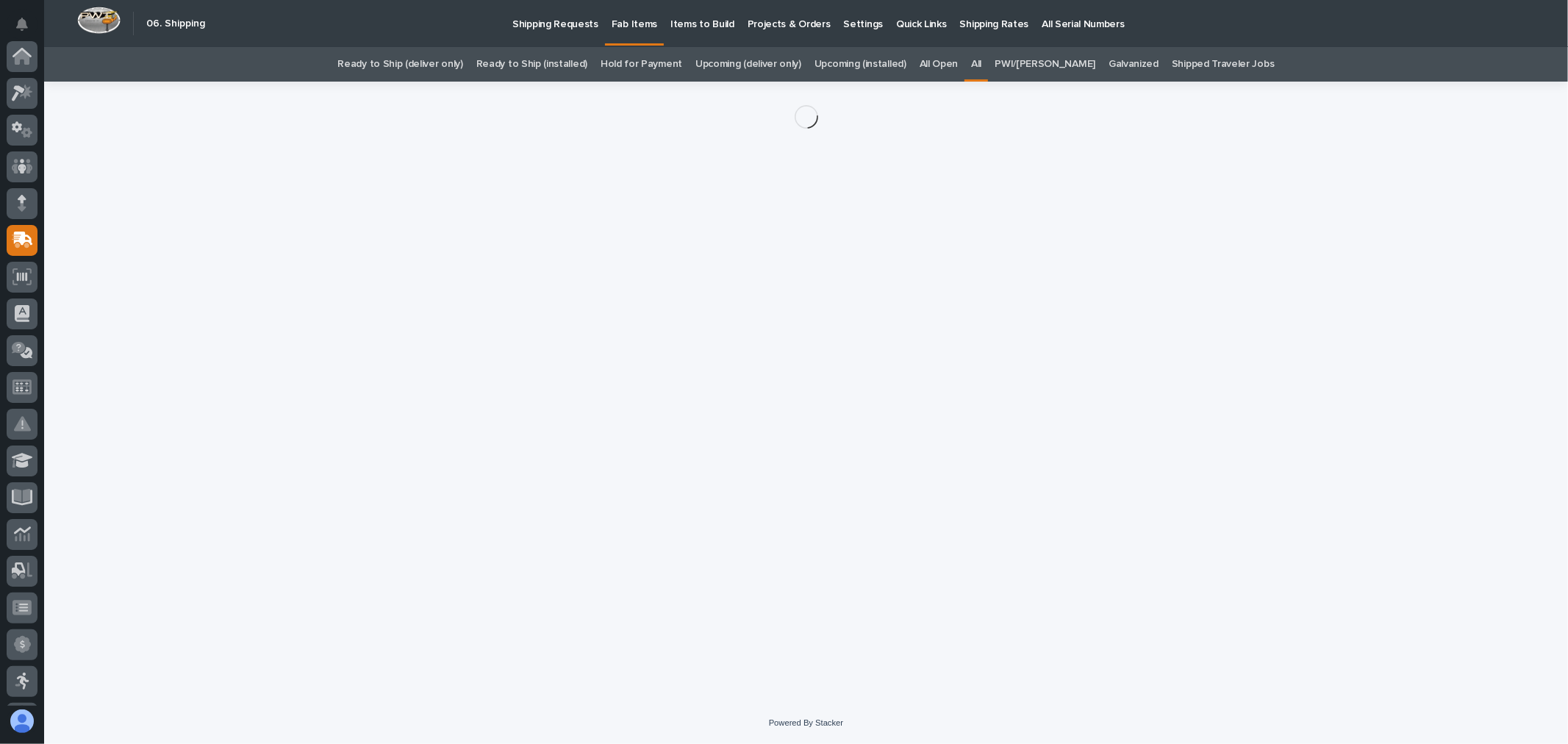
scroll to position [184, 0]
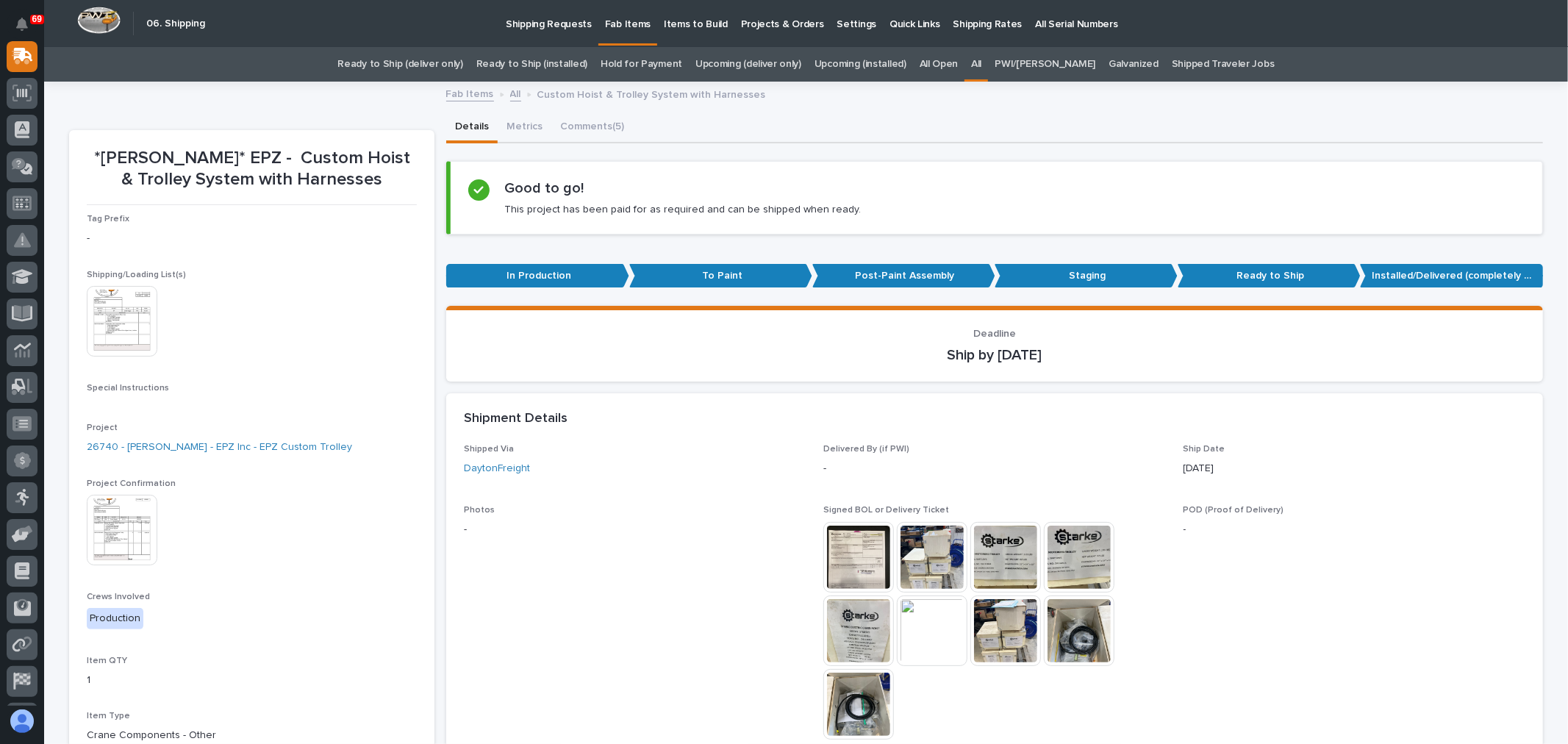
click at [127, 343] on img at bounding box center [122, 321] width 71 height 70
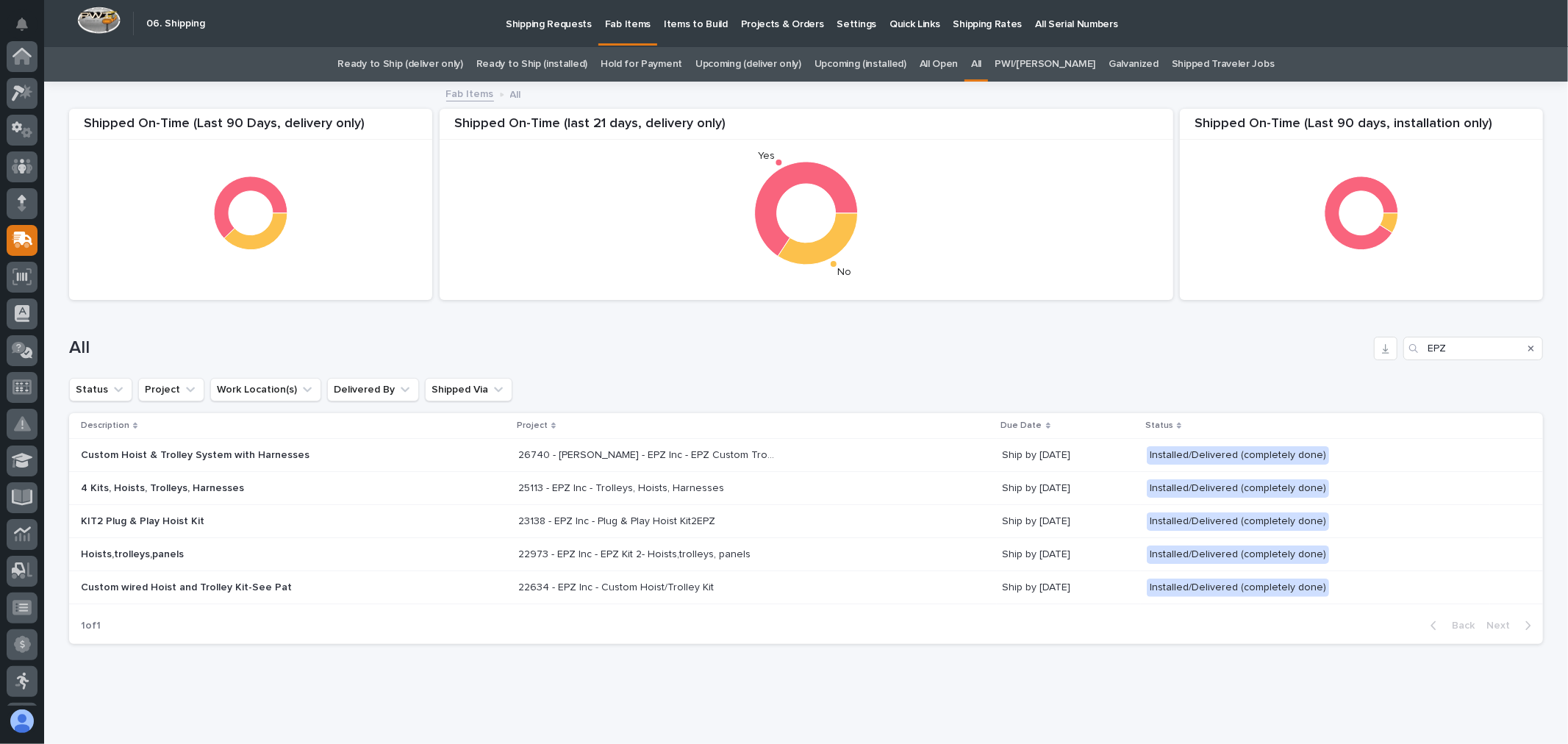
scroll to position [184, 0]
click at [932, 458] on div "26740 - [PERSON_NAME] - EPZ Inc - EPZ Custom Trolley 26740 - [PERSON_NAME] - EP…" at bounding box center [755, 455] width 473 height 24
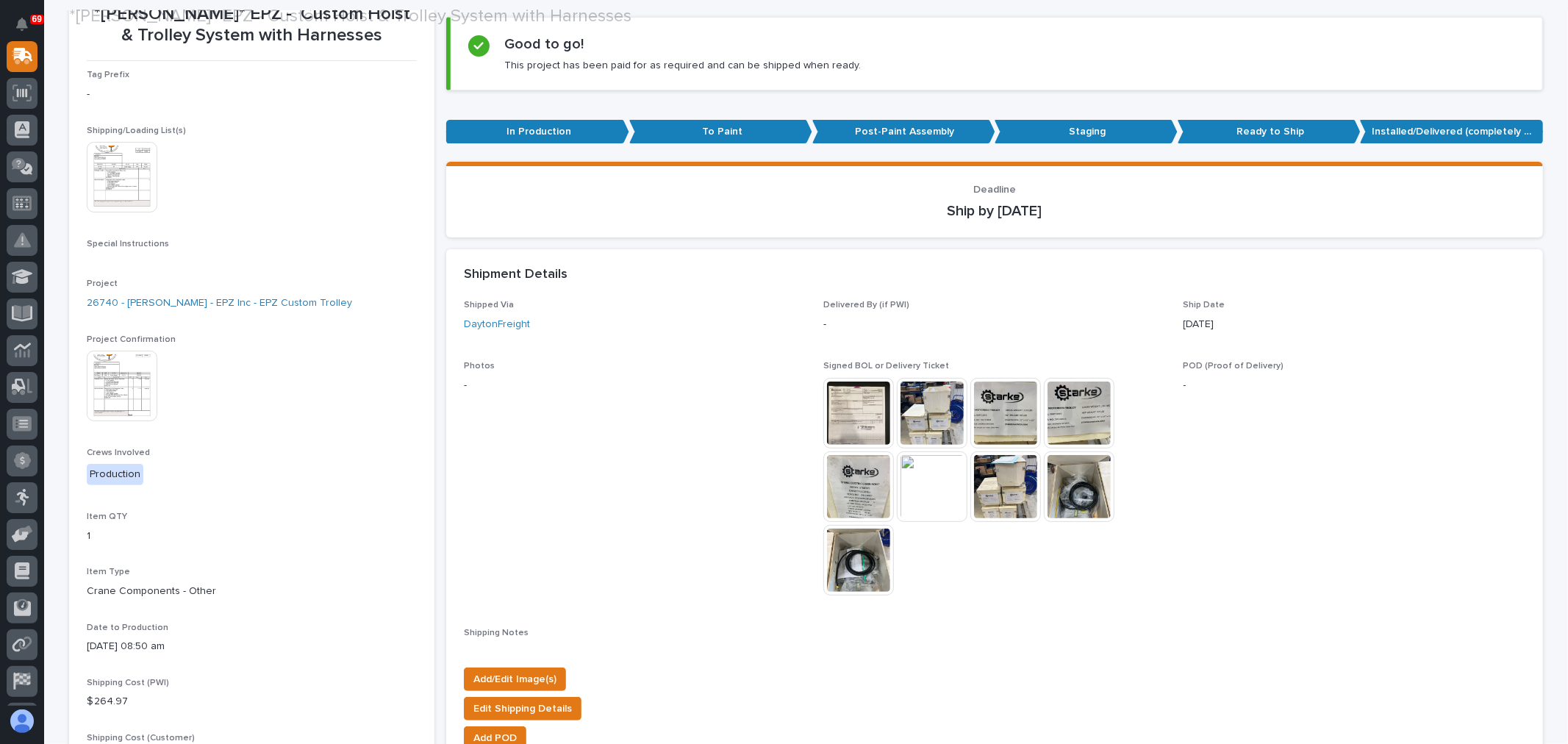
scroll to position [210, 0]
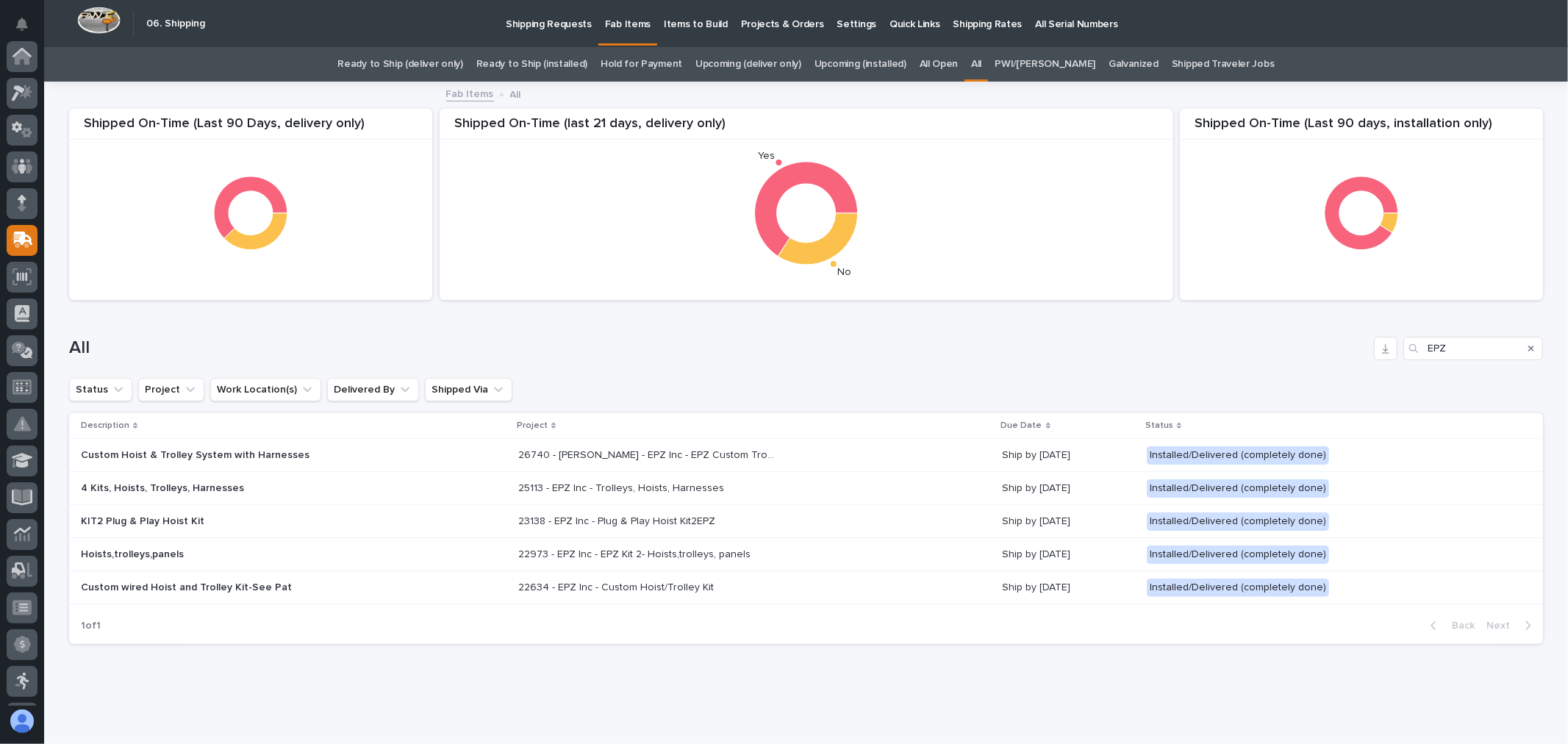
scroll to position [184, 0]
drag, startPoint x: 1459, startPoint y: 341, endPoint x: 1415, endPoint y: 338, distance: 44.1
click at [1415, 338] on div "EPZ" at bounding box center [1473, 348] width 140 height 23
click at [515, 24] on p "Shipping Requests" at bounding box center [548, 15] width 86 height 31
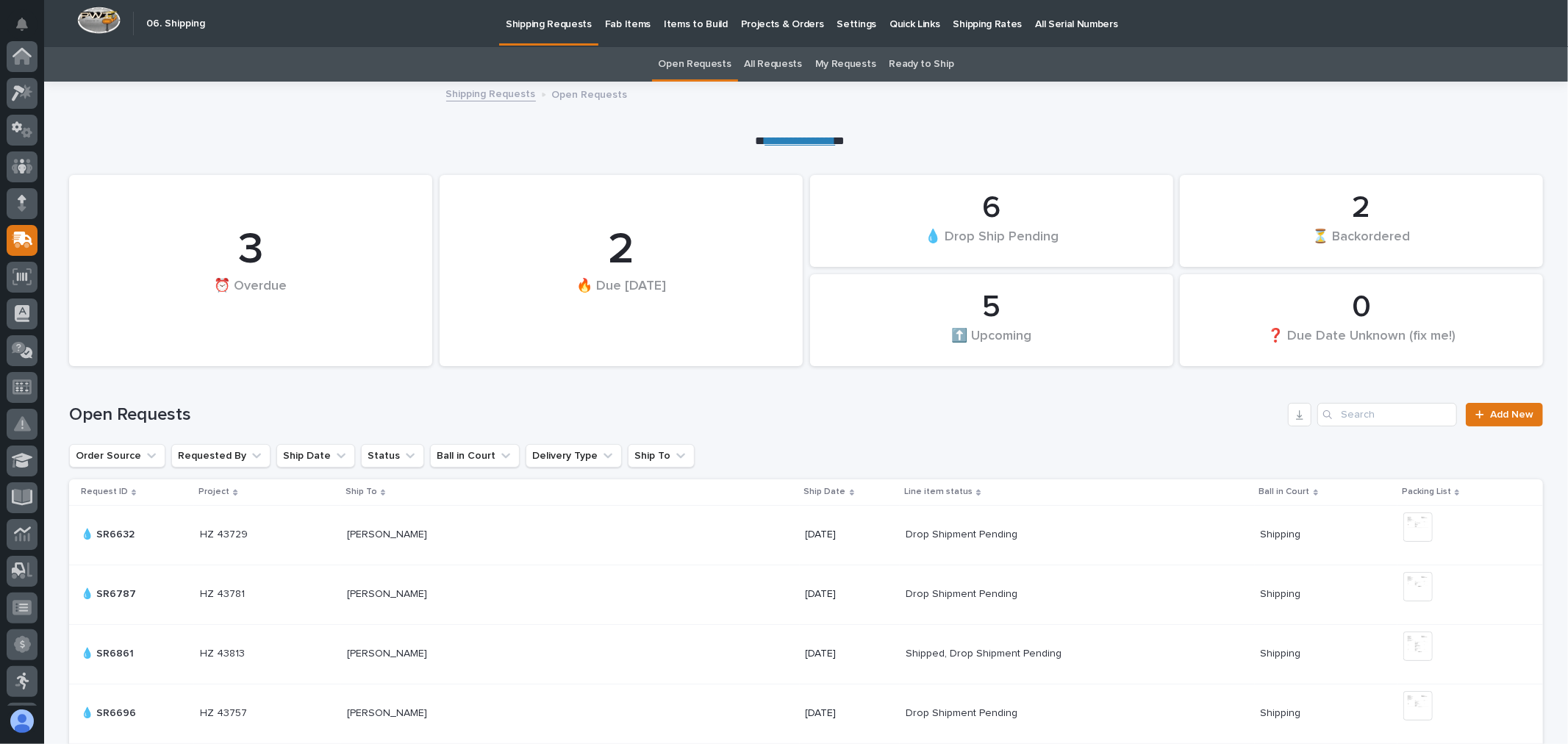
scroll to position [184, 0]
click at [748, 62] on link "All Requests" at bounding box center [773, 64] width 57 height 34
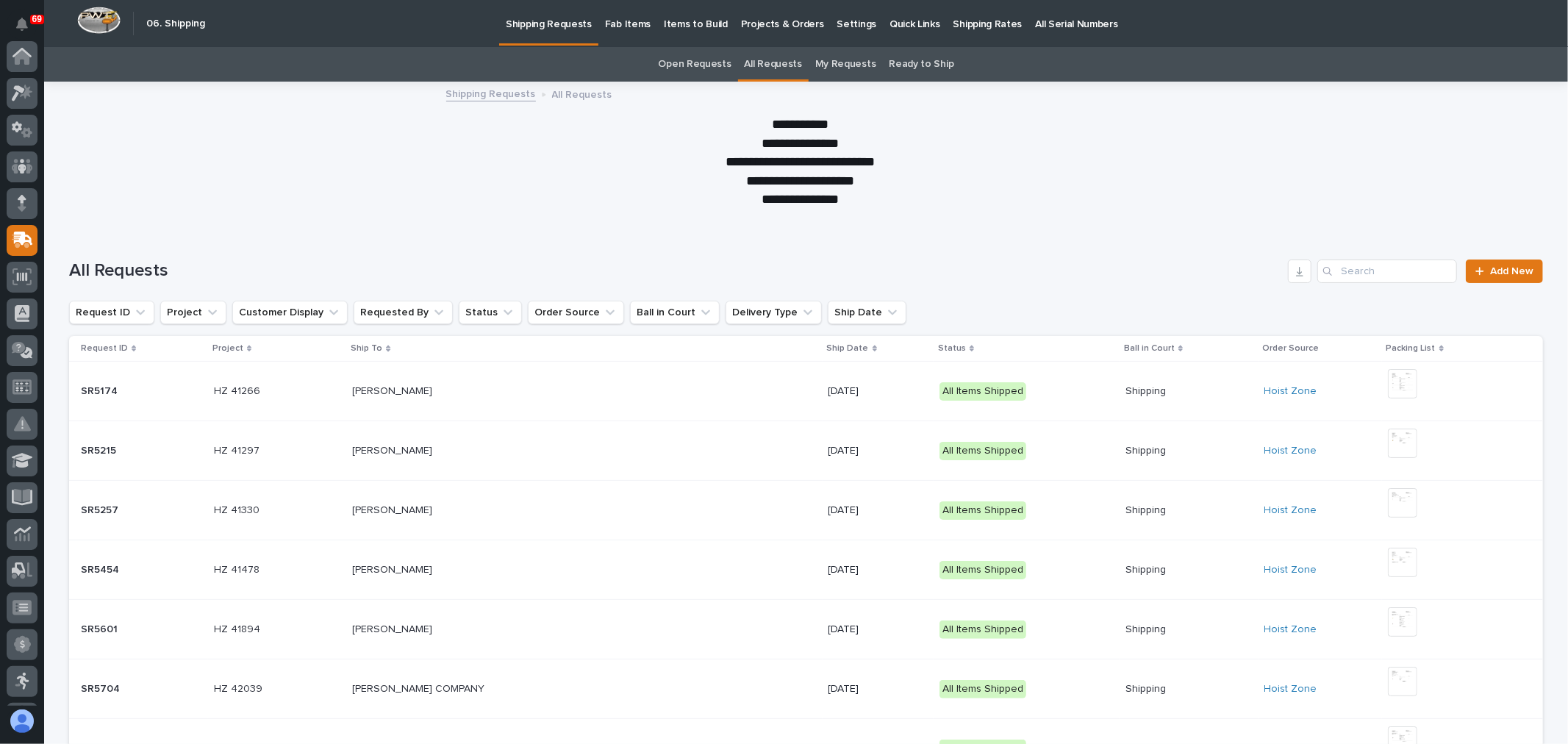
scroll to position [184, 0]
click at [1363, 271] on input "Search" at bounding box center [1387, 271] width 140 height 23
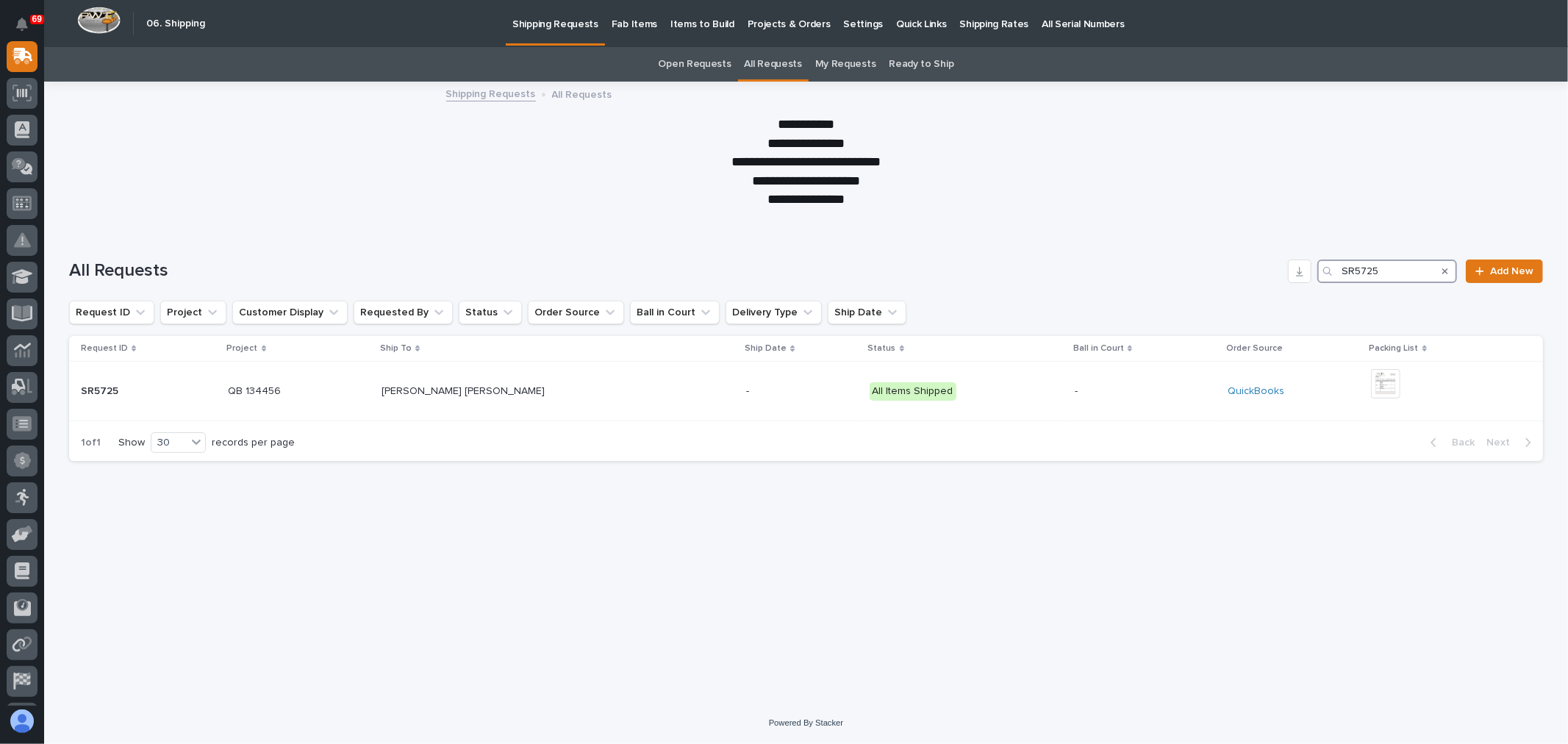
click at [1402, 273] on input "SR5725" at bounding box center [1387, 271] width 140 height 23
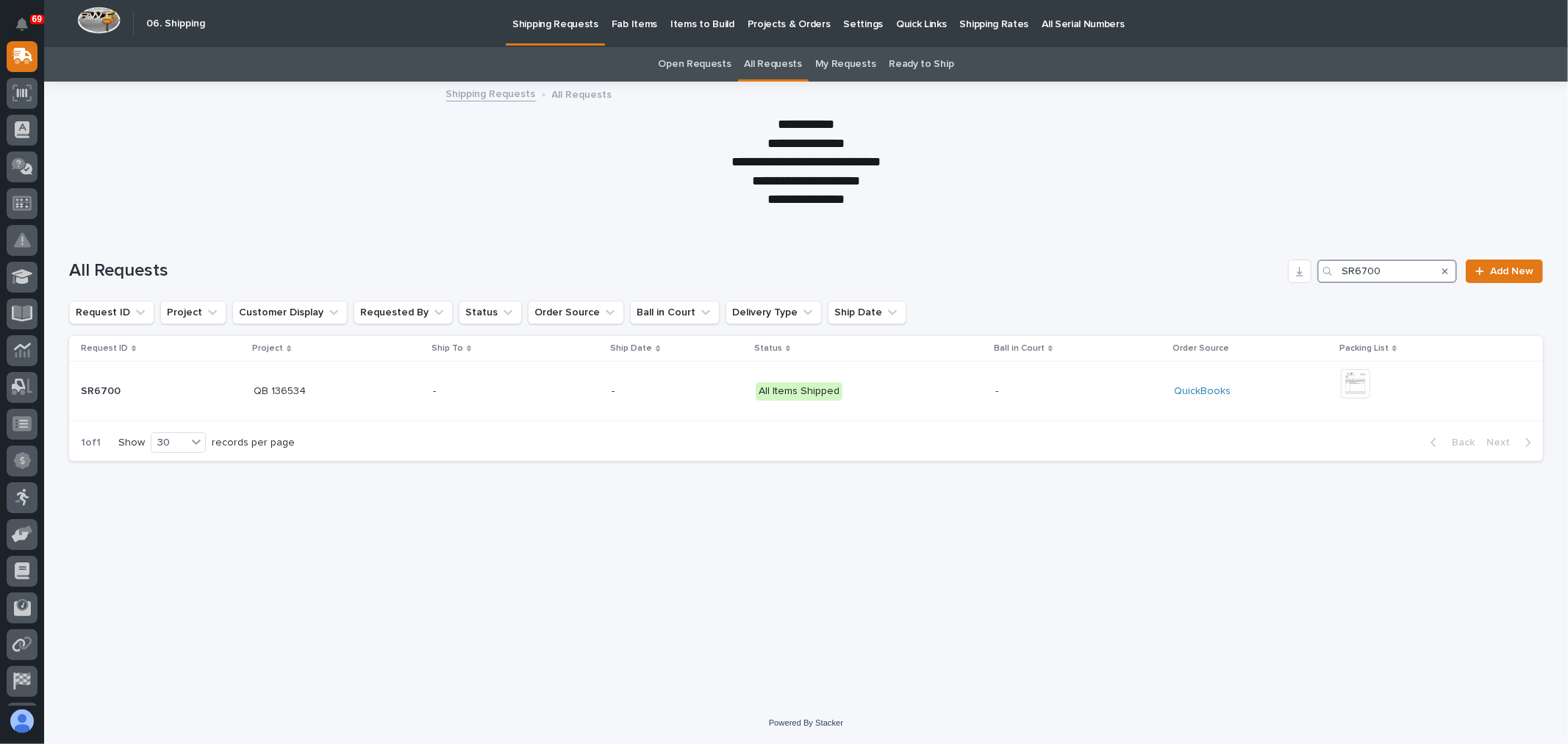
click at [1403, 268] on input "SR6700" at bounding box center [1387, 271] width 140 height 23
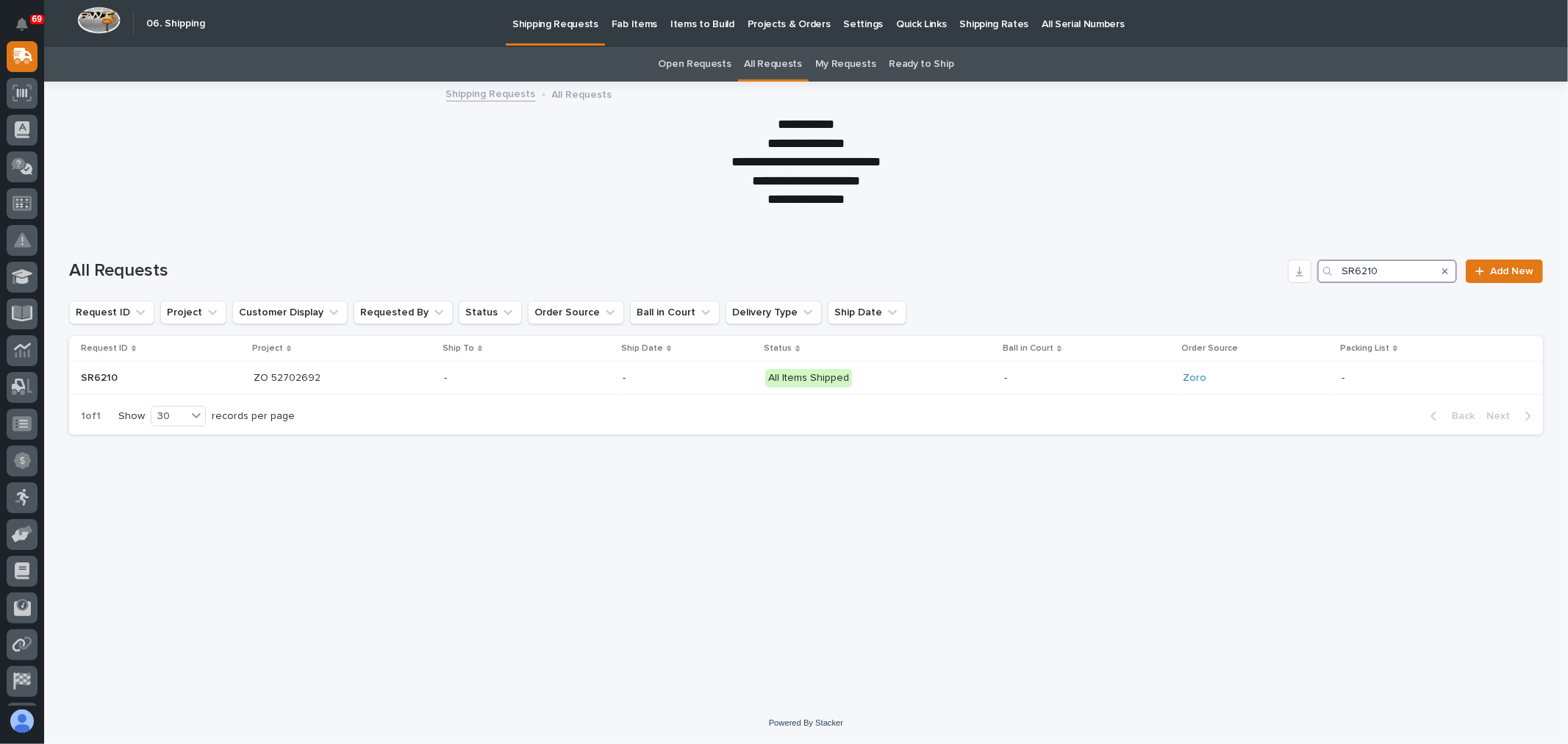
click at [1366, 266] on input "SR6210" at bounding box center [1387, 271] width 140 height 23
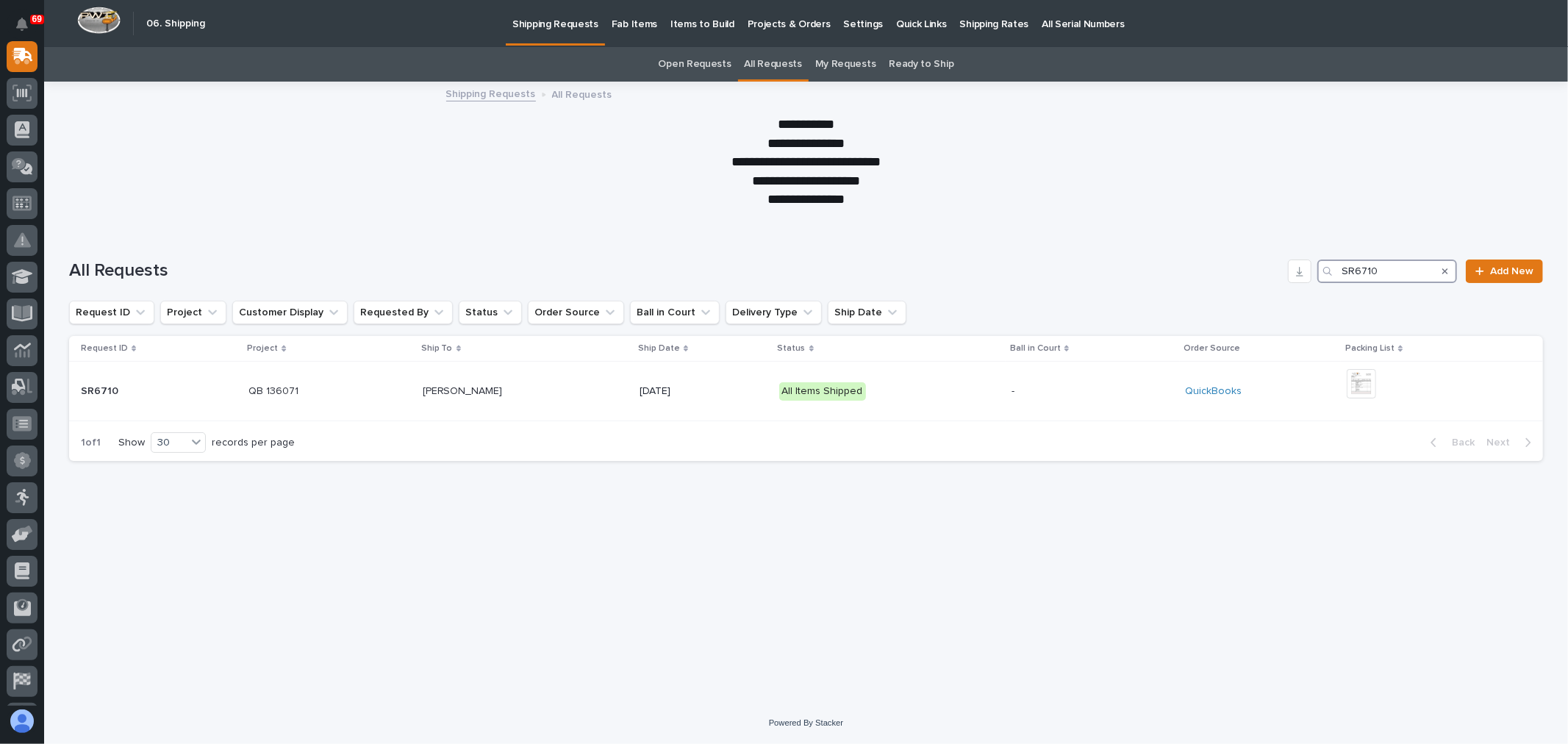
click at [1398, 273] on input "SR6710" at bounding box center [1387, 271] width 140 height 23
type input "S"
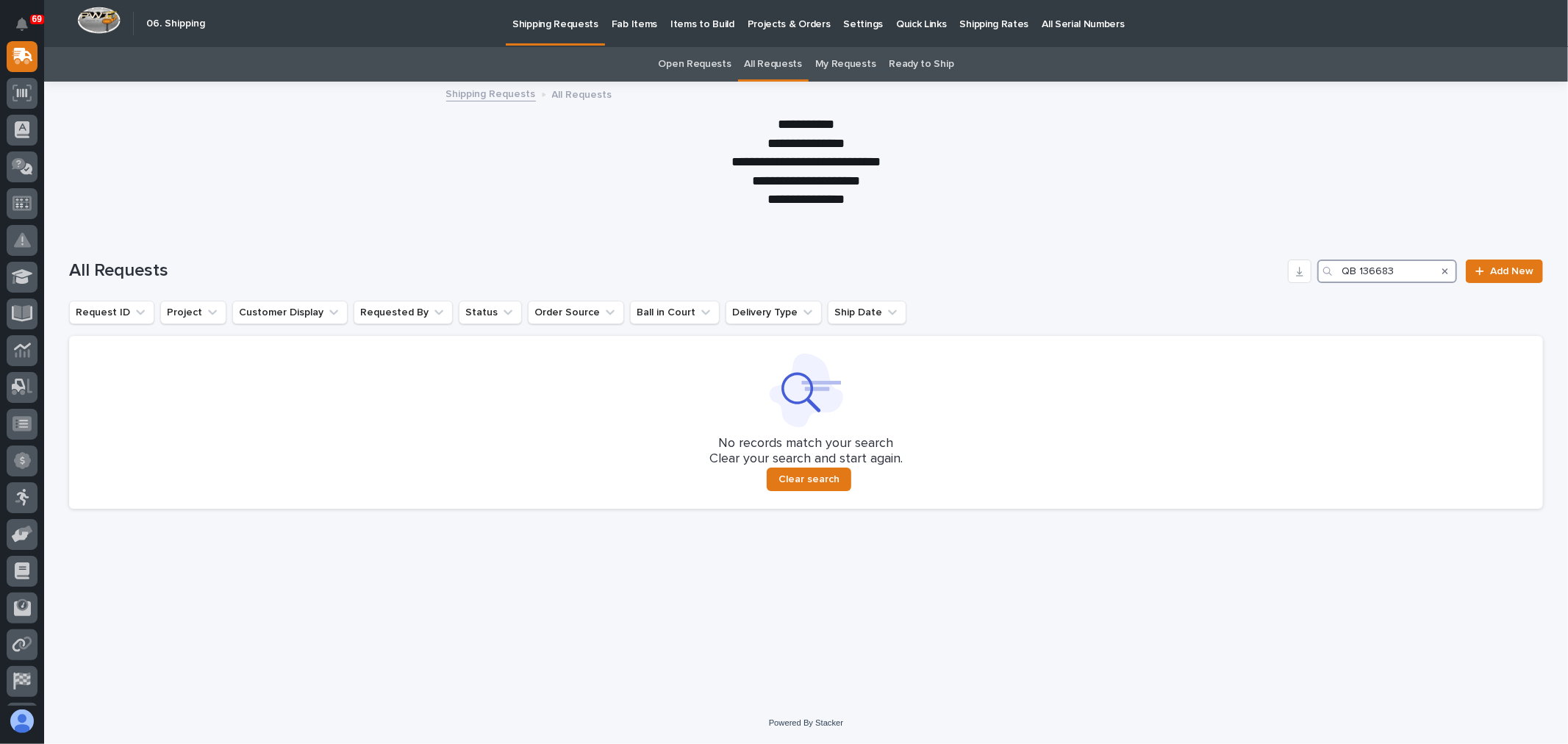
type input "QB 136683"
click at [641, 20] on p "Fab Items" at bounding box center [634, 15] width 46 height 31
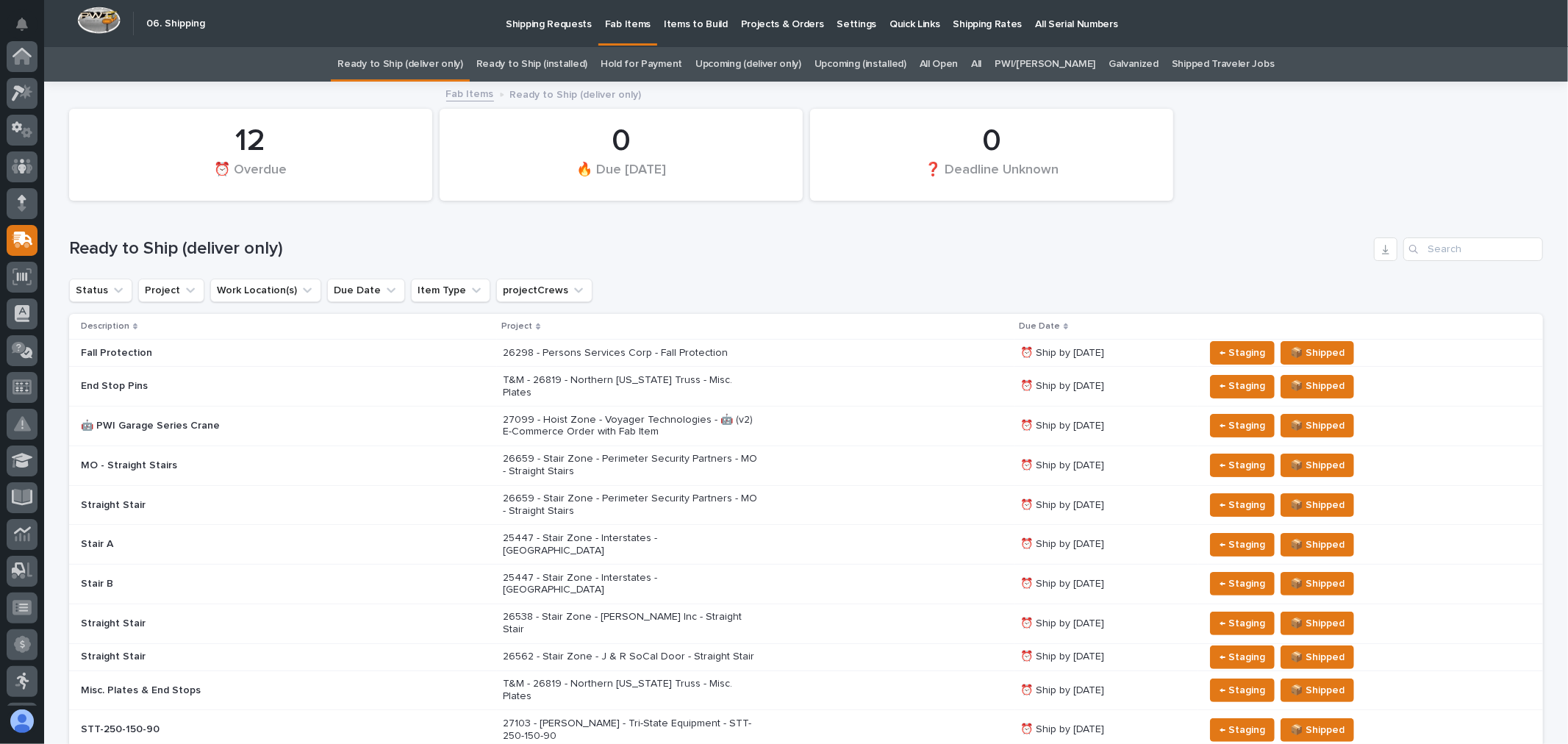
scroll to position [184, 0]
click at [981, 64] on link "All" at bounding box center [976, 64] width 11 height 34
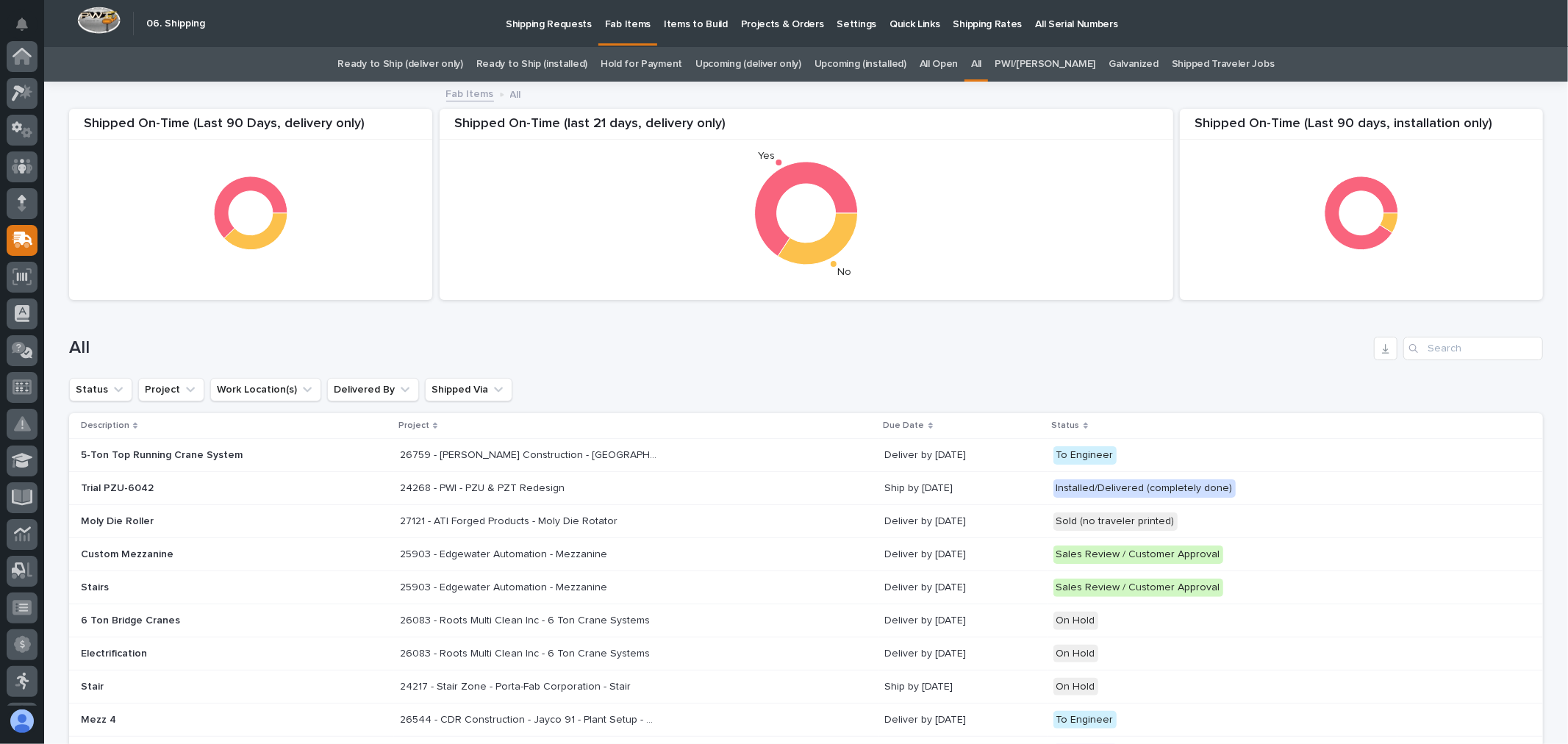
scroll to position [184, 0]
click at [1432, 352] on input "Search" at bounding box center [1473, 348] width 140 height 23
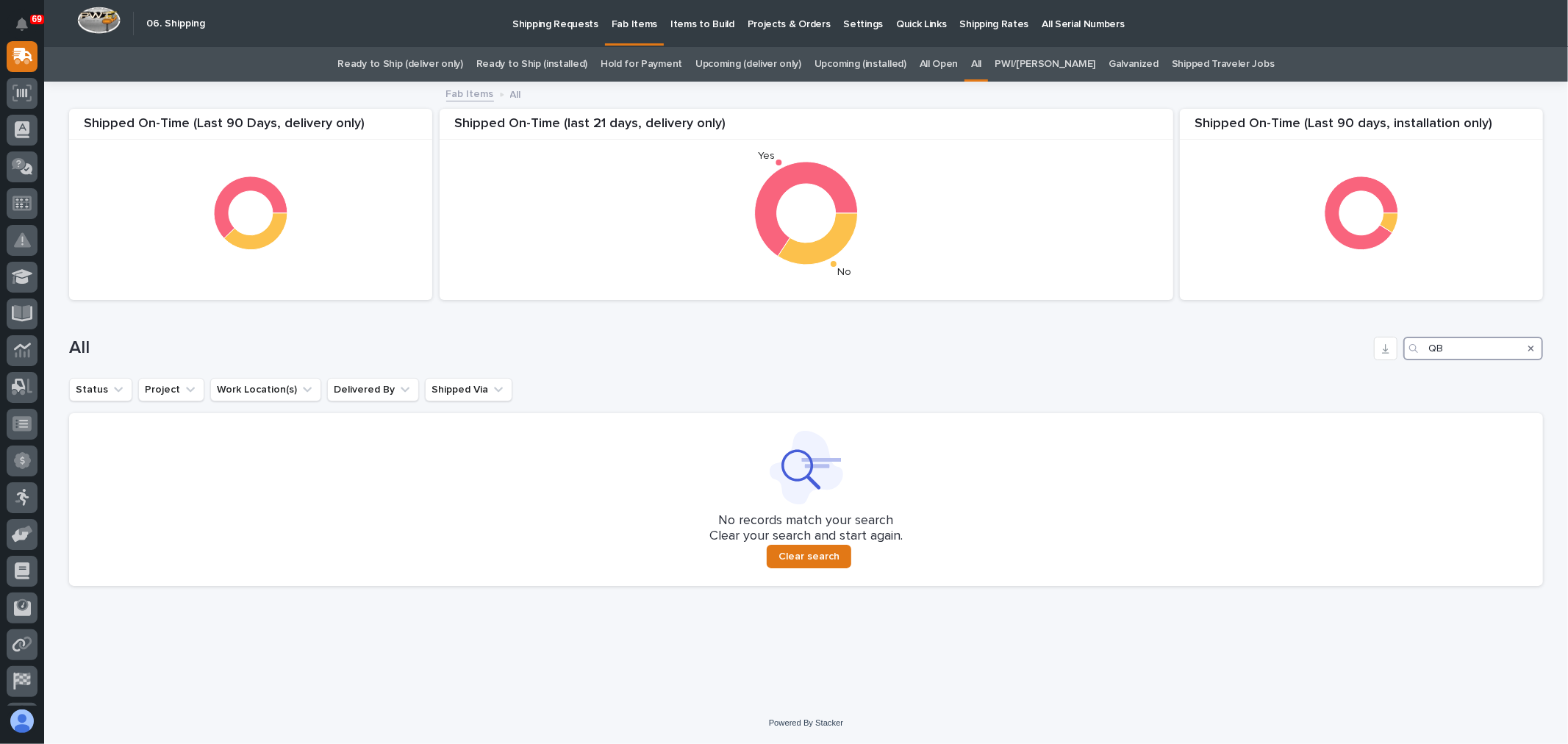
type input "Q"
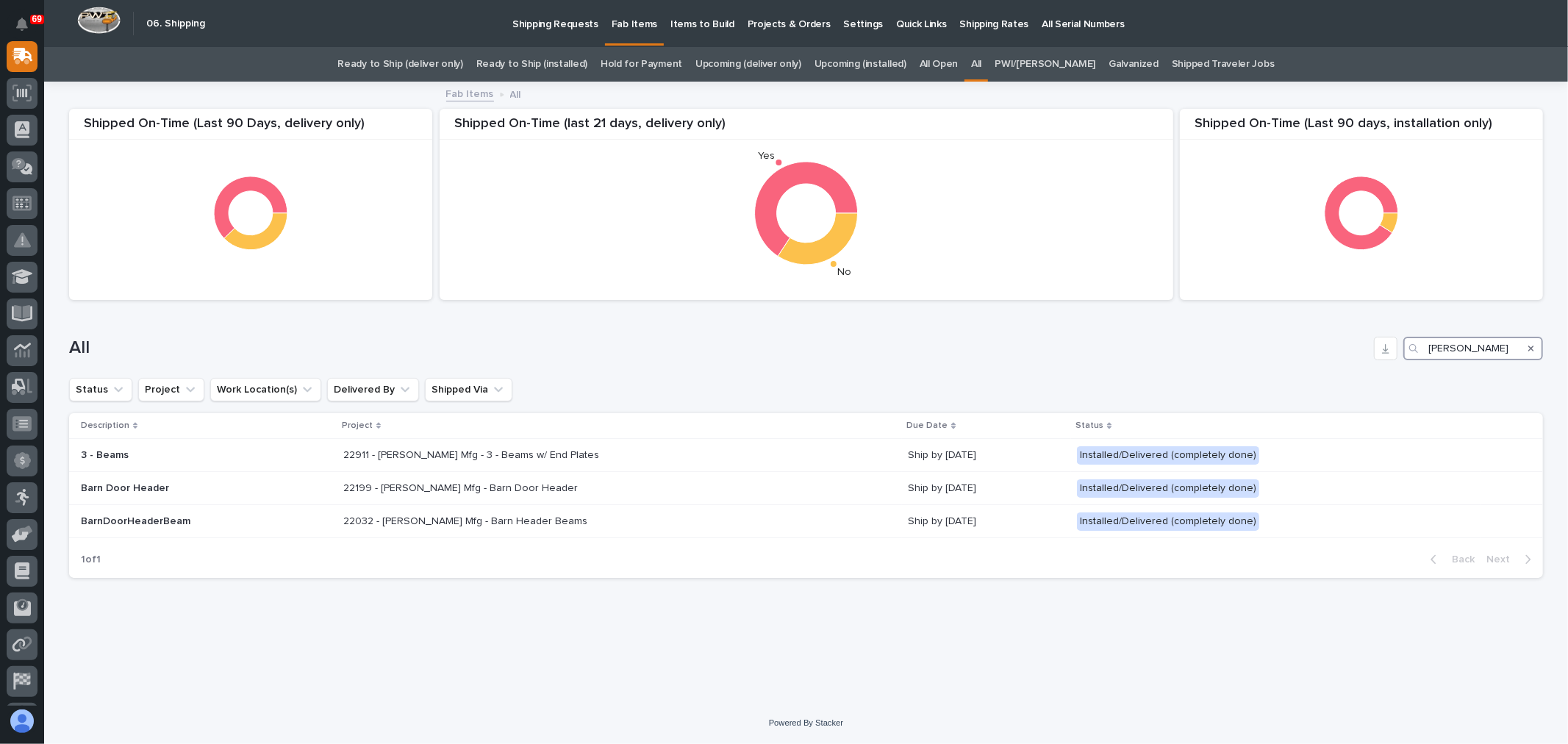
type input "Martin Truss"
click at [584, 24] on p "Shipping Requests" at bounding box center [555, 15] width 86 height 31
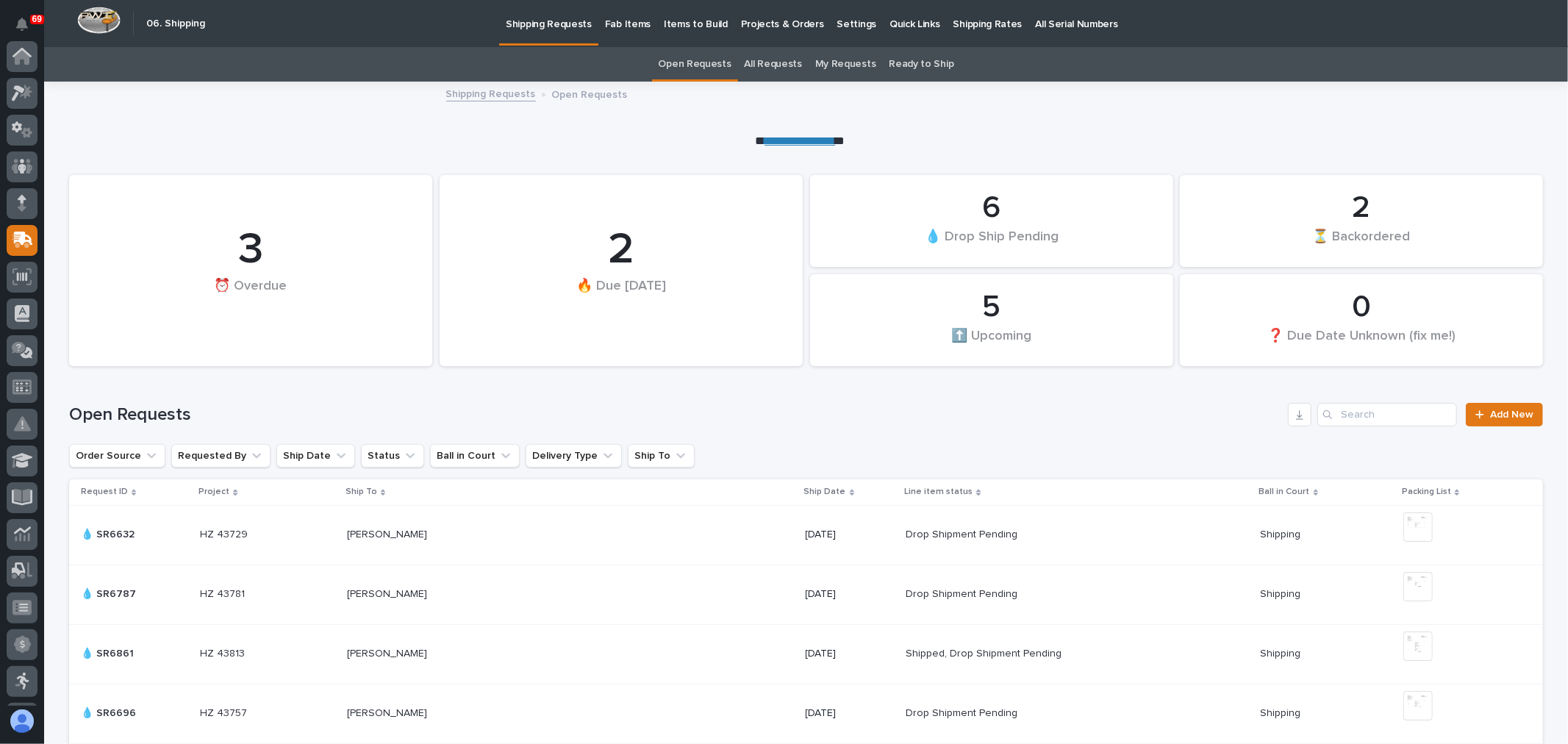
scroll to position [184, 0]
click at [768, 61] on link "All Requests" at bounding box center [773, 64] width 57 height 34
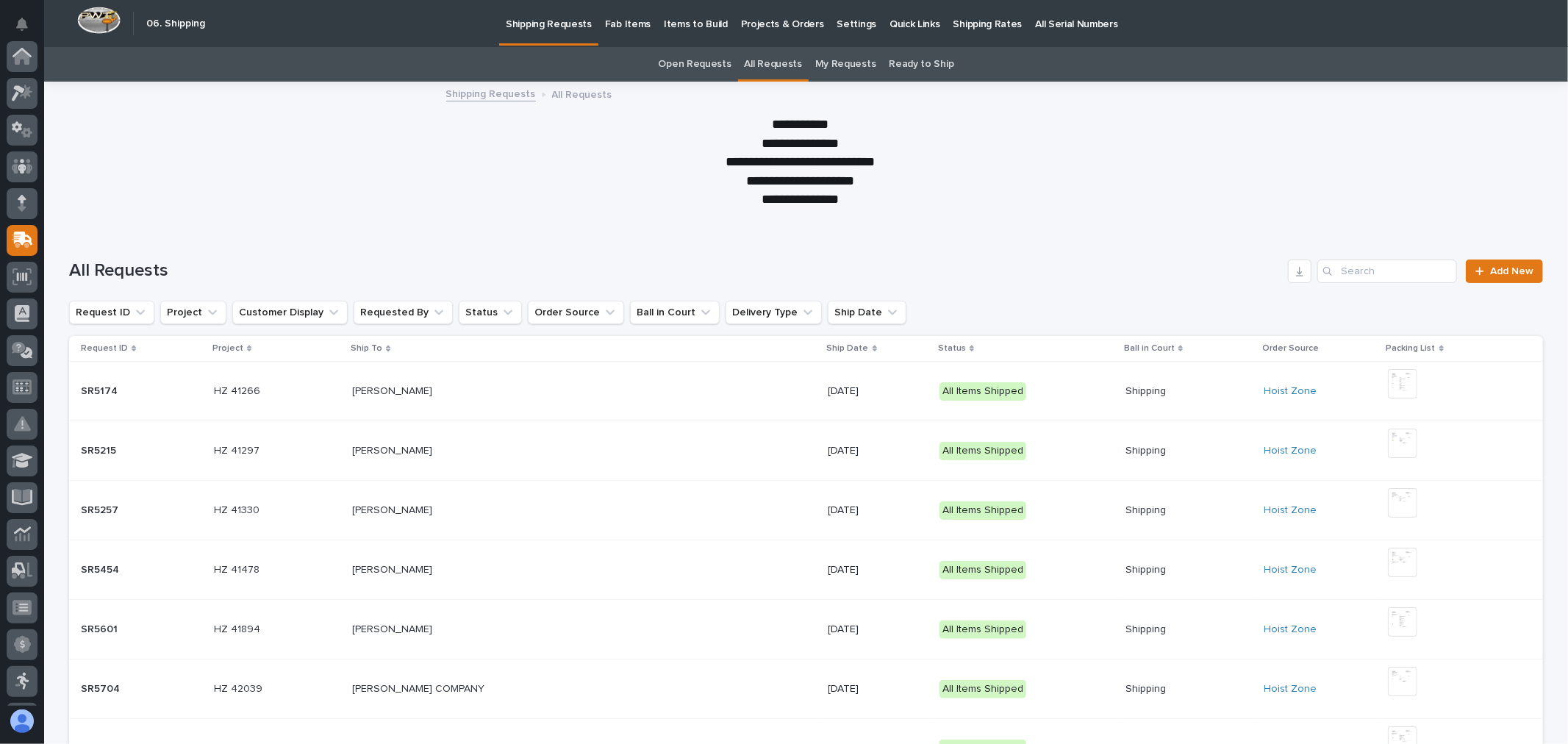
scroll to position [184, 0]
click at [1371, 263] on input "Search" at bounding box center [1387, 271] width 140 height 23
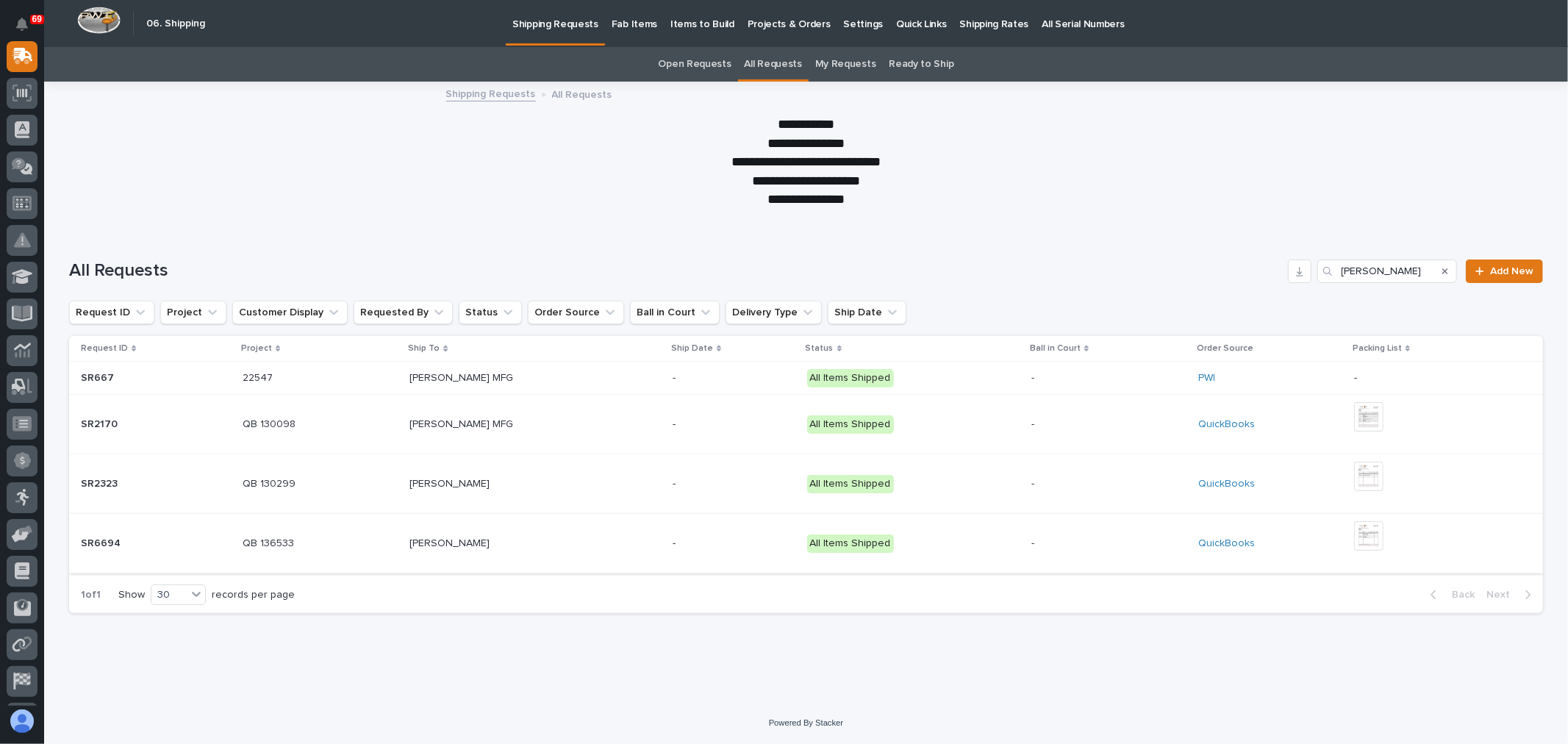
click at [1372, 535] on img at bounding box center [1368, 536] width 29 height 29
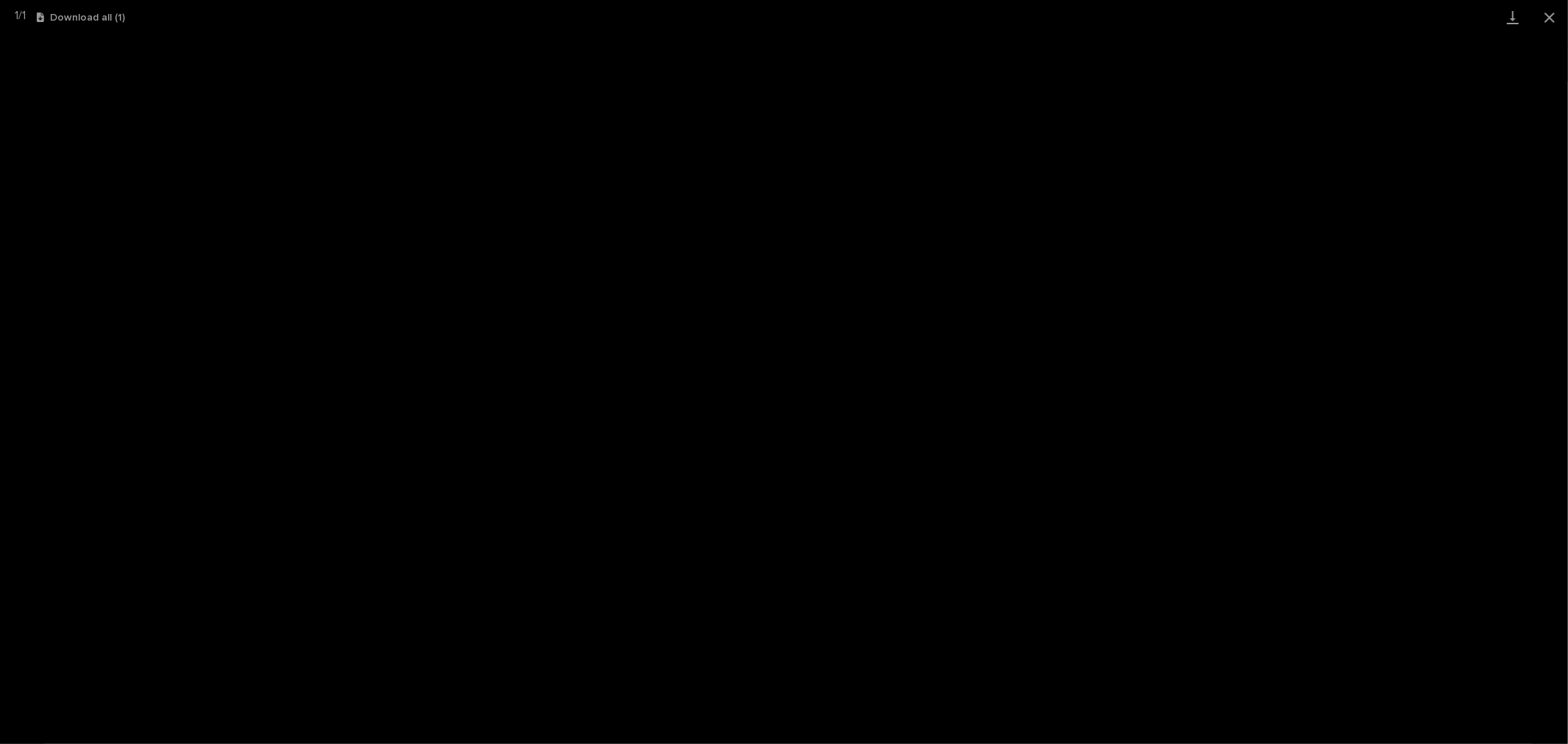
type input "Martin Tr"
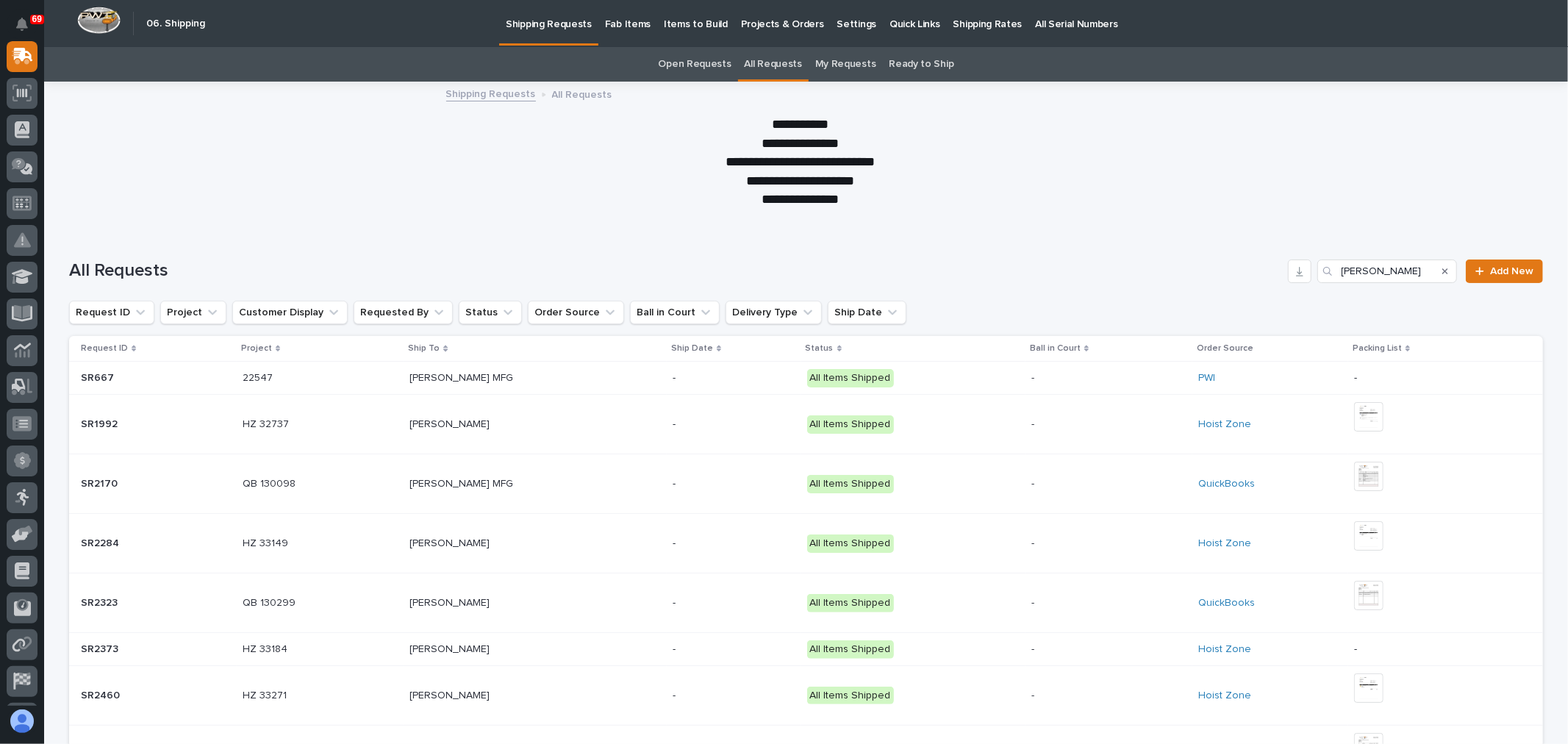
click at [628, 23] on p "Fab Items" at bounding box center [627, 15] width 46 height 31
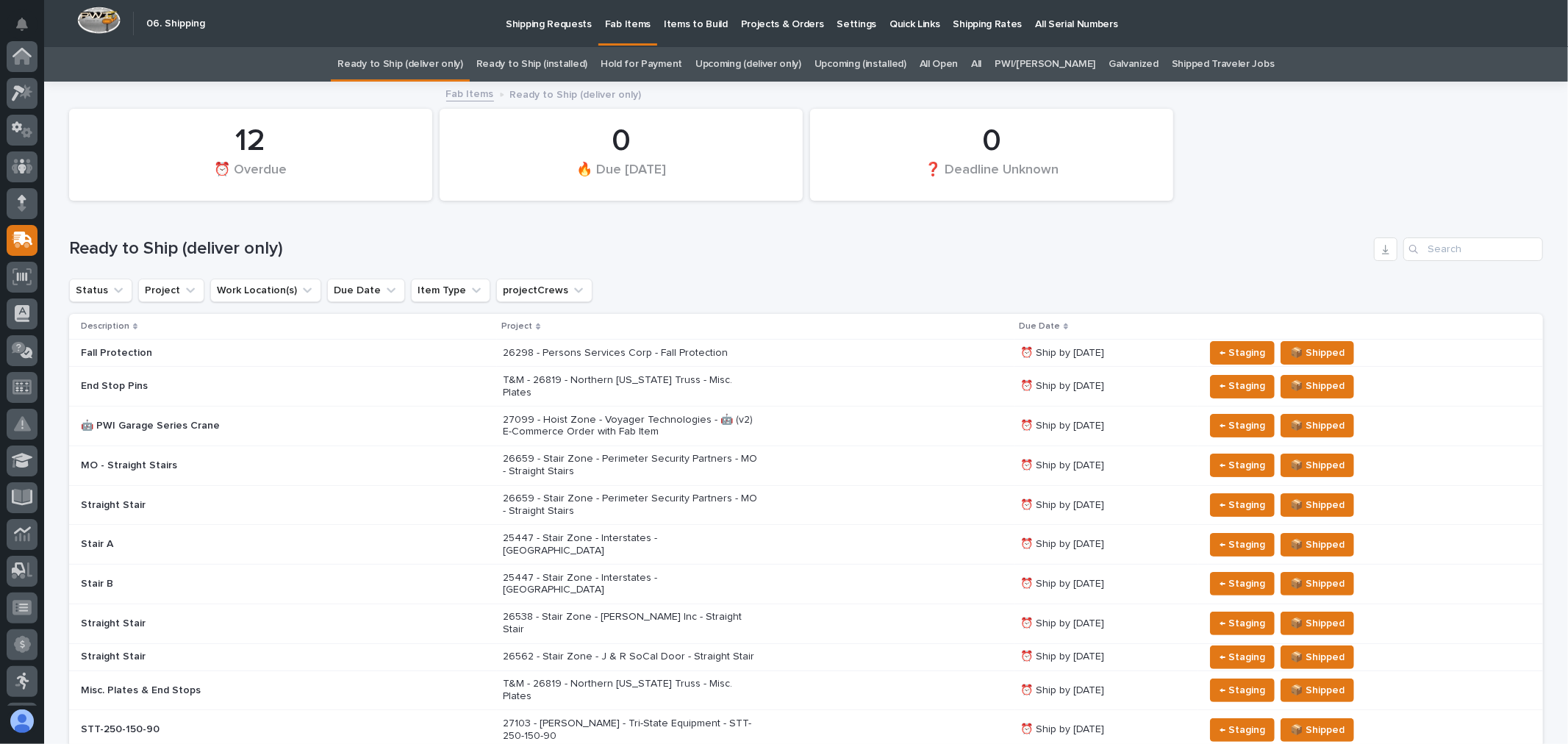
scroll to position [184, 0]
click at [981, 62] on link "All" at bounding box center [976, 64] width 11 height 34
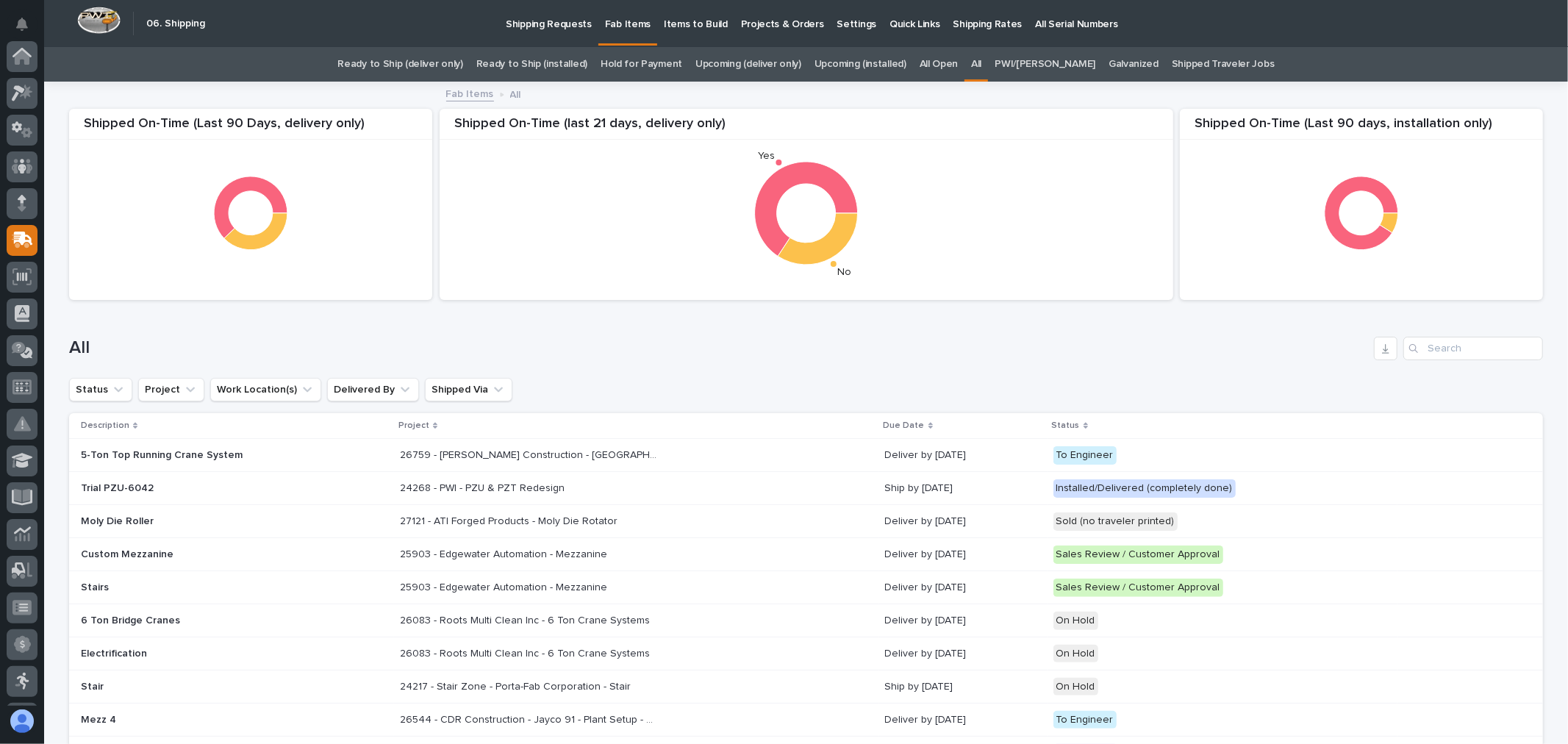
scroll to position [184, 0]
click at [1443, 352] on input "Search" at bounding box center [1473, 348] width 140 height 23
click at [1473, 340] on input "Search" at bounding box center [1473, 348] width 140 height 23
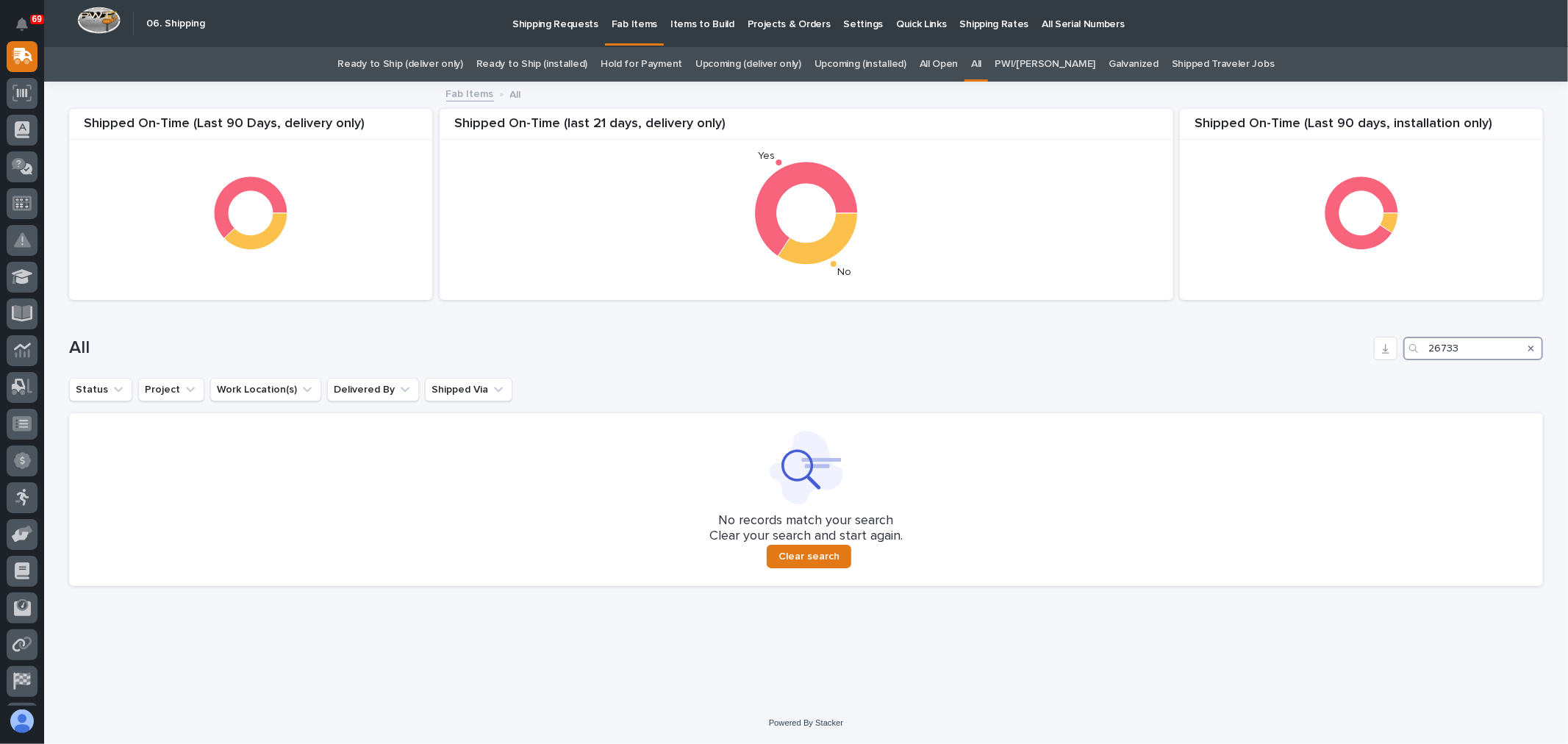
type input "26733"
click at [560, 24] on p "Shipping Requests" at bounding box center [555, 15] width 86 height 31
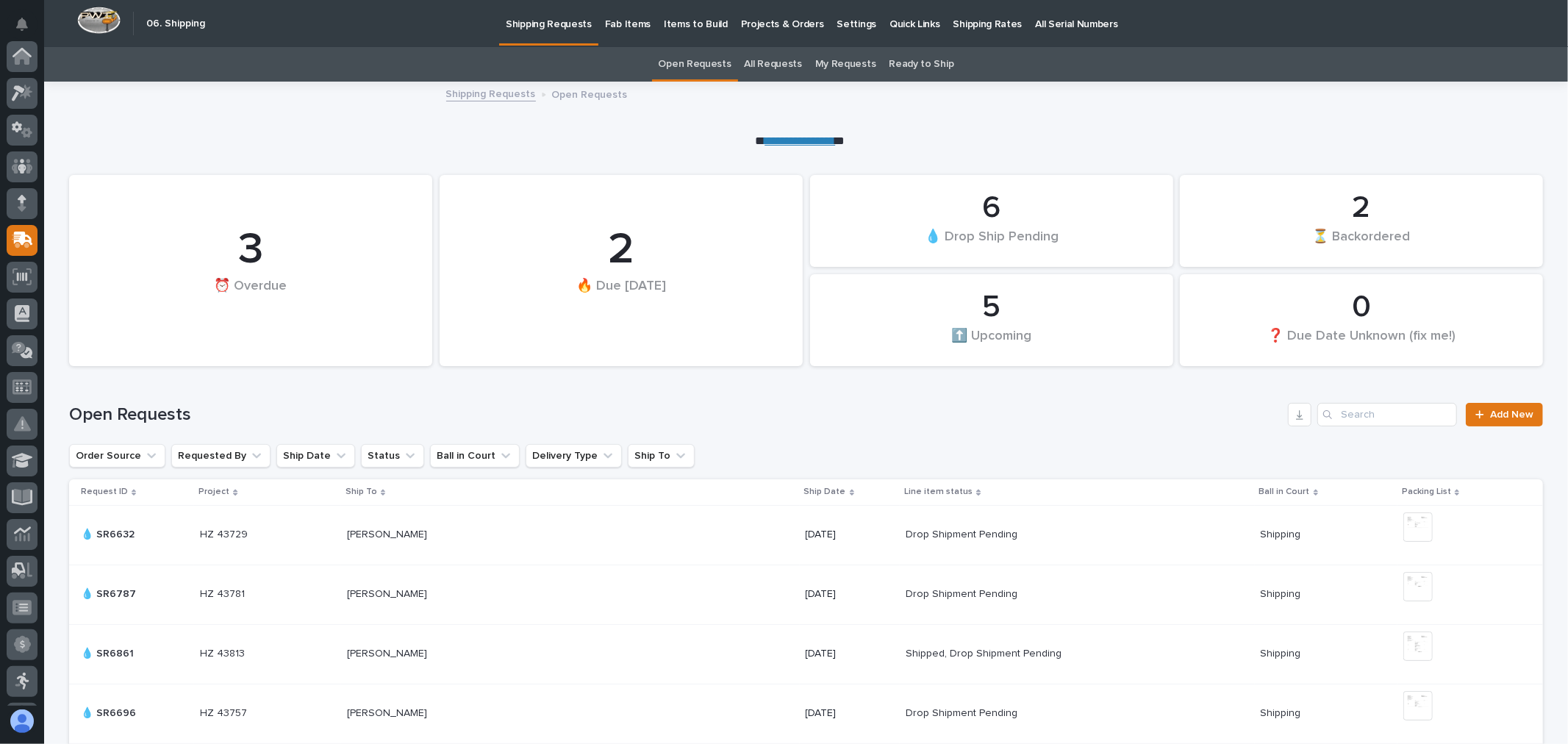
scroll to position [184, 0]
click at [782, 66] on link "All Requests" at bounding box center [773, 64] width 57 height 34
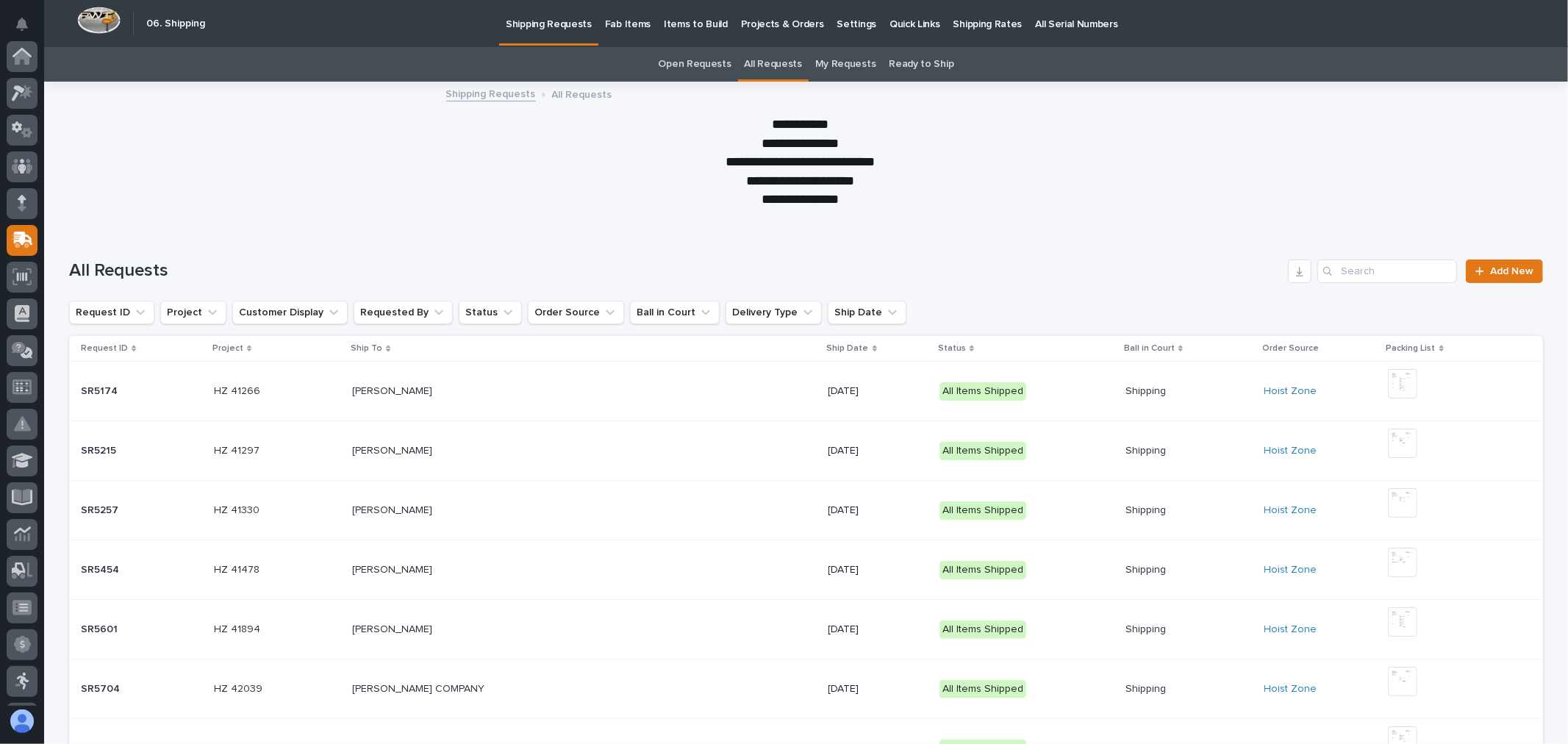
scroll to position [184, 0]
click at [1380, 270] on input "Search" at bounding box center [1387, 271] width 140 height 23
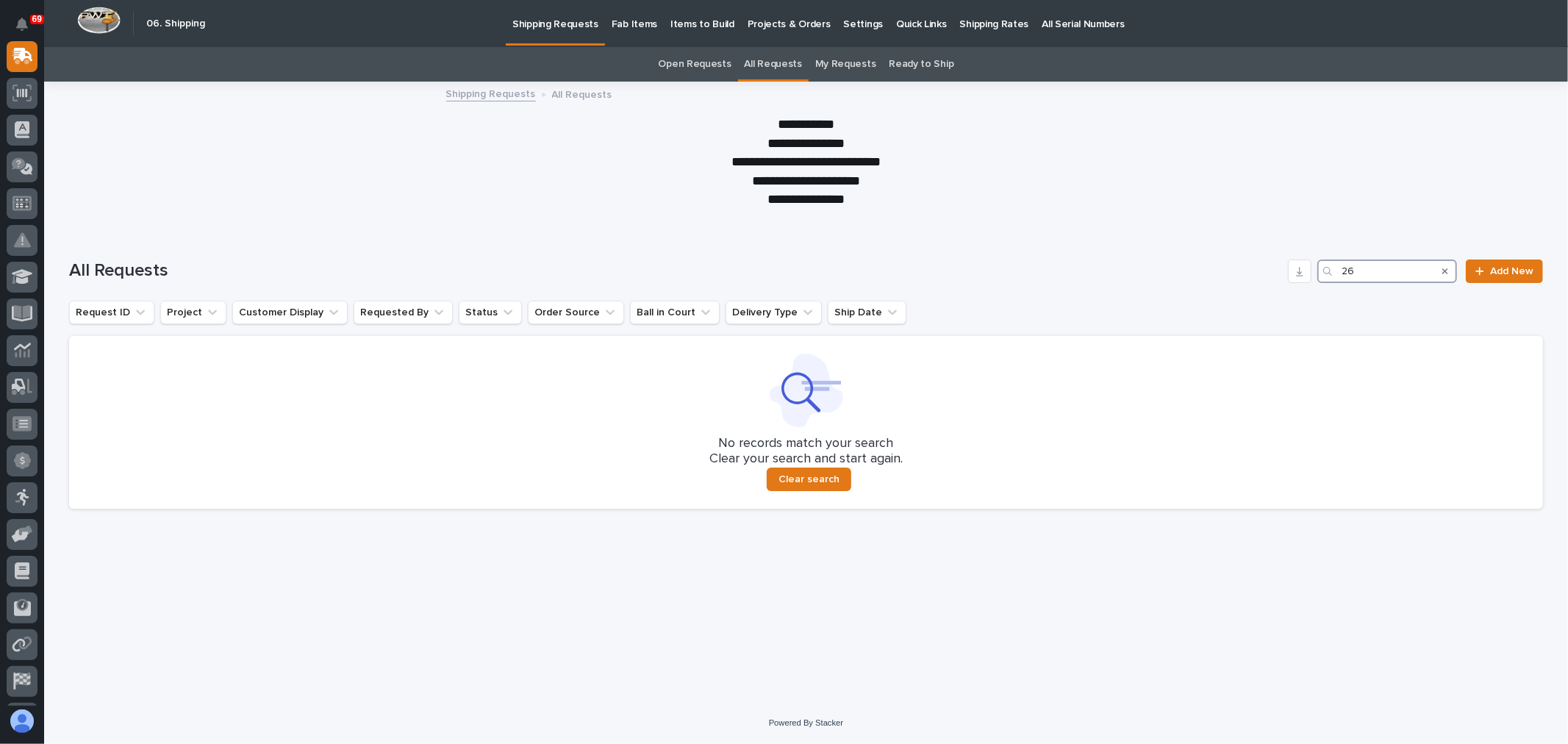
type input "2"
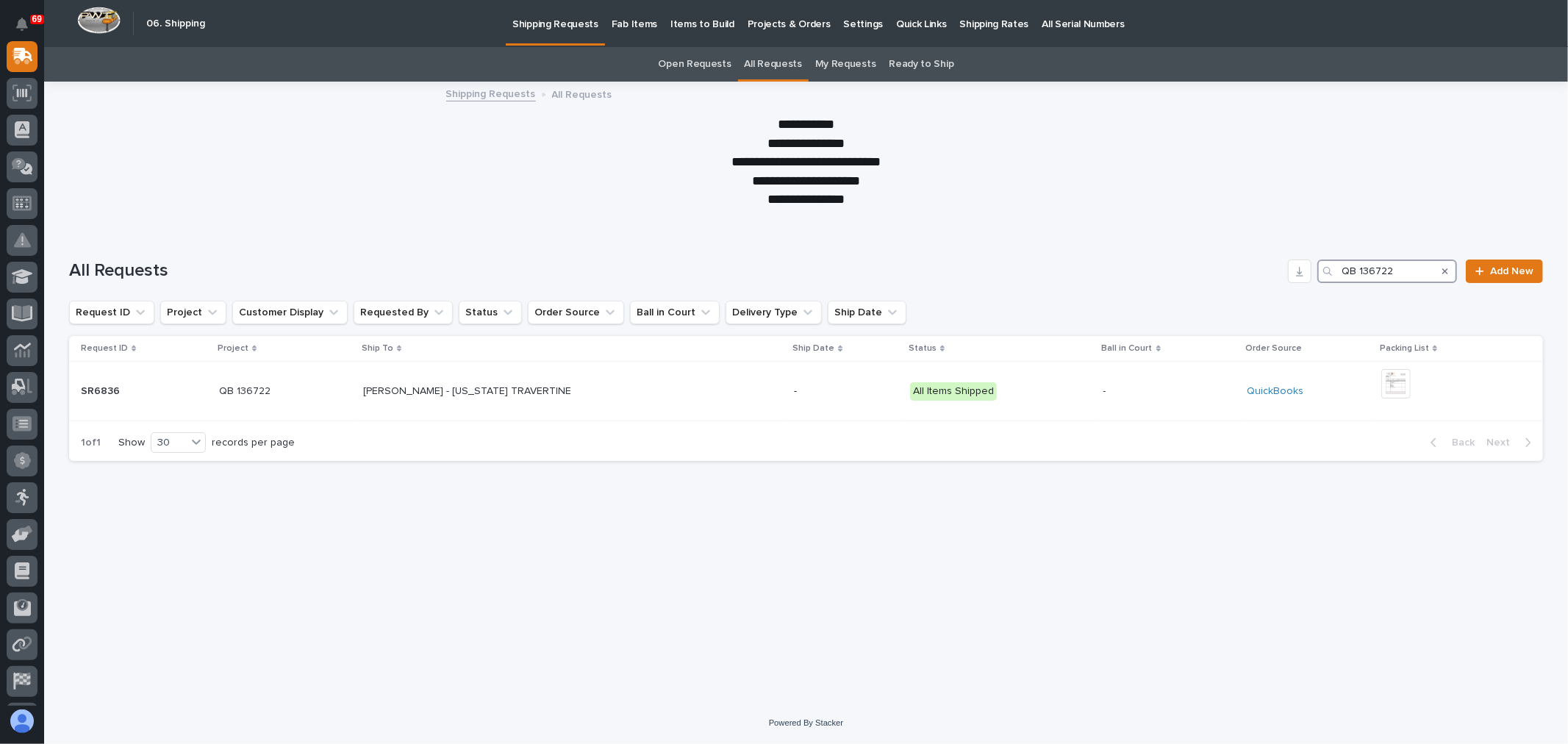
type input "QB 136722"
drag, startPoint x: 1446, startPoint y: 266, endPoint x: 1332, endPoint y: 270, distance: 114.1
click at [1332, 270] on div "QB 136722" at bounding box center [1387, 271] width 140 height 23
click at [1443, 268] on icon "Search" at bounding box center [1445, 272] width 6 height 9
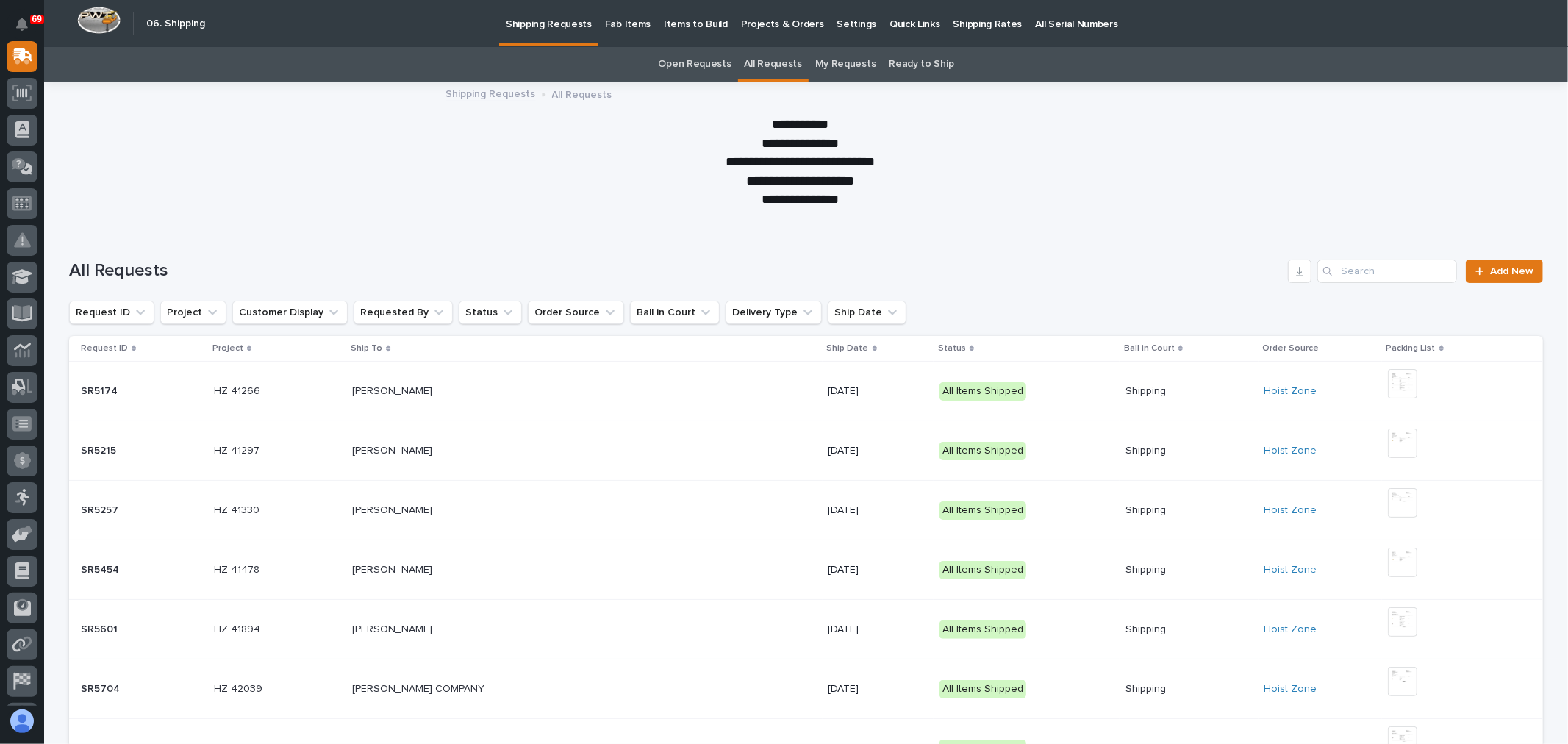
click at [1287, 194] on div "**********" at bounding box center [801, 162] width 1512 height 94
click at [1383, 274] on input "Search" at bounding box center [1387, 271] width 140 height 23
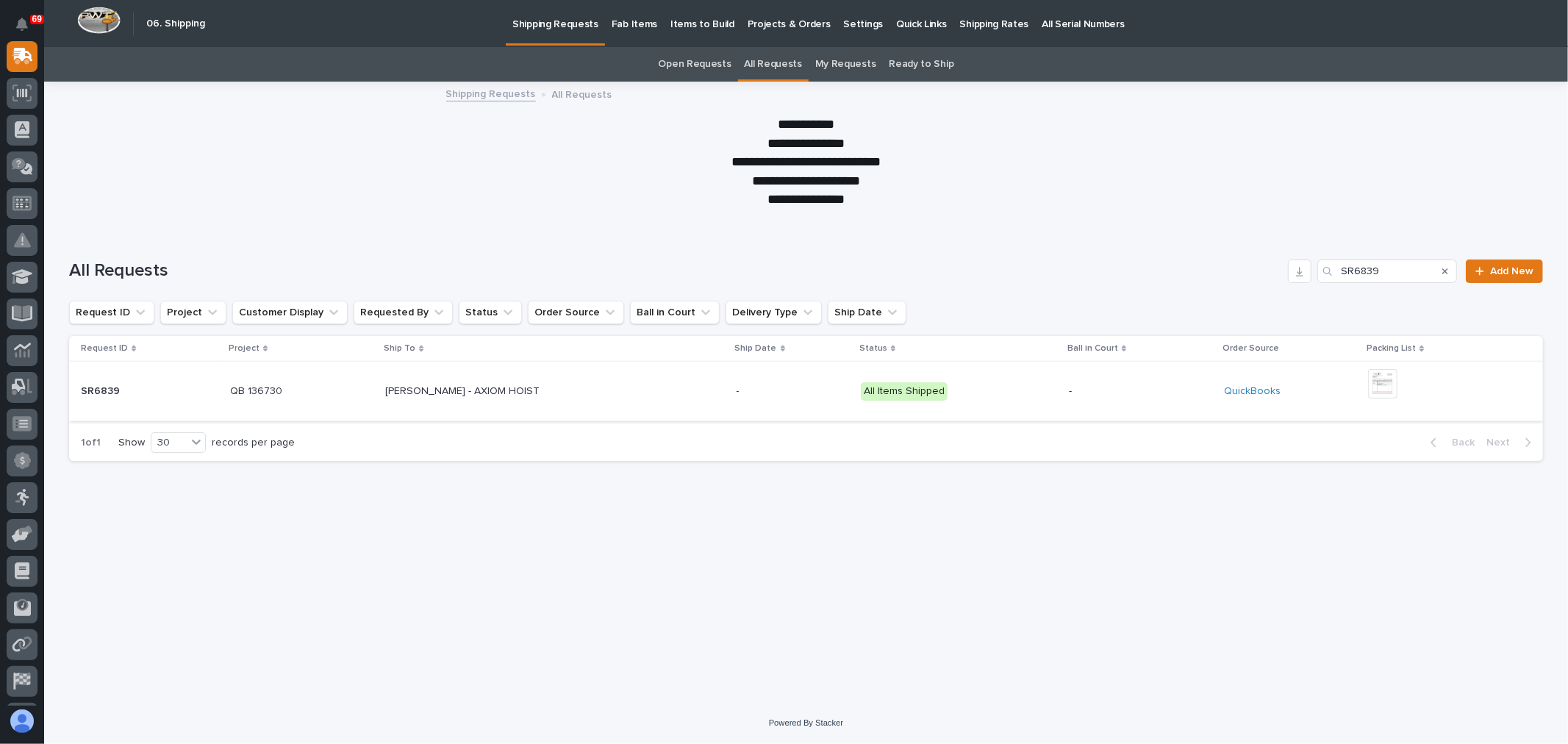
click at [1385, 391] on img at bounding box center [1383, 383] width 29 height 29
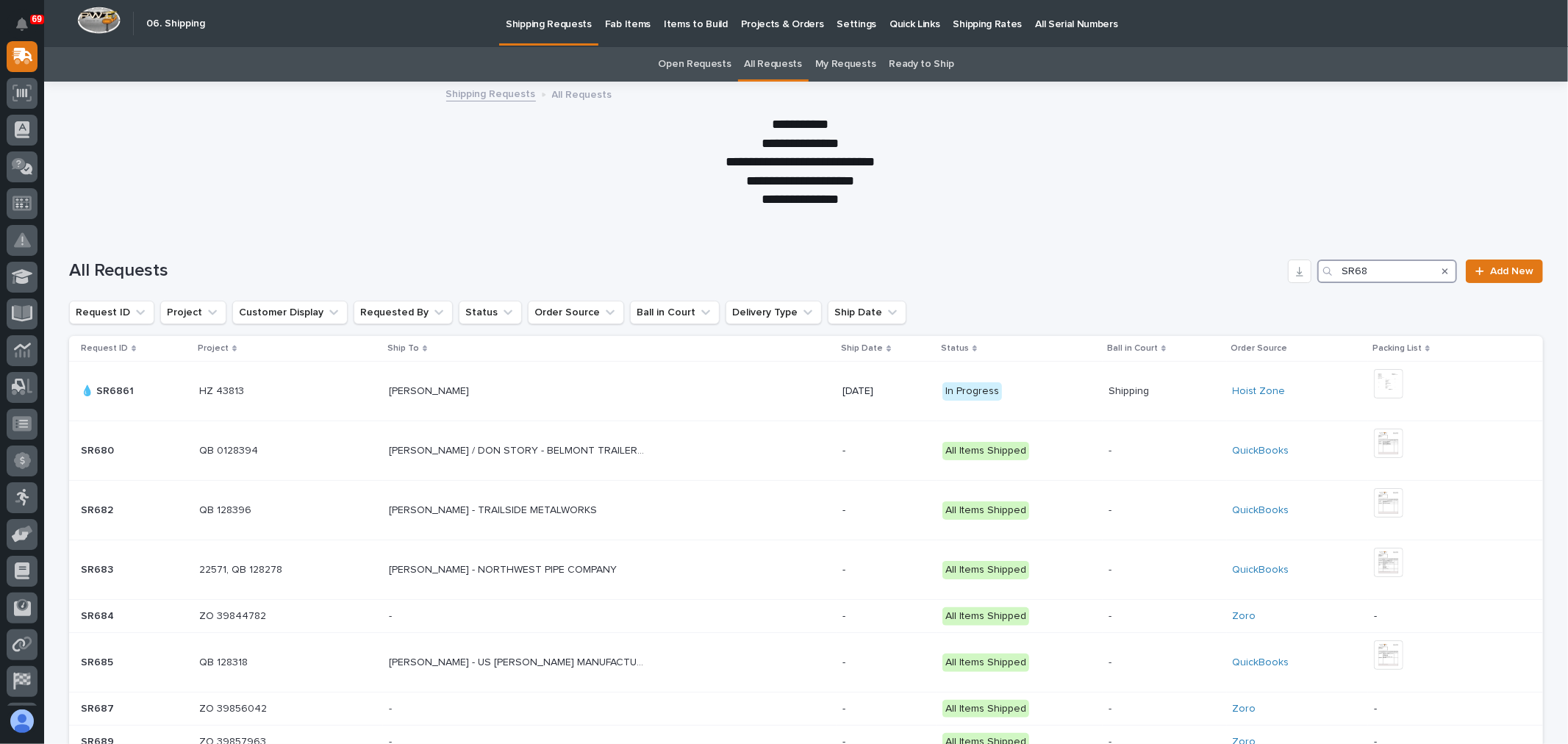
click at [1383, 260] on input "SR68" at bounding box center [1387, 271] width 140 height 23
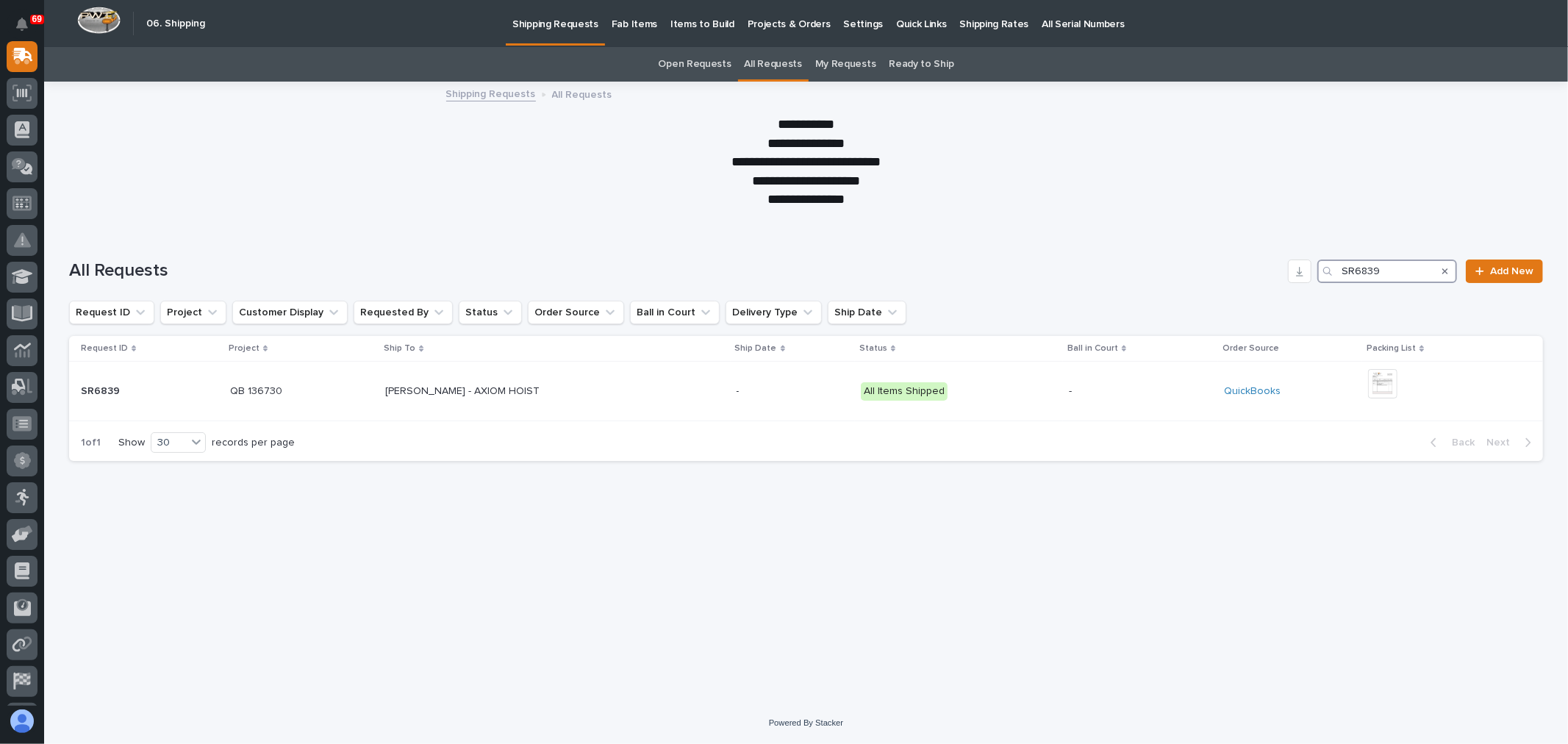
type input "SR6839"
click at [620, 20] on p "Fab Items" at bounding box center [634, 15] width 46 height 31
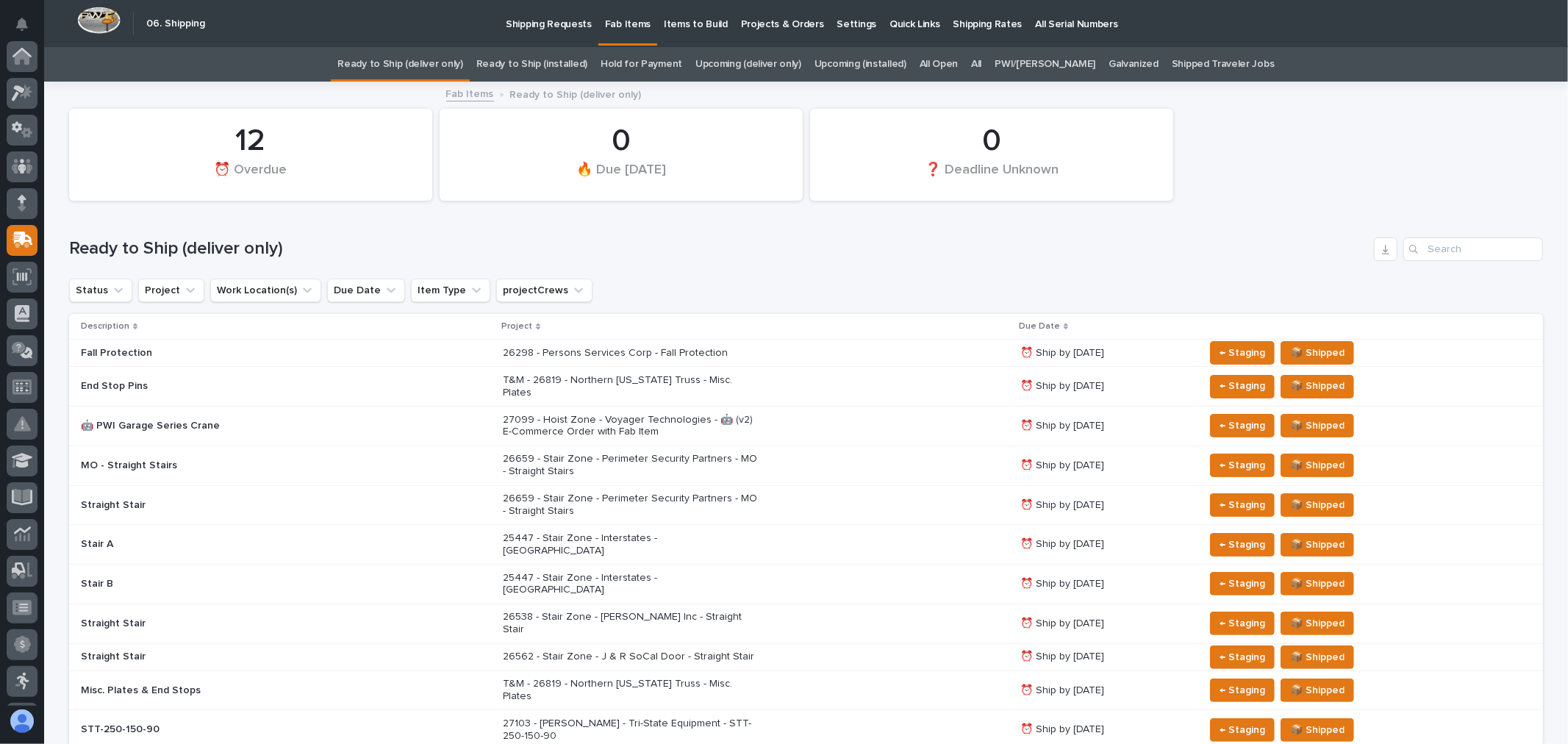
scroll to position [184, 0]
click at [981, 56] on link "All" at bounding box center [976, 64] width 11 height 34
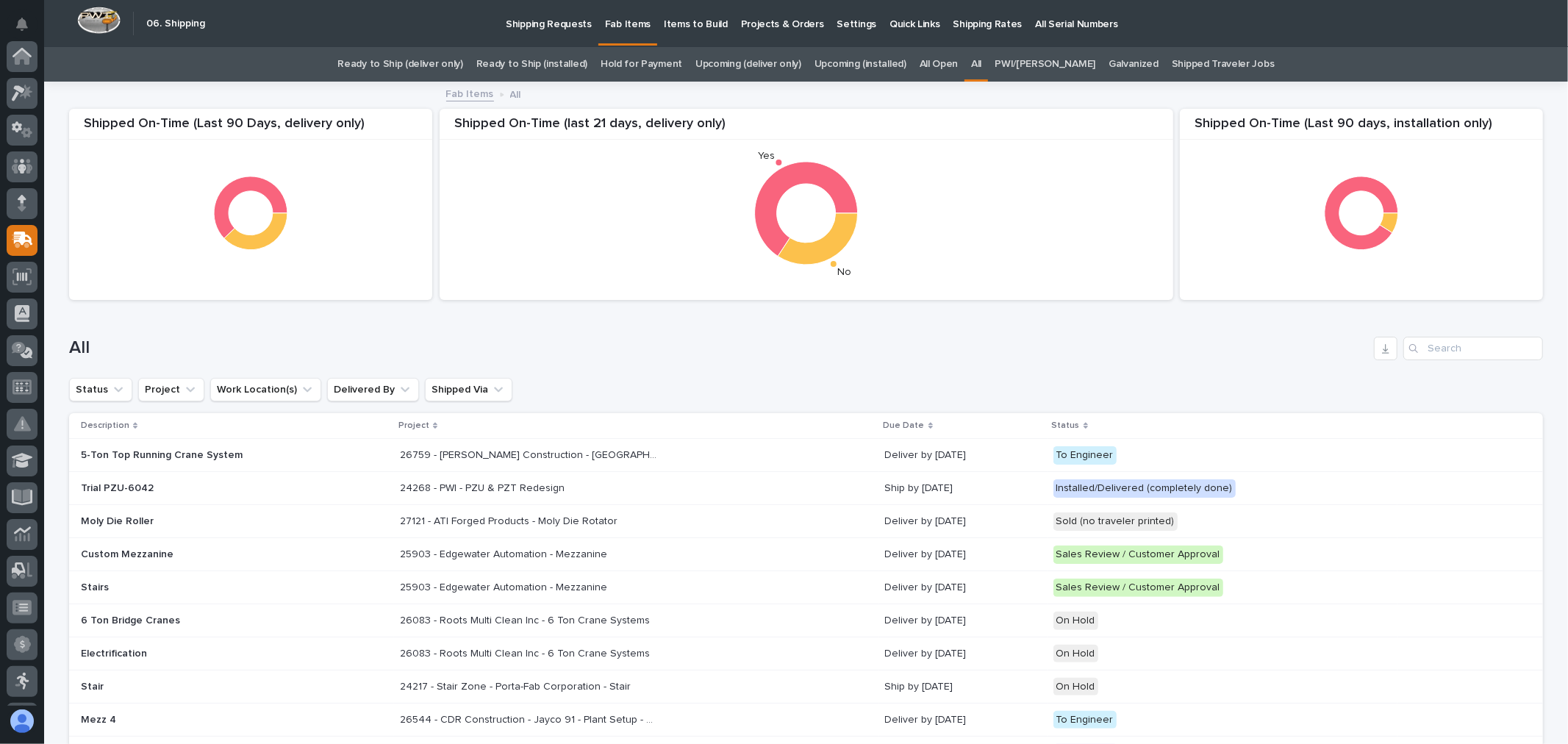
scroll to position [184, 0]
click at [1466, 357] on input "Search" at bounding box center [1473, 348] width 140 height 23
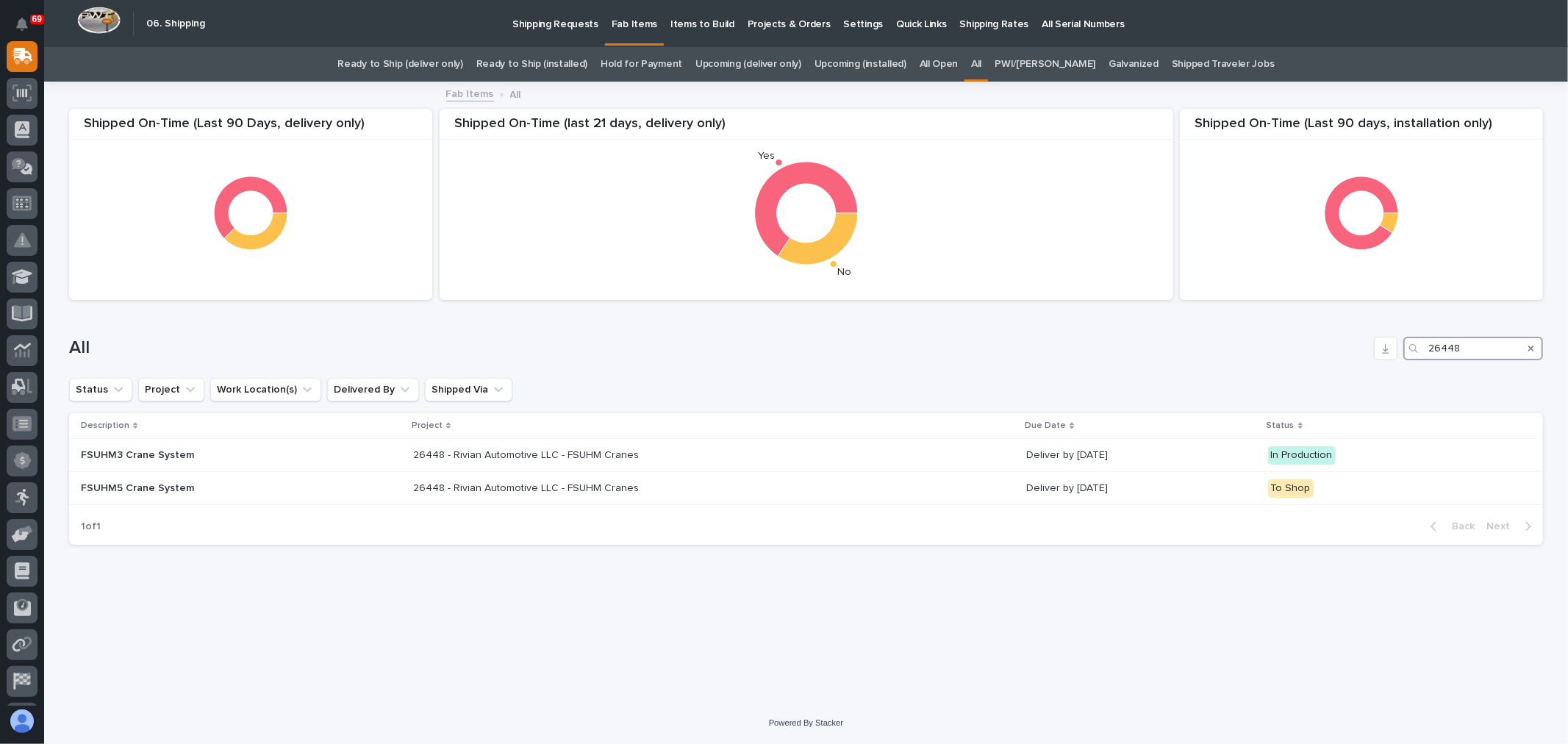
type input "26448"
click at [569, 18] on p "Shipping Requests" at bounding box center [555, 15] width 86 height 31
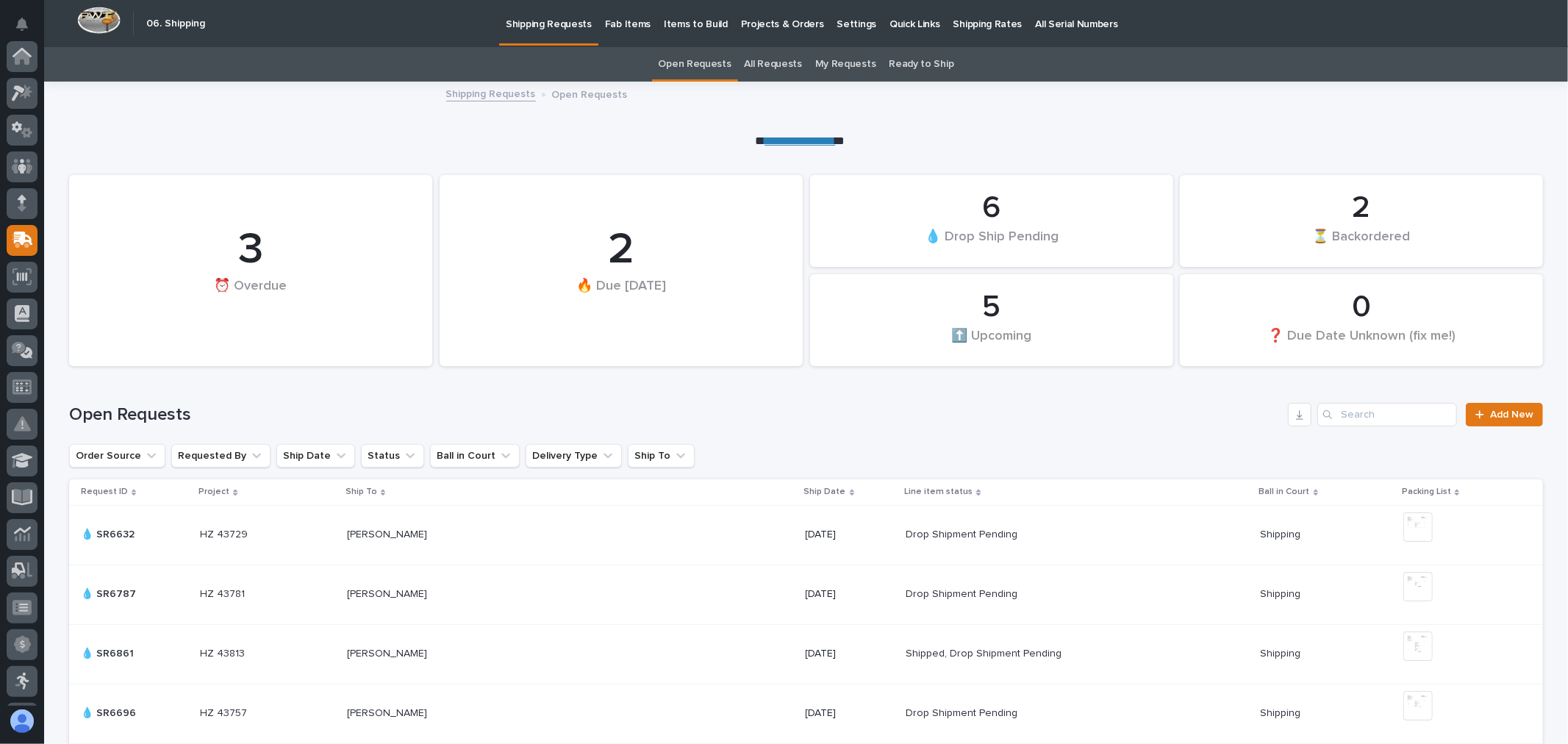
scroll to position [184, 0]
click at [782, 66] on link "All Requests" at bounding box center [773, 64] width 57 height 34
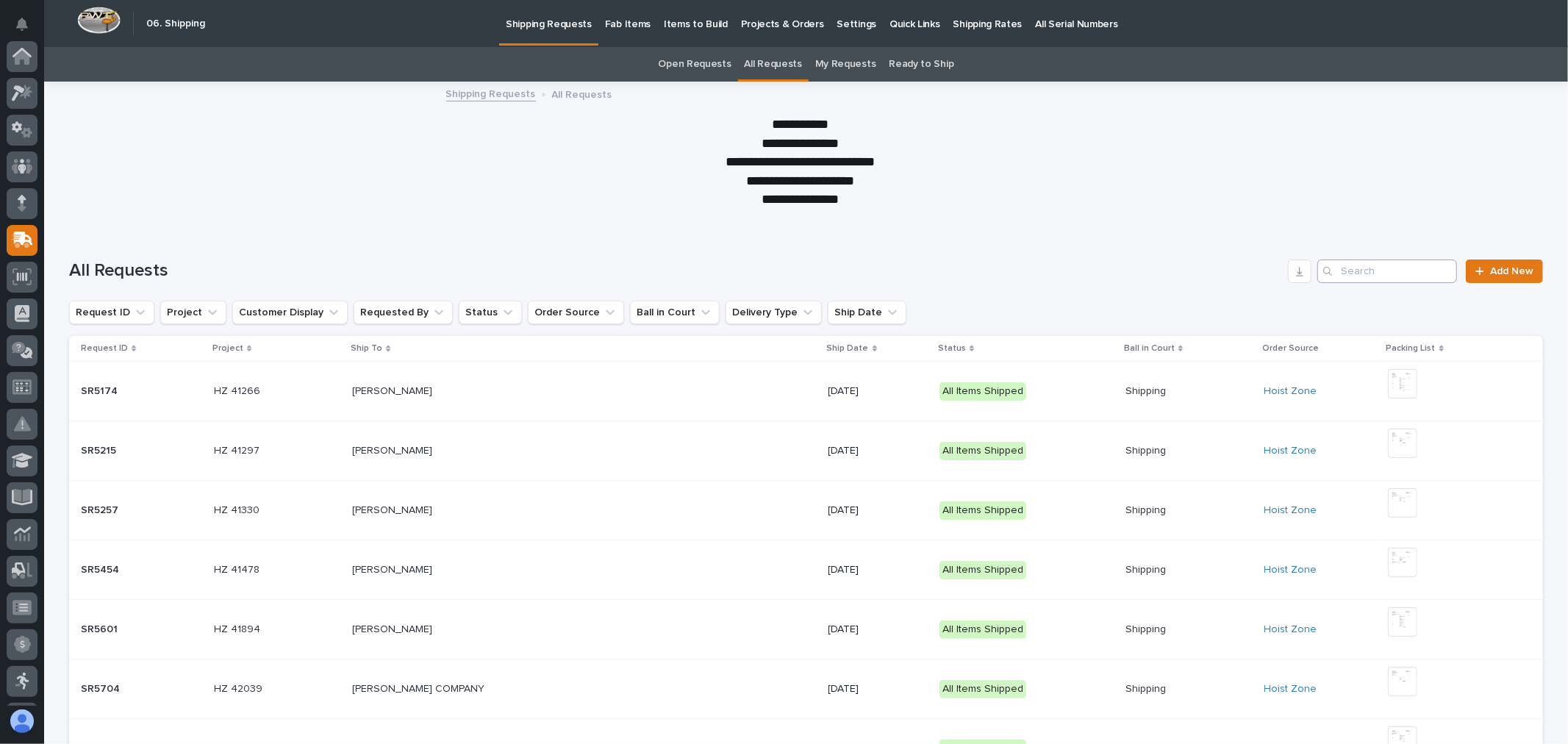
scroll to position [184, 0]
click at [1379, 274] on input "Search" at bounding box center [1387, 271] width 140 height 23
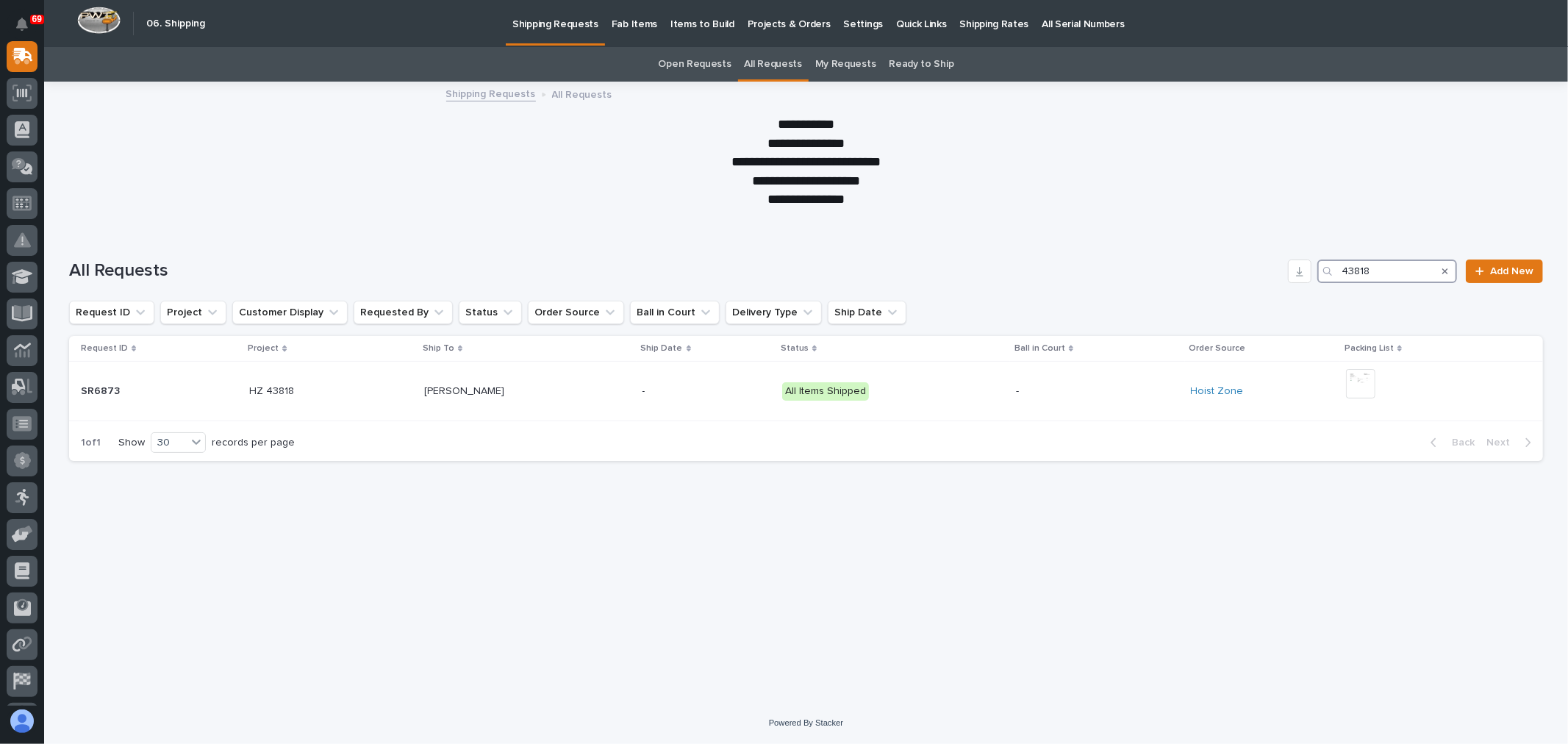
type input "43818"
click at [620, 19] on p "Fab Items" at bounding box center [634, 15] width 46 height 31
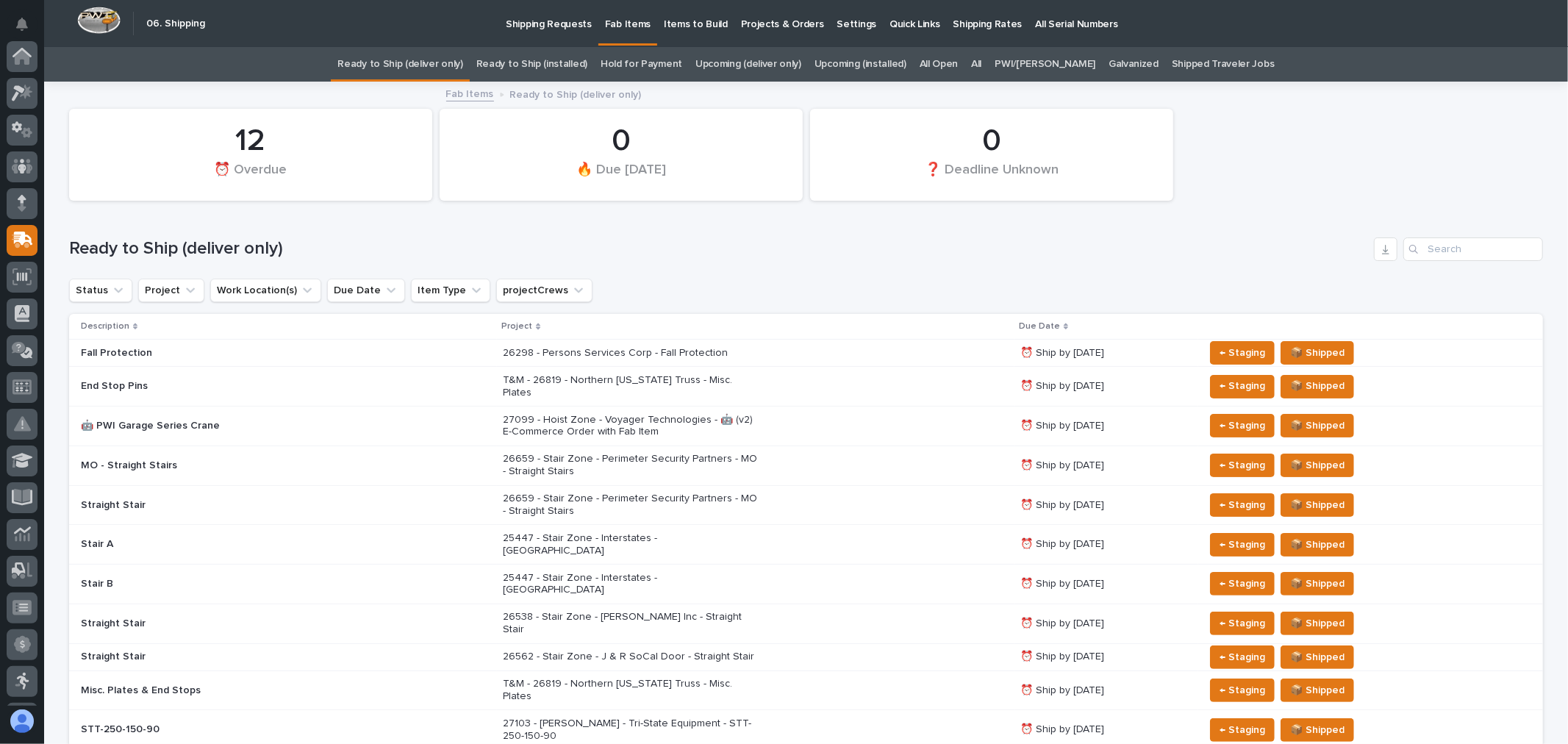
scroll to position [184, 0]
click at [981, 60] on link "All" at bounding box center [976, 64] width 11 height 34
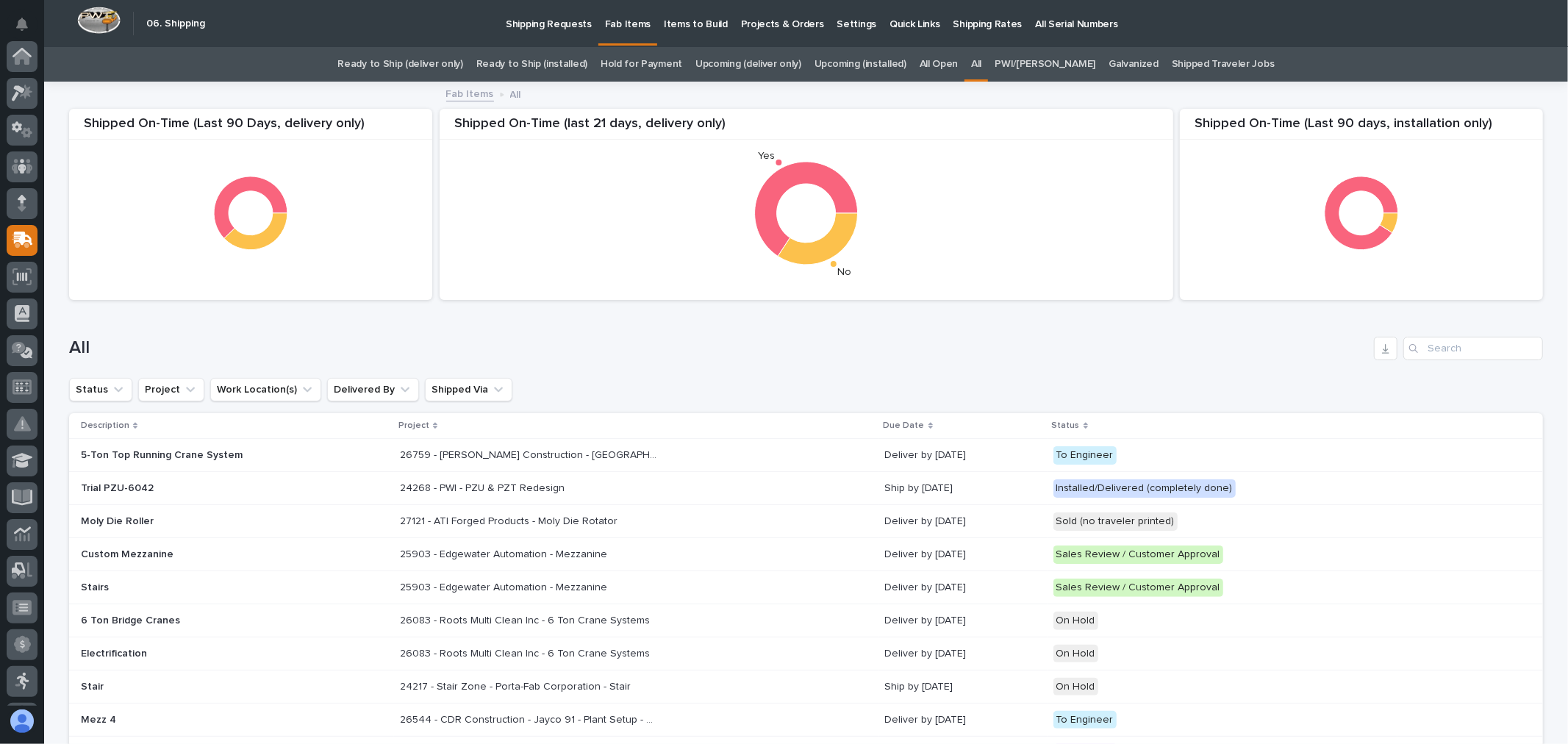
scroll to position [184, 0]
click at [1446, 346] on input "Search" at bounding box center [1473, 348] width 140 height 23
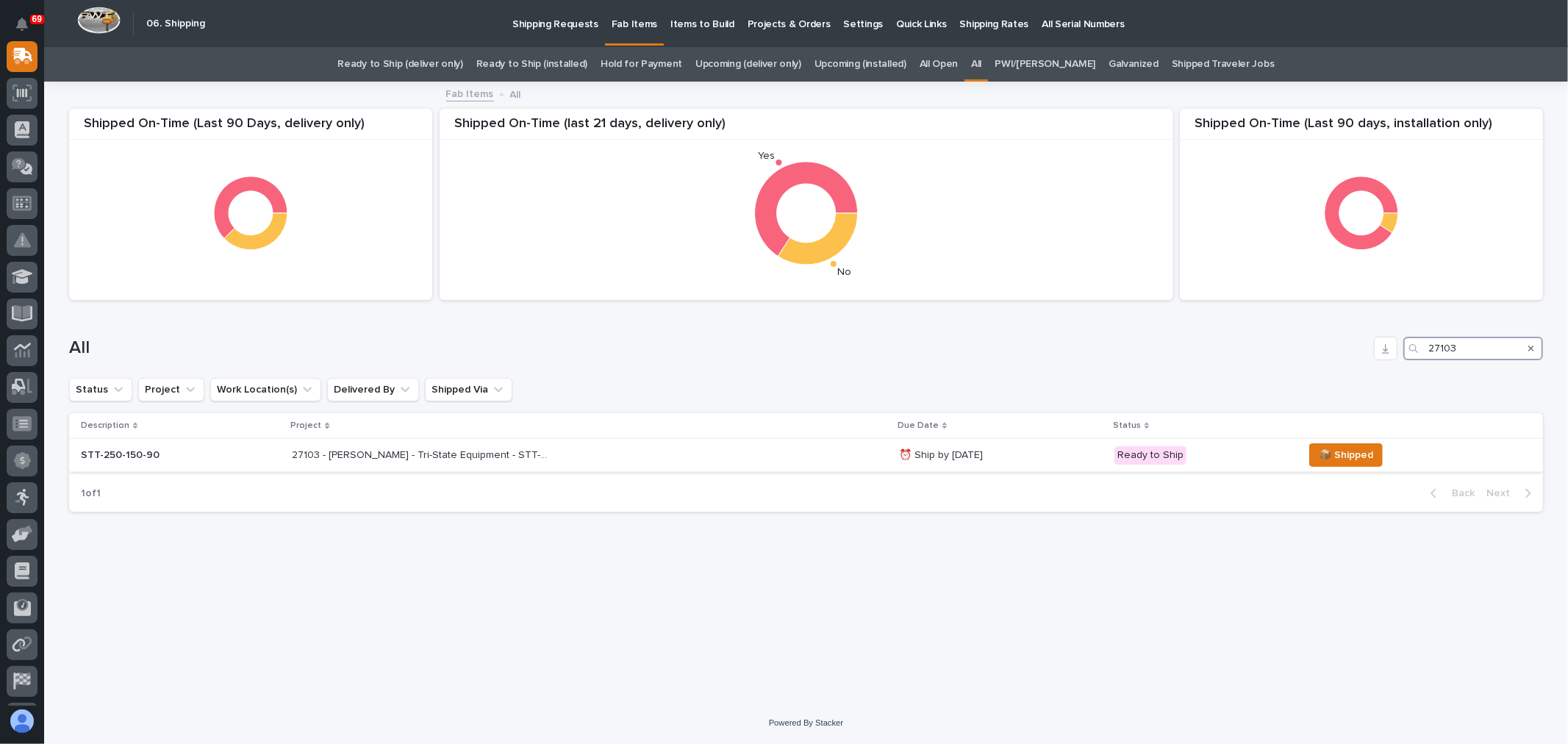
type input "27103"
click at [783, 456] on div "27103 - Starke - Tri-State Equipment - STT-250-150-90 27103 - Starke - Tri-Stat…" at bounding box center [589, 455] width 595 height 24
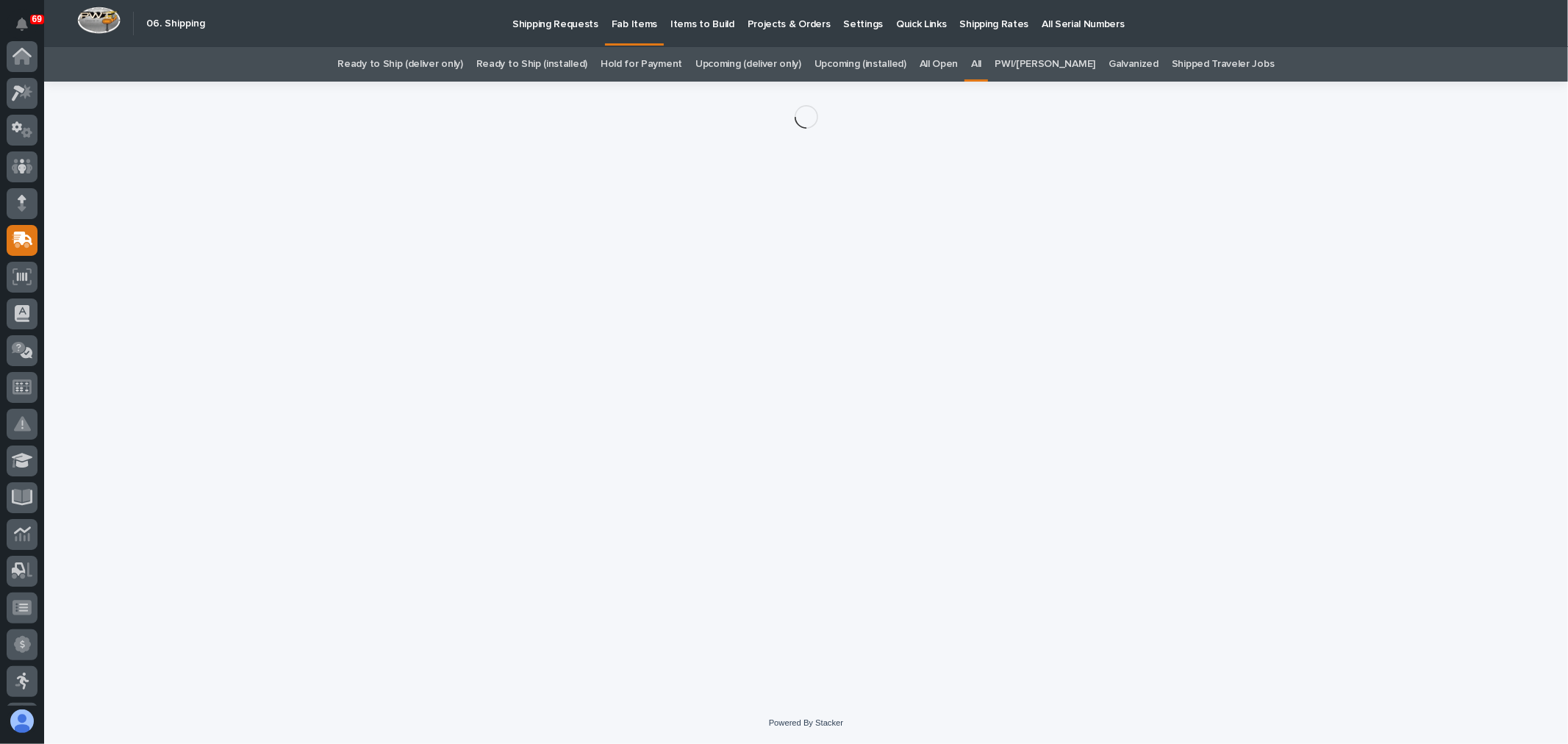
scroll to position [184, 0]
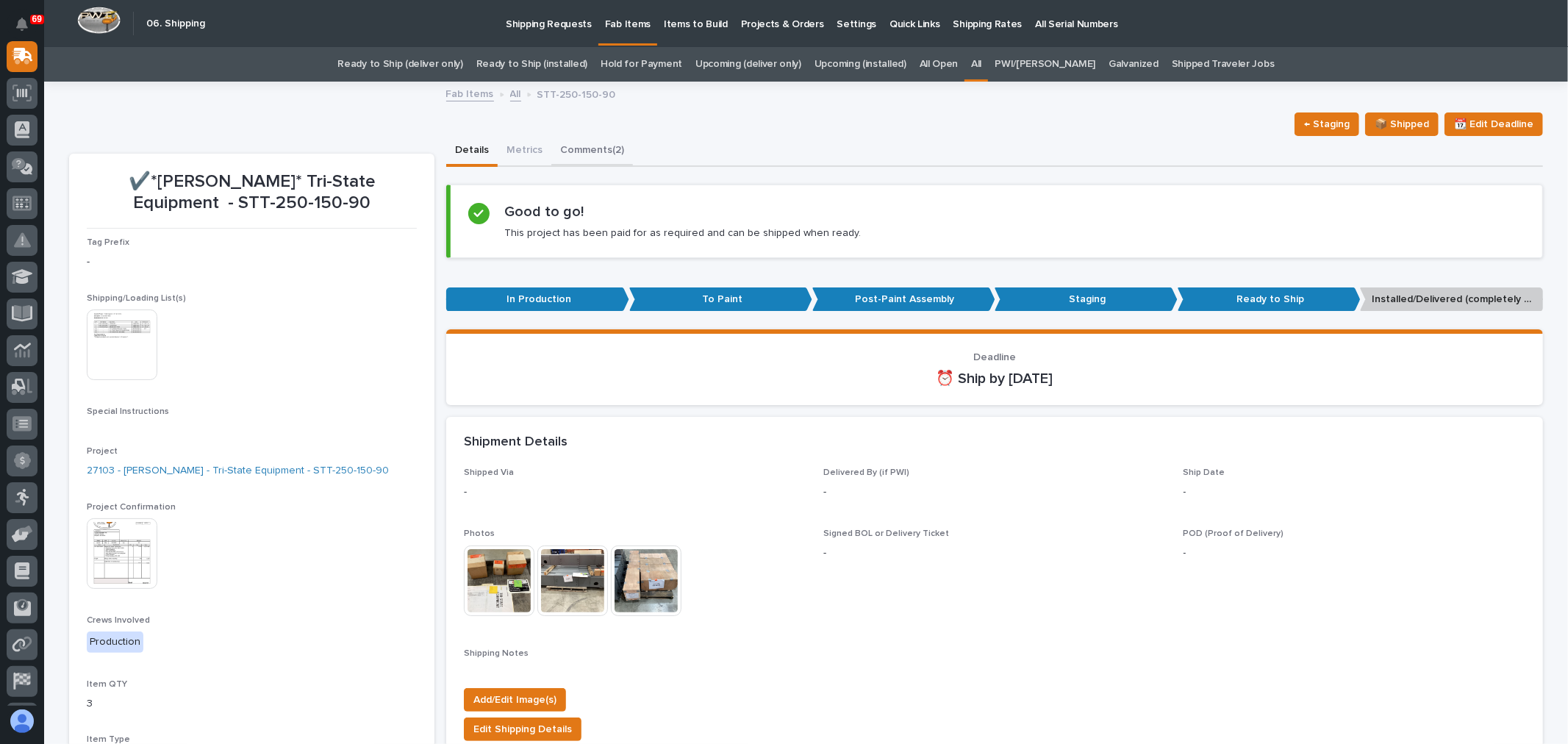
click at [581, 149] on button "Comments (2)" at bounding box center [592, 151] width 82 height 31
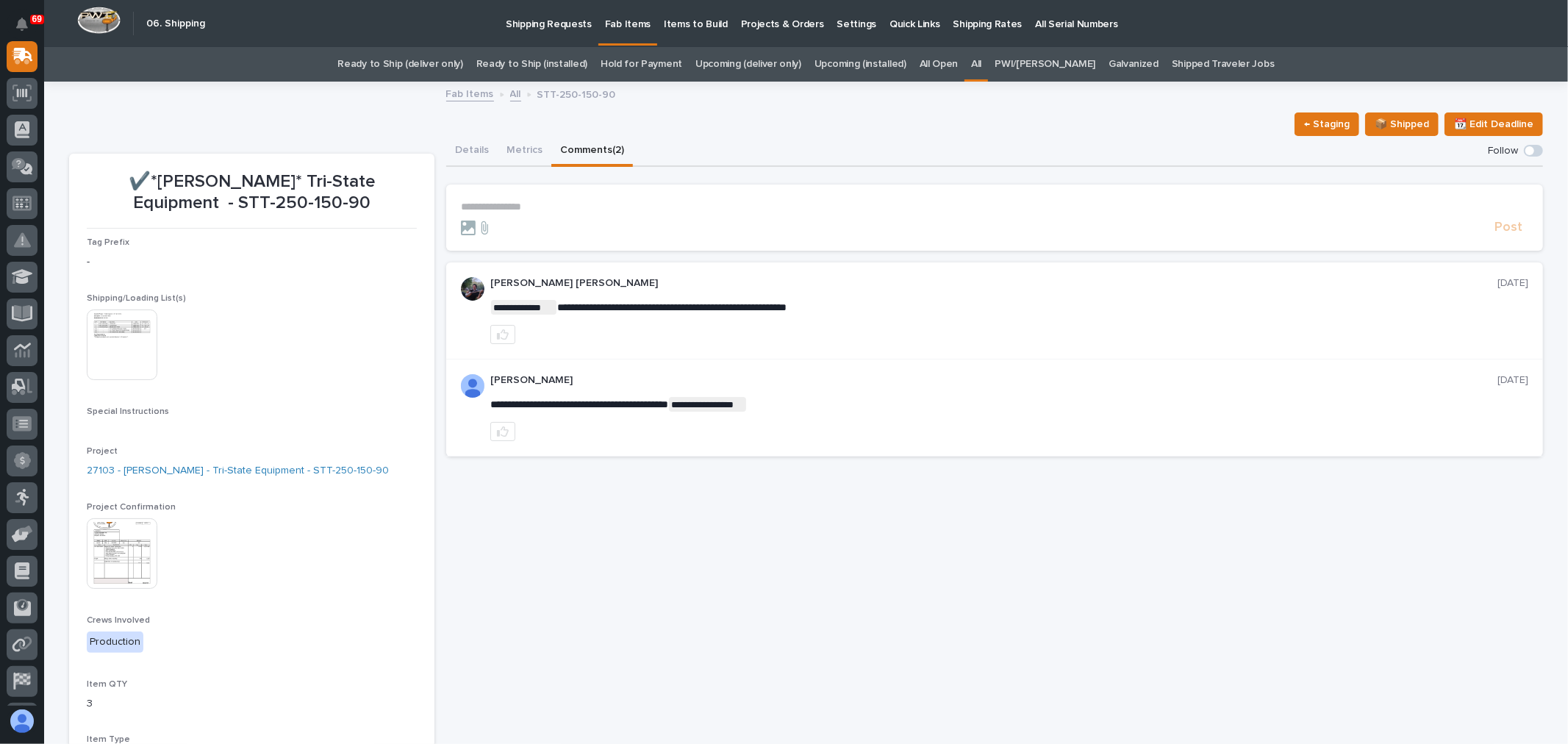
click at [518, 208] on p "**********" at bounding box center [994, 206] width 1068 height 13
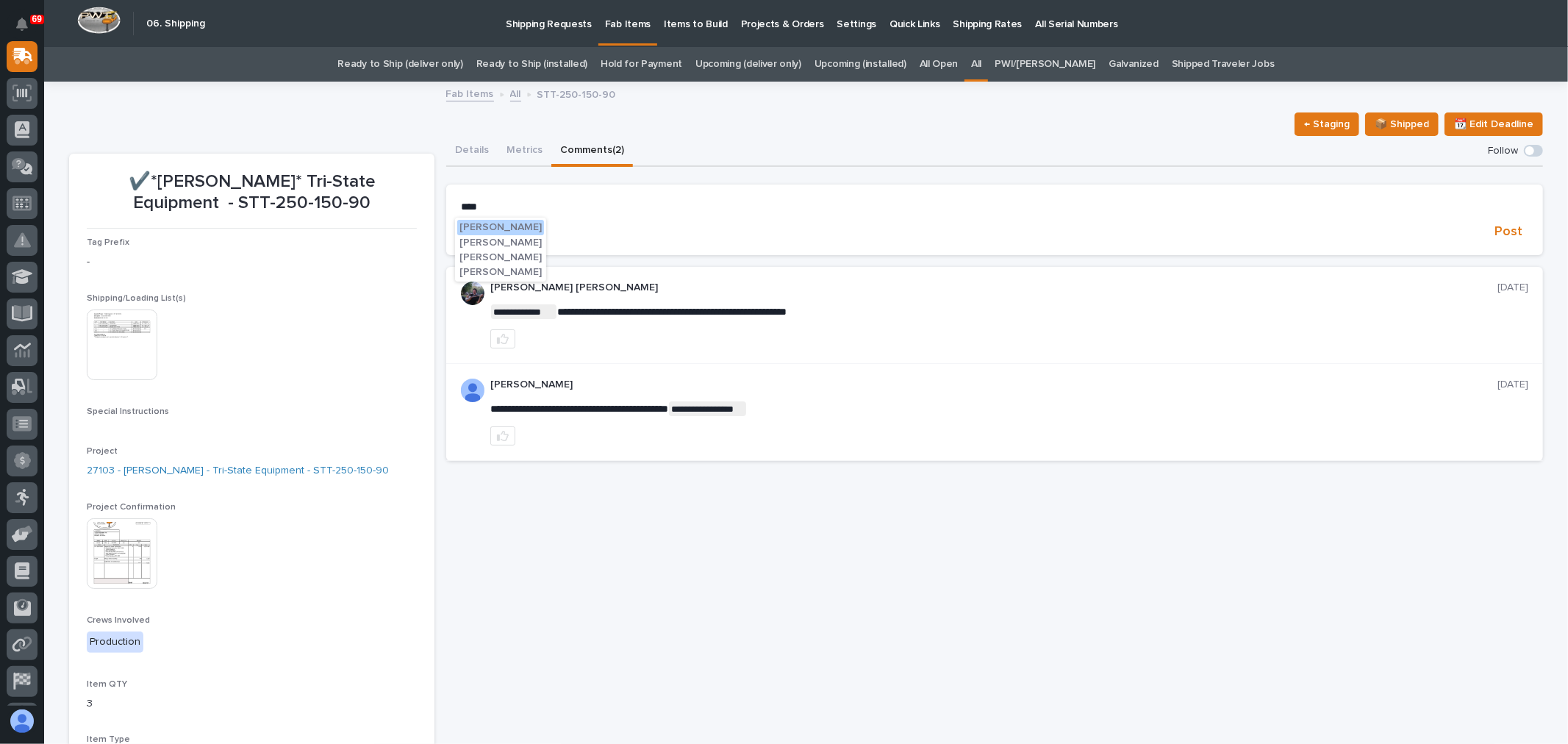
click at [503, 269] on span "[PERSON_NAME]" at bounding box center [500, 272] width 83 height 10
click at [554, 196] on section "**********" at bounding box center [995, 221] width 1097 height 74
click at [542, 204] on p "**********" at bounding box center [994, 208] width 1068 height 15
click at [562, 207] on span "**********" at bounding box center [599, 208] width 141 height 10
click at [1497, 234] on span "Post" at bounding box center [1508, 234] width 28 height 17
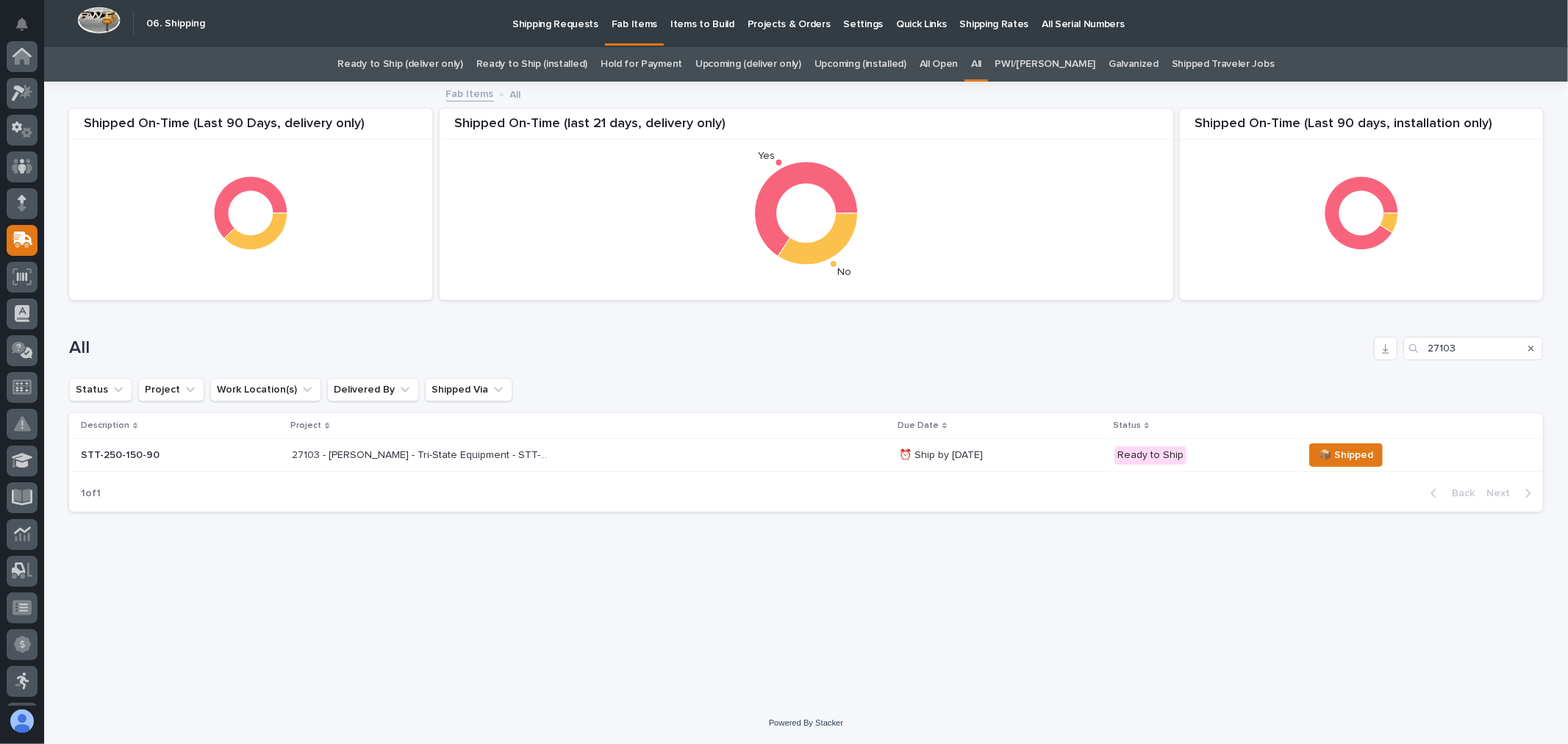
scroll to position [184, 0]
click at [1480, 350] on input "27103" at bounding box center [1473, 348] width 140 height 23
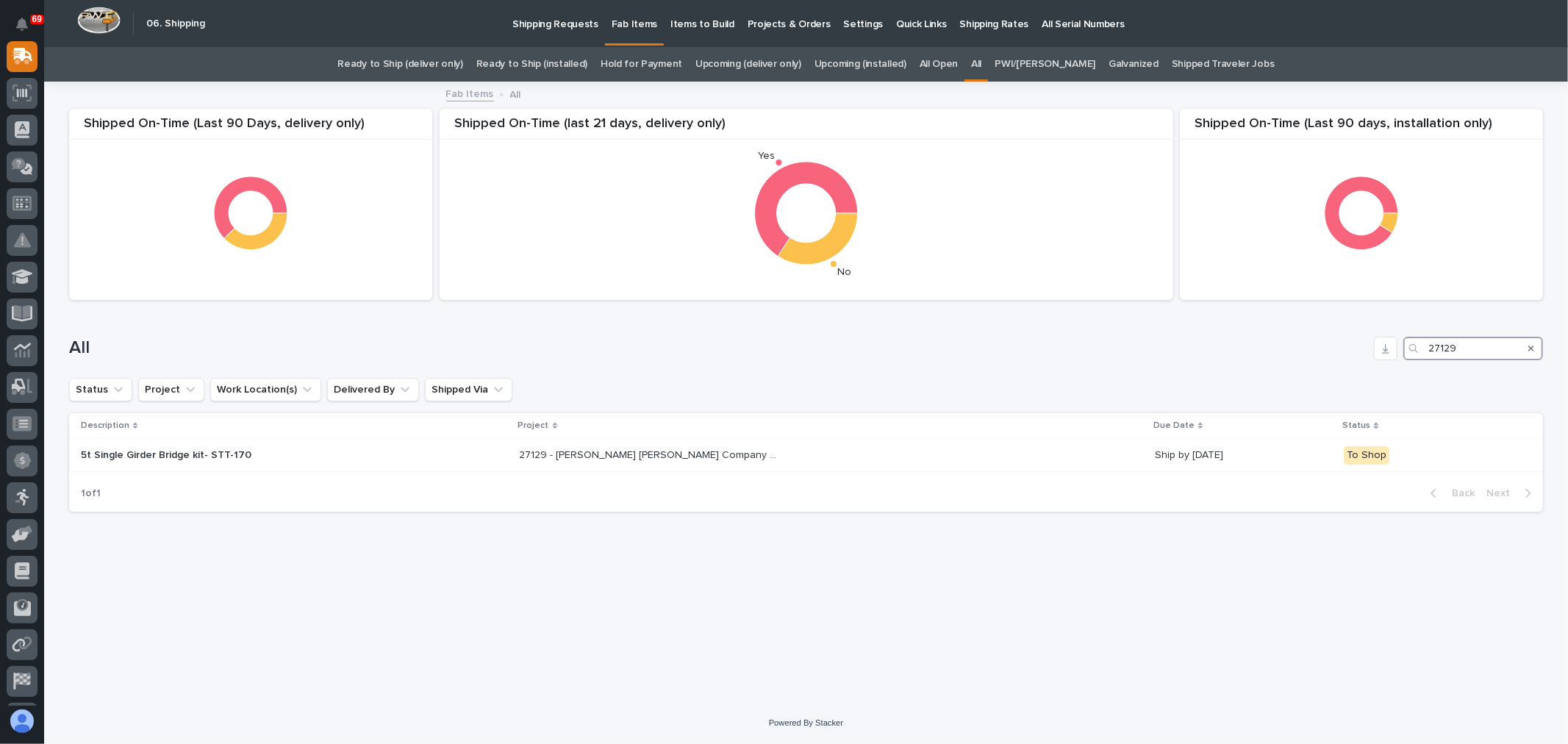
click at [1464, 347] on input "27129" at bounding box center [1473, 348] width 140 height 23
click at [1467, 346] on input "27155" at bounding box center [1473, 348] width 140 height 23
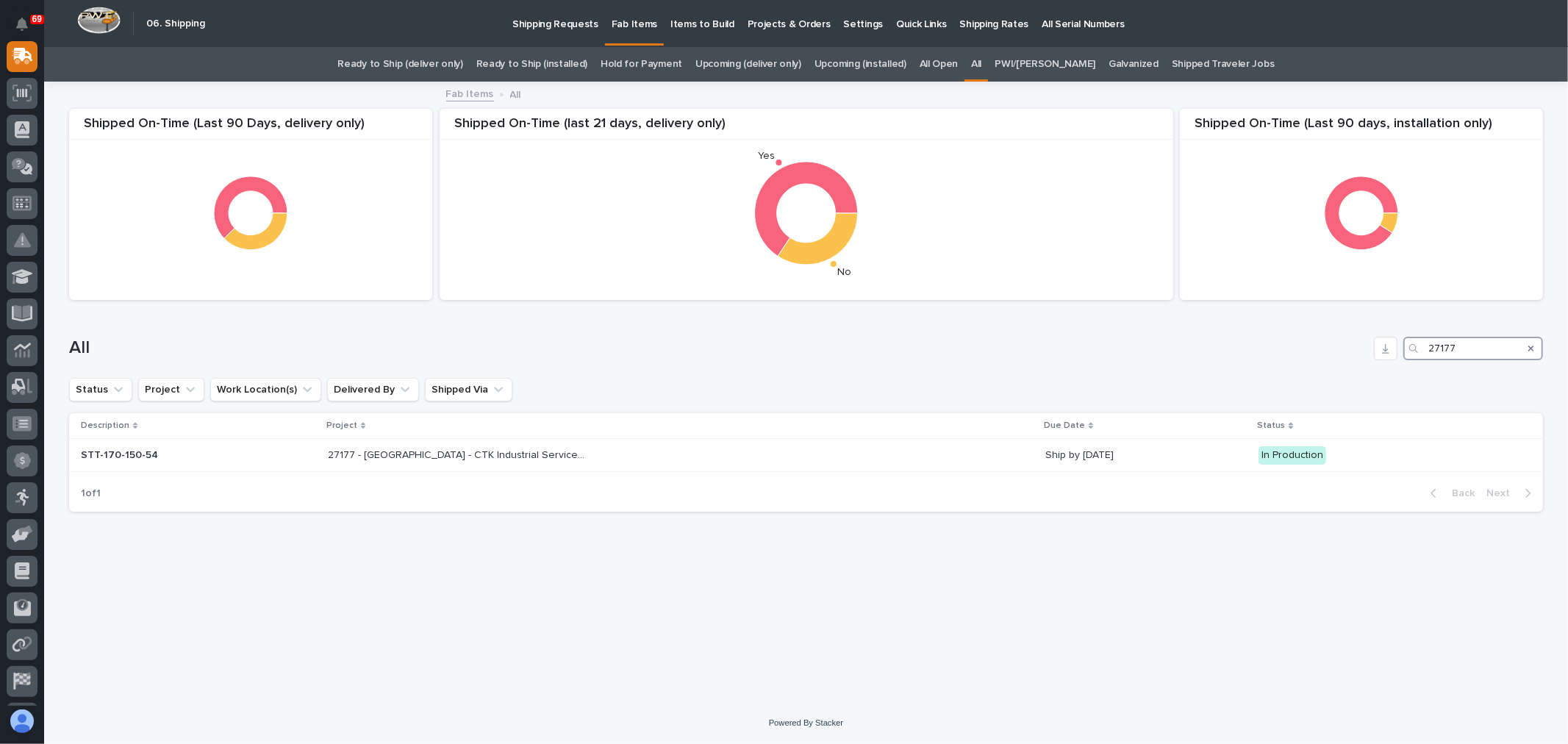
type input "27177"
click at [536, 12] on p "Shipping Requests" at bounding box center [555, 15] width 86 height 31
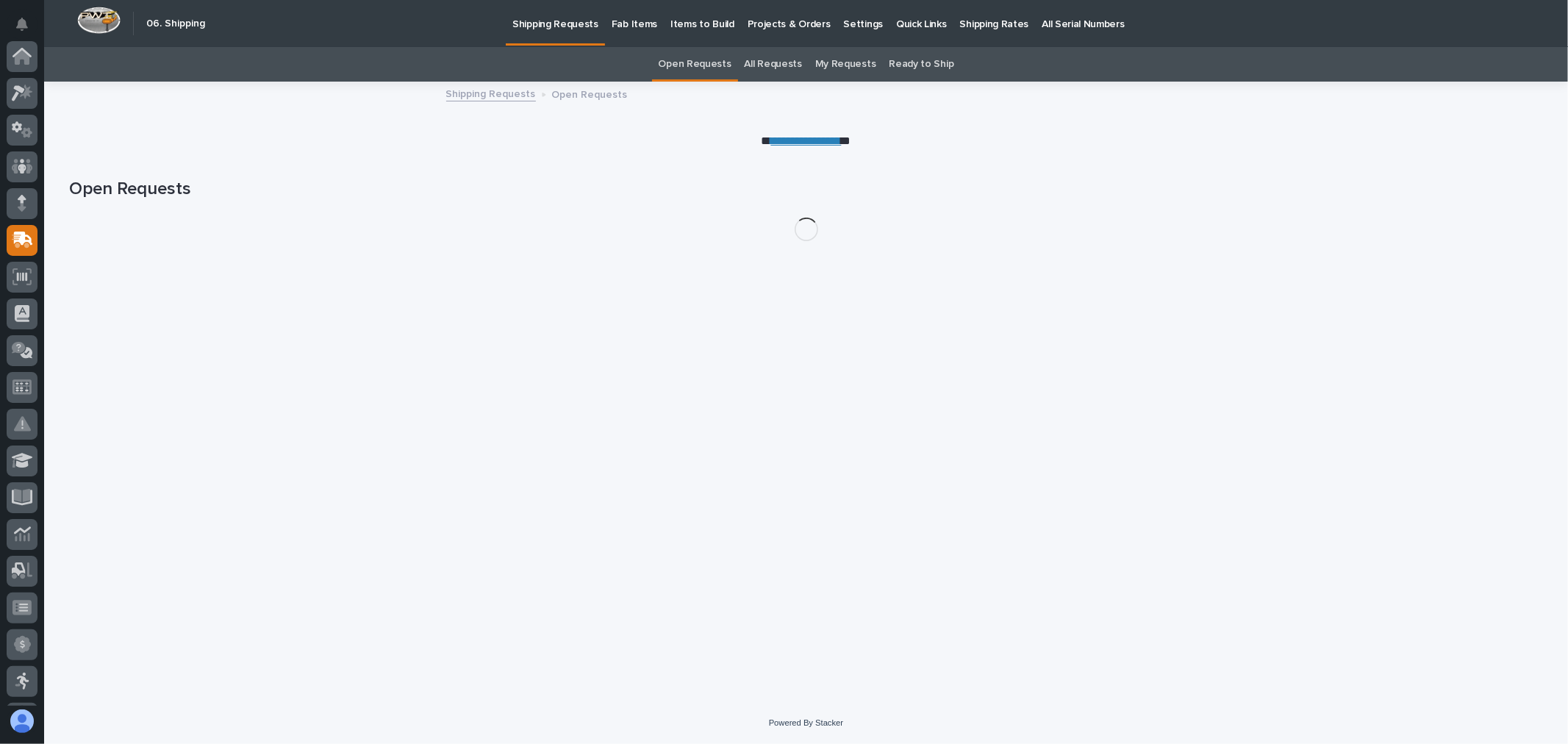
scroll to position [184, 0]
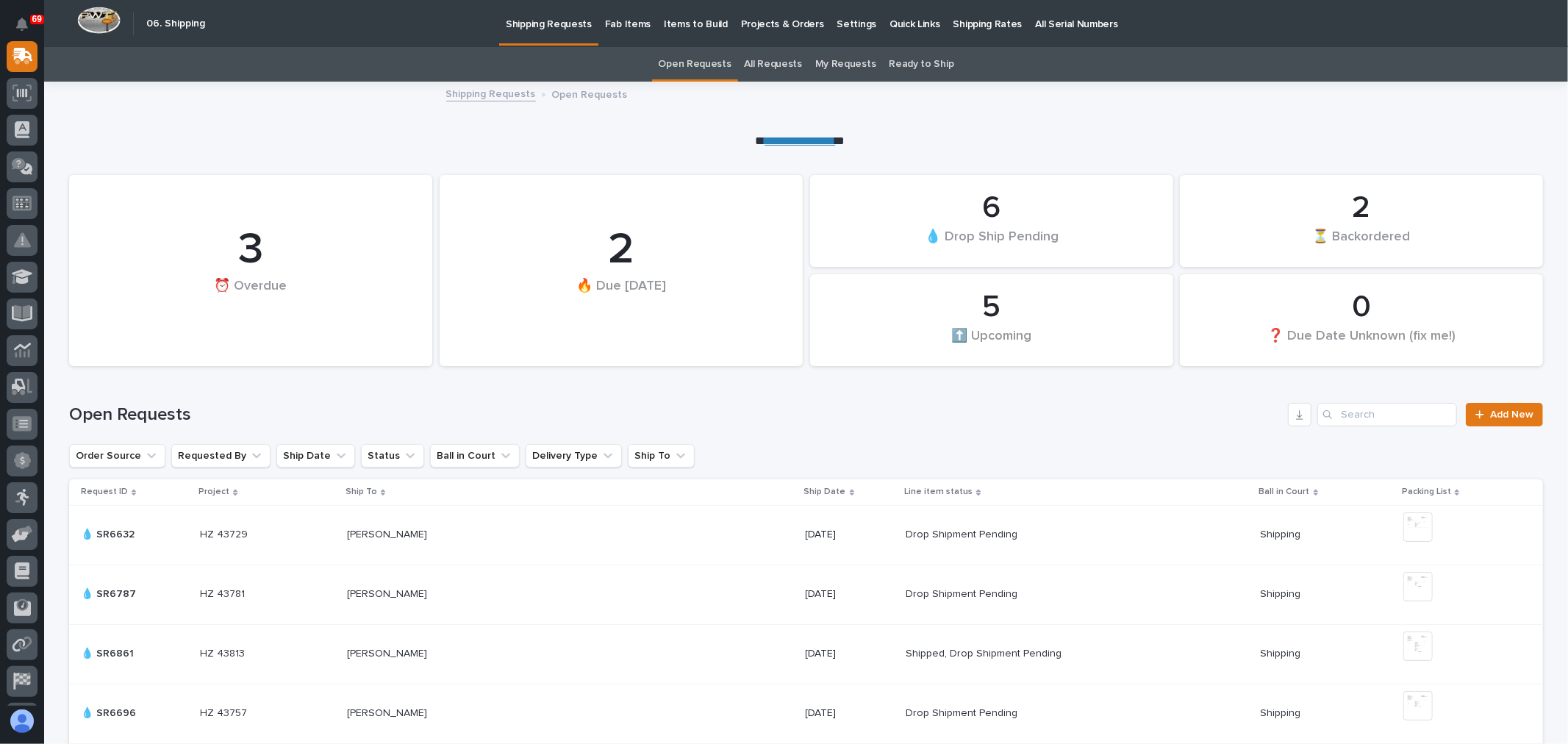
click at [772, 68] on link "All Requests" at bounding box center [773, 64] width 57 height 34
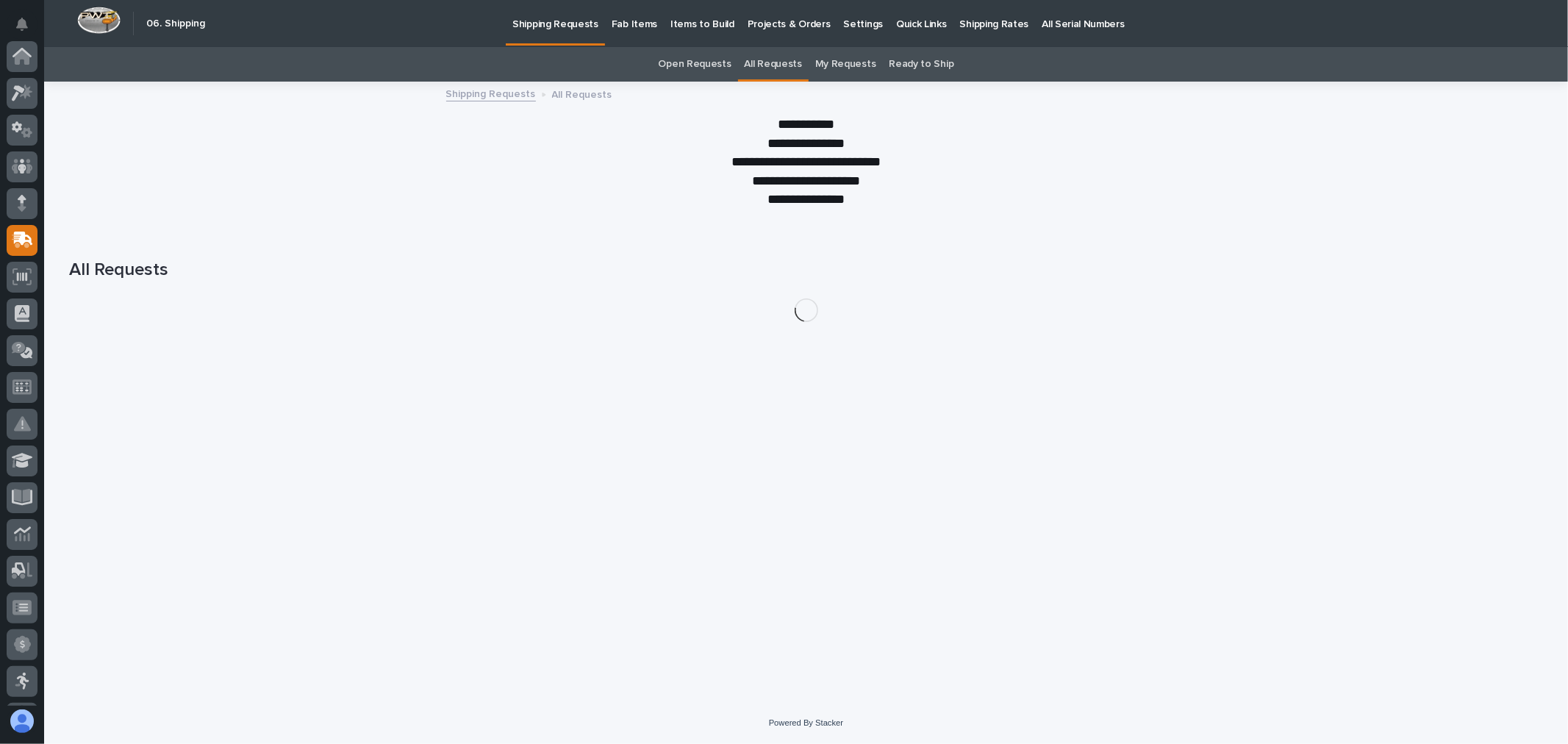
scroll to position [184, 0]
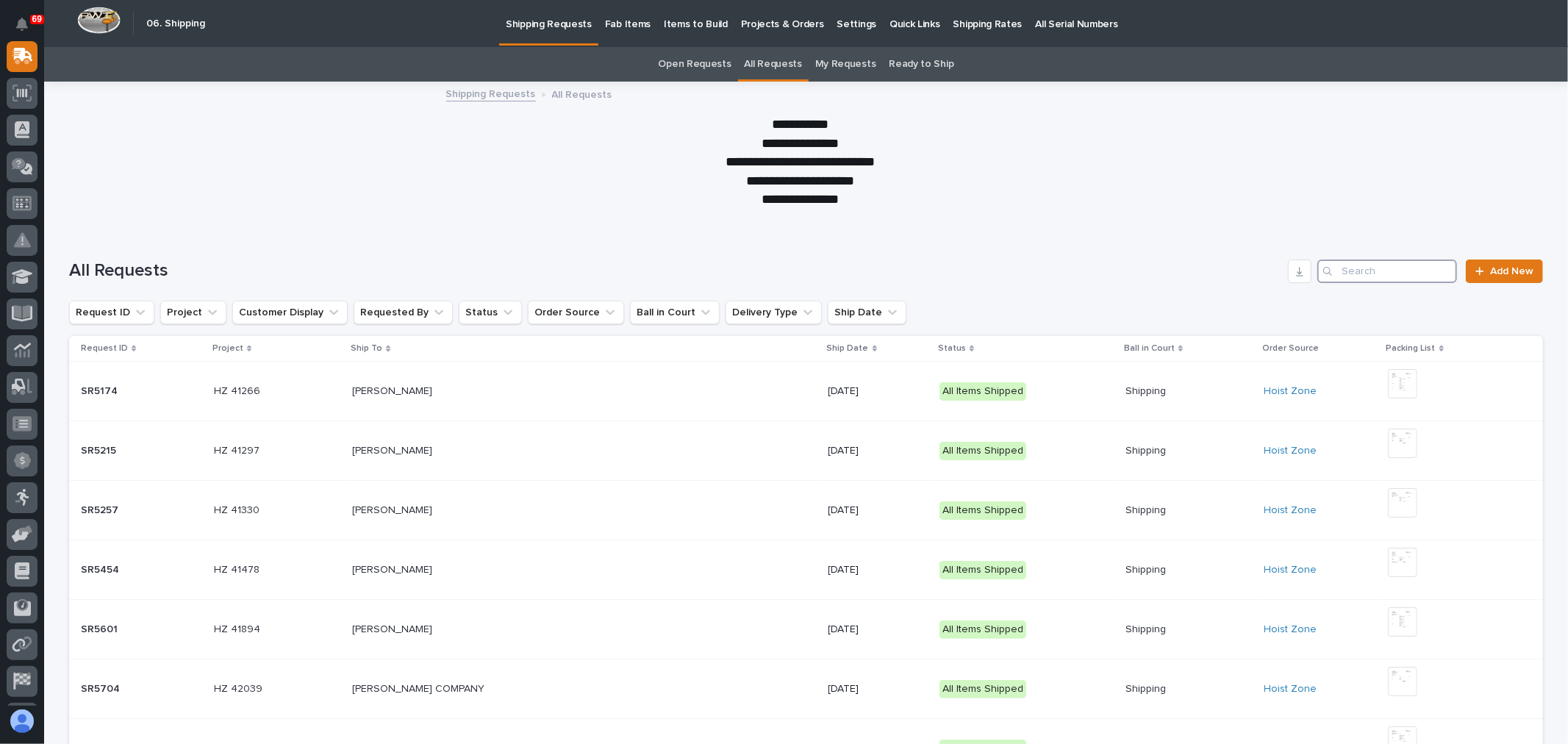
click at [1395, 269] on input "Search" at bounding box center [1387, 271] width 140 height 23
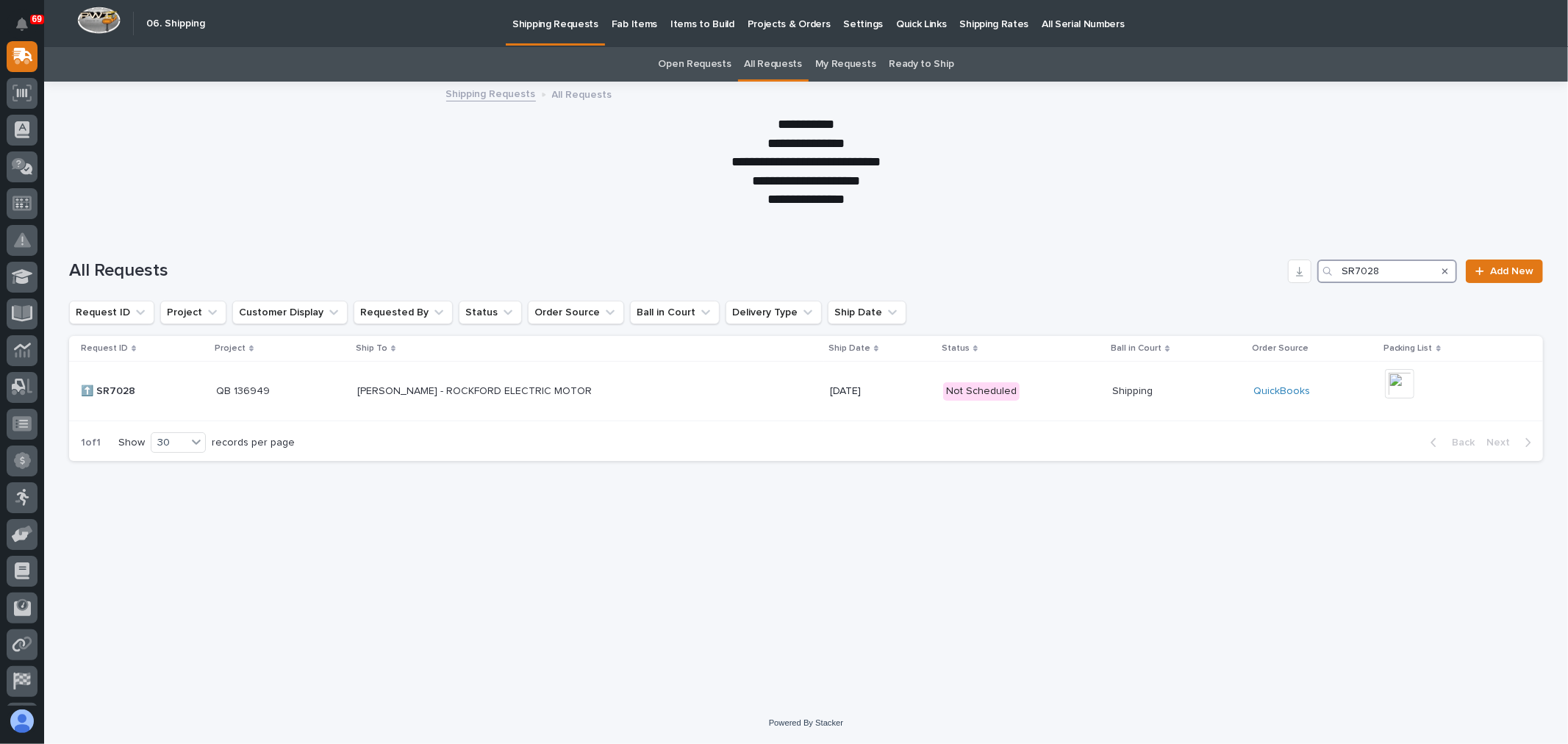
type input "SR7028"
click at [17, 62] on icon at bounding box center [21, 58] width 18 height 14
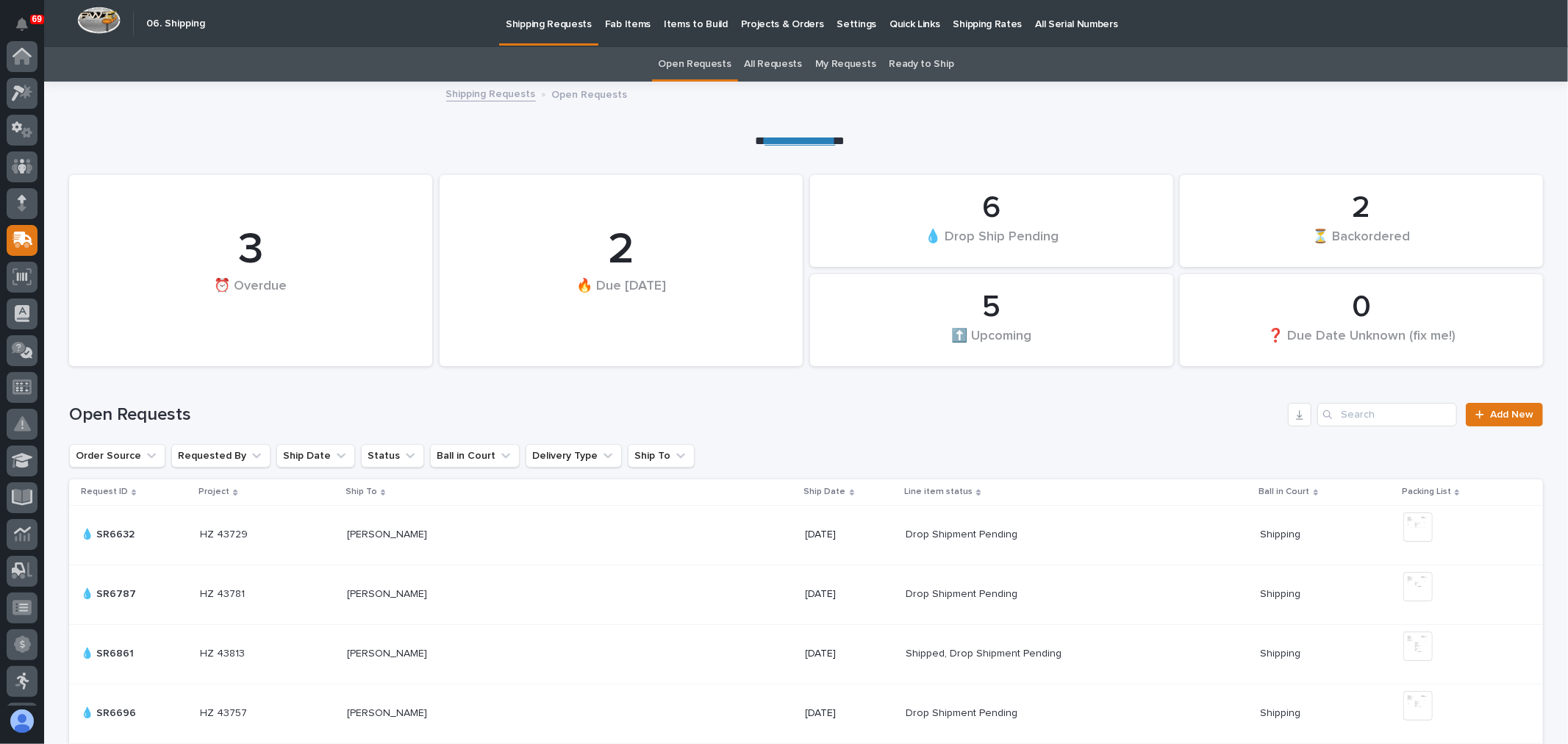
scroll to position [184, 0]
click at [281, 261] on div "3" at bounding box center [250, 250] width 313 height 53
click at [237, 243] on div "3" at bounding box center [250, 250] width 313 height 53
